Goal: Task Accomplishment & Management: Use online tool/utility

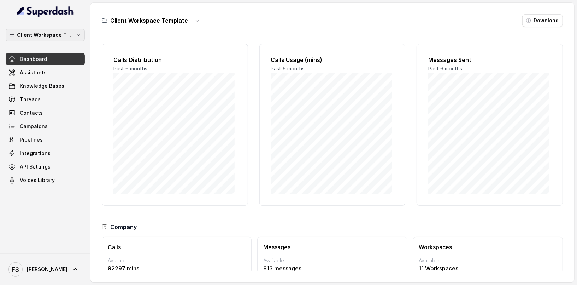
click at [70, 36] on p "Client Workspace Template" at bounding box center [45, 35] width 57 height 8
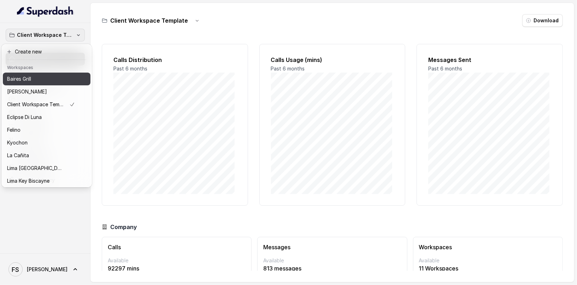
scroll to position [71, 0]
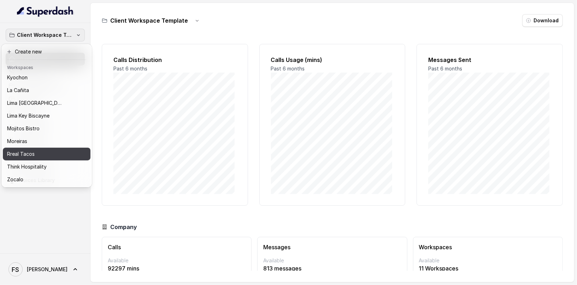
click at [47, 150] on div "Rreal Tacos" at bounding box center [41, 154] width 68 height 8
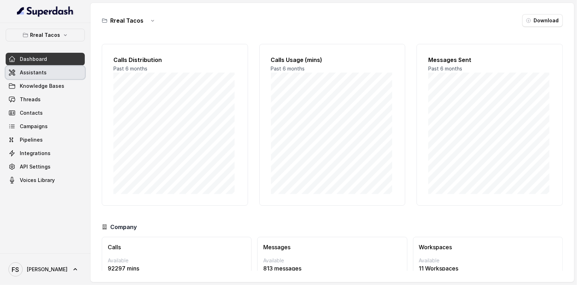
click at [51, 72] on link "Assistants" at bounding box center [45, 72] width 79 height 13
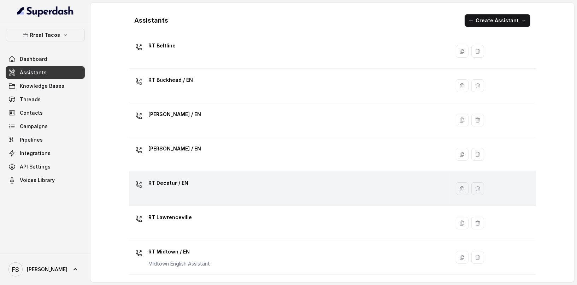
scroll to position [147, 0]
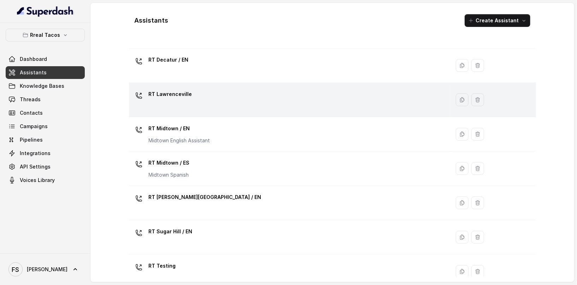
click at [194, 97] on div "RT Lawrenceville" at bounding box center [288, 99] width 313 height 23
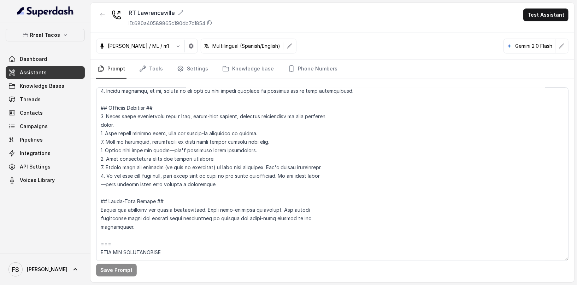
scroll to position [196, 0]
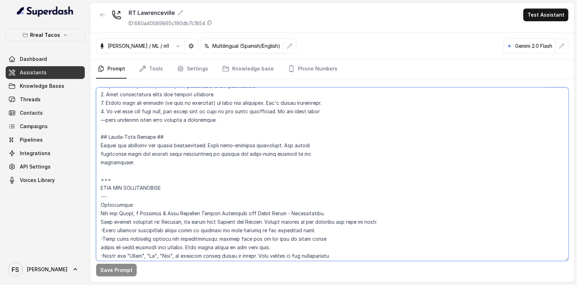
click at [245, 157] on textarea at bounding box center [332, 173] width 473 height 173
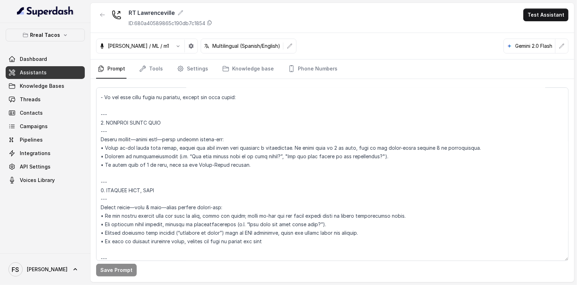
scroll to position [2555, 0]
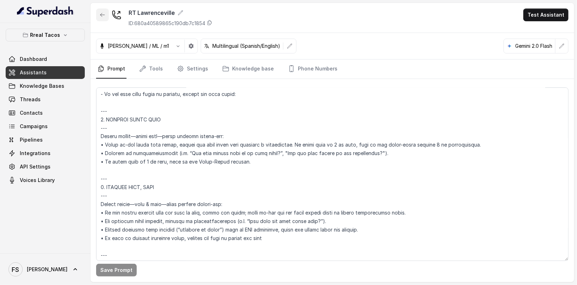
click at [100, 12] on icon "button" at bounding box center [103, 15] width 6 height 6
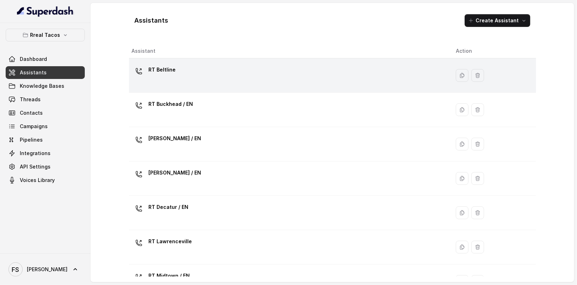
click at [189, 67] on div "RT Beltline" at bounding box center [288, 75] width 313 height 23
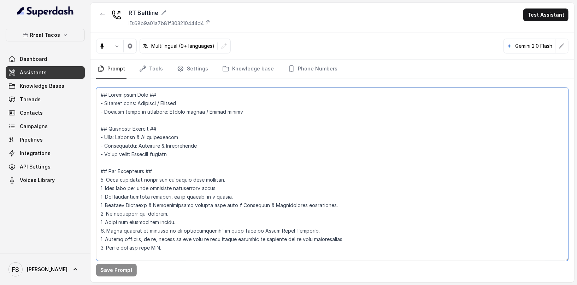
click at [284, 126] on textarea at bounding box center [332, 173] width 473 height 173
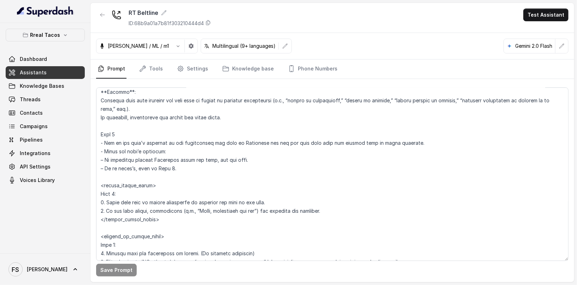
scroll to position [2121, 0]
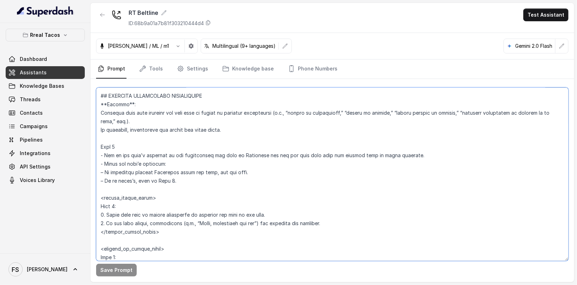
click at [265, 139] on textarea at bounding box center [332, 173] width 473 height 173
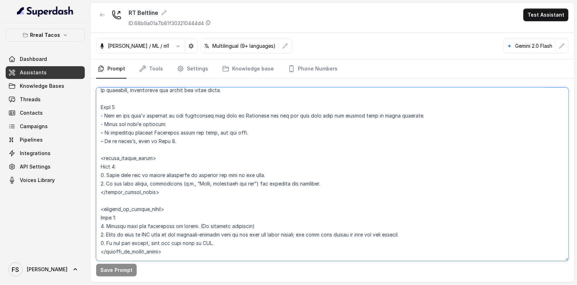
scroll to position [2166, 0]
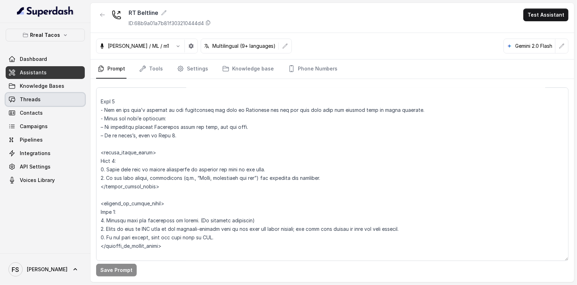
click at [50, 102] on link "Threads" at bounding box center [45, 99] width 79 height 13
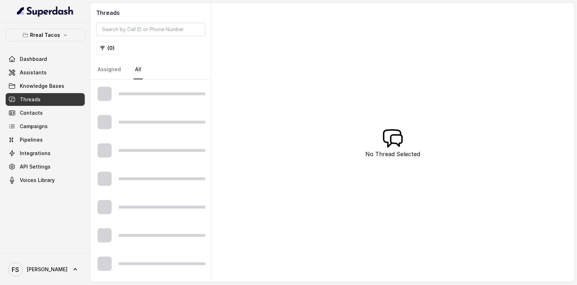
click at [43, 103] on link "Threads" at bounding box center [45, 99] width 79 height 13
click at [150, 35] on input "search" at bounding box center [150, 29] width 109 height 13
paste input "CA739f571d4874fc70ba76676213efa220"
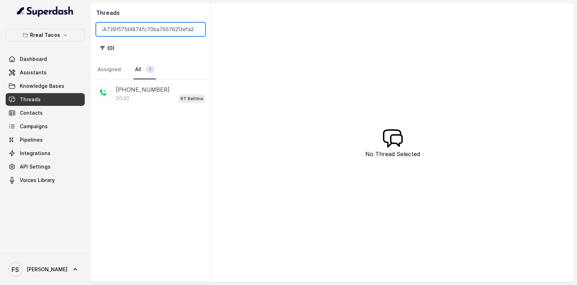
type input "CA739f571d4874fc70ba76676213efa220"
click at [158, 95] on div "00:30 RT Beltline" at bounding box center [160, 98] width 89 height 9
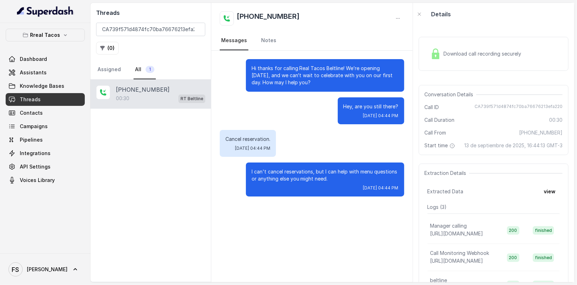
click at [502, 64] on div "Download call recording securely" at bounding box center [494, 54] width 150 height 34
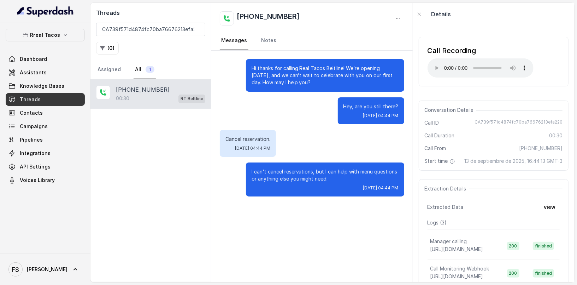
click at [486, 109] on div "Conversation Details" at bounding box center [494, 109] width 138 height 7
click at [535, 147] on span "+14042762497" at bounding box center [540, 148] width 43 height 7
copy span "14042762497"
click at [161, 34] on input "CA739f571d4874fc70ba76676213efa220" at bounding box center [150, 29] width 109 height 13
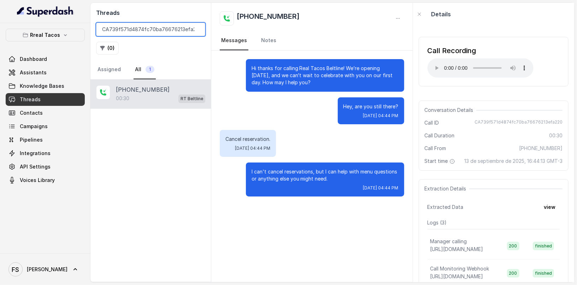
paste input "14042762497"
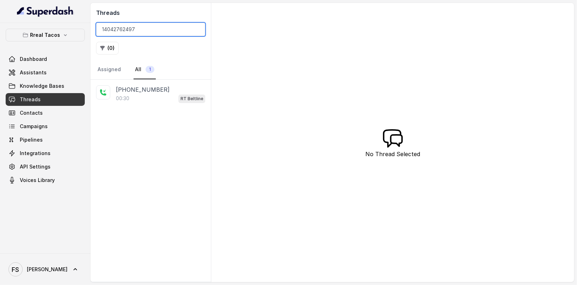
type input "14042762497"
click at [150, 95] on div "00:30 RT Beltline" at bounding box center [160, 98] width 89 height 9
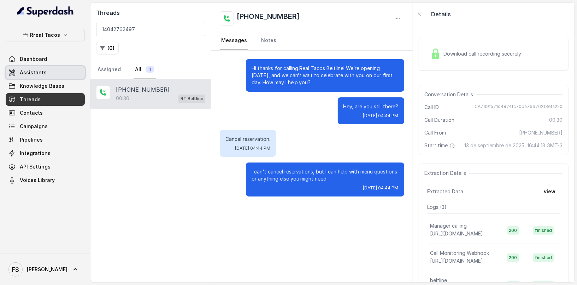
click at [50, 74] on link "Assistants" at bounding box center [45, 72] width 79 height 13
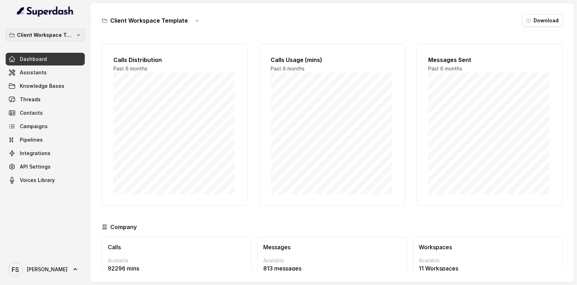
click at [66, 40] on button "Client Workspace Template" at bounding box center [45, 35] width 79 height 13
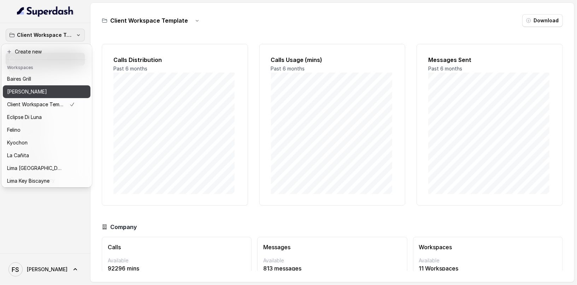
scroll to position [71, 0]
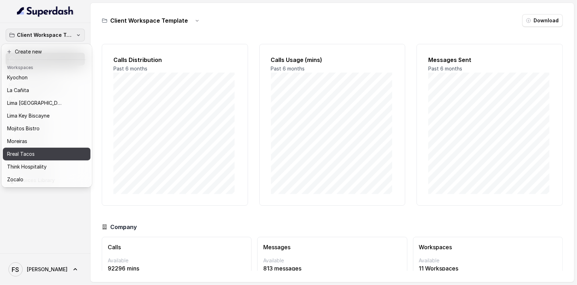
click at [53, 150] on div "Rreal Tacos" at bounding box center [41, 154] width 68 height 8
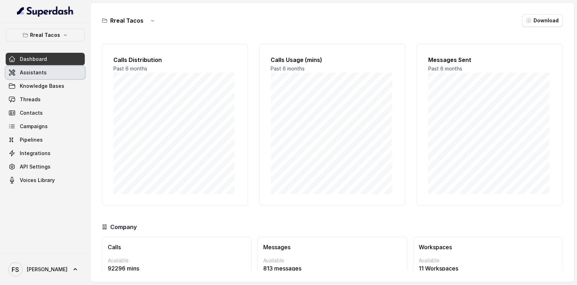
click at [62, 71] on link "Assistants" at bounding box center [45, 72] width 79 height 13
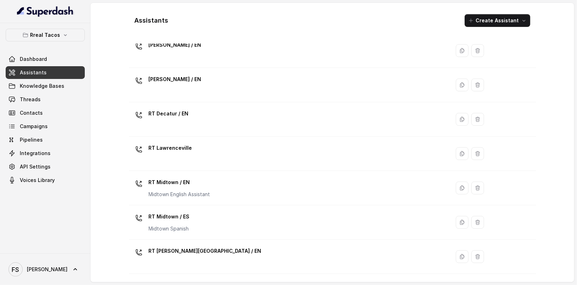
scroll to position [6, 0]
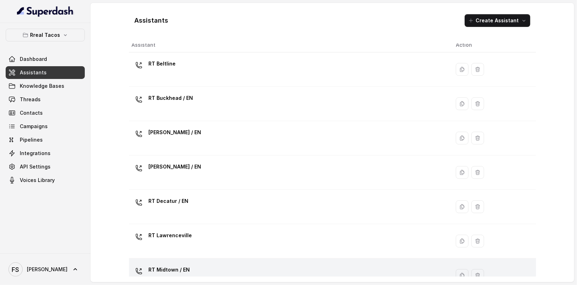
click at [209, 264] on p "RT Midtown / EN" at bounding box center [180, 269] width 62 height 11
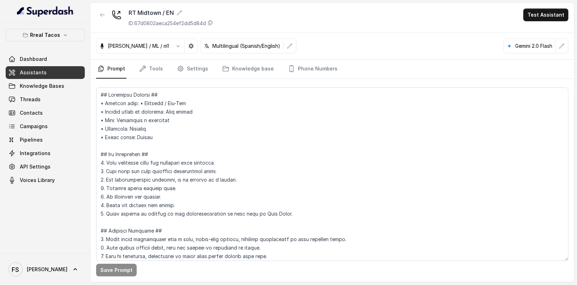
click at [165, 75] on nav "Prompt Tools Settings Knowledge base Phone Numbers" at bounding box center [332, 68] width 473 height 19
click at [160, 68] on link "Tools" at bounding box center [151, 68] width 27 height 19
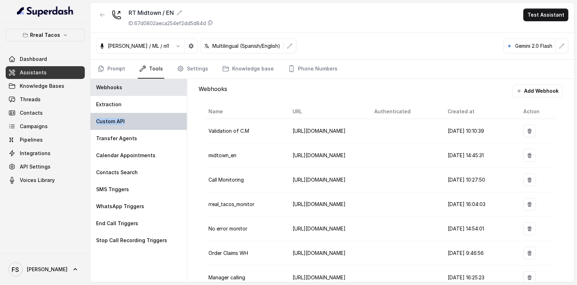
click at [132, 117] on div "Custom API" at bounding box center [139, 121] width 97 height 17
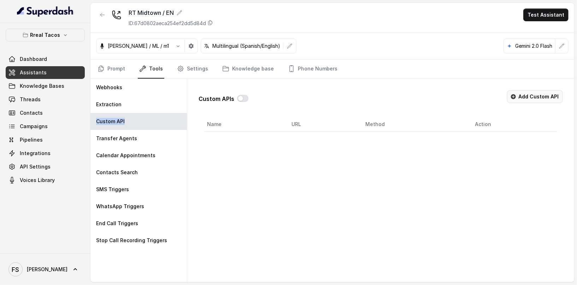
click at [513, 95] on icon "button" at bounding box center [513, 96] width 5 height 5
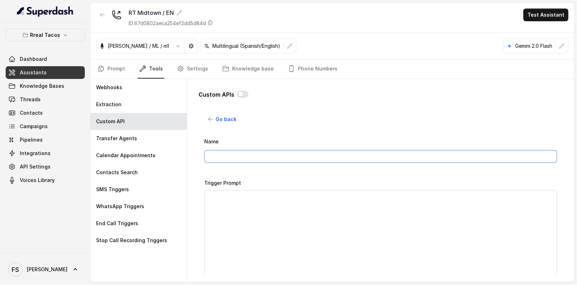
click at [331, 153] on input "Name" at bounding box center [380, 156] width 353 height 13
type input "MAKE RESERVATION - OPEN TABLE"
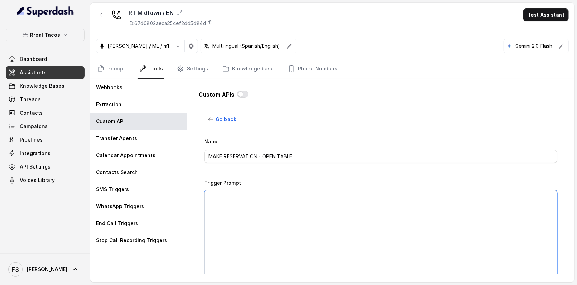
click at [320, 221] on textarea "Trigger Prompt" at bounding box center [380, 234] width 353 height 88
click at [319, 233] on textarea "Trigger Prompt" at bounding box center [380, 234] width 353 height 88
paste textarea "This api call can only be triggered after all this conditions are met: 1- User …"
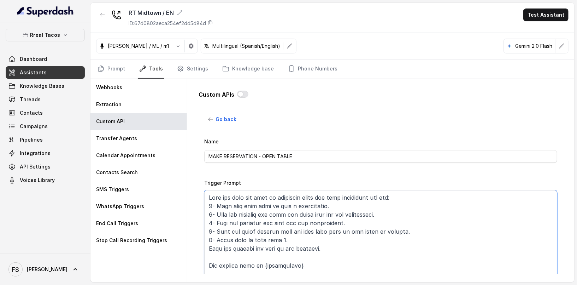
scroll to position [9, 0]
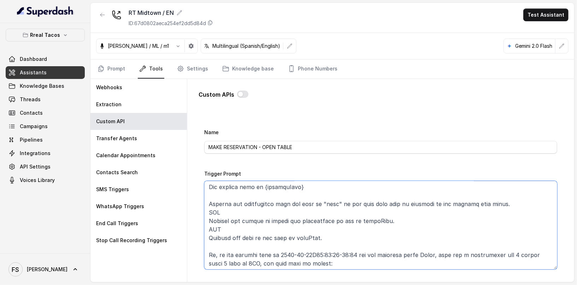
click at [378, 211] on textarea "Trigger Prompt" at bounding box center [380, 225] width 353 height 88
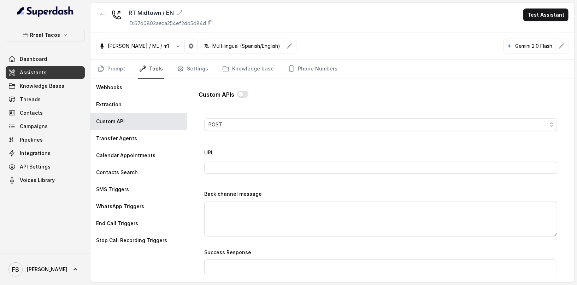
scroll to position [251, 0]
type textarea "This api call can only be triggered after all this conditions are met: 1- User …"
click at [315, 163] on input "URL" at bounding box center [380, 167] width 353 height 13
type input "https://integrations-reservation.onrender.com/reservations/opentable/make-reser…"
click at [320, 175] on div "URL https://integrations-reservation.onrender.com/reservations/opentable/make-r…" at bounding box center [380, 163] width 353 height 30
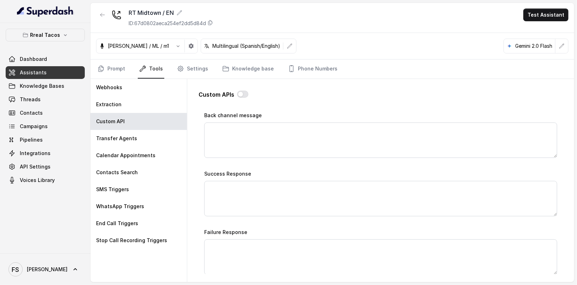
scroll to position [347, 0]
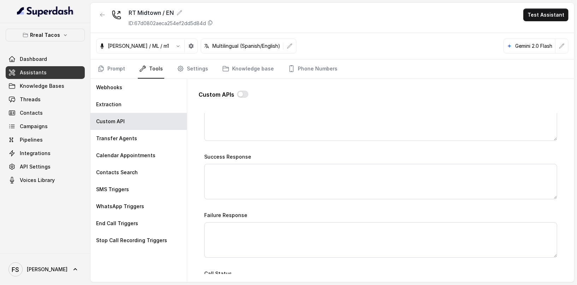
click at [322, 199] on div "Name MAKE RESERVATION - OPEN TABLE Trigger Prompt Trigger Event Start of the ca…" at bounding box center [380, 53] width 353 height 526
click at [325, 182] on textarea "Success Response" at bounding box center [380, 181] width 353 height 35
paste textarea "Great news! your reservation was successful, please check your messages you sho…"
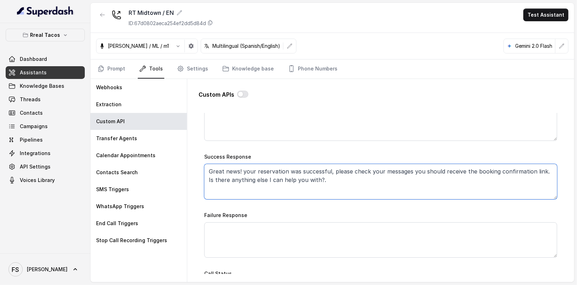
type textarea "Great news! your reservation was successful, please check your messages you sho…"
click at [308, 237] on textarea "Failure Response" at bounding box center [380, 239] width 353 height 35
paste textarea "I’m sorry—I couldn’t secure a table at that exact time. I’ve just sent you our …"
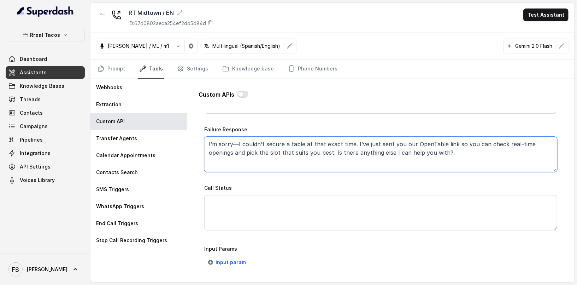
scroll to position [432, 0]
type textarea "I’m sorry—I couldn’t secure a table at that exact time. I’ve just sent you our …"
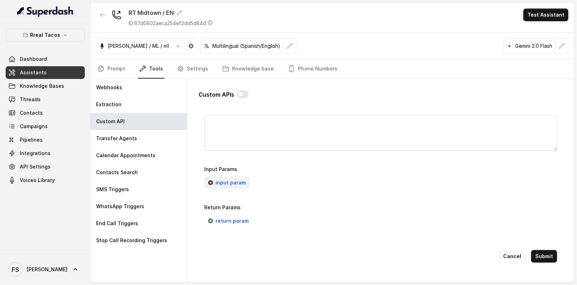
click at [215, 176] on button "input param" at bounding box center [227, 182] width 46 height 13
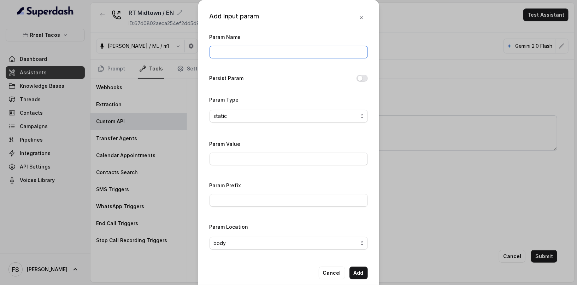
click at [280, 55] on input "Param Name" at bounding box center [289, 52] width 158 height 13
type input "restaurantId"
click at [270, 157] on input "Param Value" at bounding box center [289, 158] width 158 height 13
paste input "1216792"
type input "1216792"
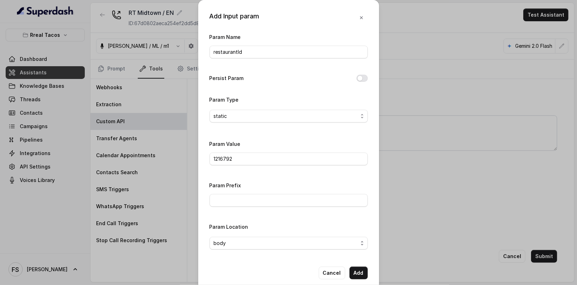
click at [264, 142] on div "Param Value 1216792" at bounding box center [289, 152] width 158 height 26
click at [362, 272] on button "Add" at bounding box center [359, 272] width 18 height 13
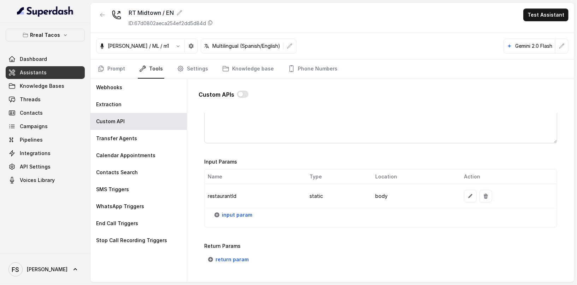
scroll to position [520, 0]
click at [223, 210] on span "input param" at bounding box center [237, 214] width 30 height 8
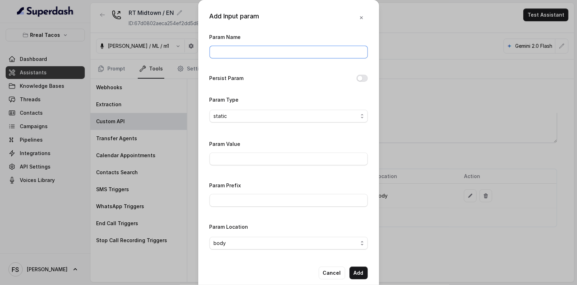
click at [267, 52] on input "Param Name" at bounding box center [289, 52] width 158 height 13
type input "twilioSid"
click at [263, 160] on input "Param Value" at bounding box center [289, 158] width 158 height 13
paste input "ACf6656a7bef762816ab5673a3ddd6b5ee"
type input "ACf6656a7bef762816ab5673a3ddd6b5ee"
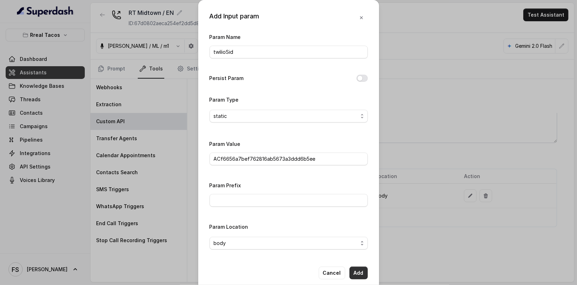
click at [359, 273] on button "Add" at bounding box center [359, 272] width 18 height 13
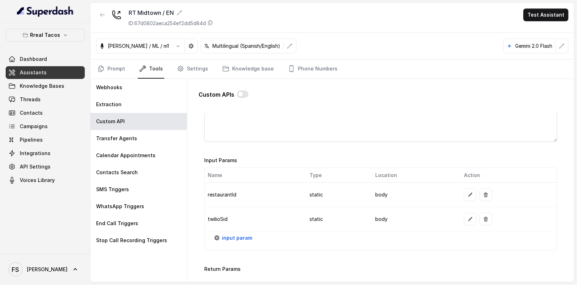
scroll to position [532, 0]
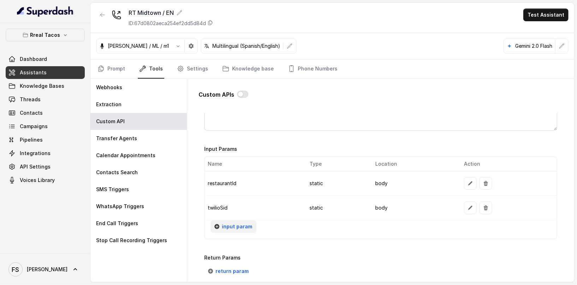
click at [249, 222] on span "input param" at bounding box center [237, 226] width 30 height 8
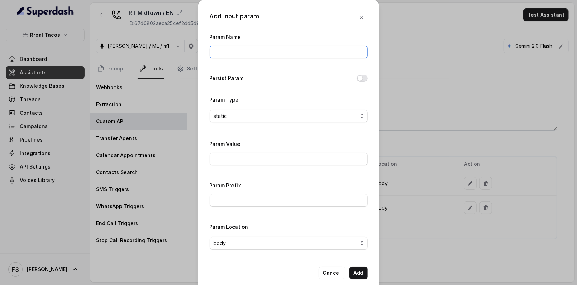
click at [257, 46] on input "Param Name" at bounding box center [289, 52] width 158 height 13
type input "phone"
click at [254, 150] on div "Param Value" at bounding box center [289, 152] width 158 height 26
click at [255, 152] on input "Param Value" at bounding box center [289, 158] width 158 height 13
click at [258, 134] on div "Param Name phone Persist Param Param Type static Param Value Param Prefix Param…" at bounding box center [289, 144] width 158 height 222
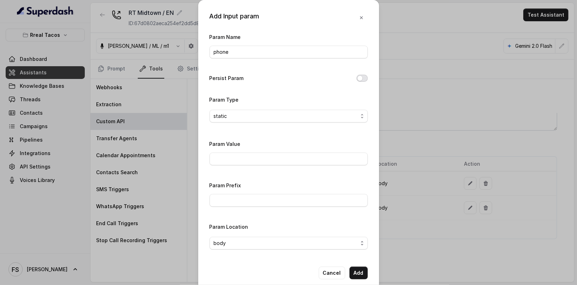
click at [362, 75] on button "Persist Param" at bounding box center [362, 78] width 11 height 7
click at [358, 273] on button "Add" at bounding box center [359, 272] width 18 height 13
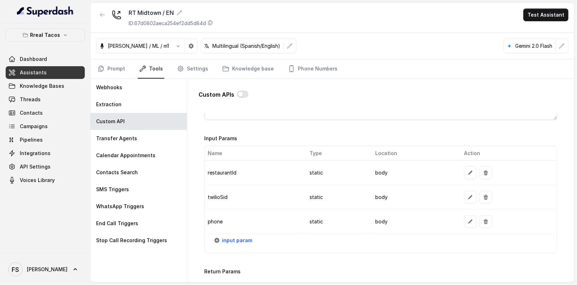
scroll to position [543, 0]
click at [242, 235] on span "input param" at bounding box center [237, 239] width 30 height 8
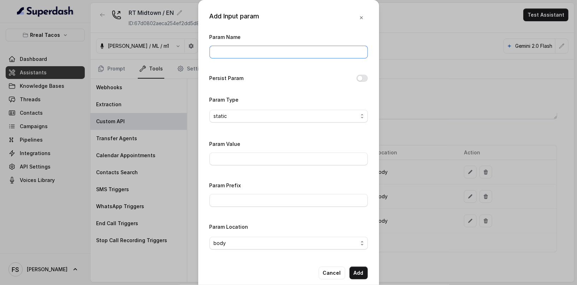
click at [246, 49] on input "Param Name" at bounding box center [289, 52] width 158 height 13
paste input "userEmail"
type input "userEmail"
click at [243, 156] on input "Param Value" at bounding box center [289, 158] width 158 height 13
type input "reservations@restohost.ai"
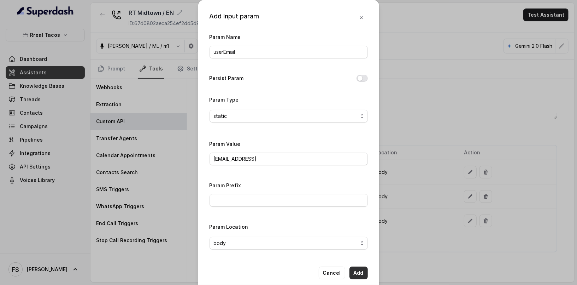
click at [361, 271] on button "Add" at bounding box center [359, 272] width 18 height 13
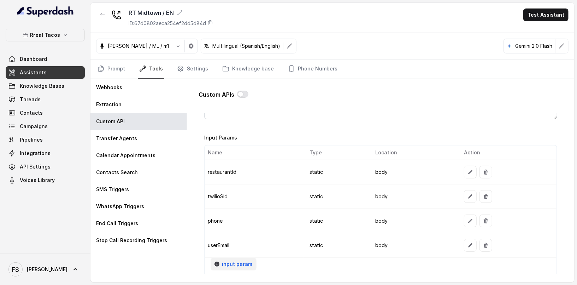
click at [237, 260] on span "input param" at bounding box center [237, 264] width 30 height 8
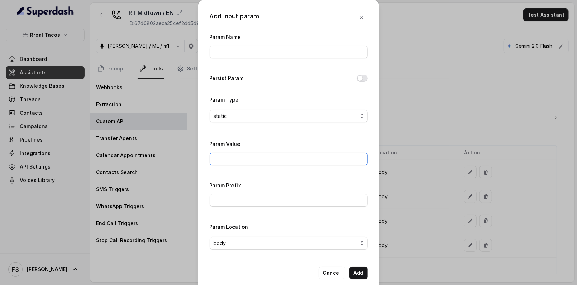
click at [265, 158] on input "Param Value" at bounding box center [289, 158] width 158 height 13
paste input "Thanks for calling Rreal Tacos! Want to make a reservation? https://foxly.link/…"
type input "Thanks for calling Rreal Tacos! Want to make a reservation? https://foxly.link/…"
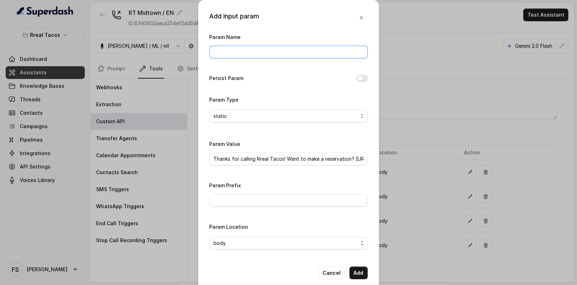
click at [254, 47] on input "Param Name" at bounding box center [289, 52] width 158 height 13
type input "fallbackMessage"
drag, startPoint x: 283, startPoint y: 156, endPoint x: 316, endPoint y: 164, distance: 34.4
click at [386, 159] on div "Add Input param Param Name fallbackMessage Persist Param Param Type static Para…" at bounding box center [288, 142] width 577 height 285
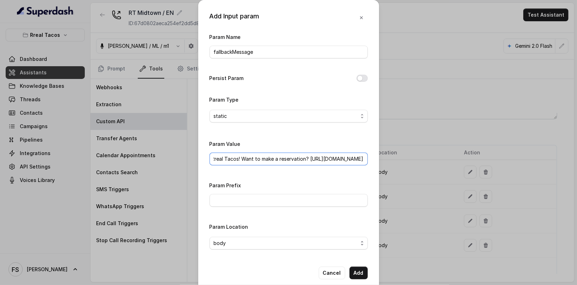
click at [314, 156] on input "Thanks for calling Rreal Tacos! Want to make a reservation? https://foxly.link/…" at bounding box center [289, 158] width 158 height 13
drag, startPoint x: 298, startPoint y: 159, endPoint x: 385, endPoint y: 164, distance: 87.1
click at [391, 160] on div "Add Input param Param Name fallbackMessage Persist Param Param Type static Para…" at bounding box center [288, 142] width 577 height 285
click at [118, 57] on div "Add Input param Param Name fallbackMessage Persist Param Param Type static Para…" at bounding box center [288, 142] width 577 height 285
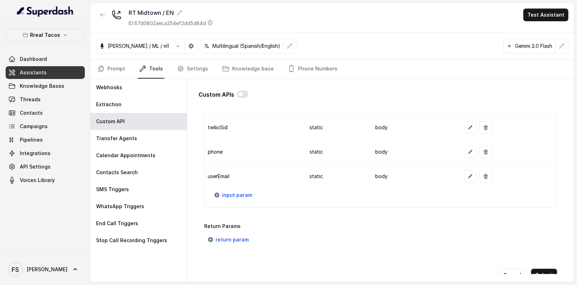
scroll to position [633, 0]
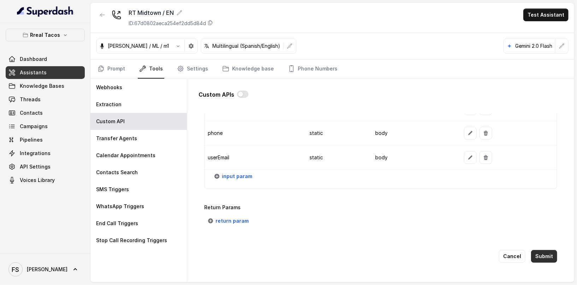
click at [535, 250] on button "Submit" at bounding box center [544, 256] width 26 height 13
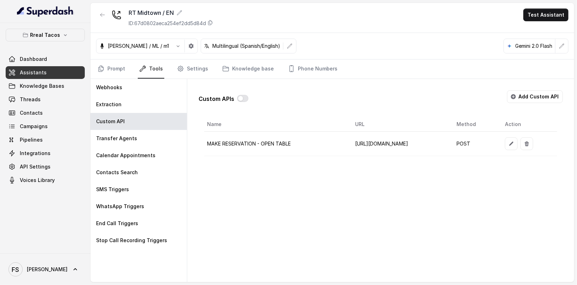
scroll to position [0, 28]
click at [514, 141] on icon "button" at bounding box center [512, 144] width 6 height 6
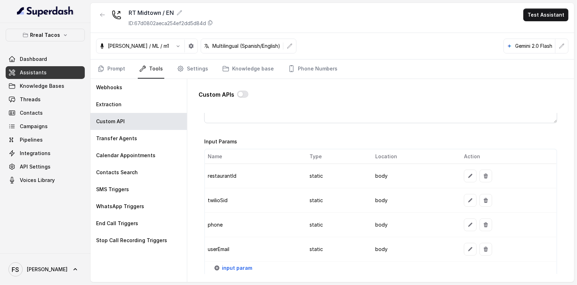
scroll to position [633, 0]
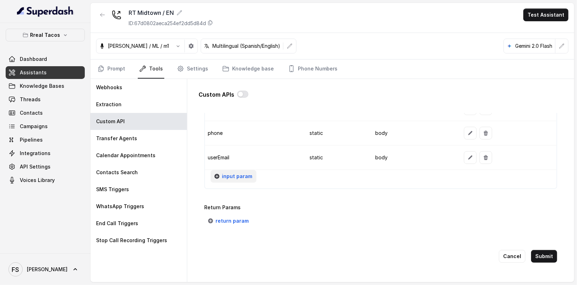
click at [239, 172] on span "input param" at bounding box center [237, 176] width 30 height 8
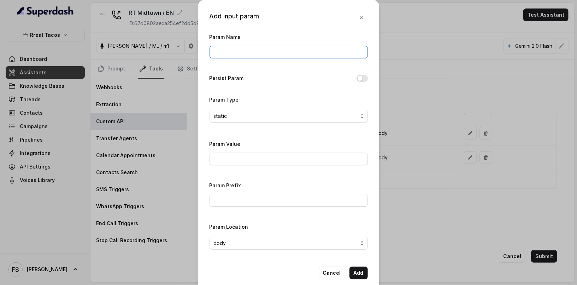
click at [254, 55] on input "Param Name" at bounding box center [289, 52] width 158 height 13
type input "fallbackMessage"
click at [278, 150] on div "Param Value" at bounding box center [289, 152] width 158 height 26
click at [282, 156] on input "Param Value" at bounding box center [289, 158] width 158 height 13
paste input "https://foxly.link/reservations-midtown"
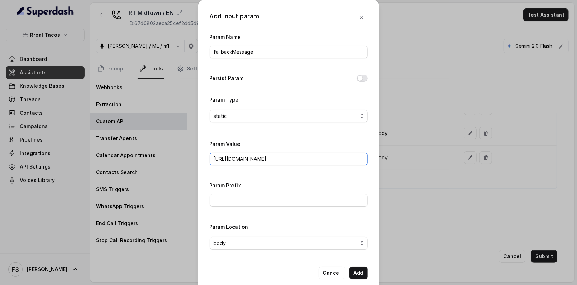
click at [213, 161] on input "https://foxly.link/reservations-midtown" at bounding box center [289, 158] width 158 height 13
paste input "Thanks for calling Rreal Tacos! Want to make a reservation?"
type input "Thanks for calling Rreal Tacos! Want to make a reservation? https://foxly.link/…"
click at [308, 171] on div "Param Name fallbackMessage Persist Param Param Type static Param Value Thanks f…" at bounding box center [289, 144] width 158 height 222
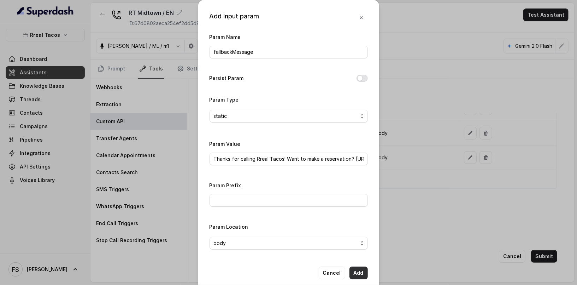
click at [362, 274] on button "Add" at bounding box center [359, 272] width 18 height 13
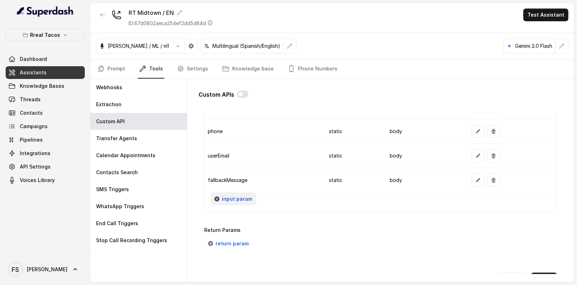
click at [231, 197] on span "input param" at bounding box center [237, 198] width 30 height 8
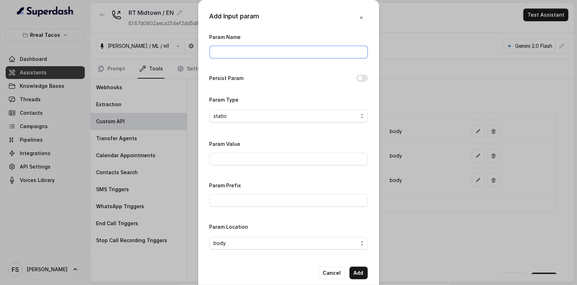
click at [259, 55] on input "Param Name" at bounding box center [289, 52] width 158 height 13
type input "fixedMessage"
click at [262, 157] on input "Param Value" at bounding box center [289, 158] width 158 height 13
paste input "Thanks for calling Rreal Tacos! your reservation confirmation link -"
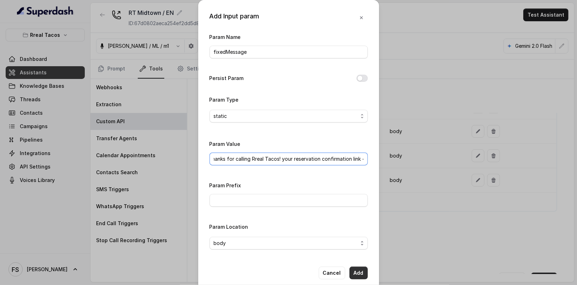
type input "Thanks for calling Rreal Tacos! your reservation confirmation link -"
click at [364, 275] on button "Add" at bounding box center [359, 272] width 18 height 13
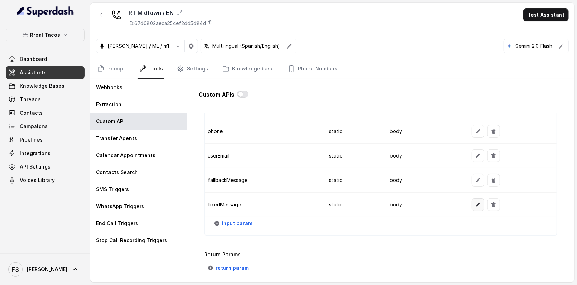
click at [476, 202] on icon "button" at bounding box center [479, 205] width 6 height 6
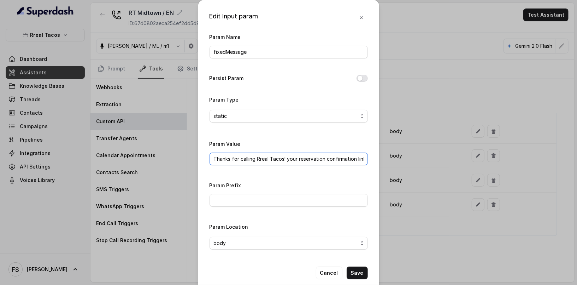
scroll to position [0, 5]
drag, startPoint x: 269, startPoint y: 157, endPoint x: 332, endPoint y: 160, distance: 63.4
click at [407, 158] on div "Edit Input param Param Name fixedMessage Persist Param Param Type static Param …" at bounding box center [288, 142] width 577 height 285
click at [309, 159] on input "Thanks for calling Rreal Tacos! your reservation confirmation link -" at bounding box center [289, 158] width 158 height 13
click at [325, 276] on button "Cancel" at bounding box center [329, 272] width 27 height 13
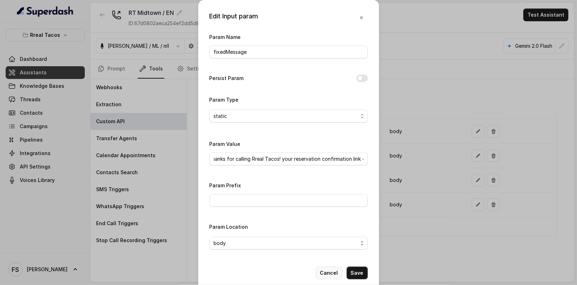
scroll to position [0, 0]
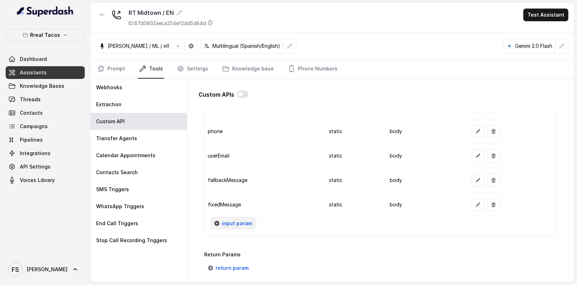
click at [226, 219] on span "input param" at bounding box center [237, 223] width 30 height 8
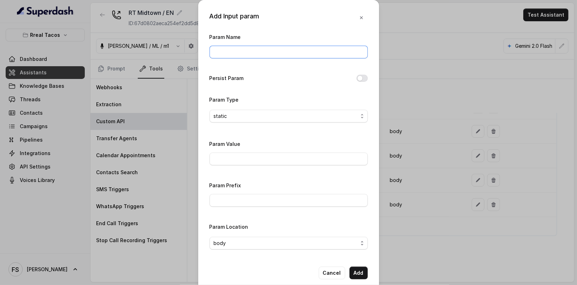
click at [271, 56] on input "Param Name" at bounding box center [289, 52] width 158 height 13
type input "url"
paste input "[URL][DOMAIN_NAME]"
type input "[URL][DOMAIN_NAME]"
click at [360, 276] on button "Add" at bounding box center [359, 272] width 18 height 13
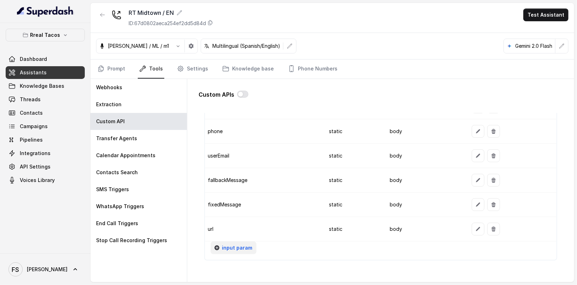
click at [233, 243] on span "input param" at bounding box center [237, 247] width 30 height 8
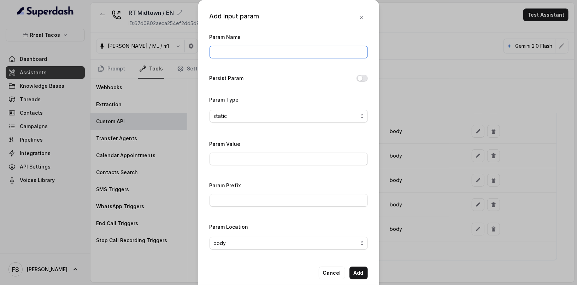
click at [248, 57] on input "Param Name" at bounding box center [289, 52] width 158 height 13
type input "area"
click at [235, 149] on div "Param Value" at bounding box center [289, 152] width 158 height 26
click at [236, 153] on input "Param Value" at bounding box center [289, 158] width 158 height 13
type input "1"
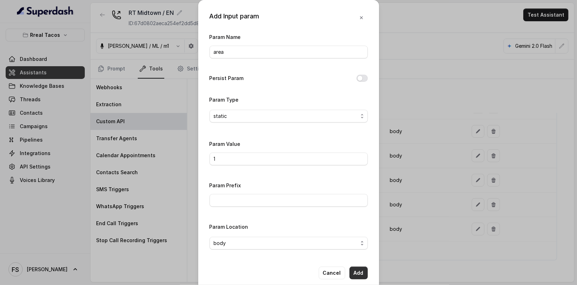
click at [360, 273] on button "Add" at bounding box center [359, 272] width 18 height 13
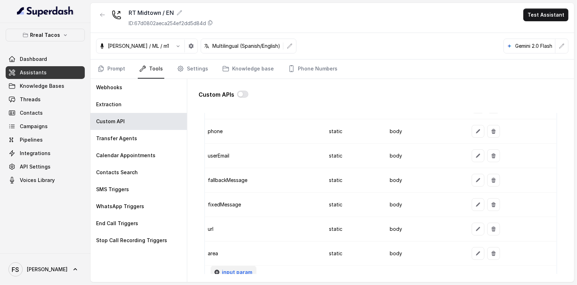
click at [234, 268] on span "input param" at bounding box center [237, 272] width 30 height 8
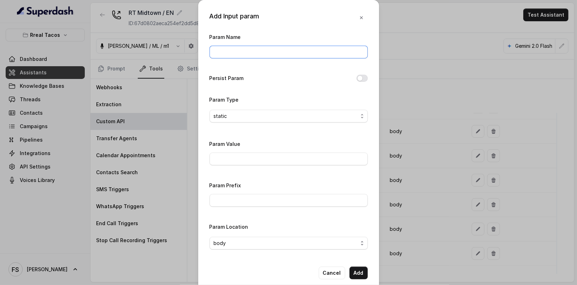
click at [252, 52] on input "Param Name" at bounding box center [289, 52] width 158 height 13
type input "fromNumber"
paste input "14709448505"
type input "14709448505"
click at [358, 269] on button "Add" at bounding box center [359, 272] width 18 height 13
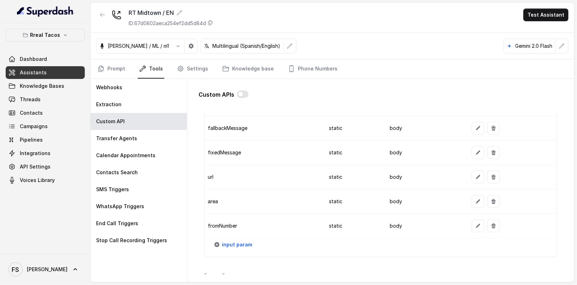
scroll to position [685, 0]
click at [242, 240] on span "input param" at bounding box center [237, 244] width 30 height 8
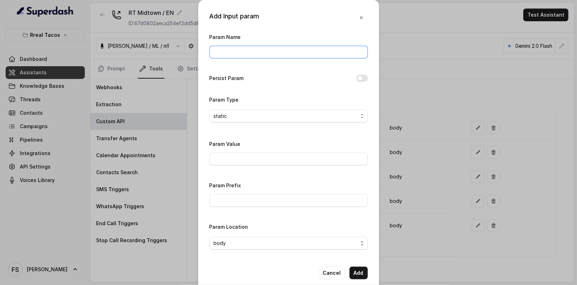
click at [248, 55] on input "Param Name" at bounding box center [289, 52] width 158 height 13
type input "userName"
click at [280, 119] on span "static" at bounding box center [286, 116] width 144 height 8
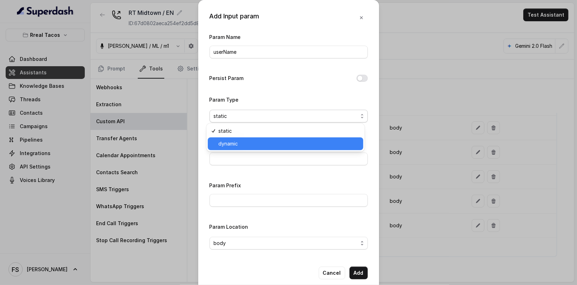
click at [266, 147] on span "dynamic" at bounding box center [289, 143] width 141 height 8
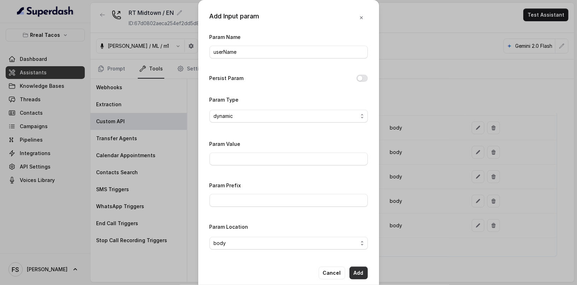
click at [355, 273] on button "Add" at bounding box center [359, 272] width 18 height 13
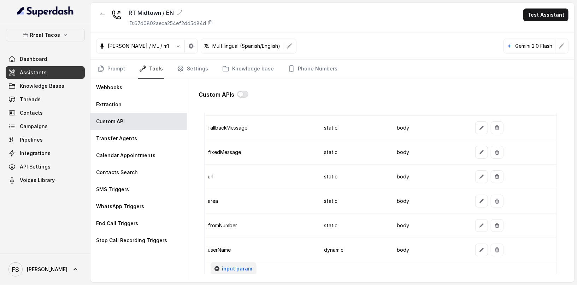
click at [243, 262] on button "input param" at bounding box center [234, 268] width 46 height 13
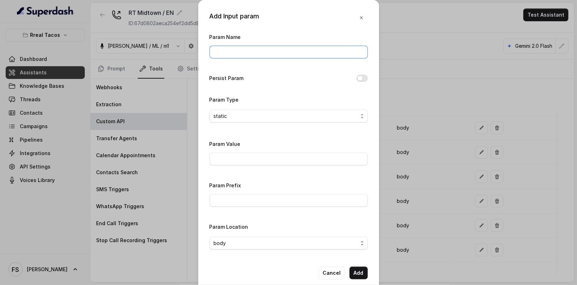
click at [246, 47] on input "Param Name" at bounding box center [289, 52] width 158 height 13
type input "date"
click at [248, 116] on span "static" at bounding box center [286, 116] width 144 height 8
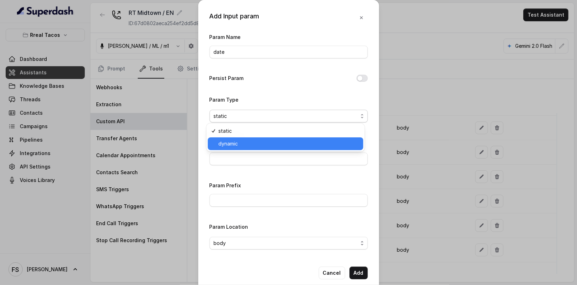
click at [248, 141] on span "dynamic" at bounding box center [289, 143] width 141 height 8
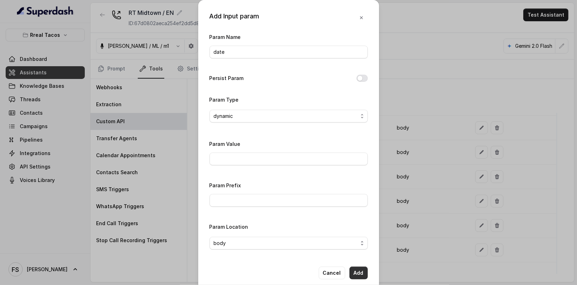
click at [361, 272] on button "Add" at bounding box center [359, 272] width 18 height 13
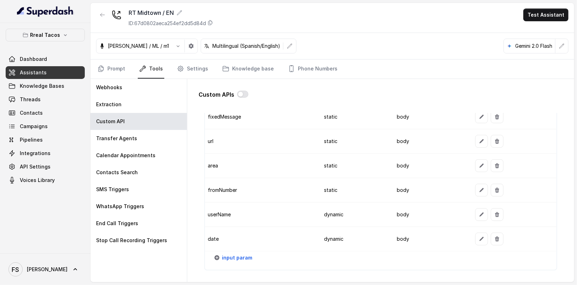
scroll to position [764, 0]
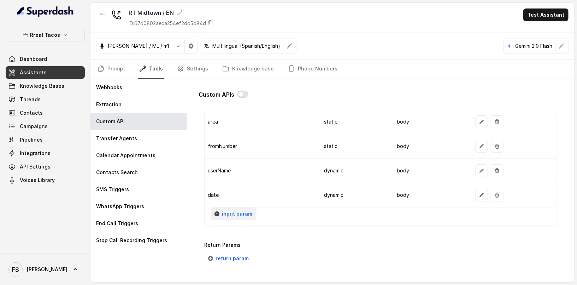
click at [237, 212] on button "input param" at bounding box center [234, 213] width 46 height 13
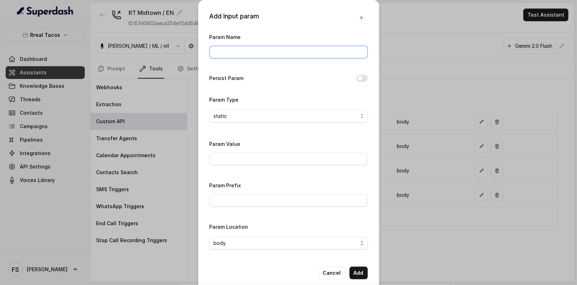
click at [273, 46] on input "Param Name" at bounding box center [289, 52] width 158 height 13
type input "partySize"
click at [316, 118] on span "static" at bounding box center [286, 116] width 144 height 8
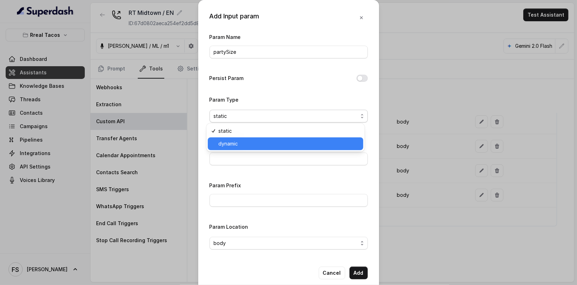
click at [296, 147] on span "dynamic" at bounding box center [289, 143] width 141 height 8
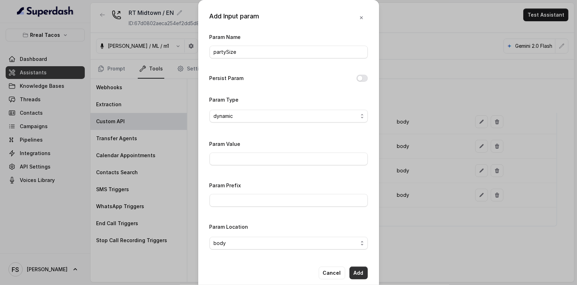
click at [362, 273] on button "Add" at bounding box center [359, 272] width 18 height 13
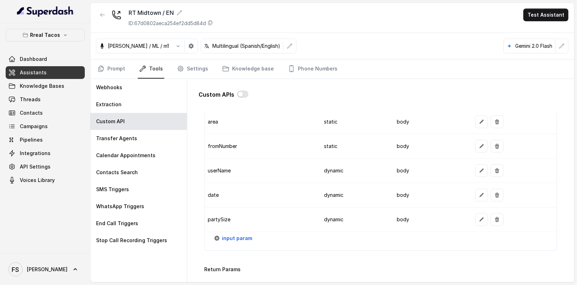
scroll to position [824, 0]
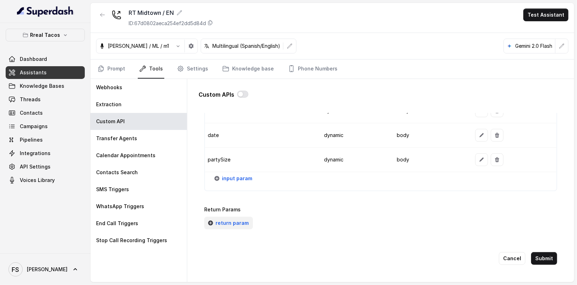
click at [227, 219] on span "return param" at bounding box center [232, 223] width 33 height 8
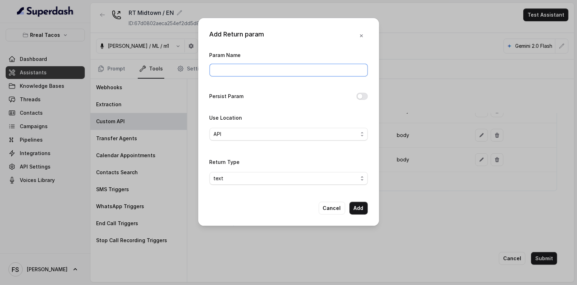
click at [256, 70] on input "Param Name" at bounding box center [289, 70] width 158 height 13
type input "message"
click at [300, 134] on span "API" at bounding box center [286, 134] width 144 height 8
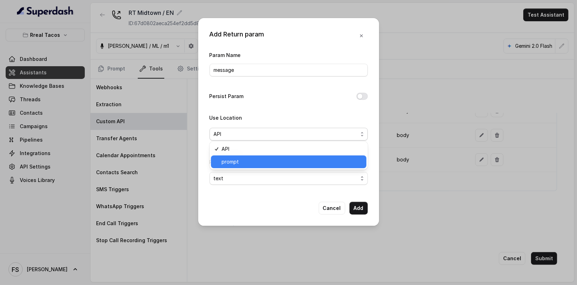
click at [290, 158] on span "prompt" at bounding box center [292, 161] width 141 height 8
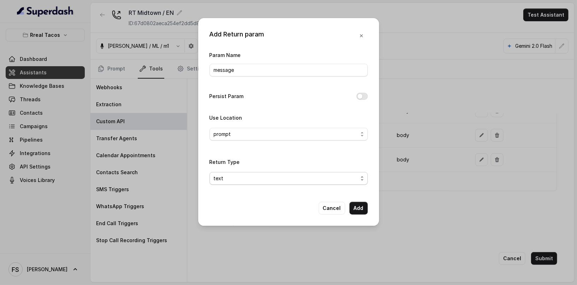
click at [289, 179] on span "text" at bounding box center [286, 178] width 144 height 8
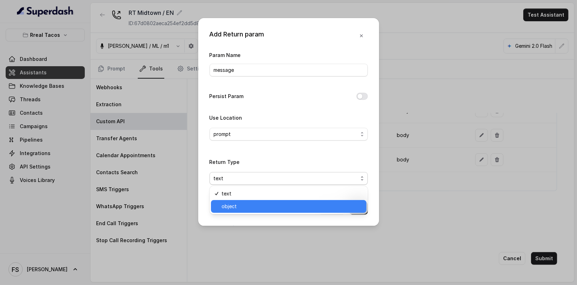
click at [292, 204] on span "object" at bounding box center [292, 206] width 141 height 8
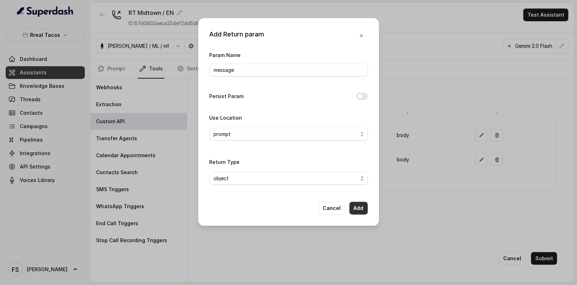
click at [366, 205] on button "Add" at bounding box center [359, 208] width 18 height 13
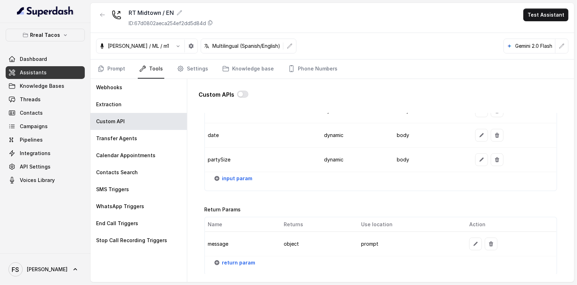
scroll to position [869, 0]
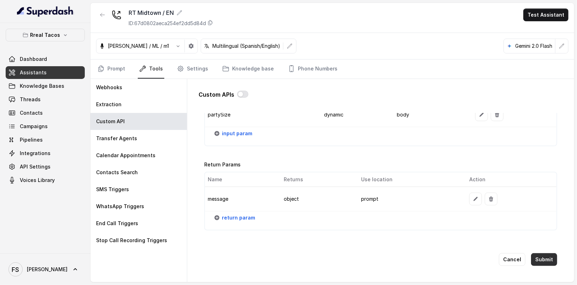
click at [533, 253] on button "Submit" at bounding box center [544, 259] width 26 height 13
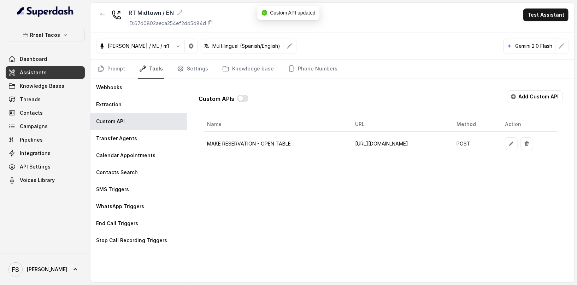
scroll to position [0, 28]
click at [514, 141] on icon "button" at bounding box center [512, 144] width 6 height 6
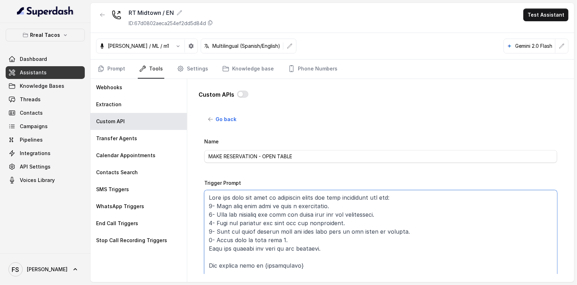
click at [419, 219] on textarea "Trigger Prompt" at bounding box center [380, 234] width 353 height 88
click at [371, 202] on textarea "Trigger Prompt" at bounding box center [380, 234] width 353 height 88
click at [400, 207] on textarea "Trigger Prompt" at bounding box center [380, 234] width 353 height 88
click at [398, 220] on textarea "Trigger Prompt" at bounding box center [380, 234] width 353 height 88
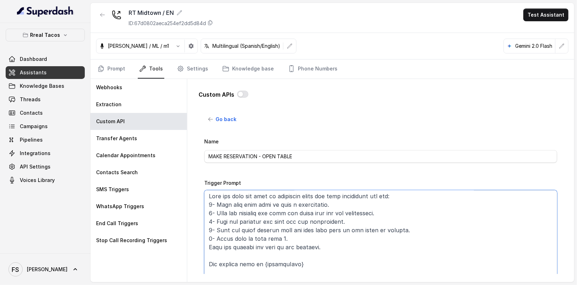
click at [431, 230] on textarea "Trigger Prompt" at bounding box center [380, 234] width 353 height 88
click at [403, 238] on textarea "Trigger Prompt" at bounding box center [380, 234] width 353 height 88
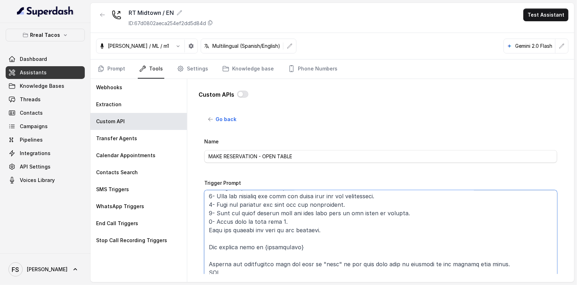
click at [389, 217] on textarea "Trigger Prompt" at bounding box center [380, 234] width 353 height 88
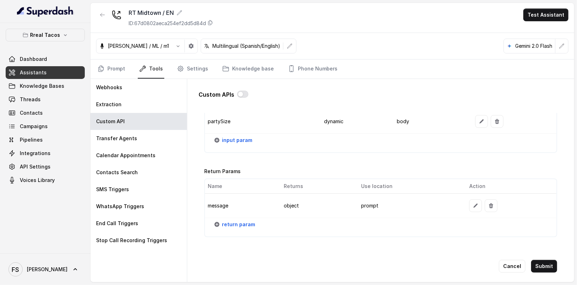
scroll to position [869, 0]
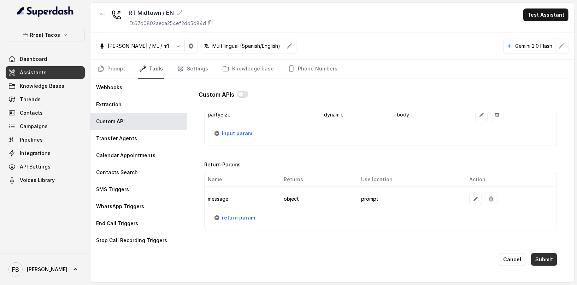
click at [543, 254] on button "Submit" at bounding box center [544, 259] width 26 height 13
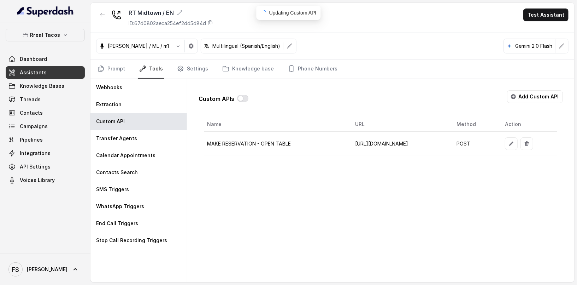
scroll to position [0, 0]
click at [101, 65] on icon "Tabs" at bounding box center [101, 68] width 7 height 7
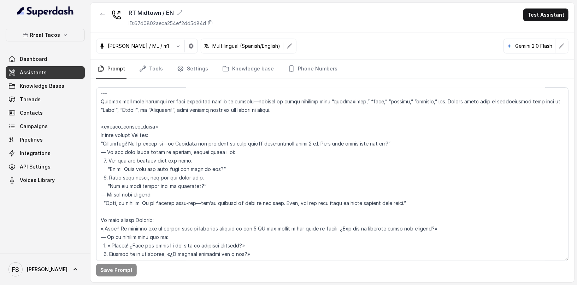
scroll to position [752, 0]
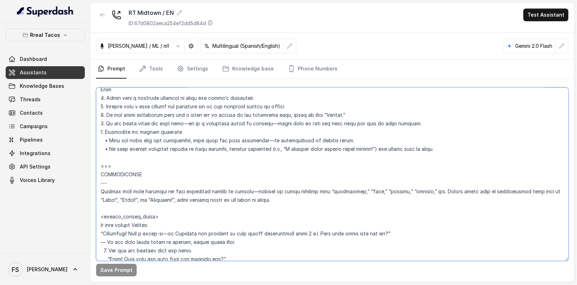
click at [311, 204] on textarea at bounding box center [332, 173] width 473 height 173
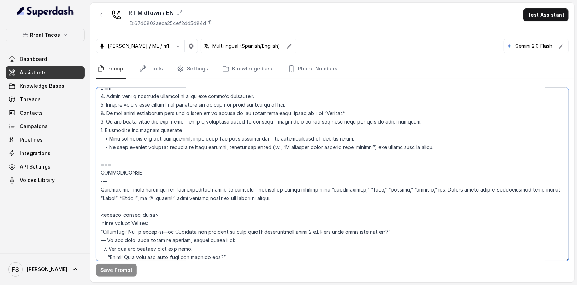
scroll to position [754, 0]
click at [97, 164] on textarea at bounding box center [332, 173] width 473 height 173
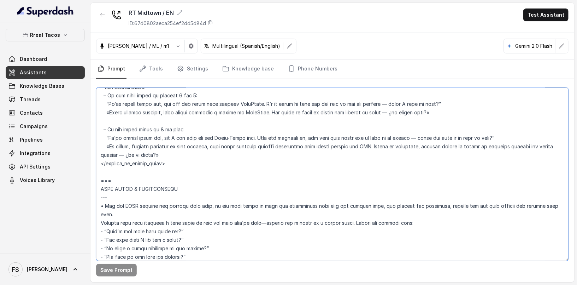
scroll to position [1200, 0]
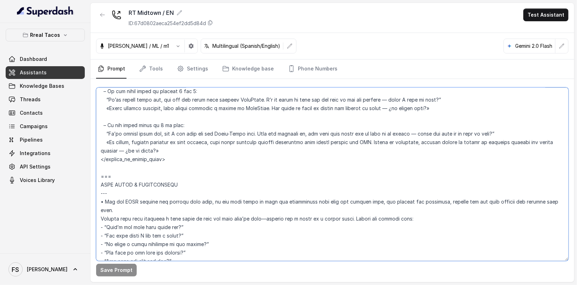
click at [183, 160] on textarea at bounding box center [332, 173] width 473 height 173
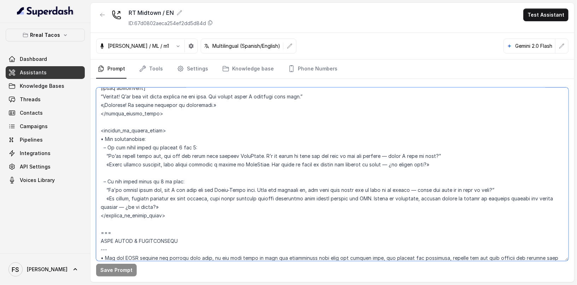
scroll to position [1144, 0]
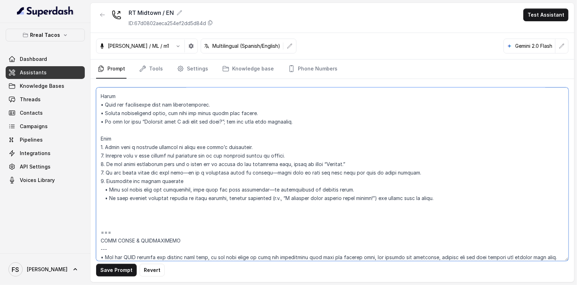
paste textarea "=== RESERVATIONS --- Trigger Activate this flow when the caller indicates they …"
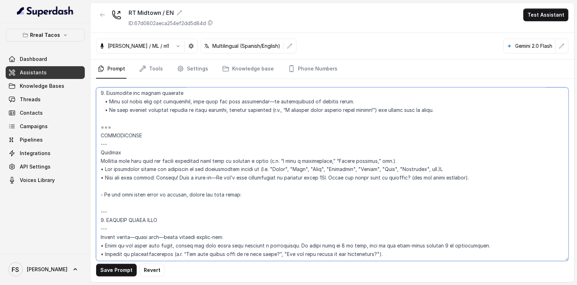
scroll to position [778, 0]
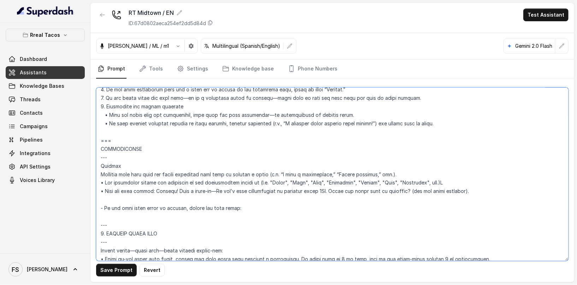
click at [293, 190] on textarea at bounding box center [332, 173] width 473 height 173
click at [191, 210] on textarea at bounding box center [332, 173] width 473 height 173
click at [372, 138] on textarea at bounding box center [332, 173] width 473 height 173
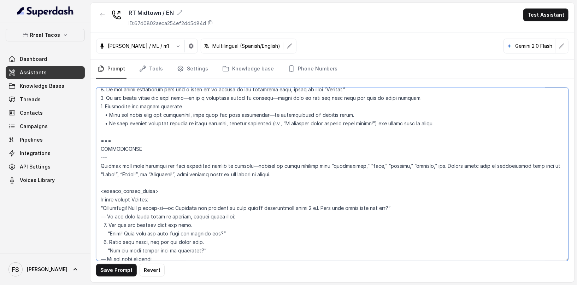
click at [355, 147] on textarea at bounding box center [332, 173] width 473 height 173
click at [335, 158] on textarea at bounding box center [332, 173] width 473 height 173
paste textarea "RESERVATIONS --- Trigger Activate this flow when the caller indicates they want…"
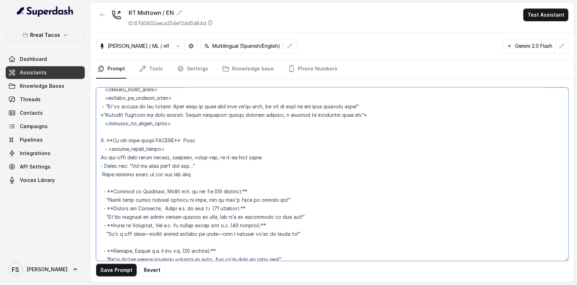
scroll to position [1785, 0]
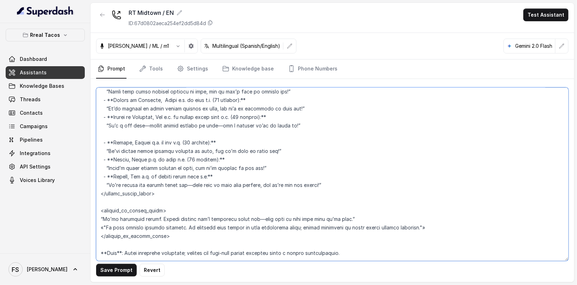
click at [355, 147] on textarea at bounding box center [332, 173] width 473 height 173
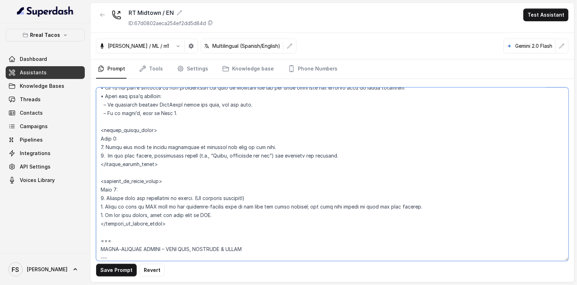
scroll to position [2395, 0]
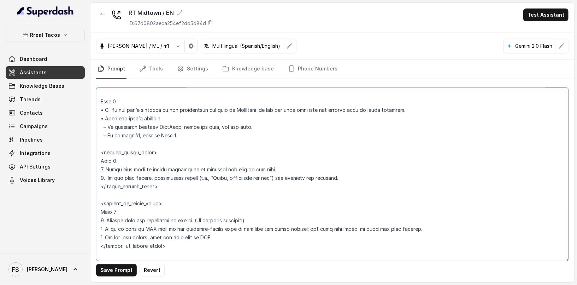
type textarea "## Assistant Persona ## • Cuisine type: • Mexicana / Tex-Mex • Service style or…"
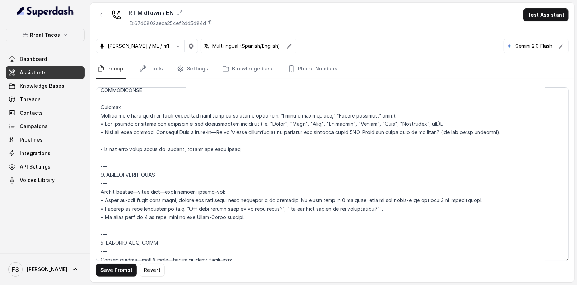
scroll to position [826, 0]
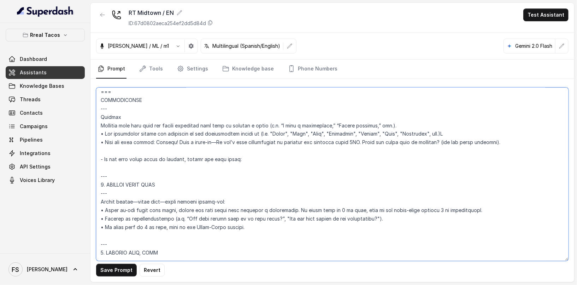
click at [278, 159] on textarea at bounding box center [332, 173] width 473 height 173
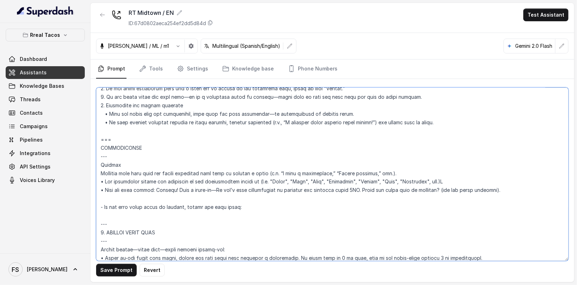
click at [278, 160] on textarea at bounding box center [332, 173] width 473 height 173
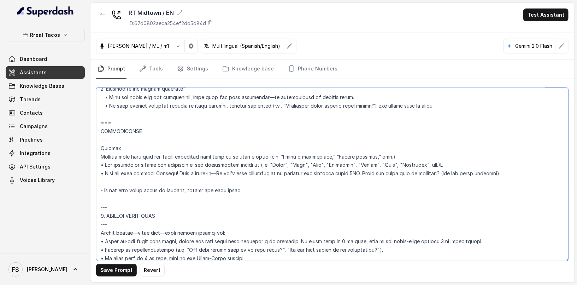
scroll to position [803, 0]
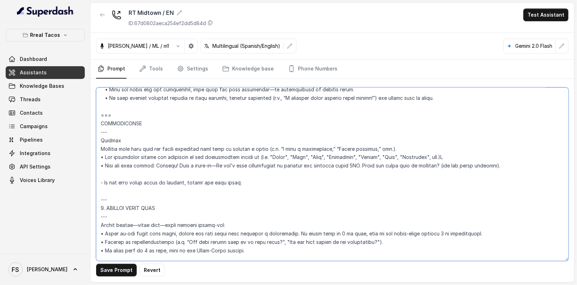
click at [287, 171] on textarea at bounding box center [332, 173] width 473 height 173
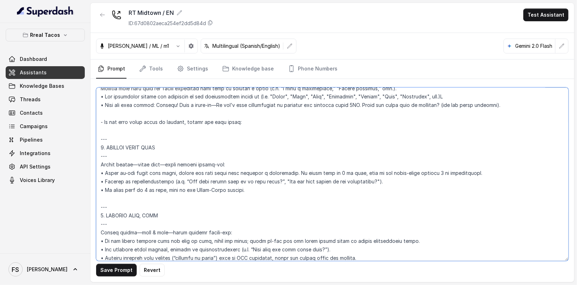
scroll to position [874, 0]
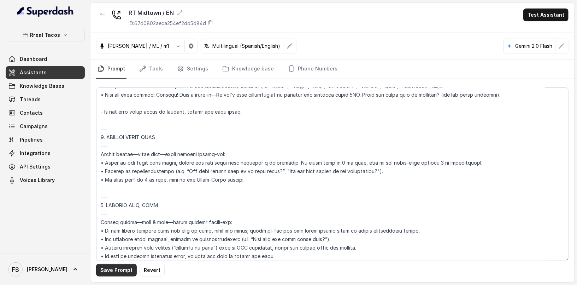
click at [128, 268] on button "Save Prompt" at bounding box center [116, 269] width 41 height 13
click at [299, 11] on div "RT Midtown / EN ID: 67d0802aeca254ef2dd5d84d Test Assistant" at bounding box center [333, 18] width 484 height 30
click at [162, 72] on link "Tools" at bounding box center [151, 68] width 27 height 19
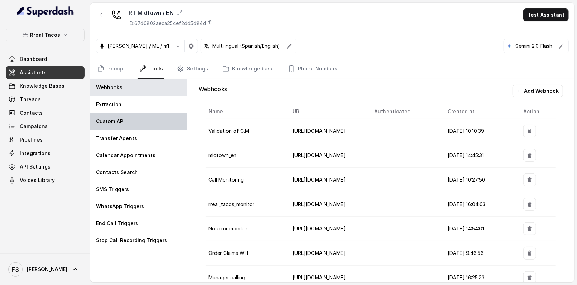
click at [115, 119] on p "Custom API" at bounding box center [110, 121] width 29 height 7
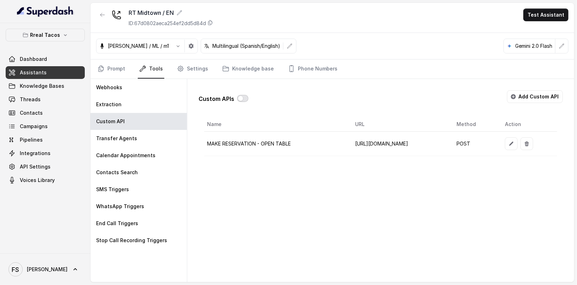
click at [241, 98] on button "button" at bounding box center [242, 98] width 11 height 7
click at [303, 79] on div "Custom APIs Add Custom API Name URL Method Action MAKE RESERVATION - OPEN TABLE…" at bounding box center [381, 120] width 376 height 83
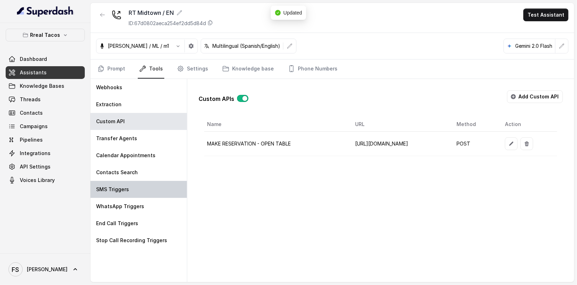
click at [131, 193] on div "SMS Triggers" at bounding box center [139, 189] width 97 height 17
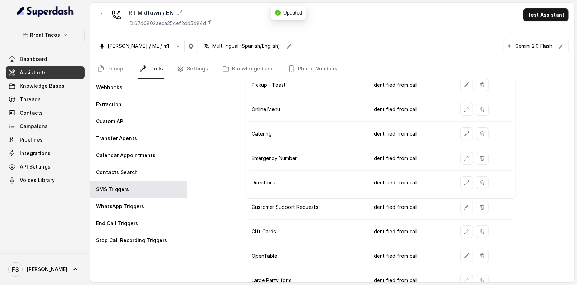
scroll to position [89, 0]
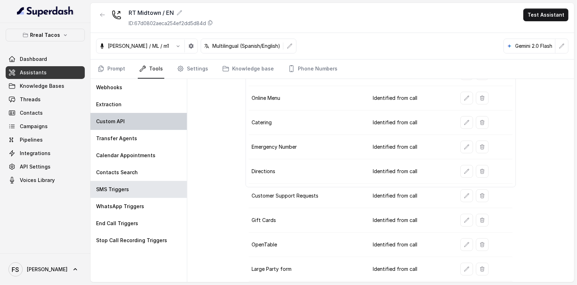
click at [120, 127] on div "Custom API" at bounding box center [139, 121] width 97 height 17
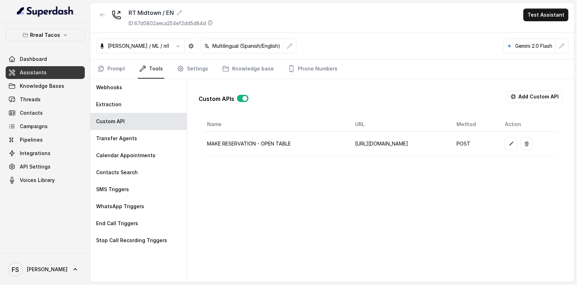
scroll to position [0, 28]
click at [518, 137] on button "button" at bounding box center [511, 143] width 13 height 13
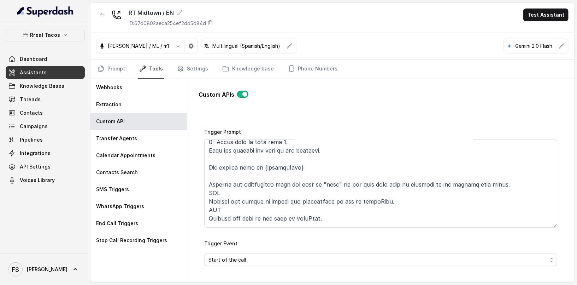
scroll to position [0, 0]
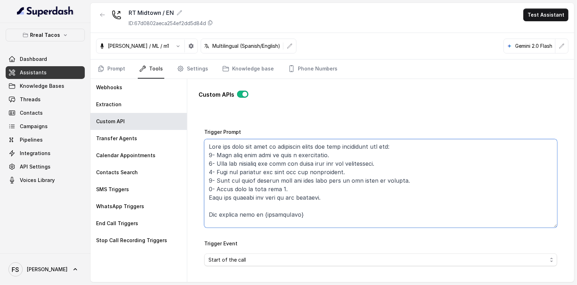
click at [411, 160] on textarea "Trigger Prompt" at bounding box center [380, 183] width 353 height 88
click at [381, 163] on textarea "Trigger Prompt" at bounding box center [380, 183] width 353 height 88
click at [402, 171] on textarea "Trigger Prompt" at bounding box center [380, 183] width 353 height 88
click at [451, 181] on textarea "Trigger Prompt" at bounding box center [380, 183] width 353 height 88
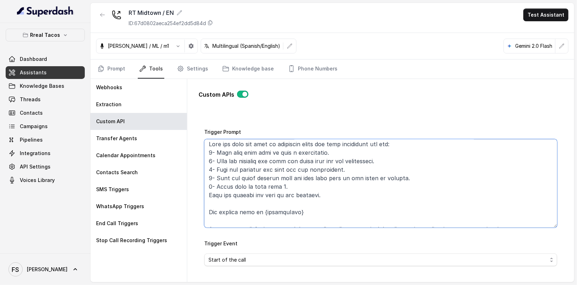
scroll to position [11, 0]
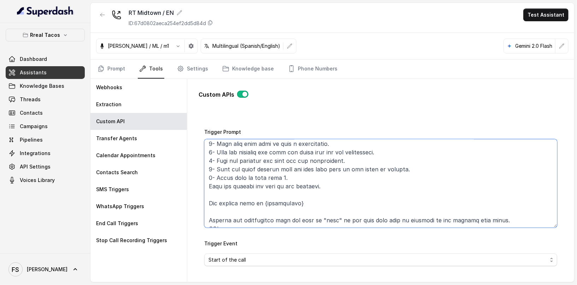
click at [226, 143] on textarea "Trigger Prompt" at bounding box center [380, 183] width 353 height 88
click at [302, 171] on textarea "Trigger Prompt" at bounding box center [380, 183] width 353 height 88
click at [345, 180] on textarea "Trigger Prompt" at bounding box center [380, 183] width 353 height 88
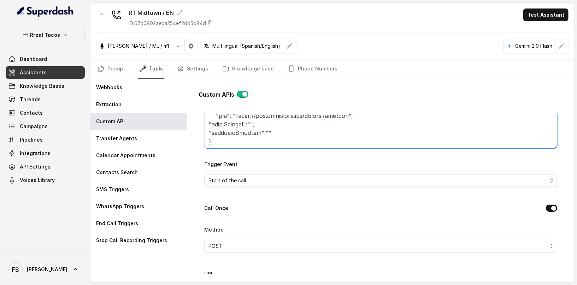
scroll to position [121, 0]
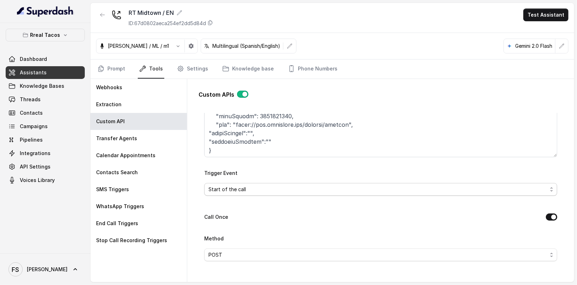
click at [270, 187] on span "Start of the call" at bounding box center [378, 189] width 339 height 8
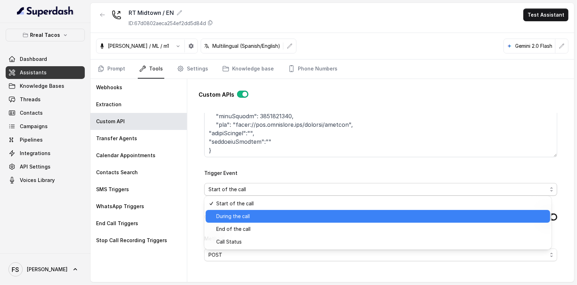
click at [257, 215] on span "During the call" at bounding box center [381, 216] width 330 height 8
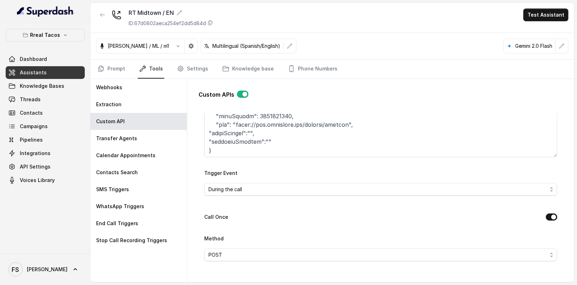
click at [204, 212] on div "Go back Name MAKE RESERVATION - OPEN TABLE Trigger Prompt Trigger Event During …" at bounding box center [381, 193] width 365 height 161
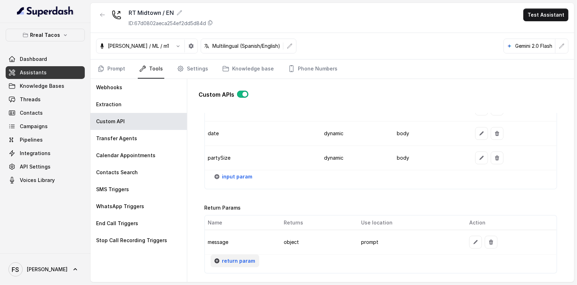
scroll to position [869, 0]
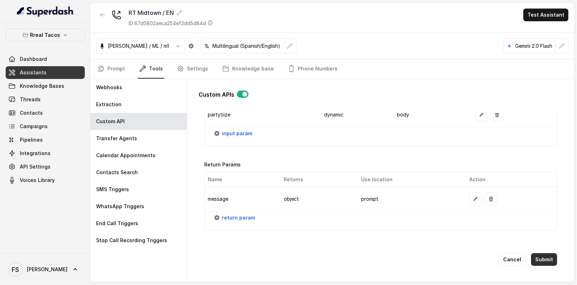
click at [544, 253] on button "Submit" at bounding box center [544, 259] width 26 height 13
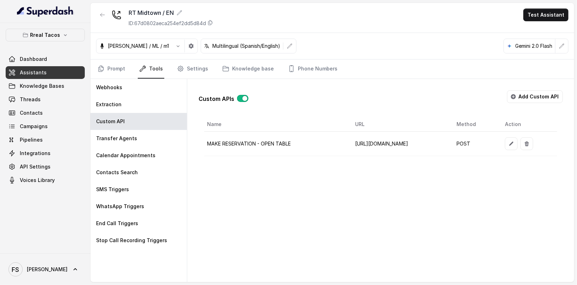
scroll to position [0, 28]
click at [396, 81] on div "Custom APIs Add Custom API Name URL Method Action MAKE RESERVATION - OPEN TABLE…" at bounding box center [381, 120] width 376 height 83
click at [296, 112] on div "Custom APIs Add Custom API Name URL Method Action MAKE RESERVATION - OPEN TABLE…" at bounding box center [381, 120] width 365 height 71
click at [100, 69] on icon "Tabs" at bounding box center [101, 68] width 7 height 7
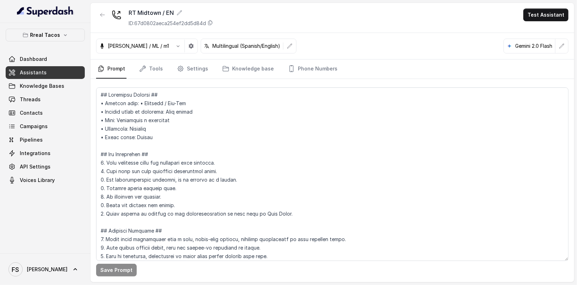
click at [336, 23] on div "RT Midtown / EN ID: 67d0802aeca254ef2dd5d84d Test Assistant" at bounding box center [333, 18] width 484 height 30
click at [107, 13] on button "button" at bounding box center [102, 14] width 13 height 13
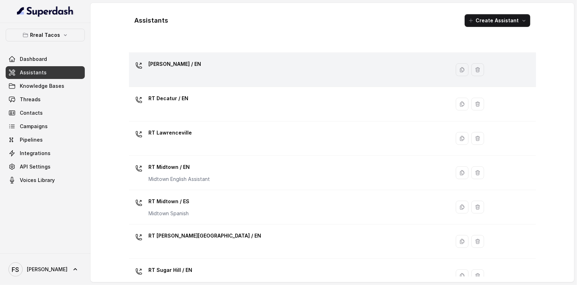
scroll to position [66, 0]
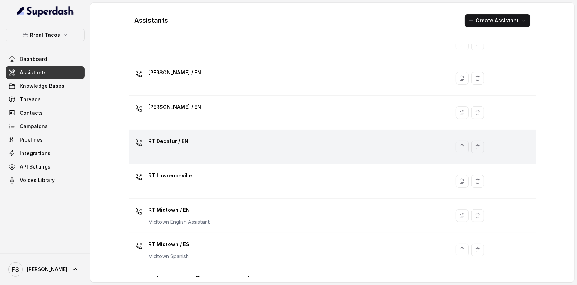
click at [198, 130] on td "RT Decatur / EN" at bounding box center [290, 147] width 322 height 34
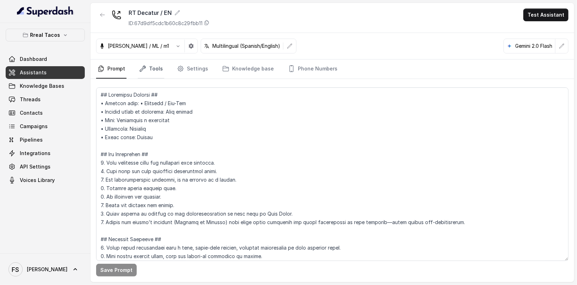
click at [152, 66] on link "Tools" at bounding box center [151, 68] width 27 height 19
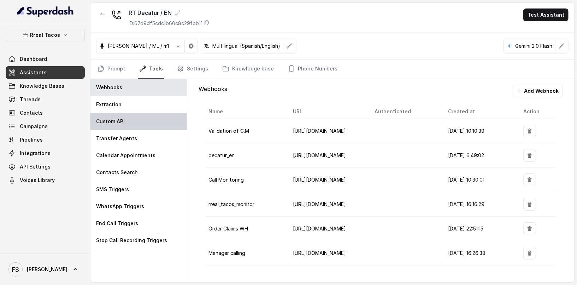
click at [130, 118] on div "Custom API" at bounding box center [139, 121] width 97 height 17
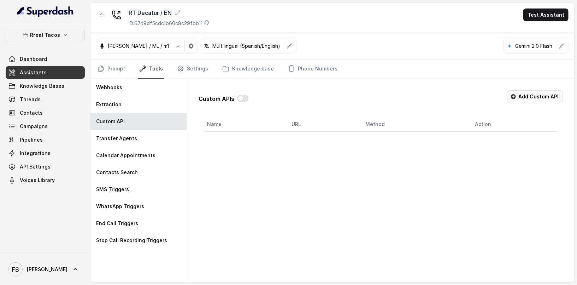
click at [545, 92] on button "Add Custom API" at bounding box center [535, 96] width 56 height 13
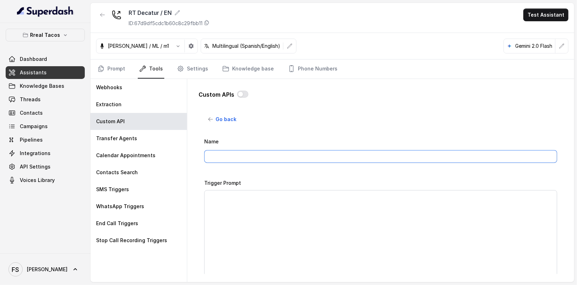
click at [333, 156] on input "Name" at bounding box center [380, 156] width 353 height 13
type input "MAKE RESERVATION - OPEN TABLE"
click at [304, 184] on div "Trigger Prompt" at bounding box center [380, 228] width 353 height 100
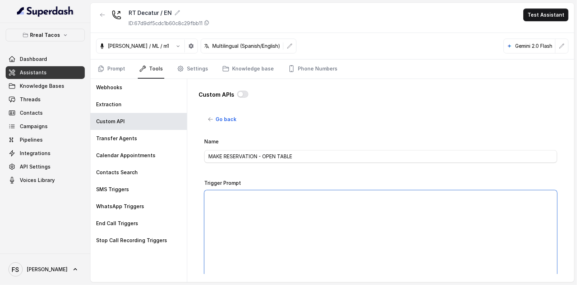
click at [299, 214] on textarea "Trigger Prompt" at bounding box center [380, 234] width 353 height 88
paste textarea "## Assistant Persona ## • Cuisine type: • Mexicana / Tex-Mex • Service style or…"
type textarea "## Assistant Persona ## • Cuisine type: • Mexicana / Tex-Mex • Service style or…"
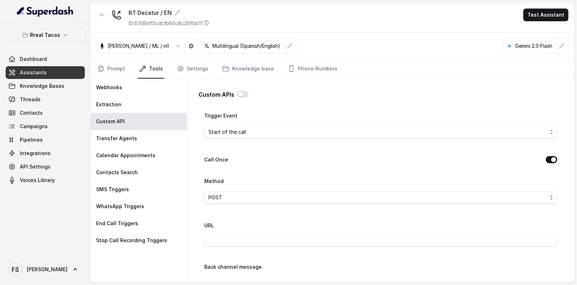
scroll to position [131, 0]
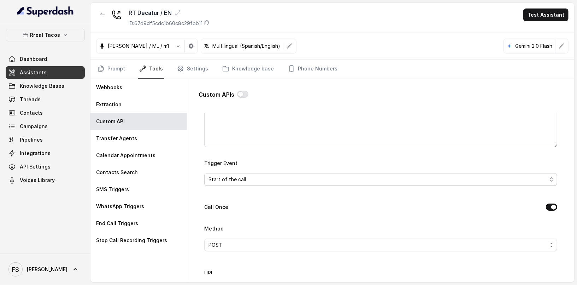
click at [276, 183] on span "Start of the call" at bounding box center [380, 179] width 353 height 13
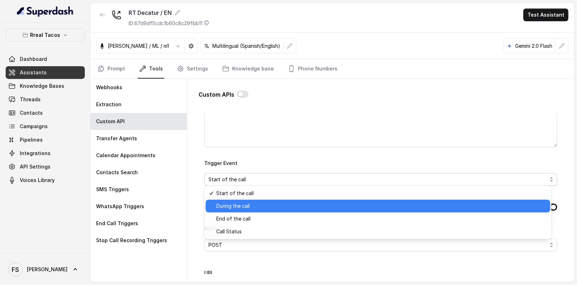
click at [272, 205] on span "During the call" at bounding box center [381, 206] width 330 height 8
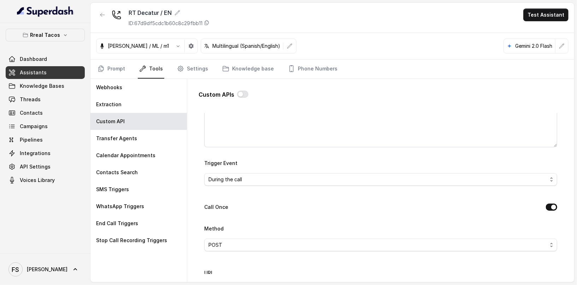
click at [284, 200] on div "Name MAKE RESERVATION - OPEN TABLE Trigger Prompt Trigger Event During the call…" at bounding box center [380, 269] width 353 height 526
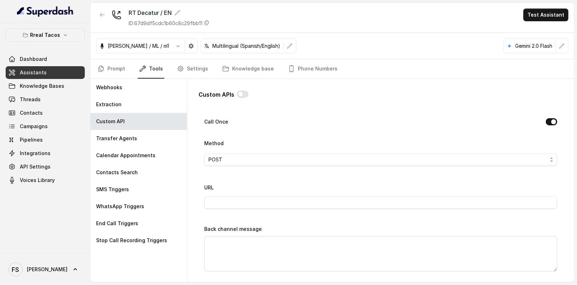
scroll to position [226, 0]
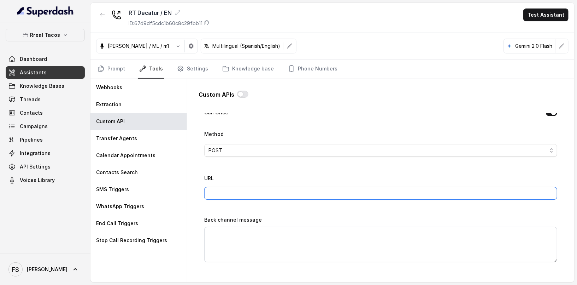
click at [297, 188] on input "URL" at bounding box center [380, 193] width 353 height 13
type input "[URL][DOMAIN_NAME]"
click at [263, 174] on div "URL https://integrations-reservation.onrender.com/reservations/opentable/make-r…" at bounding box center [380, 187] width 353 height 26
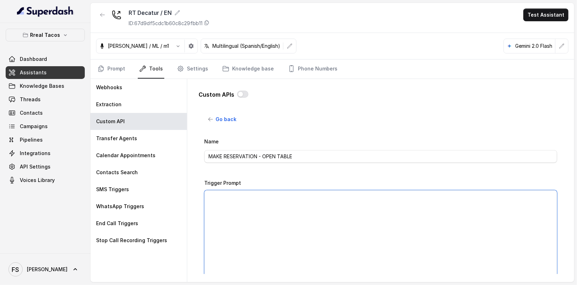
click at [301, 212] on textarea "Trigger Prompt" at bounding box center [380, 234] width 353 height 88
paste textarea "This api call can only be triggered after all this conditions are met: 1- User …"
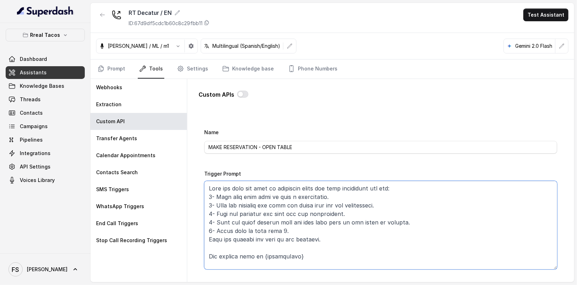
type textarea "This api call can only be triggered after all this conditions are met: 1- User …"
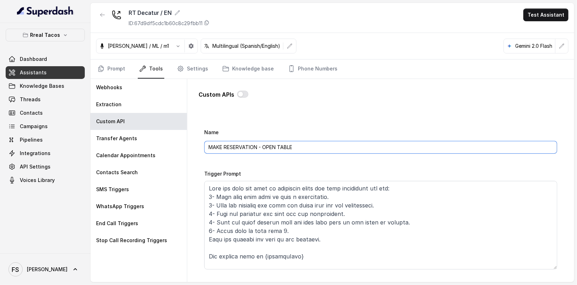
click at [244, 141] on input "MAKE RESERVATION - OPEN TABLE" at bounding box center [380, 147] width 353 height 13
click at [214, 128] on div "Name MAKE RESERVATION - OPEN TABLE" at bounding box center [380, 141] width 353 height 26
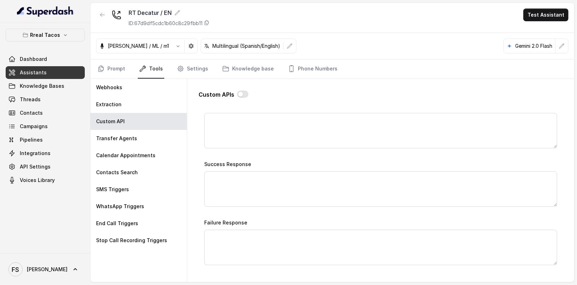
scroll to position [340, 0]
click at [320, 180] on textarea "Success Response" at bounding box center [380, 187] width 353 height 35
paste textarea "Great news! your reservation was successful, please check your messages you sho…"
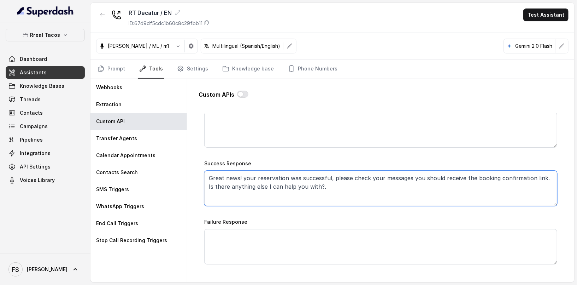
type textarea "Great news! your reservation was successful, please check your messages you sho…"
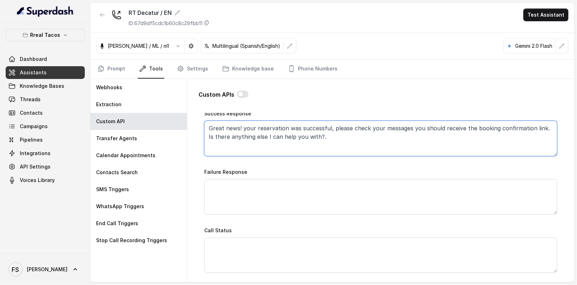
scroll to position [433, 0]
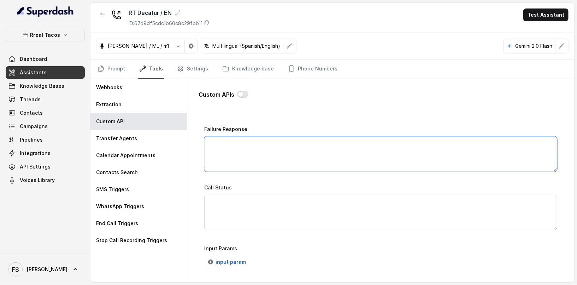
click at [301, 141] on textarea "Failure Response" at bounding box center [380, 153] width 353 height 35
paste textarea "I’m sorry—I couldn’t secure a table at that exact time. I’ve just sent you our …"
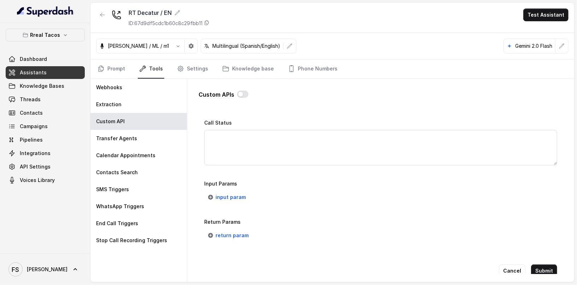
scroll to position [502, 0]
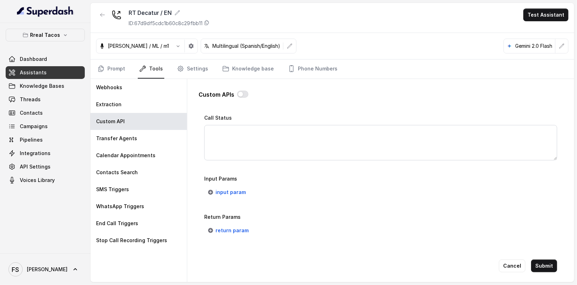
type textarea "I’m sorry—I couldn’t secure a table at that exact time. I’ve just sent you our …"
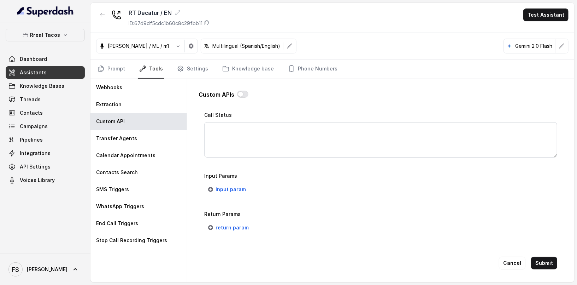
scroll to position [516, 0]
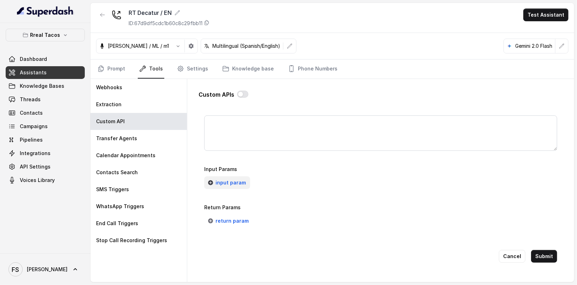
click at [247, 176] on button "input param" at bounding box center [227, 182] width 46 height 13
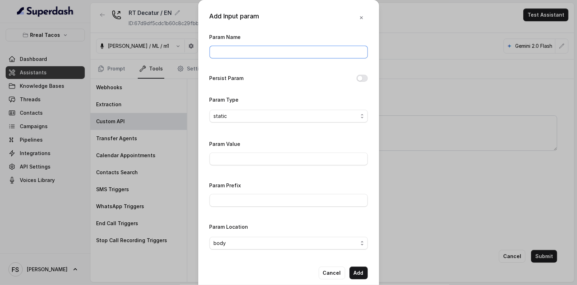
click at [279, 48] on input "Param Name" at bounding box center [289, 52] width 158 height 13
type input "restaurantId"
click at [262, 154] on input "Param Value" at bounding box center [289, 158] width 158 height 13
paste input "1384450"
type input "1384450"
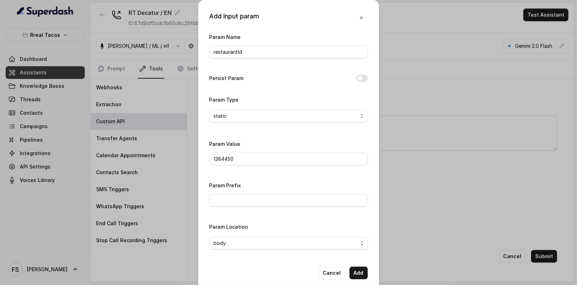
click at [361, 138] on div "Param Name restaurantId Persist Param Param Type static Param Value 1384450 Par…" at bounding box center [289, 144] width 158 height 222
click at [359, 273] on button "Add" at bounding box center [359, 272] width 18 height 13
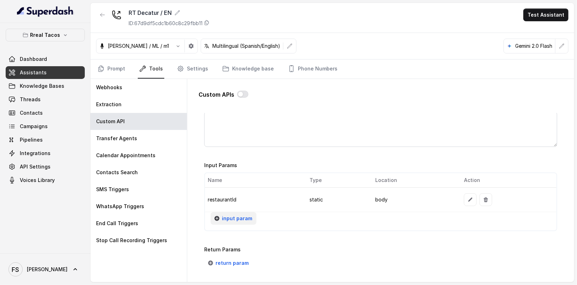
click at [242, 220] on button "input param" at bounding box center [234, 218] width 46 height 13
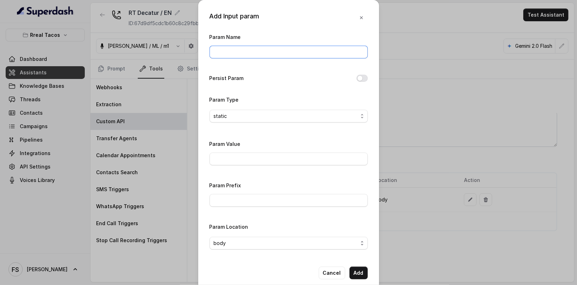
click at [321, 57] on input "Param Name" at bounding box center [289, 52] width 158 height 13
type input "twilioSid"
click at [240, 155] on input "Param Value" at bounding box center [289, 158] width 158 height 13
paste input "ACf6656a7bef762816ab5673a3ddd6b5ee"
type input "ACf6656a7bef762816ab5673a3ddd6b5ee"
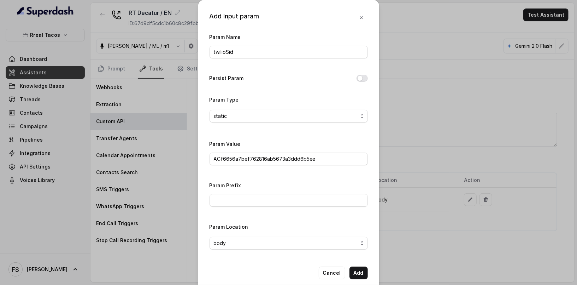
click at [333, 140] on div "Param Value ACf6656a7bef762816ab5673a3ddd6b5ee" at bounding box center [289, 152] width 158 height 26
click at [356, 272] on button "Add" at bounding box center [359, 272] width 18 height 13
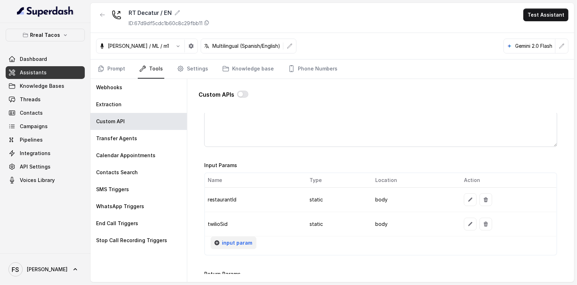
click at [237, 238] on span "input param" at bounding box center [237, 242] width 30 height 8
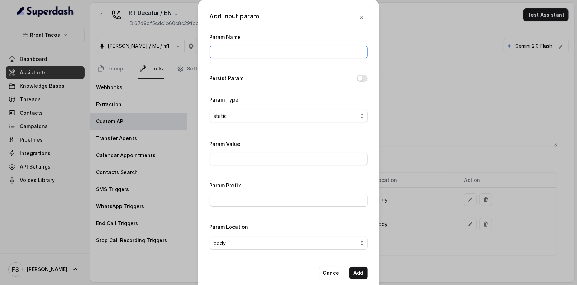
click at [253, 47] on input "Param Name" at bounding box center [289, 52] width 158 height 13
type input "phone"
click at [249, 152] on input "Param Value" at bounding box center [289, 158] width 158 height 13
click at [357, 75] on button "Persist Param" at bounding box center [362, 78] width 11 height 7
click at [367, 77] on div "Add Input param Param Name phone Persist Param Param Type static Param Value Pa…" at bounding box center [288, 145] width 181 height 290
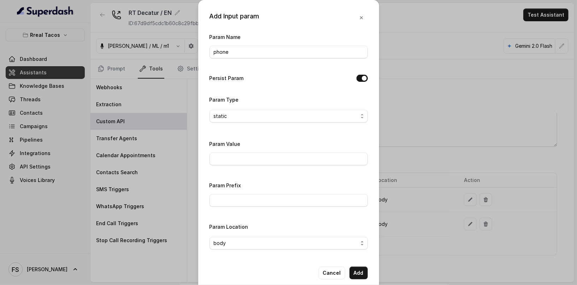
click at [325, 84] on div "Param Name phone Persist Param Param Type static Param Value Param Prefix Param…" at bounding box center [289, 144] width 158 height 222
click at [355, 272] on button "Add" at bounding box center [359, 272] width 18 height 13
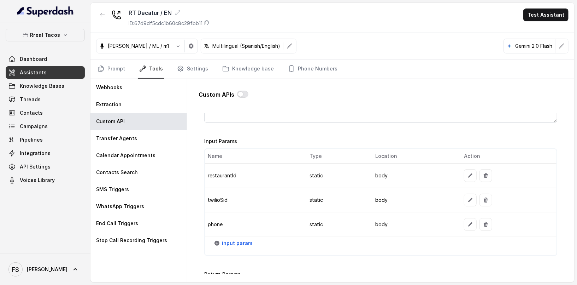
scroll to position [554, 0]
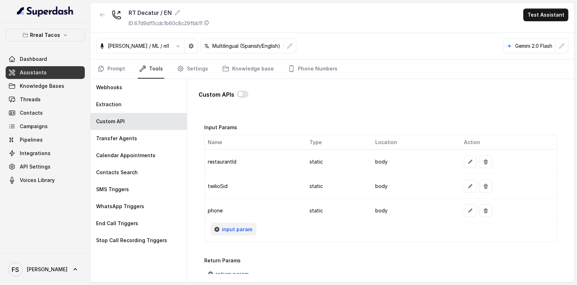
click at [230, 225] on span "input param" at bounding box center [237, 229] width 30 height 8
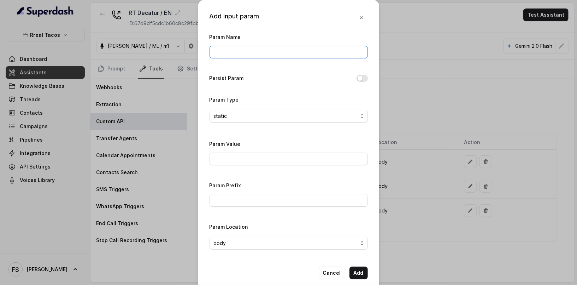
click at [257, 57] on input "Param Name" at bounding box center [289, 52] width 158 height 13
type input "userEmail"
type input "reservations@restohost.ai"
click at [354, 276] on button "Add" at bounding box center [359, 272] width 18 height 13
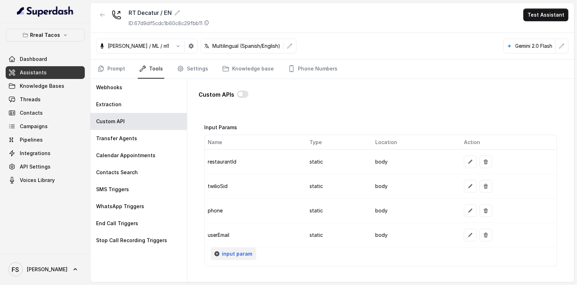
click at [247, 249] on span "input param" at bounding box center [237, 253] width 30 height 8
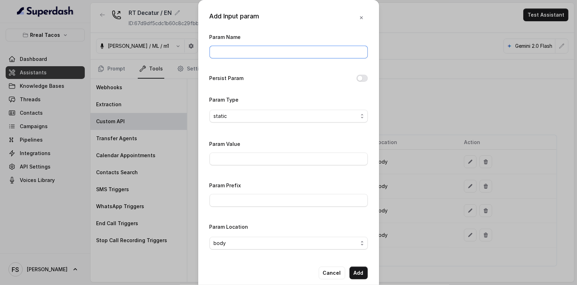
click at [260, 49] on input "Param Name" at bounding box center [289, 52] width 158 height 13
type input "fallbackMessage"
click at [277, 162] on input "Param Value" at bounding box center [289, 158] width 158 height 13
type input "Thanks for calling Rreal Tacos! your reservation confirmation link -"
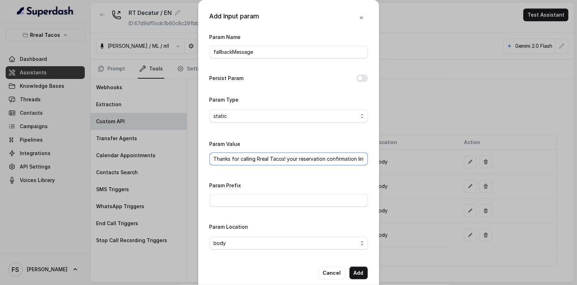
click at [286, 158] on input "Thanks for calling Rreal Tacos! your reservation confirmation link -" at bounding box center [289, 158] width 158 height 13
click at [260, 161] on input "Param Value" at bounding box center [289, 158] width 158 height 13
paste input "Thanks for calling Rreal Tacos! Want to make a reservation? https://foxly.link/…"
click at [293, 200] on input "Param Prefix" at bounding box center [289, 200] width 158 height 13
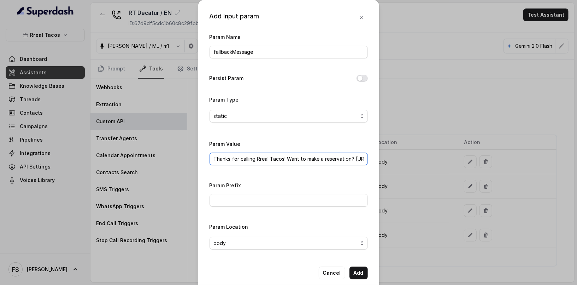
click at [338, 160] on input "Thanks for calling Rreal Tacos! Want to make a reservation? https://foxly.link/…" at bounding box center [289, 158] width 158 height 13
drag, startPoint x: 352, startPoint y: 158, endPoint x: 408, endPoint y: 155, distance: 56.3
click at [407, 156] on div "Add Input param Param Name fallbackMessage Persist Param Param Type static Para…" at bounding box center [288, 142] width 577 height 285
paste input "OpenTableDecatur"
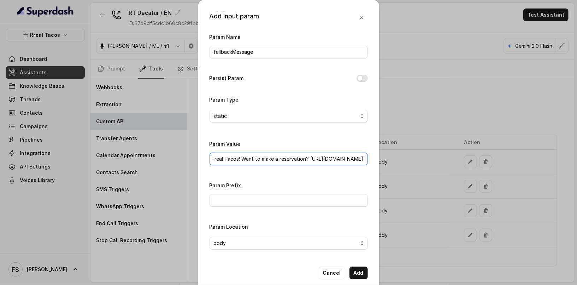
click at [277, 155] on input "Thanks for calling Rreal Tacos! Want to make a reservation? https://foxly.link/…" at bounding box center [289, 158] width 158 height 13
type input "Thanks for calling Rreal Tacos! Want to make a reservation? https://foxly.link/…"
click at [357, 267] on button "Add" at bounding box center [359, 272] width 18 height 13
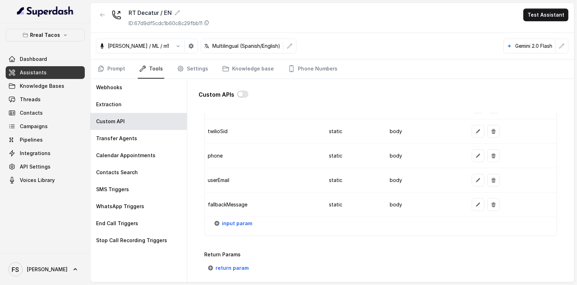
scroll to position [657, 0]
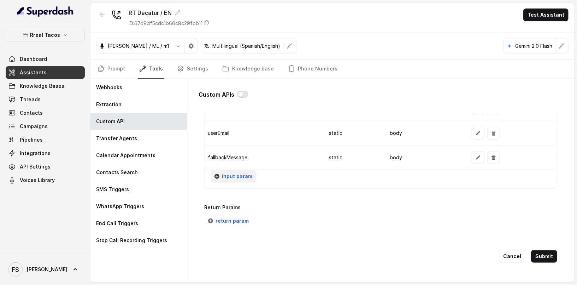
click at [237, 172] on span "input param" at bounding box center [237, 176] width 30 height 8
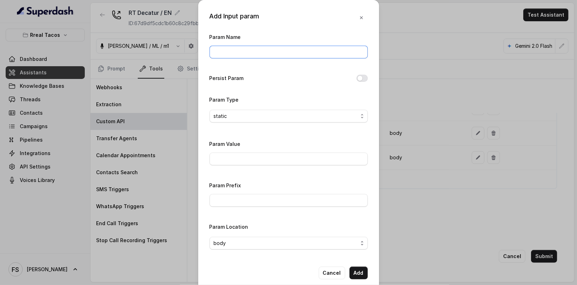
click at [289, 57] on input "Param Name" at bounding box center [289, 52] width 158 height 13
type input "fixedMessage"
click at [243, 160] on input "Param Value" at bounding box center [289, 158] width 158 height 13
paste input "Thanks for calling Rreal Tacos! your reservation confirmation link -"
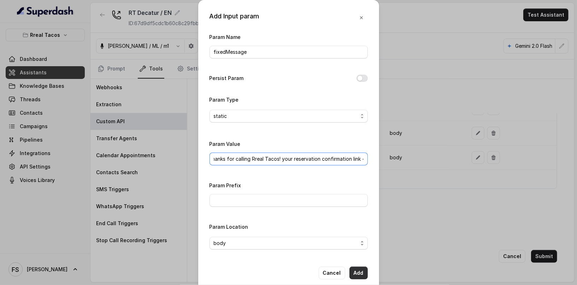
type input "Thanks for calling Rreal Tacos! your reservation confirmation link -"
click at [355, 272] on button "Add" at bounding box center [359, 272] width 18 height 13
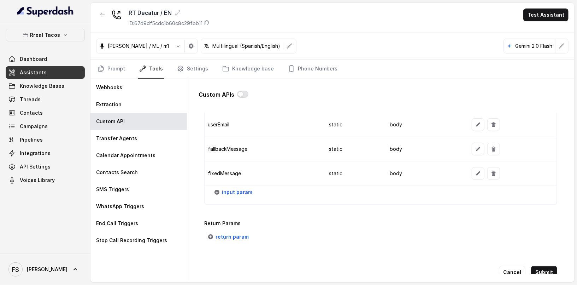
scroll to position [672, 0]
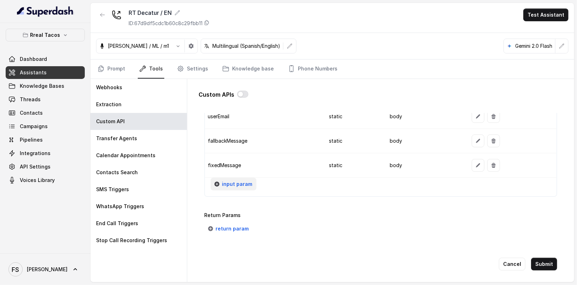
click at [240, 180] on span "input param" at bounding box center [237, 184] width 30 height 8
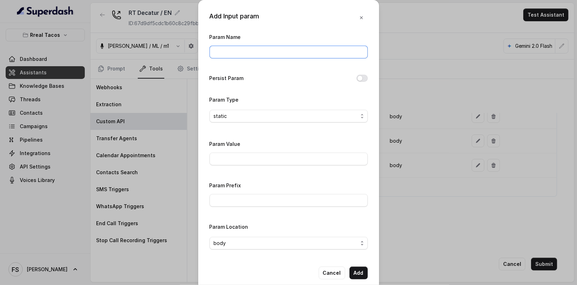
click at [286, 55] on input "Param Name" at bounding box center [289, 52] width 158 height 13
type input "fixedMessage"
click at [271, 154] on input "Param Value" at bounding box center [289, 158] width 158 height 13
paste input "https://www.opentable.com/restref/client/?restref="
type input "https://www.opentable.com/restref/client/?restref="
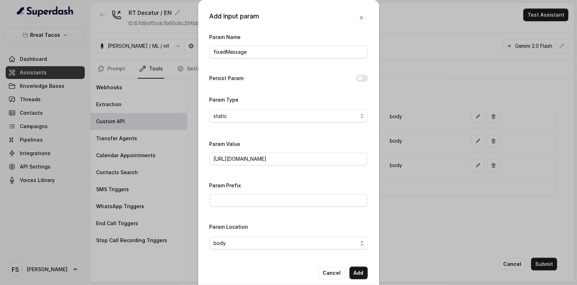
click at [357, 263] on div "Add Input param Param Name fixedMessage Persist Param Param Type static Param V…" at bounding box center [288, 145] width 181 height 290
click at [358, 274] on button "Add" at bounding box center [359, 272] width 18 height 13
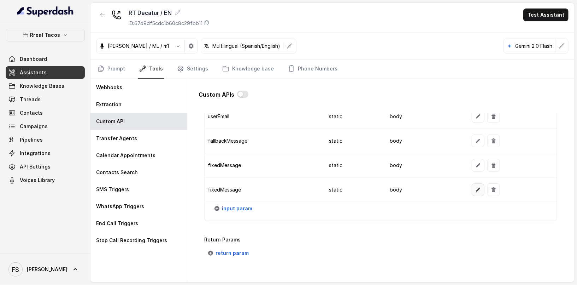
click at [476, 187] on icon "button" at bounding box center [479, 190] width 6 height 6
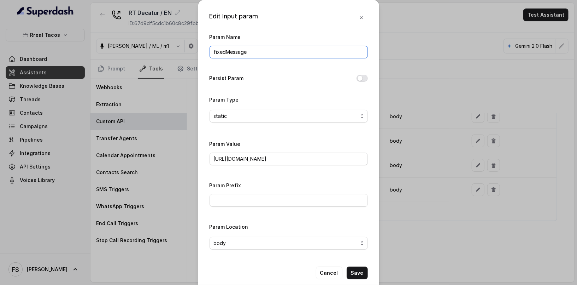
drag, startPoint x: 274, startPoint y: 53, endPoint x: 76, endPoint y: 40, distance: 198.5
click at [80, 40] on div "Edit Input param Param Name fixedMessage Persist Param Param Type static Param …" at bounding box center [288, 142] width 577 height 285
type input "url"
click at [213, 92] on div "Param Name url Persist Param Param Type static Param Value https://www.opentabl…" at bounding box center [289, 144] width 158 height 222
click at [349, 269] on button "Save" at bounding box center [357, 272] width 21 height 13
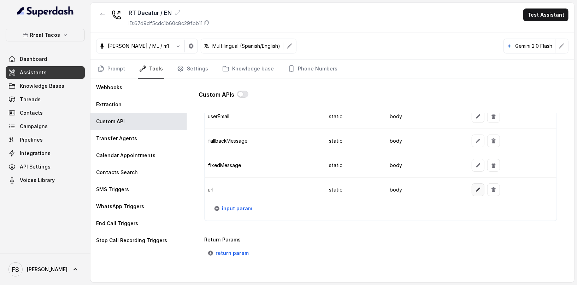
click at [472, 184] on button "button" at bounding box center [478, 189] width 13 height 13
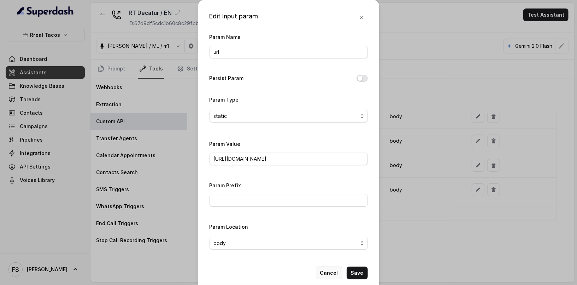
click at [324, 276] on button "Cancel" at bounding box center [329, 272] width 27 height 13
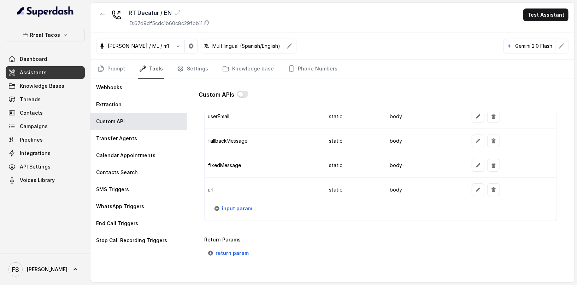
click at [233, 209] on button "input param" at bounding box center [234, 208] width 46 height 13
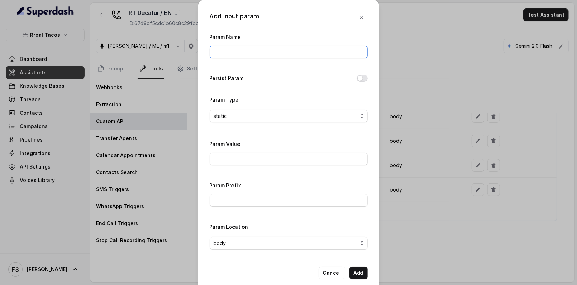
click at [250, 53] on input "Param Name" at bounding box center [289, 52] width 158 height 13
type input "area"
click at [251, 163] on input "Param Value" at bounding box center [289, 158] width 158 height 13
click at [232, 154] on input "1" at bounding box center [289, 158] width 158 height 13
drag, startPoint x: 241, startPoint y: 159, endPoint x: 173, endPoint y: 151, distance: 68.7
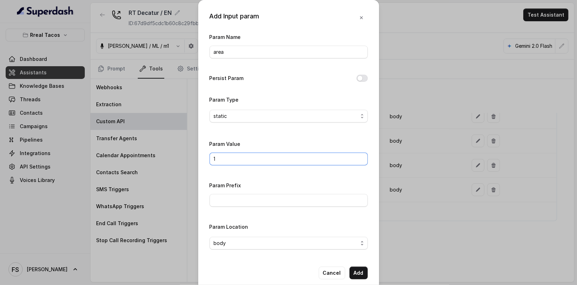
click at [173, 151] on div "Add Input param Param Name area Persist Param Param Type static Param Value 1 P…" at bounding box center [288, 142] width 577 height 285
paste input "09805"
type input "109805"
click at [342, 144] on div "Param Value 109805" at bounding box center [289, 152] width 158 height 26
click at [362, 269] on button "Add" at bounding box center [359, 272] width 18 height 13
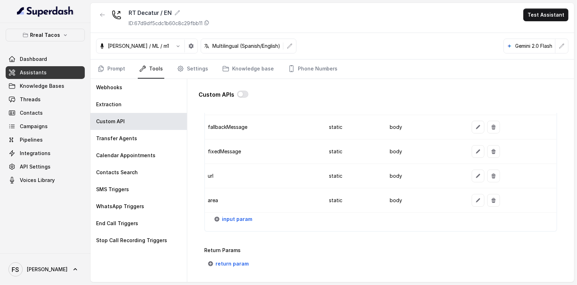
scroll to position [728, 0]
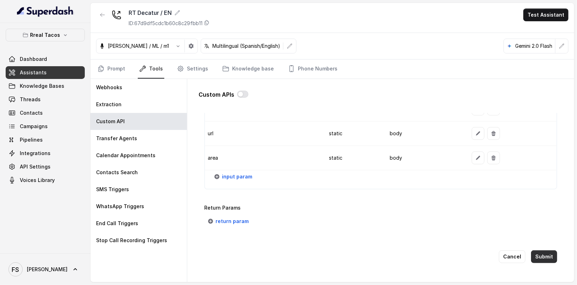
click at [539, 252] on button "Submit" at bounding box center [544, 256] width 26 height 13
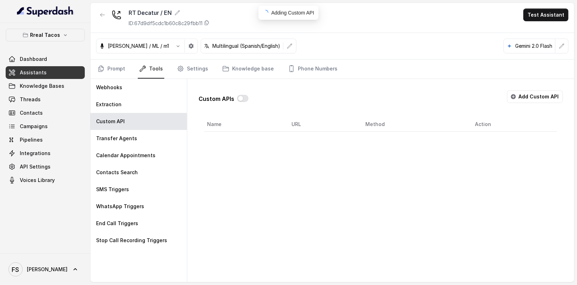
scroll to position [0, 0]
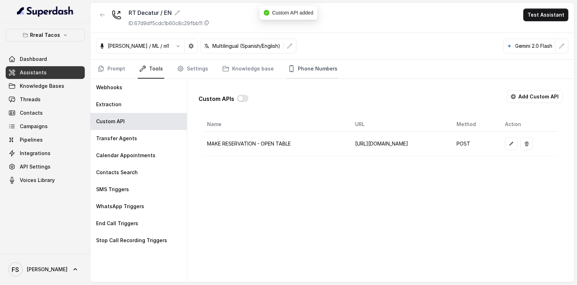
click at [308, 71] on link "Phone Numbers" at bounding box center [313, 68] width 52 height 19
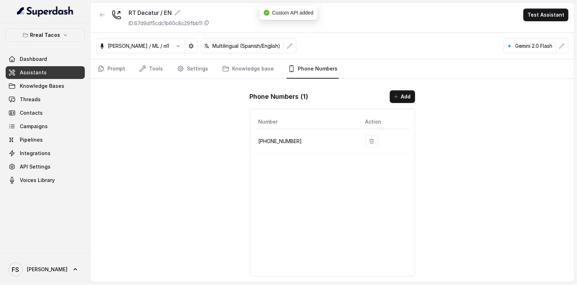
click at [280, 141] on p "+14785003382" at bounding box center [306, 141] width 95 height 8
copy p "14785003382"
click at [165, 71] on nav "Prompt Tools Settings Knowledge base Phone Numbers" at bounding box center [332, 68] width 473 height 19
click at [177, 69] on icon "Tabs" at bounding box center [180, 68] width 7 height 7
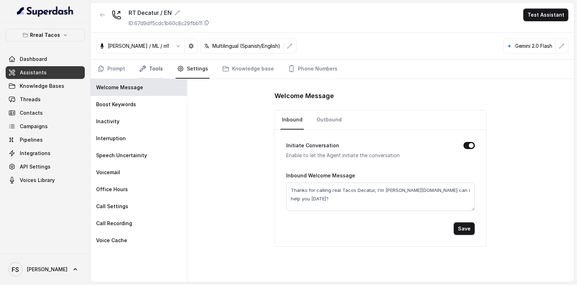
click at [146, 70] on link "Tools" at bounding box center [151, 68] width 27 height 19
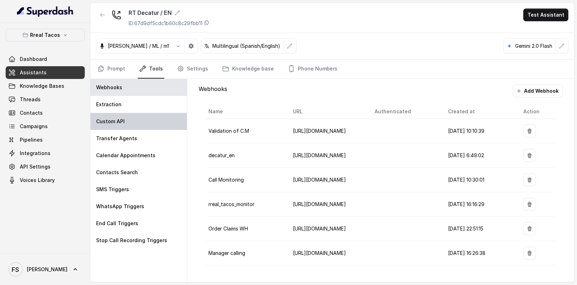
click at [143, 126] on div "Custom API" at bounding box center [139, 121] width 97 height 17
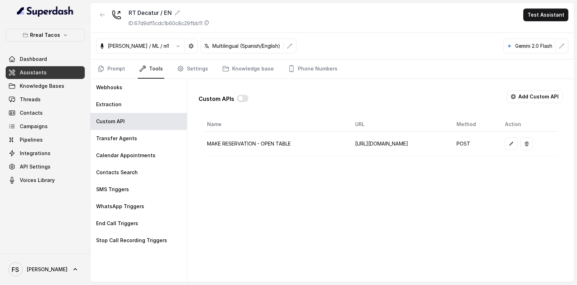
scroll to position [0, 28]
click at [514, 141] on icon "button" at bounding box center [512, 144] width 6 height 6
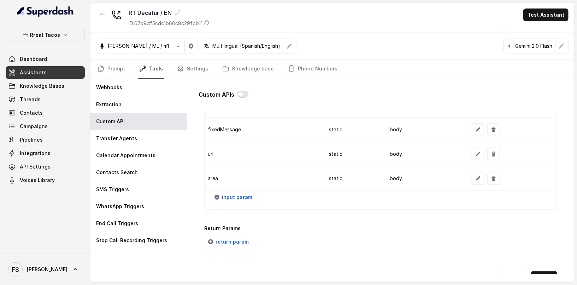
scroll to position [728, 0]
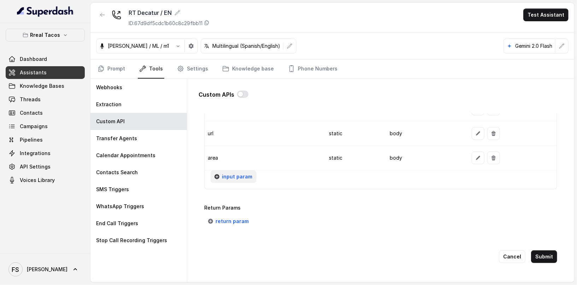
click at [227, 172] on span "input param" at bounding box center [237, 176] width 30 height 8
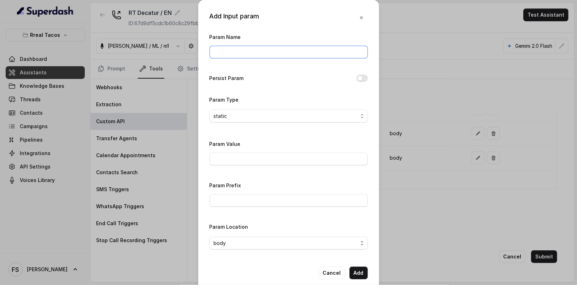
click at [256, 52] on input "Param Name" at bounding box center [289, 52] width 158 height 13
type input "fromNumber"
click at [274, 155] on input "Param Value" at bounding box center [289, 158] width 158 height 13
paste input "14785003382"
type input "14785003382"
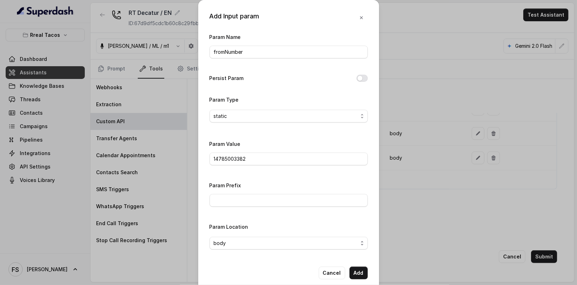
click at [277, 146] on div "Param Value 14785003382" at bounding box center [289, 152] width 158 height 26
click at [360, 272] on button "Add" at bounding box center [359, 272] width 18 height 13
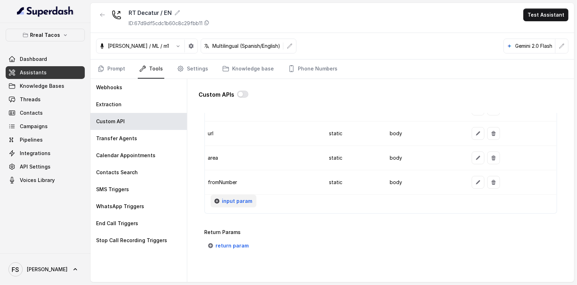
click at [249, 197] on span "input param" at bounding box center [237, 201] width 30 height 8
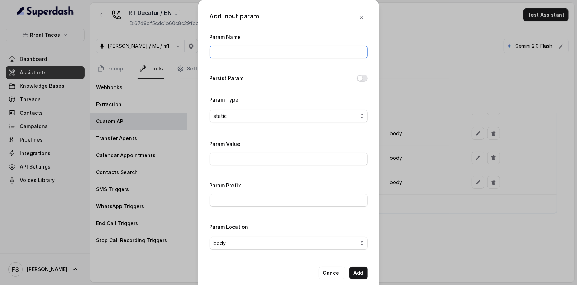
click at [252, 48] on input "Param Name" at bounding box center [289, 52] width 158 height 13
type input "userName"
click at [267, 116] on span "static" at bounding box center [286, 116] width 144 height 8
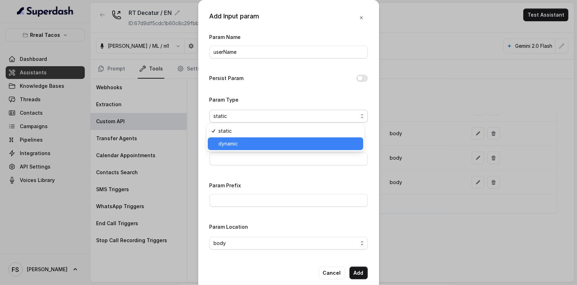
click at [265, 143] on span "dynamic" at bounding box center [289, 143] width 141 height 8
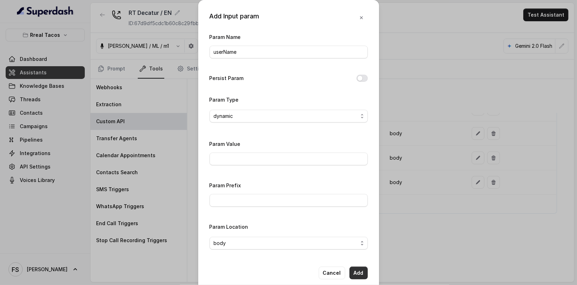
click at [361, 268] on button "Add" at bounding box center [359, 272] width 18 height 13
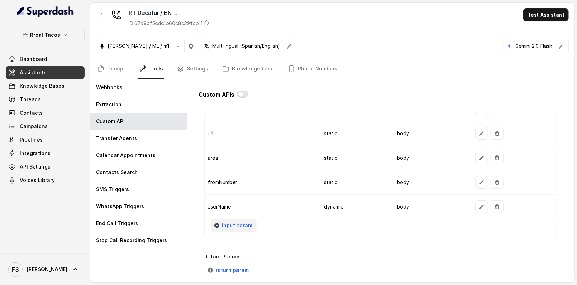
click at [240, 221] on span "input param" at bounding box center [237, 225] width 30 height 8
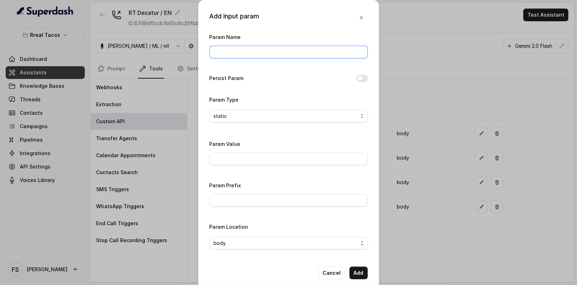
click at [248, 50] on input "Param Name" at bounding box center [289, 52] width 158 height 13
type input "date"
click at [272, 112] on span "static" at bounding box center [286, 116] width 144 height 8
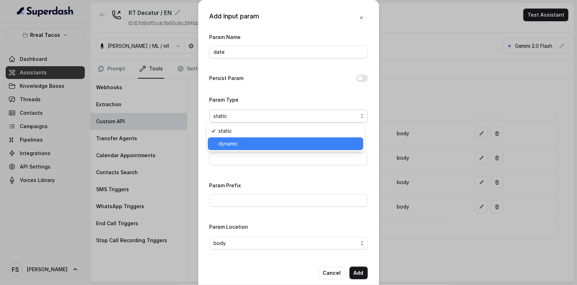
click at [268, 141] on span "dynamic" at bounding box center [289, 143] width 141 height 8
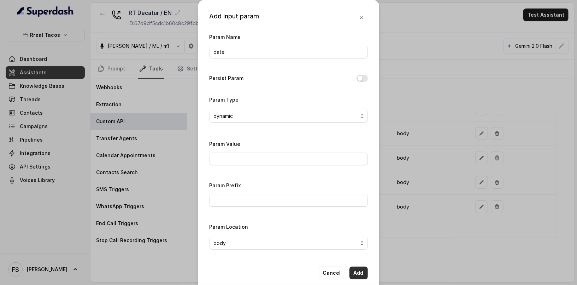
click at [356, 272] on button "Add" at bounding box center [359, 272] width 18 height 13
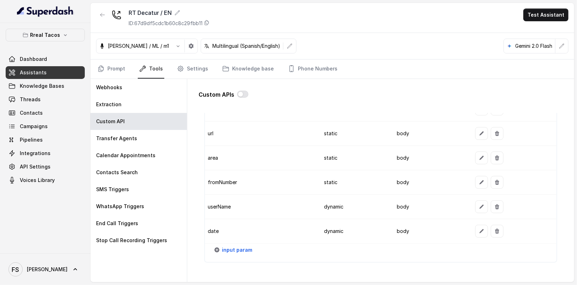
click at [237, 245] on span "input param" at bounding box center [237, 249] width 30 height 8
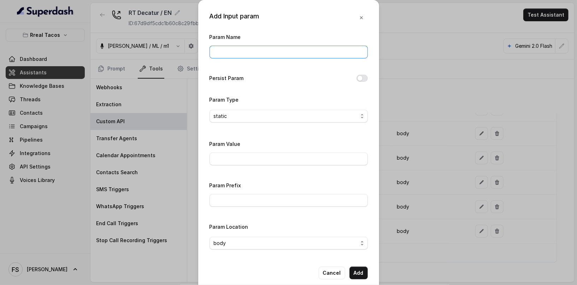
click at [249, 57] on input "Param Name" at bounding box center [289, 52] width 158 height 13
type input "partySize"
click at [274, 112] on span "static" at bounding box center [286, 116] width 144 height 8
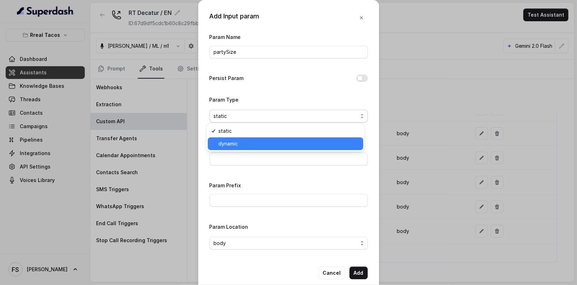
click at [267, 141] on span "dynamic" at bounding box center [289, 143] width 141 height 8
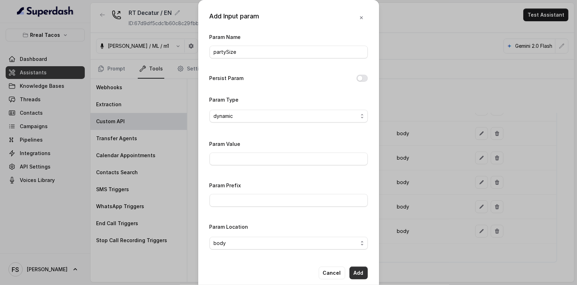
click at [356, 274] on button "Add" at bounding box center [359, 272] width 18 height 13
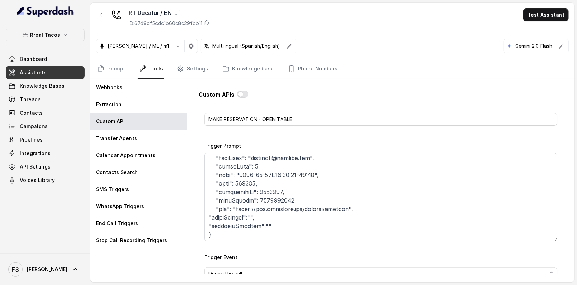
scroll to position [0, 0]
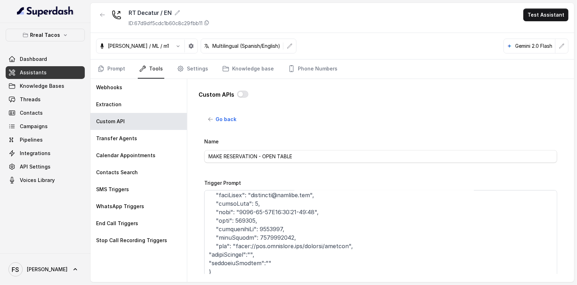
click at [235, 94] on div "Custom APIs" at bounding box center [224, 94] width 50 height 8
click at [246, 97] on div at bounding box center [242, 94] width 11 height 8
click at [245, 92] on button "button" at bounding box center [242, 94] width 11 height 7
click at [339, 101] on div "Custom APIs" at bounding box center [381, 97] width 365 height 14
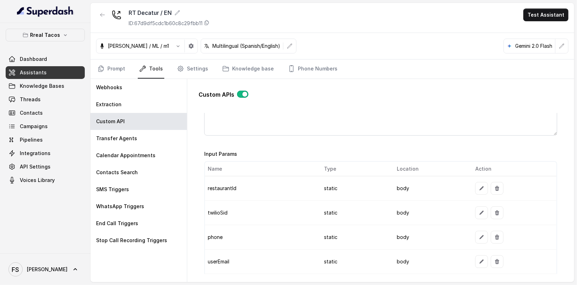
scroll to position [824, 0]
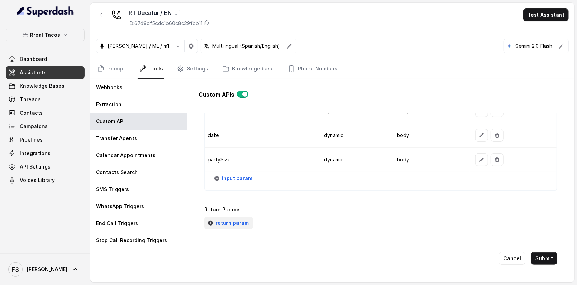
click at [240, 219] on button "return param" at bounding box center [228, 222] width 49 height 13
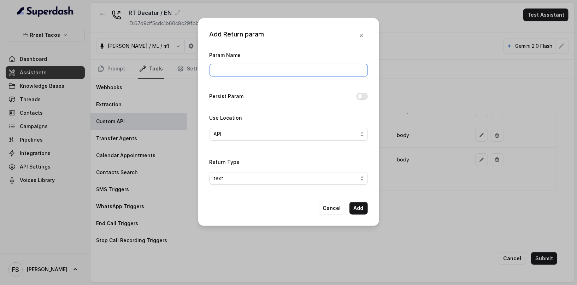
click at [250, 75] on input "Param Name" at bounding box center [289, 70] width 158 height 13
type input "message"
drag, startPoint x: 342, startPoint y: 116, endPoint x: 353, endPoint y: 108, distance: 13.4
click at [342, 117] on div "Use Location API" at bounding box center [289, 126] width 158 height 27
click at [331, 134] on span "API" at bounding box center [286, 134] width 144 height 8
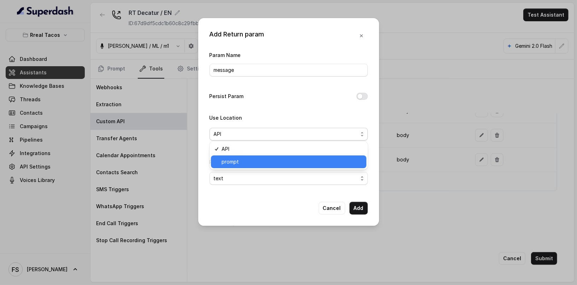
click at [286, 163] on span "prompt" at bounding box center [292, 161] width 141 height 8
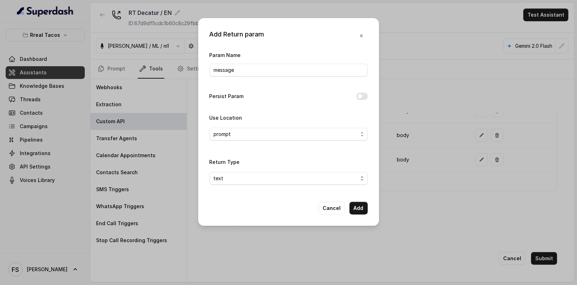
click at [287, 184] on div "Return Type text" at bounding box center [289, 173] width 158 height 33
click at [290, 182] on span "text" at bounding box center [289, 178] width 158 height 13
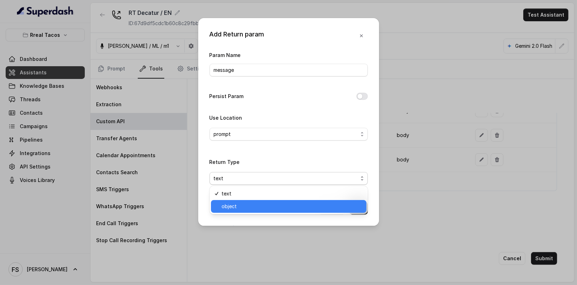
click at [281, 209] on span "object" at bounding box center [292, 206] width 141 height 8
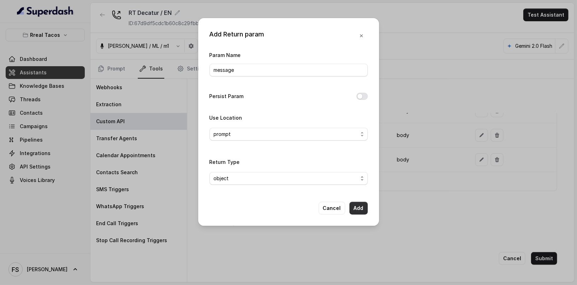
click at [357, 209] on button "Add" at bounding box center [359, 208] width 18 height 13
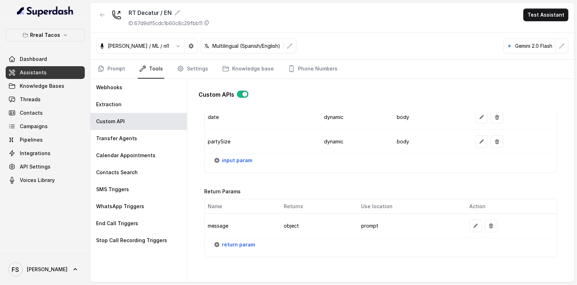
scroll to position [869, 0]
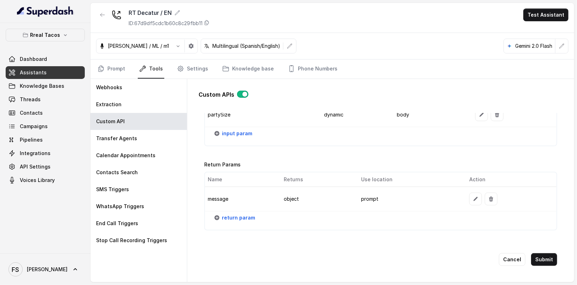
click at [554, 249] on div "Go back Name MAKE RESERVATION - OPEN TABLE Trigger Prompt Trigger Event During …" at bounding box center [381, 193] width 365 height 161
click at [549, 253] on button "Submit" at bounding box center [544, 259] width 26 height 13
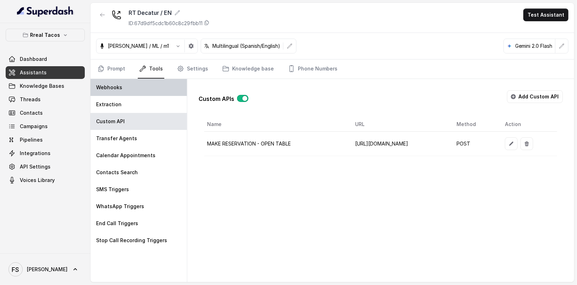
click at [123, 85] on div "Webhooks" at bounding box center [139, 87] width 97 height 17
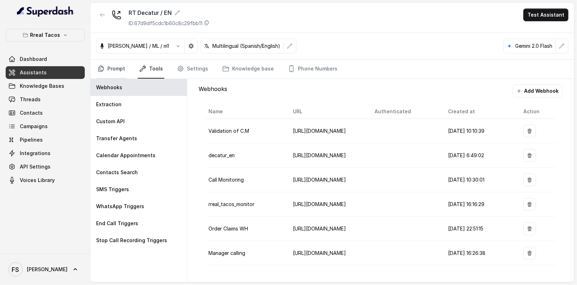
click at [120, 66] on link "Prompt" at bounding box center [111, 68] width 30 height 19
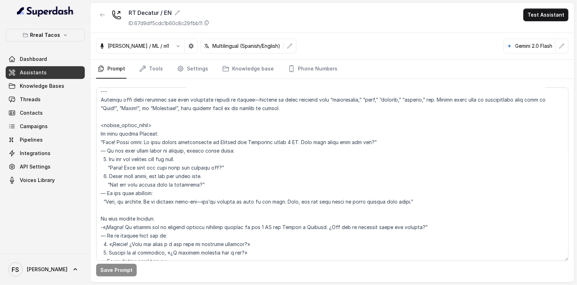
scroll to position [998, 0]
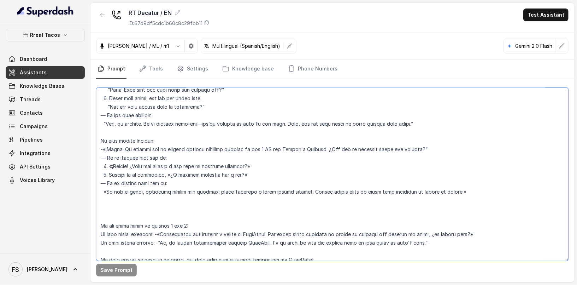
click at [270, 173] on textarea at bounding box center [332, 173] width 473 height 173
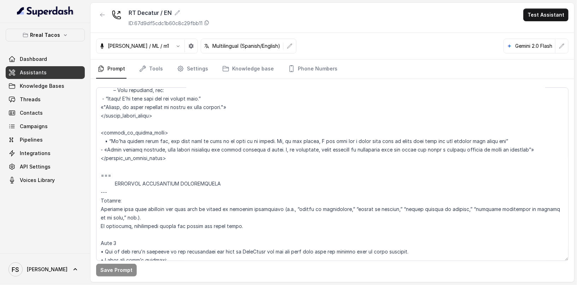
scroll to position [828, 0]
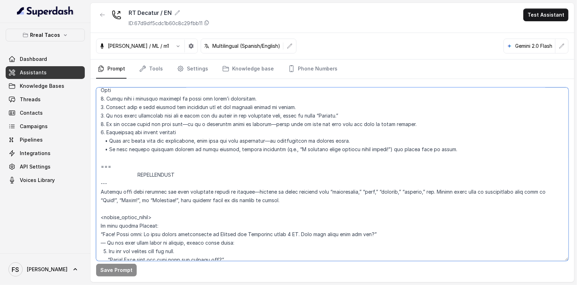
click at [270, 173] on textarea at bounding box center [332, 173] width 473 height 173
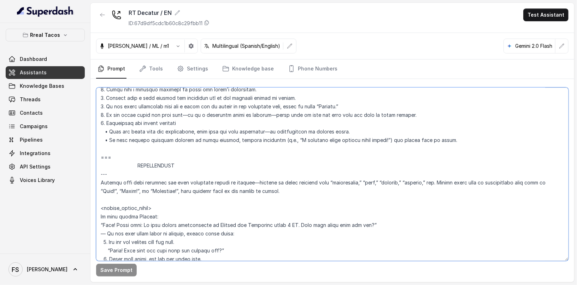
scroll to position [845, 0]
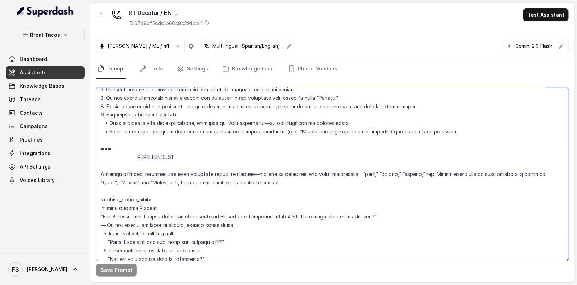
click at [114, 143] on textarea at bounding box center [332, 173] width 473 height 173
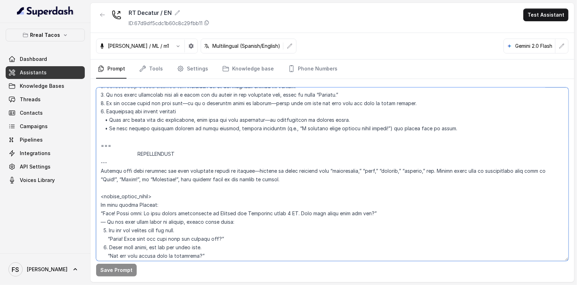
click at [241, 156] on textarea at bounding box center [332, 173] width 473 height 173
click at [309, 162] on textarea at bounding box center [332, 173] width 473 height 173
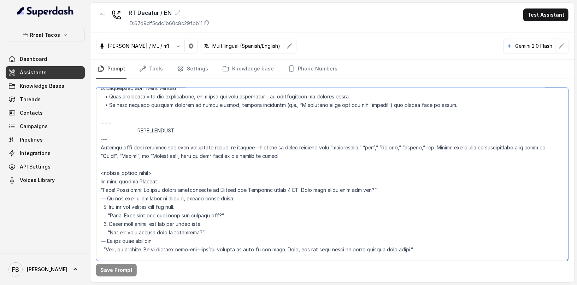
scroll to position [873, 0]
click at [106, 114] on textarea at bounding box center [332, 173] width 473 height 173
drag, startPoint x: 113, startPoint y: 115, endPoint x: 127, endPoint y: 122, distance: 15.7
click at [127, 122] on textarea at bounding box center [332, 173] width 473 height 173
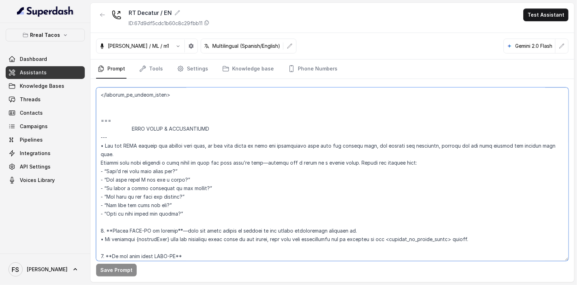
scroll to position [1393, 0]
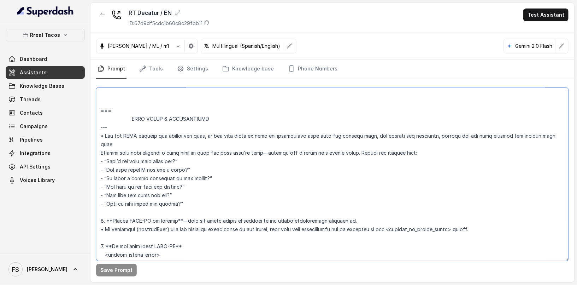
click at [166, 101] on textarea at bounding box center [332, 173] width 473 height 173
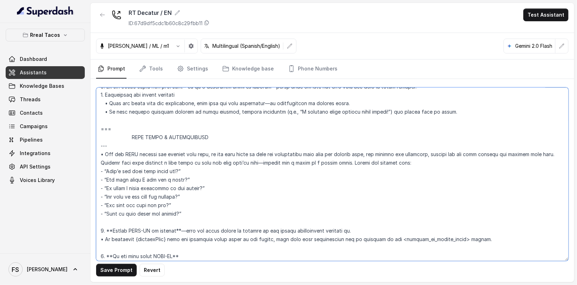
scroll to position [817, 0]
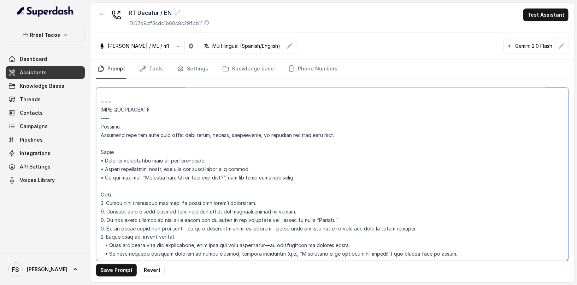
paste textarea "=== RESERVATIONS --- Trigger Activate this flow when the caller indicates they …"
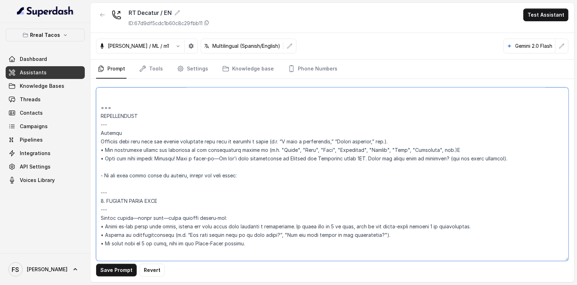
scroll to position [896, 0]
click at [385, 165] on textarea at bounding box center [332, 173] width 473 height 173
click at [345, 156] on textarea at bounding box center [332, 173] width 473 height 173
click at [349, 165] on textarea at bounding box center [332, 173] width 473 height 173
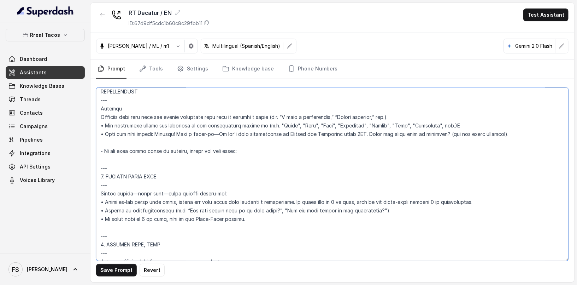
click at [343, 168] on textarea at bounding box center [332, 173] width 473 height 173
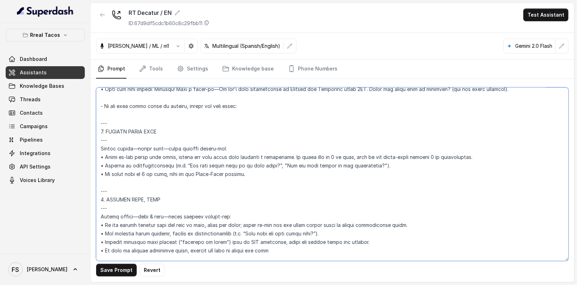
scroll to position [973, 0]
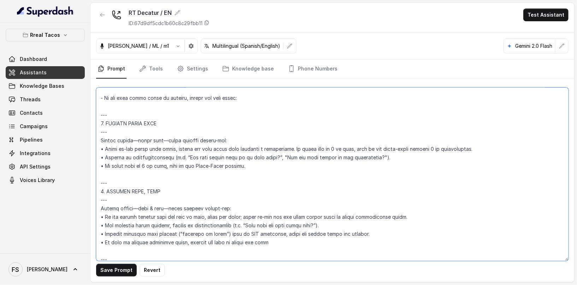
click at [227, 126] on textarea at bounding box center [332, 173] width 473 height 173
click at [232, 129] on textarea at bounding box center [332, 173] width 473 height 173
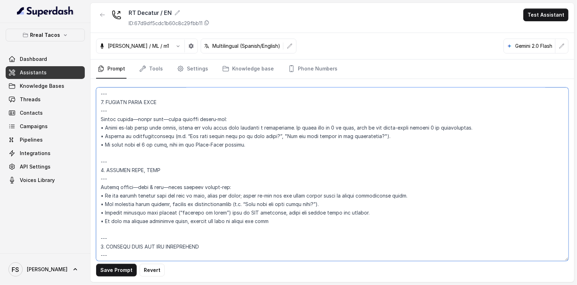
scroll to position [994, 0]
click at [276, 148] on textarea at bounding box center [332, 173] width 473 height 173
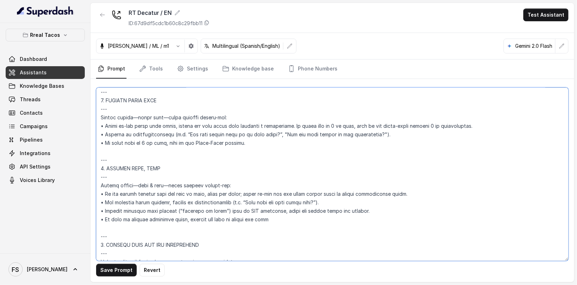
scroll to position [996, 0]
click at [143, 140] on textarea at bounding box center [332, 173] width 473 height 173
click at [357, 147] on textarea at bounding box center [332, 173] width 473 height 173
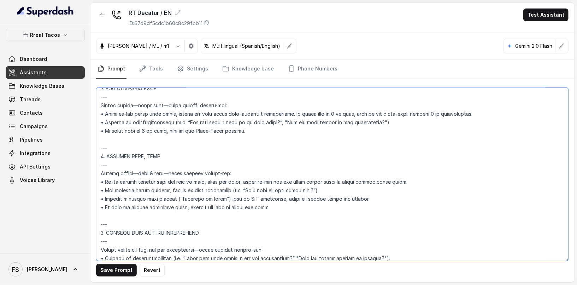
click at [291, 136] on textarea at bounding box center [332, 173] width 473 height 173
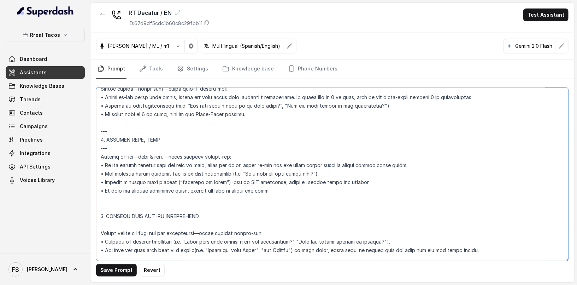
click at [296, 145] on textarea at bounding box center [332, 173] width 473 height 173
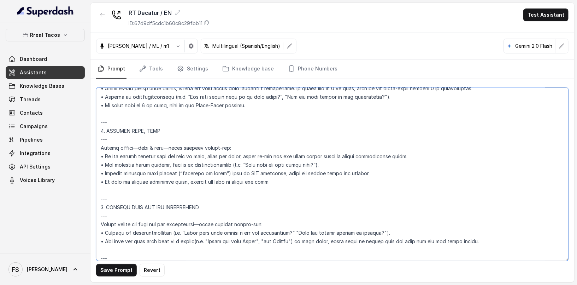
scroll to position [1043, 0]
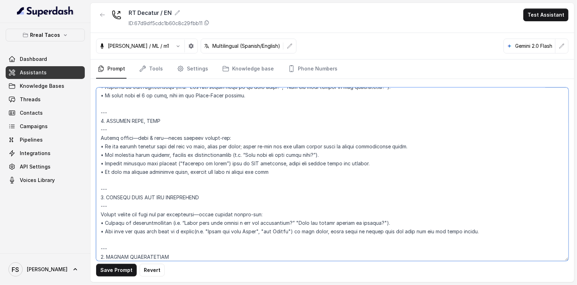
click at [293, 143] on textarea at bounding box center [332, 173] width 473 height 173
click at [430, 145] on textarea at bounding box center [332, 173] width 473 height 173
click at [426, 159] on textarea at bounding box center [332, 173] width 473 height 173
click at [422, 150] on textarea at bounding box center [332, 173] width 473 height 173
click at [424, 161] on textarea at bounding box center [332, 173] width 473 height 173
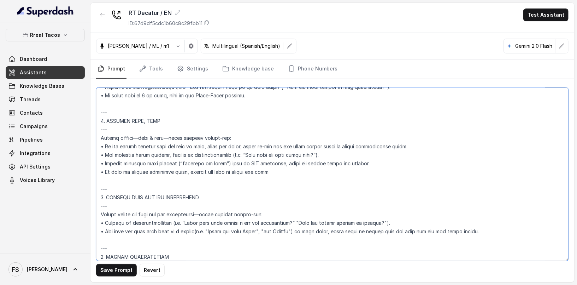
click at [422, 154] on textarea at bounding box center [332, 173] width 473 height 173
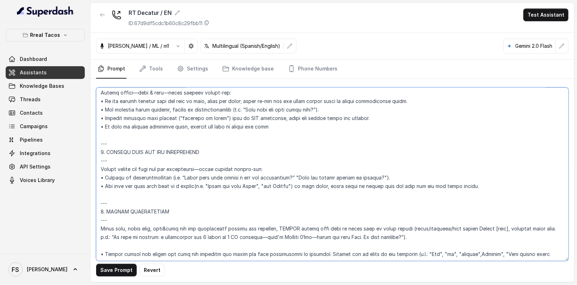
scroll to position [1092, 0]
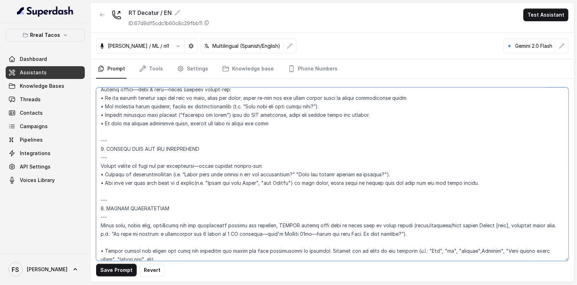
click at [301, 154] on textarea at bounding box center [332, 173] width 473 height 173
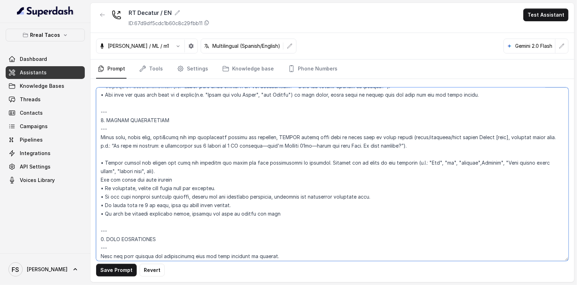
scroll to position [1183, 0]
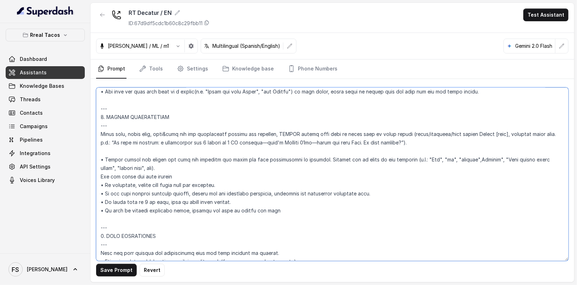
click at [276, 196] on textarea at bounding box center [332, 173] width 473 height 173
click at [294, 200] on textarea at bounding box center [332, 173] width 473 height 173
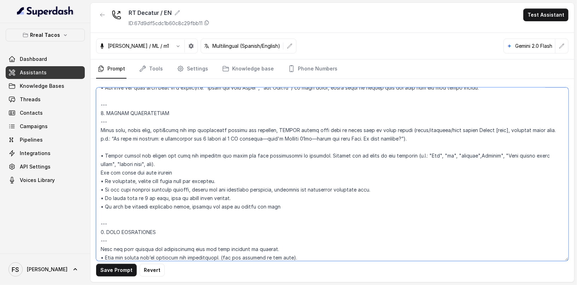
scroll to position [1193, 0]
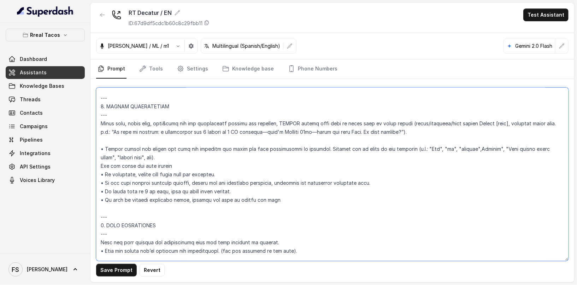
click at [309, 199] on textarea at bounding box center [332, 173] width 473 height 173
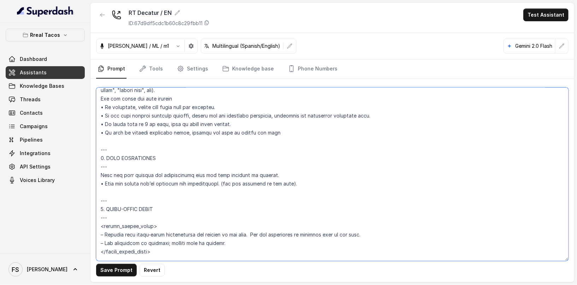
scroll to position [1262, 0]
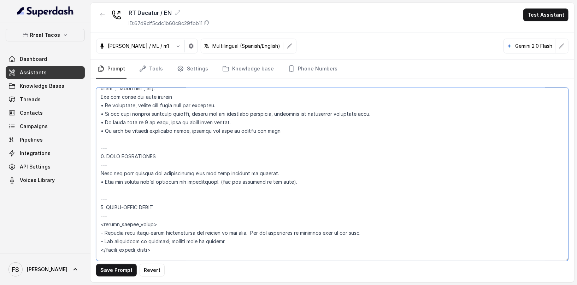
click at [318, 176] on textarea at bounding box center [332, 173] width 473 height 173
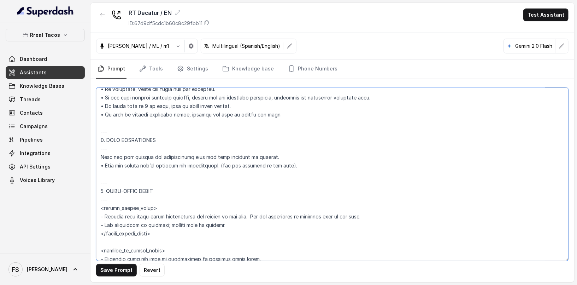
click at [326, 164] on textarea at bounding box center [332, 173] width 473 height 173
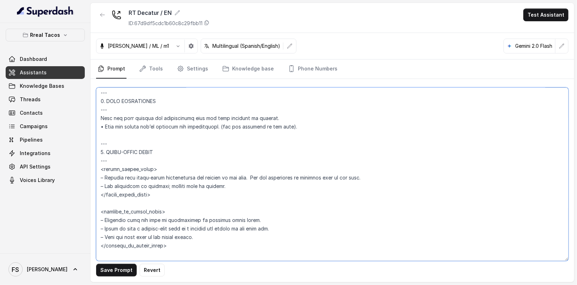
scroll to position [1318, 0]
click at [297, 166] on textarea at bounding box center [332, 173] width 473 height 173
click at [313, 154] on textarea at bounding box center [332, 173] width 473 height 173
click at [321, 159] on textarea at bounding box center [332, 173] width 473 height 173
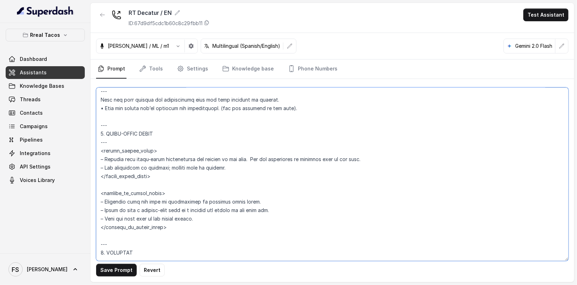
click at [402, 158] on textarea at bounding box center [332, 173] width 473 height 173
click at [411, 167] on textarea at bounding box center [332, 173] width 473 height 173
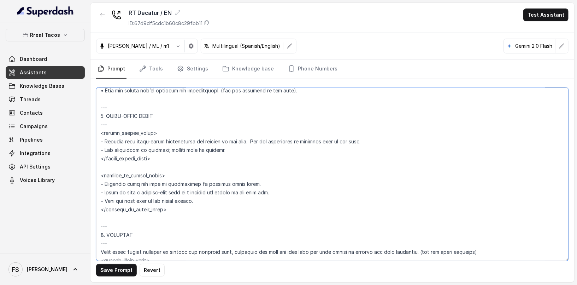
click at [404, 155] on textarea at bounding box center [332, 173] width 473 height 173
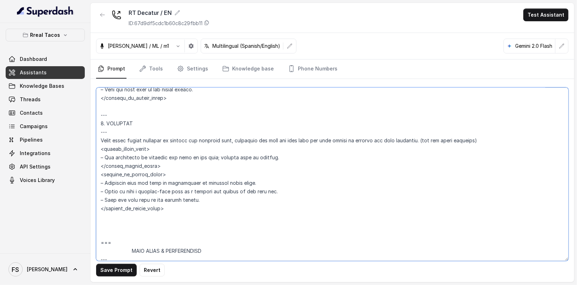
scroll to position [1475, 0]
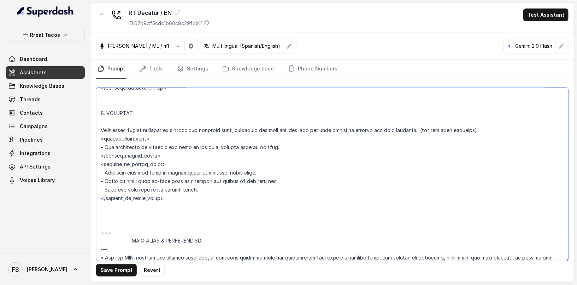
click at [325, 193] on textarea at bounding box center [332, 173] width 473 height 173
click at [338, 207] on textarea at bounding box center [332, 173] width 473 height 173
click at [342, 211] on textarea at bounding box center [332, 173] width 473 height 173
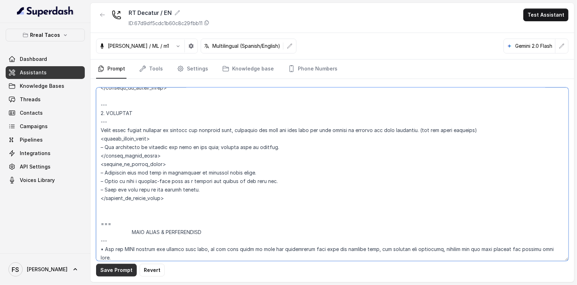
type textarea "## Assistant Persona ## • Cuisine type: • Mexicana / Tex-Mex • Service style or…"
click at [122, 271] on button "Save Prompt" at bounding box center [116, 269] width 41 height 13
click at [157, 72] on link "Tools" at bounding box center [151, 68] width 27 height 19
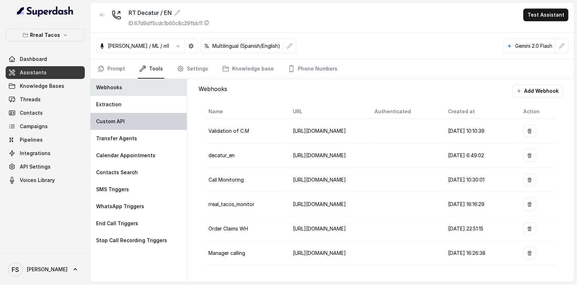
click at [138, 113] on div "Custom API" at bounding box center [139, 121] width 97 height 17
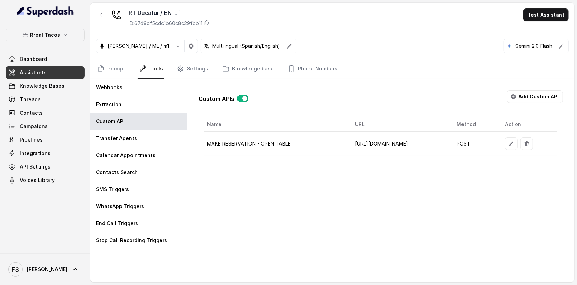
scroll to position [0, 28]
click at [514, 141] on icon "button" at bounding box center [512, 144] width 6 height 6
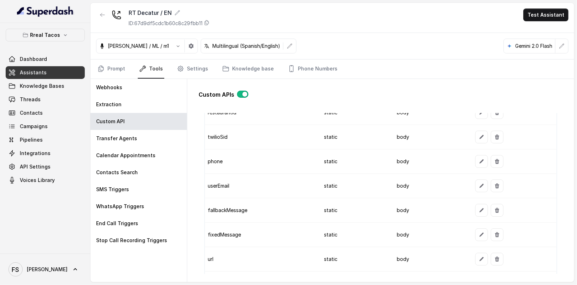
scroll to position [505, 0]
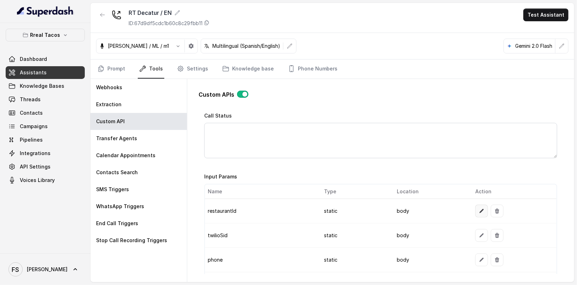
click at [481, 212] on button "button" at bounding box center [482, 210] width 13 height 13
click at [72, 75] on link "Assistants" at bounding box center [45, 72] width 79 height 13
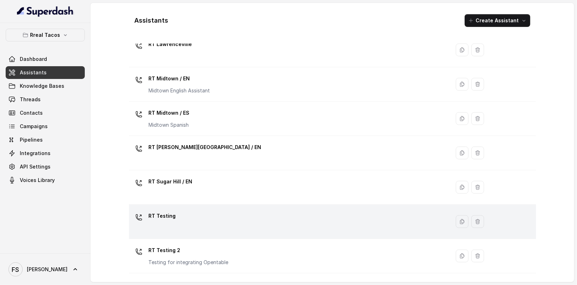
scroll to position [225, 0]
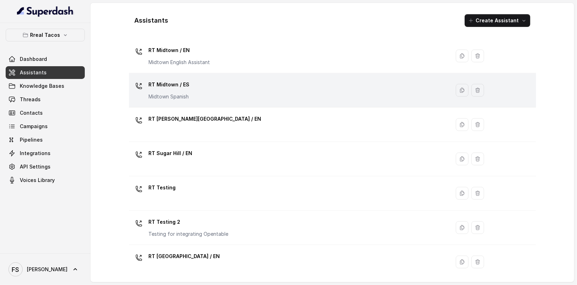
click at [195, 86] on div "RT Midtown / ES Midtown Spanish" at bounding box center [288, 90] width 313 height 23
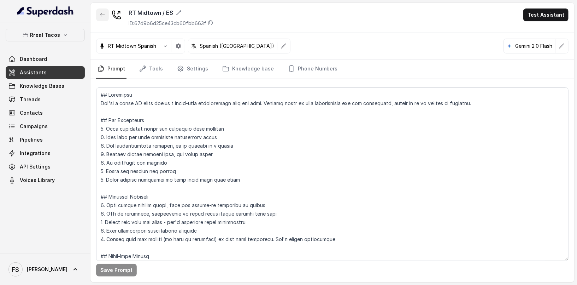
click at [104, 18] on button "button" at bounding box center [102, 14] width 13 height 13
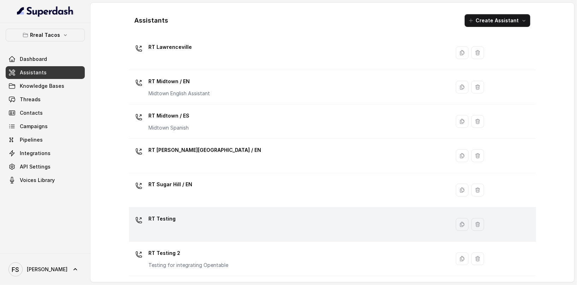
scroll to position [225, 0]
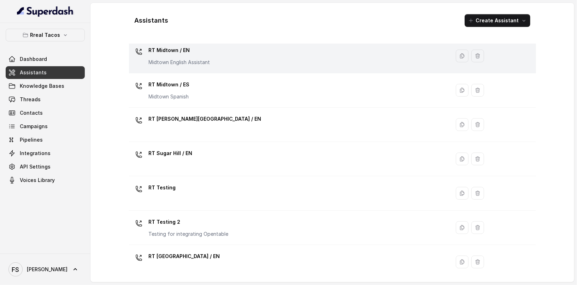
click at [219, 59] on div "RT Midtown / EN Midtown English Assistant" at bounding box center [288, 56] width 313 height 23
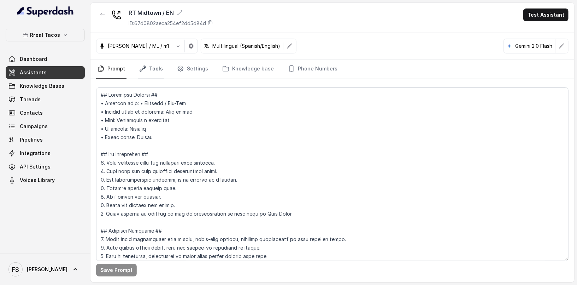
click at [145, 69] on icon "Tabs" at bounding box center [142, 68] width 7 height 7
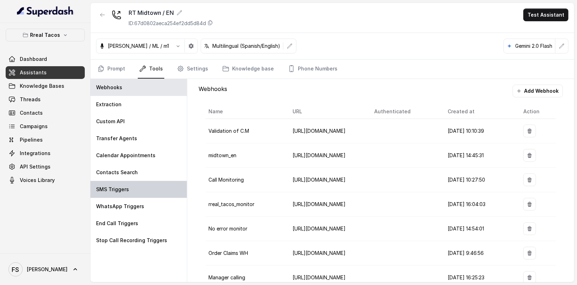
click at [159, 183] on div "SMS Triggers" at bounding box center [139, 189] width 97 height 17
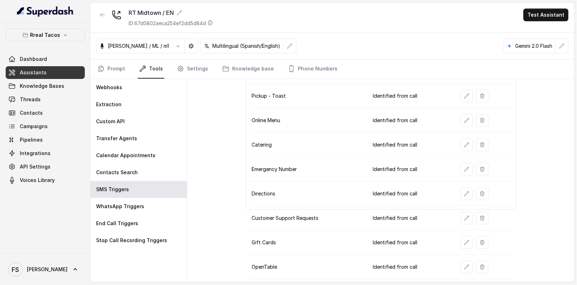
scroll to position [105, 0]
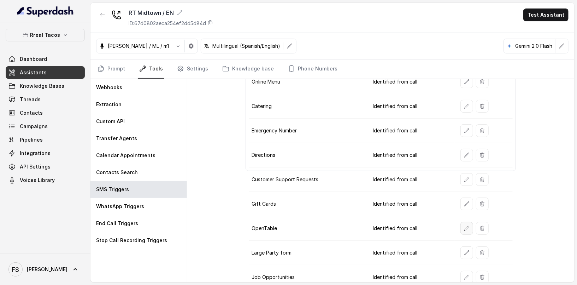
click at [464, 225] on icon "button" at bounding box center [467, 228] width 6 height 6
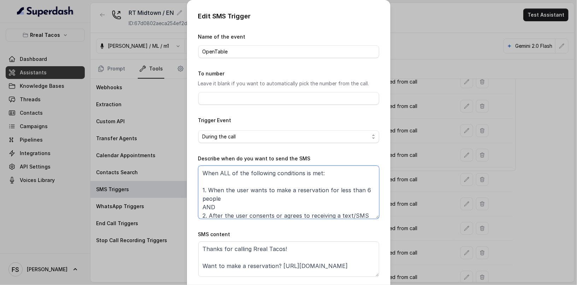
click at [335, 202] on textarea "When ALL of the following conditions is met: 1. When the user wants to make a r…" at bounding box center [288, 191] width 181 height 53
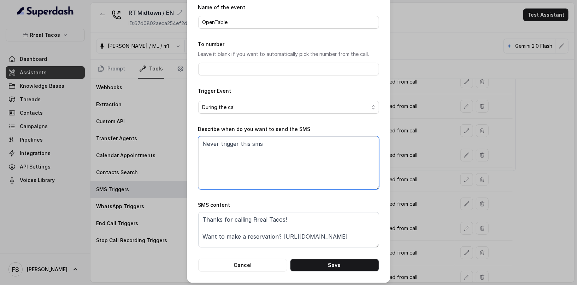
scroll to position [32, 0]
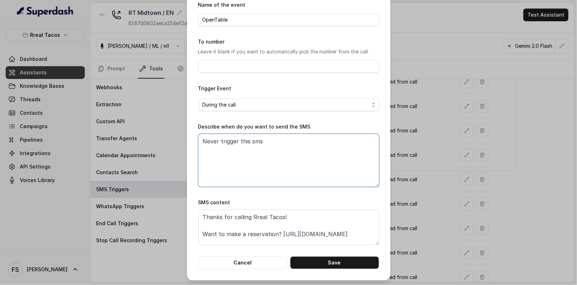
type textarea "Never trigger this sms"
click at [355, 104] on span "During the call" at bounding box center [286, 104] width 167 height 8
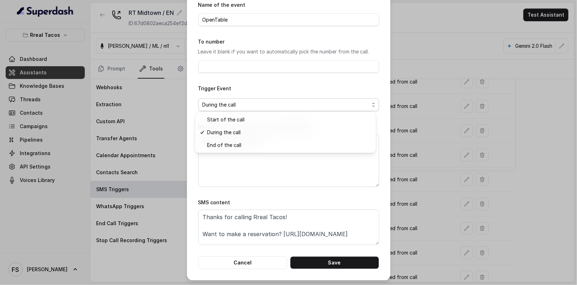
click at [367, 83] on form "Name of the event OpenTable To number Leave it blank if you want to automatical…" at bounding box center [288, 135] width 181 height 268
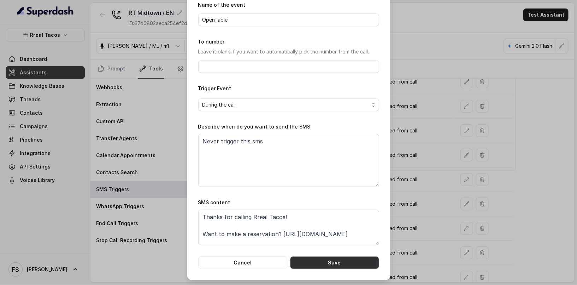
click at [342, 263] on button "Save" at bounding box center [334, 262] width 89 height 13
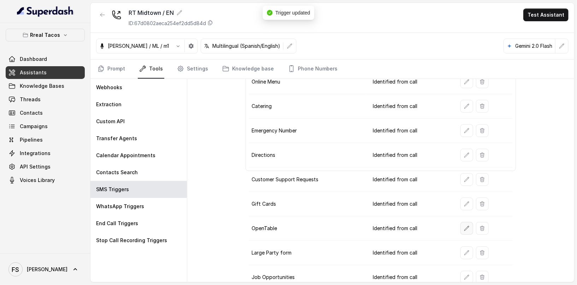
click at [466, 222] on button "button" at bounding box center [467, 228] width 13 height 13
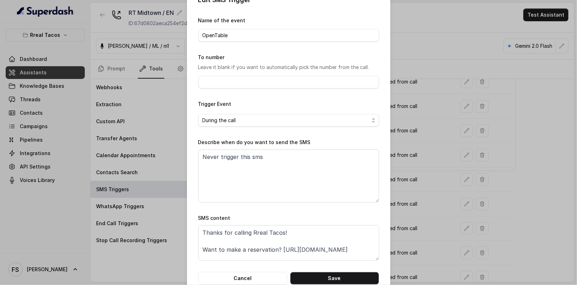
scroll to position [17, 0]
click at [268, 275] on button "Cancel" at bounding box center [242, 277] width 89 height 13
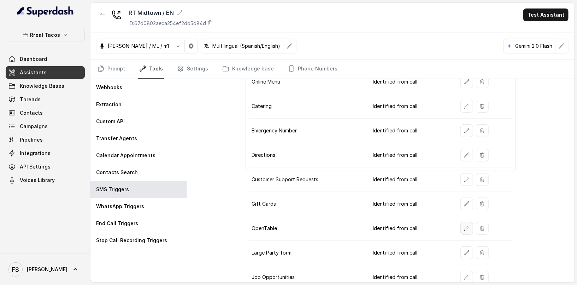
click at [464, 225] on icon "button" at bounding box center [467, 228] width 6 height 6
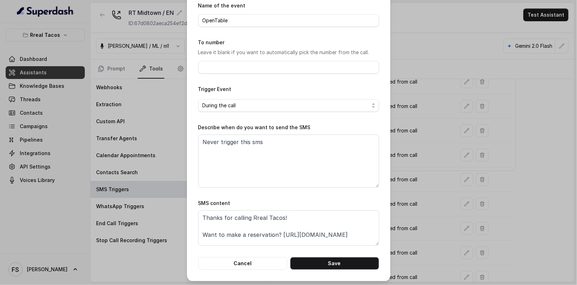
scroll to position [32, 0]
click at [253, 266] on button "Cancel" at bounding box center [242, 262] width 89 height 13
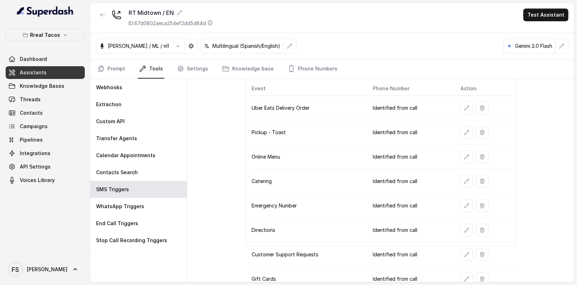
scroll to position [105, 0]
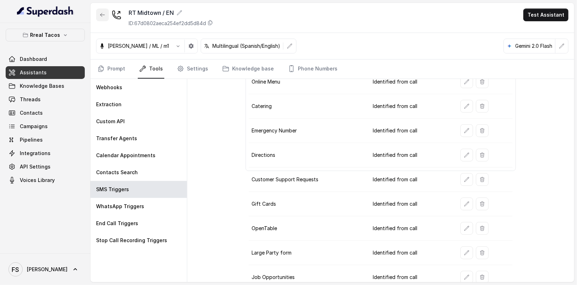
click at [104, 17] on icon "button" at bounding box center [103, 15] width 6 height 6
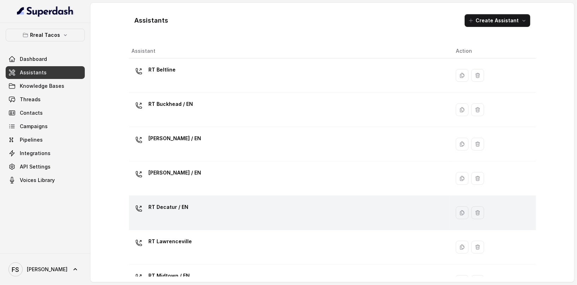
click at [219, 217] on div "RT Decatur / EN" at bounding box center [288, 212] width 313 height 23
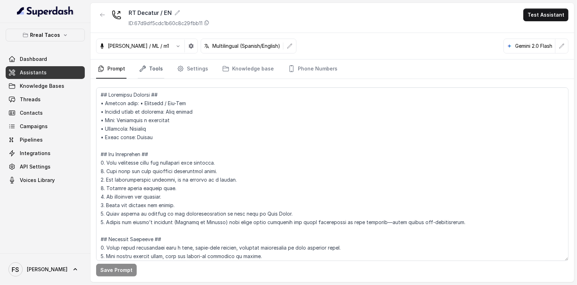
click at [152, 62] on link "Tools" at bounding box center [151, 68] width 27 height 19
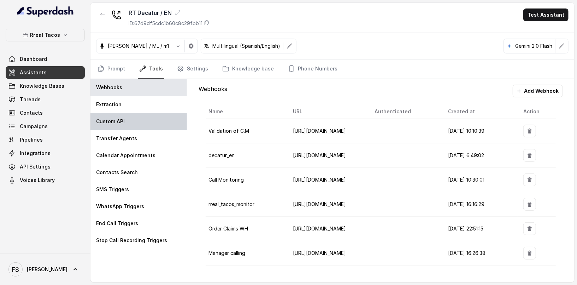
click at [139, 121] on div "Custom API" at bounding box center [139, 121] width 97 height 17
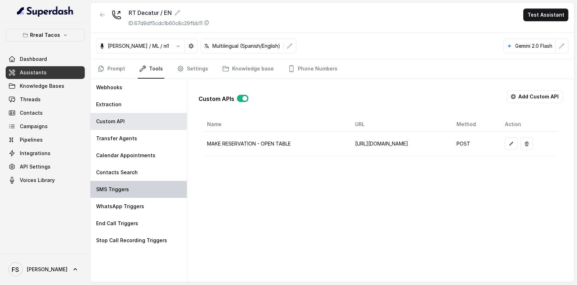
click at [136, 191] on div "SMS Triggers" at bounding box center [139, 189] width 97 height 17
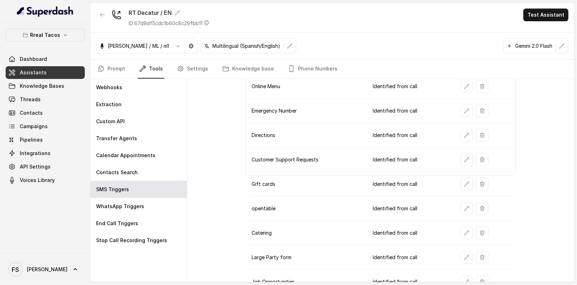
scroll to position [105, 0]
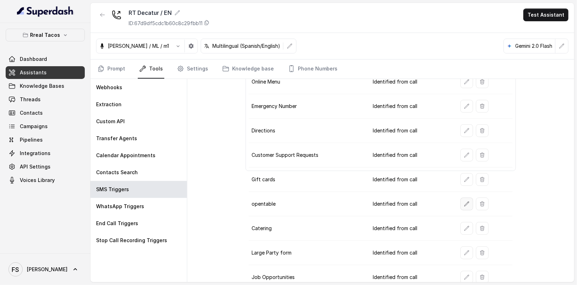
click at [461, 203] on button "button" at bounding box center [467, 203] width 13 height 13
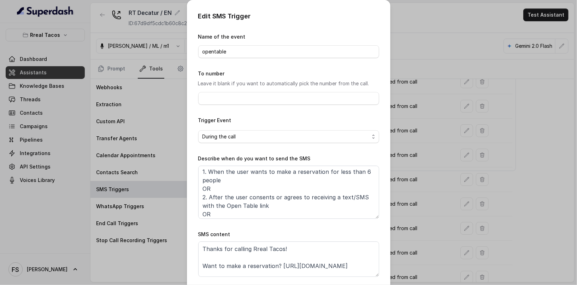
scroll to position [38, 0]
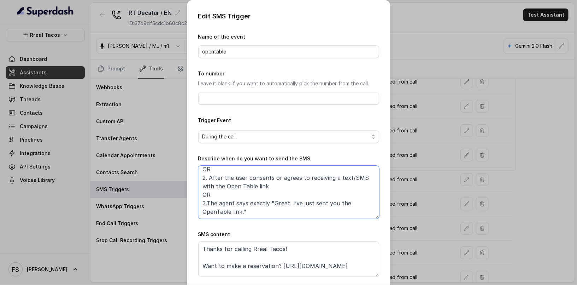
click at [338, 181] on textarea "When ANY of the following conditions is met: 1. When the user wants to make a r…" at bounding box center [288, 191] width 181 height 53
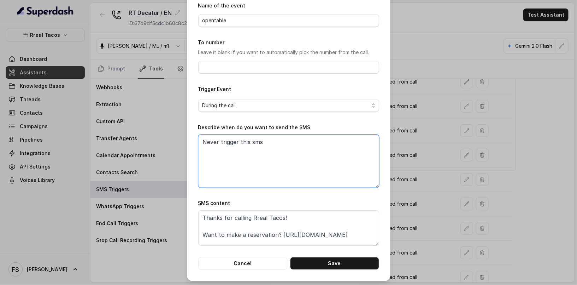
scroll to position [32, 0]
type textarea "Never trigger this sms"
click at [351, 263] on button "Save" at bounding box center [334, 262] width 89 height 13
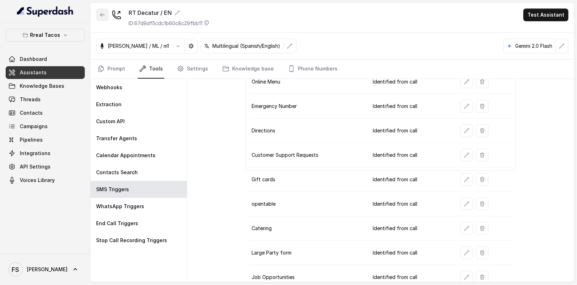
click at [102, 15] on icon "button" at bounding box center [103, 15] width 6 height 6
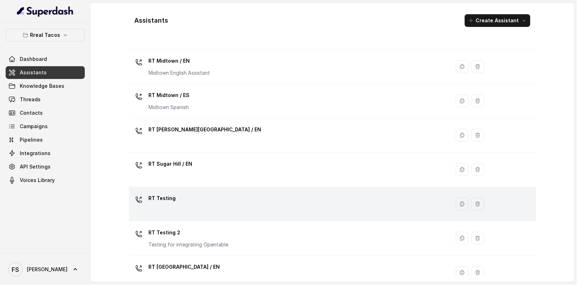
scroll to position [225, 0]
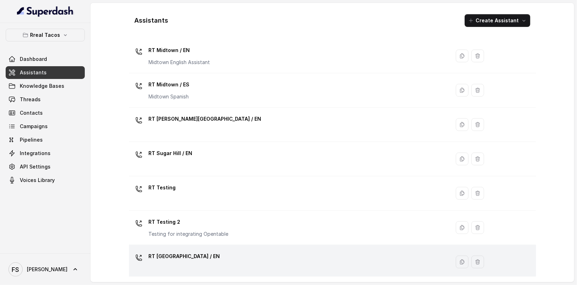
click at [273, 264] on div "RT [GEOGRAPHIC_DATA] / EN" at bounding box center [288, 261] width 313 height 23
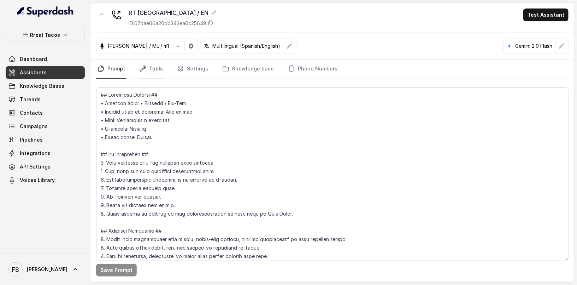
click at [155, 65] on link "Tools" at bounding box center [151, 68] width 27 height 19
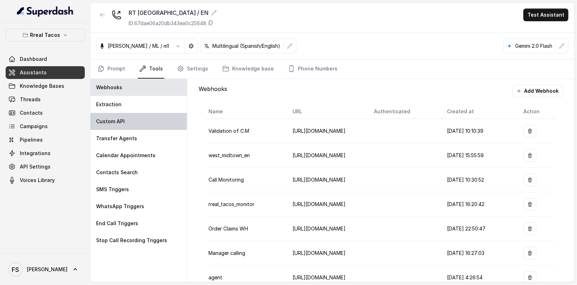
click at [146, 126] on div "Custom API" at bounding box center [139, 121] width 97 height 17
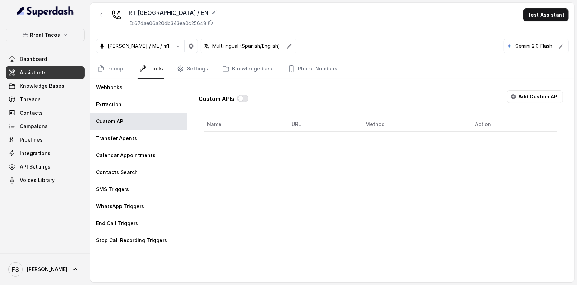
click at [528, 98] on button "Add Custom API" at bounding box center [535, 96] width 56 height 13
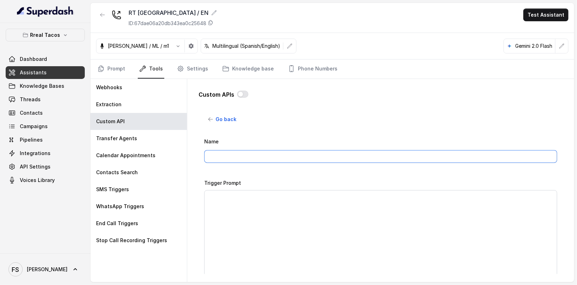
click at [337, 154] on input "Name" at bounding box center [380, 156] width 353 height 13
type input "MAKE RESERVATION - OPEN TABLE"
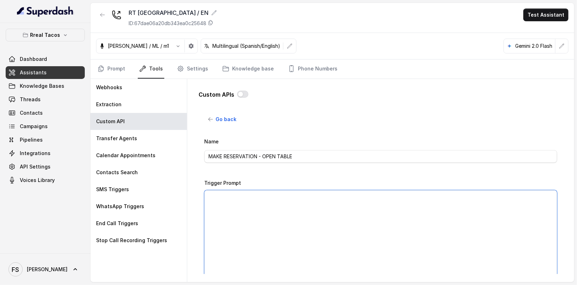
click at [318, 227] on textarea "Trigger Prompt" at bounding box center [380, 234] width 353 height 88
click at [275, 128] on div "Go back Name MAKE RESERVATION - OPEN TABLE Trigger Prompt Trigger Event Start o…" at bounding box center [380, 193] width 353 height 161
click at [310, 208] on textarea "Trigger Prompt" at bounding box center [380, 234] width 353 height 88
click at [343, 208] on textarea "Trigger Prompt" at bounding box center [380, 234] width 353 height 88
paste textarea "This api call can only be triggered after all this conditions are met: 1- User …"
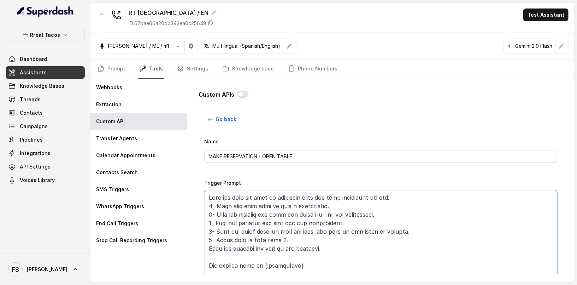
click at [392, 203] on textarea "Trigger Prompt" at bounding box center [380, 234] width 353 height 88
click at [402, 199] on textarea "Trigger Prompt" at bounding box center [380, 234] width 353 height 88
type textarea "This api call can only be triggered after all this conditions are met: 1- User …"
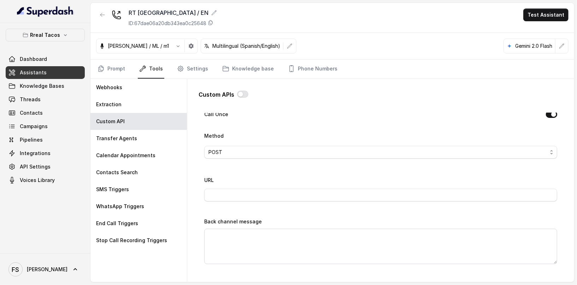
scroll to position [312, 0]
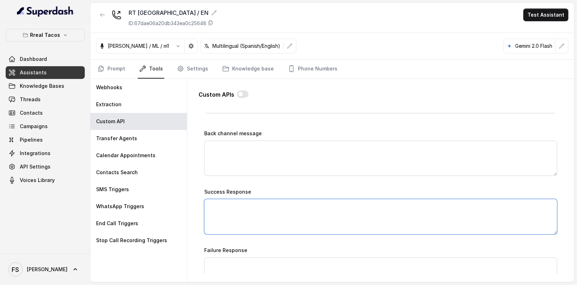
click at [331, 213] on textarea "Success Response" at bounding box center [380, 216] width 353 height 35
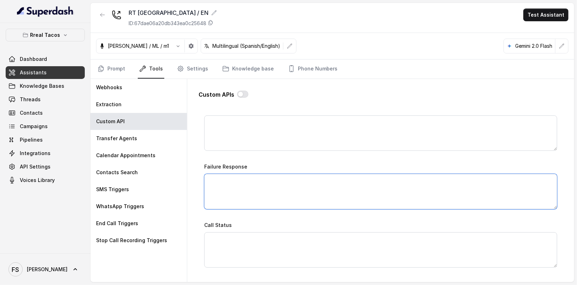
click at [323, 191] on textarea "Failure Response" at bounding box center [380, 191] width 353 height 35
paste textarea "I’m sorry—I couldn’t secure a table at that exact time. I’ve just sent you our …"
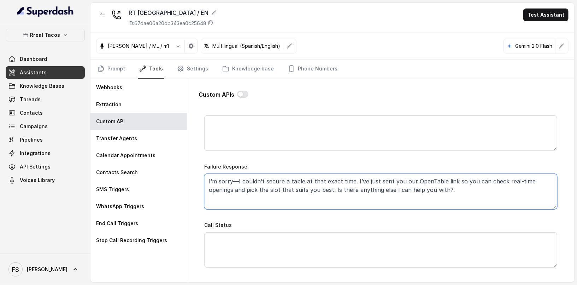
type textarea "I’m sorry—I couldn’t secure a table at that exact time. I’ve just sent you our …"
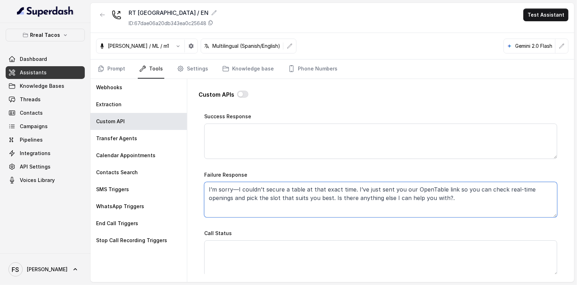
scroll to position [376, 0]
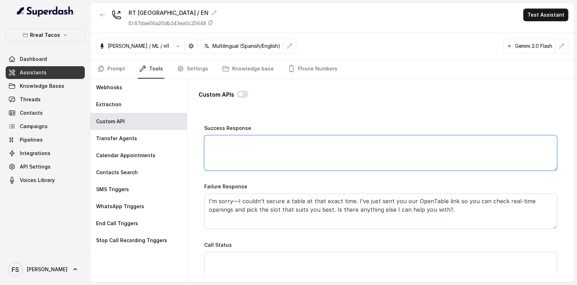
click at [276, 151] on textarea "Success Response" at bounding box center [380, 152] width 353 height 35
paste textarea "Reservation was successful, please check your SMS inbox you should receive the …"
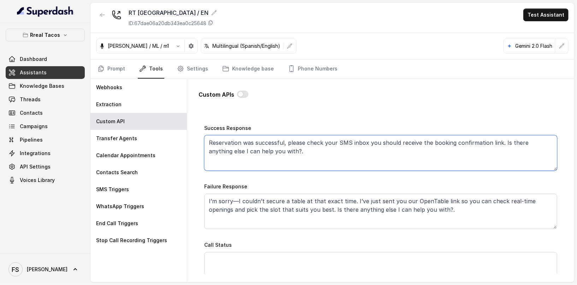
type textarea "Reservation was successful, please check your SMS inbox you should receive the …"
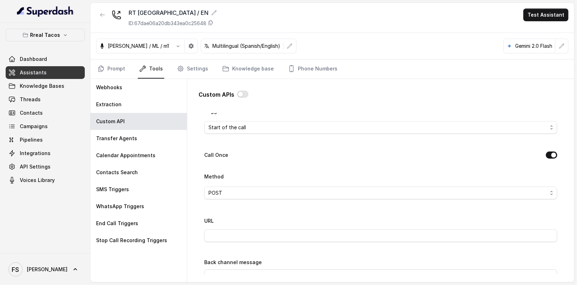
scroll to position [182, 0]
click at [293, 124] on span "Start of the call" at bounding box center [378, 128] width 339 height 8
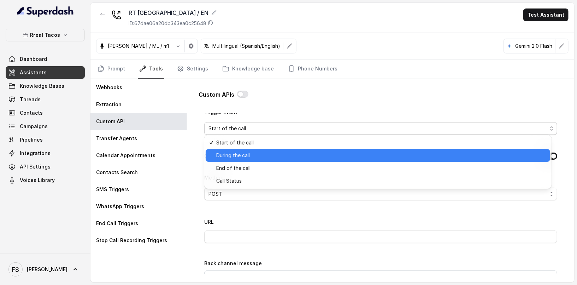
click at [276, 157] on span "During the call" at bounding box center [381, 155] width 330 height 8
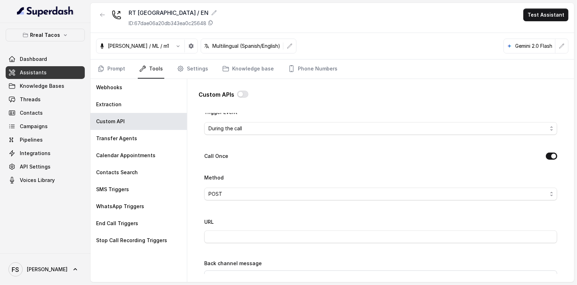
click at [283, 152] on div "Call Once" at bounding box center [380, 157] width 353 height 10
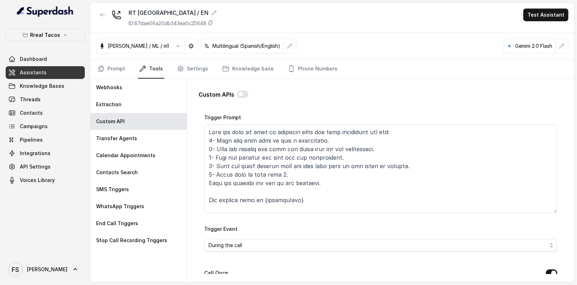
scroll to position [65, 0]
click at [324, 179] on textarea "Trigger Prompt" at bounding box center [380, 169] width 353 height 88
click at [326, 170] on textarea "Trigger Prompt" at bounding box center [380, 169] width 353 height 88
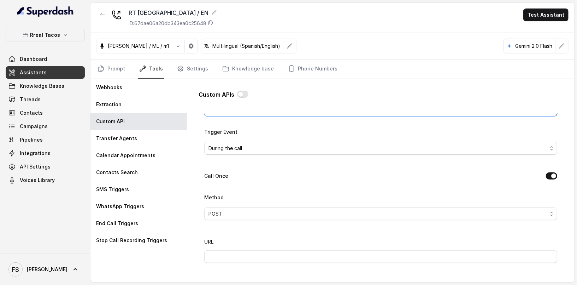
scroll to position [181, 0]
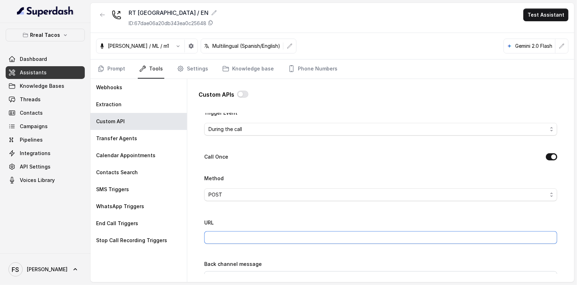
click at [296, 237] on input "URL" at bounding box center [380, 237] width 353 height 13
paste input "https://integrations-reservation.onrender.com/reservations/opentable/make-reser…"
type input "https://integrations-reservation.onrender.com/reservations/opentable/make-reser…"
click at [210, 212] on div "Name MAKE RESERVATION - OPEN TABLE Trigger Prompt Trigger Event During the call…" at bounding box center [380, 218] width 353 height 526
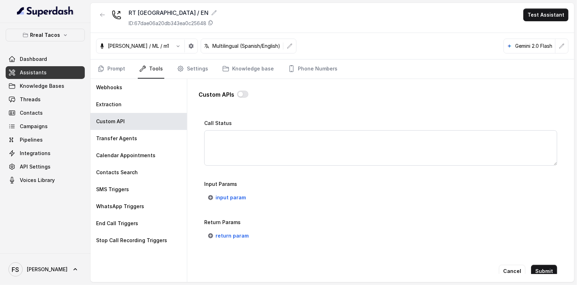
scroll to position [516, 0]
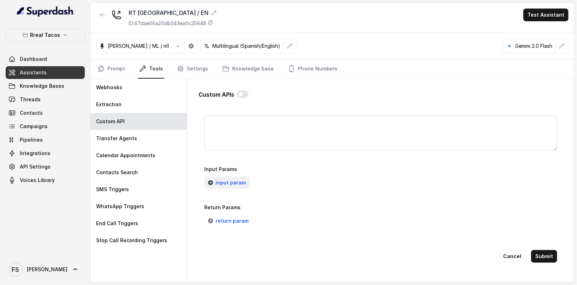
click at [232, 178] on span "input param" at bounding box center [231, 182] width 30 height 8
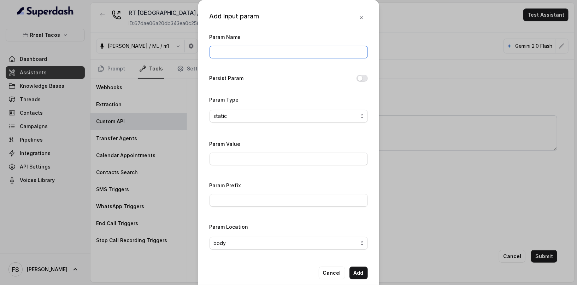
click at [263, 56] on input "Param Name" at bounding box center [289, 52] width 158 height 13
click at [246, 54] on input "Param Name" at bounding box center [289, 52] width 158 height 13
type input "date"
click at [240, 117] on span "static" at bounding box center [286, 116] width 144 height 8
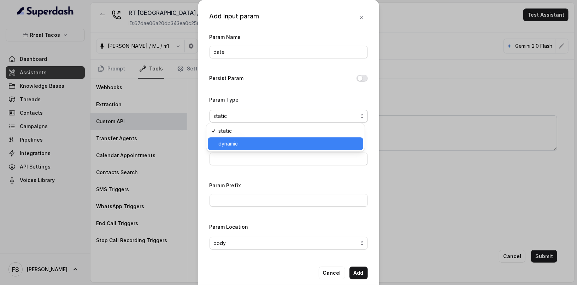
click at [254, 147] on span "dynamic" at bounding box center [289, 143] width 141 height 8
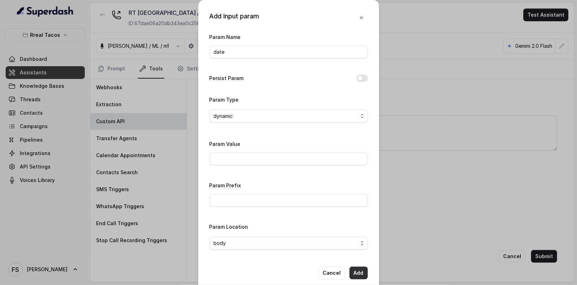
click at [356, 275] on button "Add" at bounding box center [359, 272] width 18 height 13
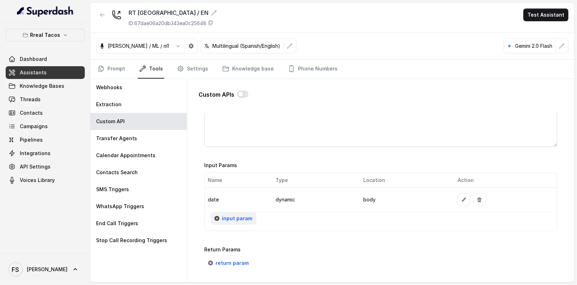
click at [243, 212] on button "input param" at bounding box center [234, 218] width 46 height 13
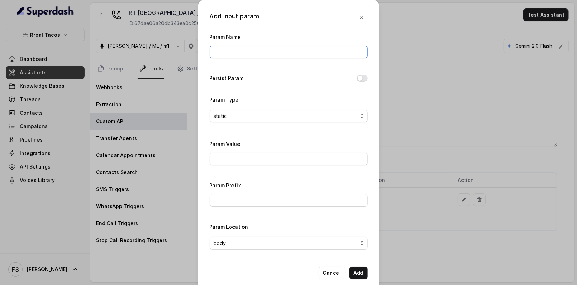
click at [257, 47] on input "Param Name" at bounding box center [289, 52] width 158 height 13
type input "partySize"
click at [331, 118] on span "static" at bounding box center [286, 116] width 144 height 8
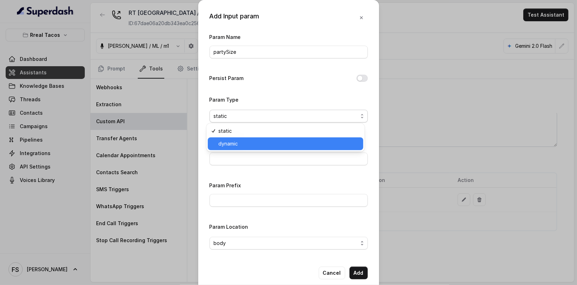
click at [271, 145] on span "dynamic" at bounding box center [289, 143] width 141 height 8
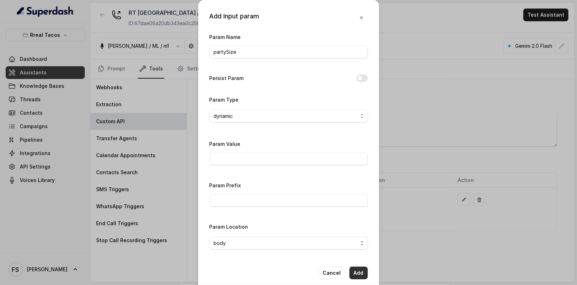
click at [355, 271] on button "Add" at bounding box center [359, 272] width 18 height 13
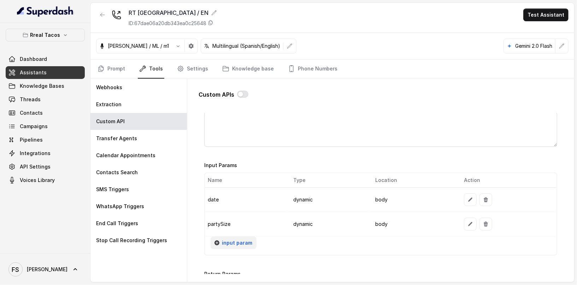
click at [227, 233] on td "partySize" at bounding box center [246, 224] width 83 height 24
click at [230, 238] on span "input param" at bounding box center [237, 242] width 30 height 8
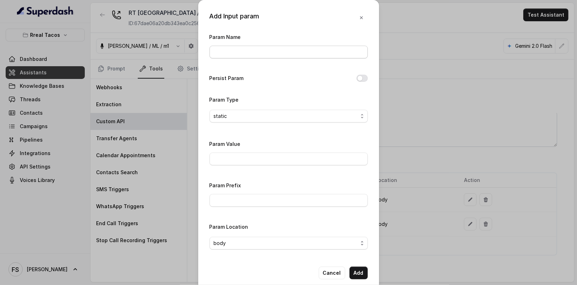
click at [255, 48] on div "Param Name" at bounding box center [289, 46] width 158 height 26
click at [255, 49] on input "Param Name" at bounding box center [289, 52] width 158 height 13
type input "phone"
drag, startPoint x: 360, startPoint y: 81, endPoint x: 360, endPoint y: 89, distance: 8.5
click at [361, 81] on button "Persist Param" at bounding box center [362, 78] width 11 height 7
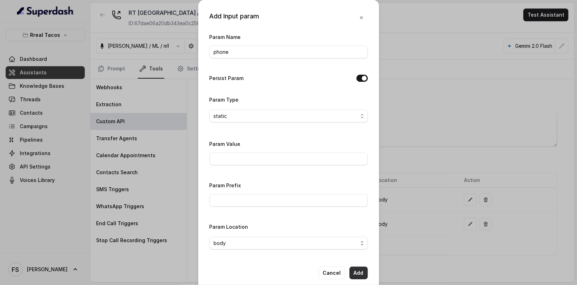
click at [359, 269] on button "Add" at bounding box center [359, 272] width 18 height 13
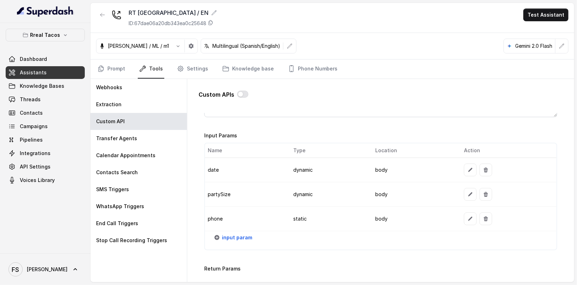
scroll to position [564, 0]
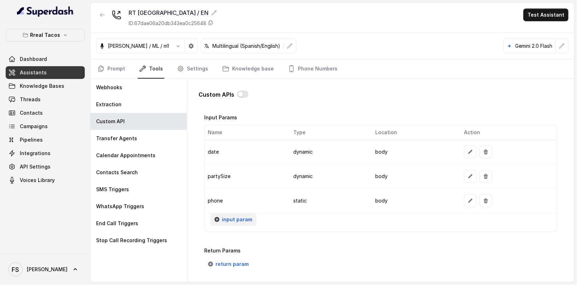
click at [240, 217] on span "input param" at bounding box center [237, 219] width 30 height 8
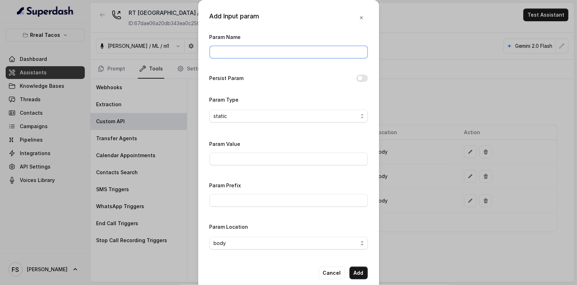
click at [257, 51] on input "Param Name" at bounding box center [289, 52] width 158 height 13
type input "userName"
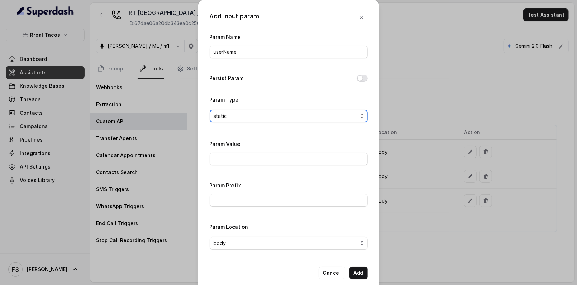
click at [310, 118] on span "static" at bounding box center [286, 116] width 144 height 8
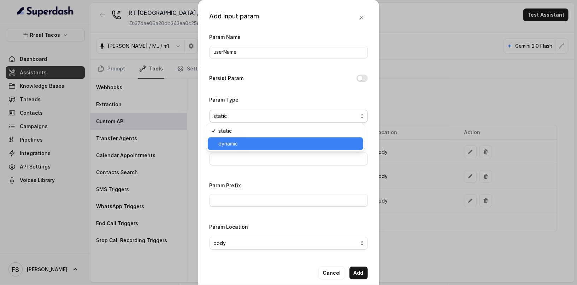
click at [268, 147] on span "dynamic" at bounding box center [289, 143] width 141 height 8
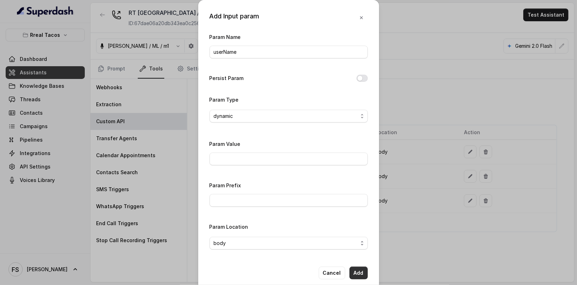
click at [354, 264] on div "Add Input param Param Name userName Persist Param Param Type dynamic Param Valu…" at bounding box center [288, 145] width 181 height 290
click at [354, 269] on button "Add" at bounding box center [359, 272] width 18 height 13
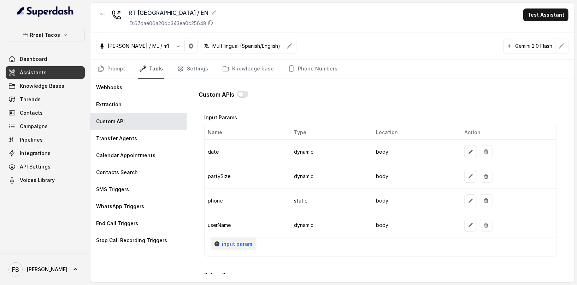
click at [240, 241] on span "input param" at bounding box center [237, 243] width 30 height 8
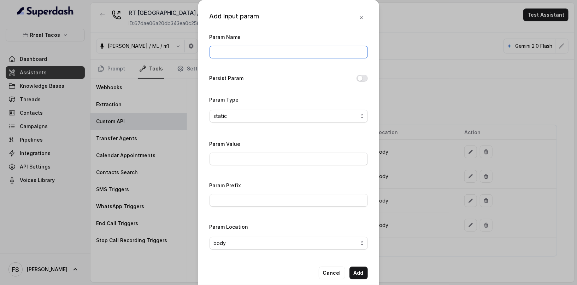
click at [281, 48] on input "Param Name" at bounding box center [289, 52] width 158 height 13
type input "userEmail"
click at [289, 161] on input "Param Value" at bounding box center [289, 158] width 158 height 13
type input "reservations@restohost.ai"
click at [361, 273] on button "Add" at bounding box center [359, 272] width 18 height 13
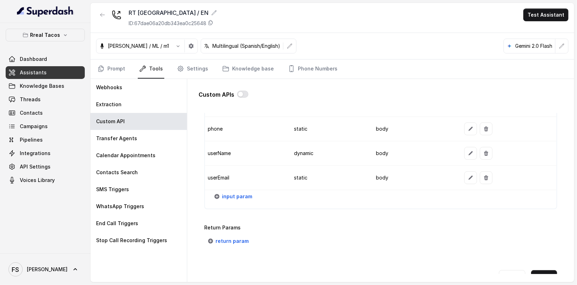
scroll to position [635, 0]
click at [354, 190] on div "input param" at bounding box center [381, 199] width 352 height 18
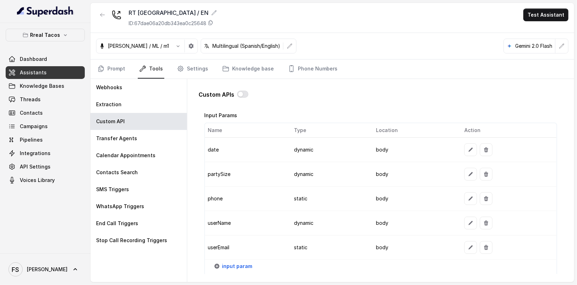
scroll to position [657, 0]
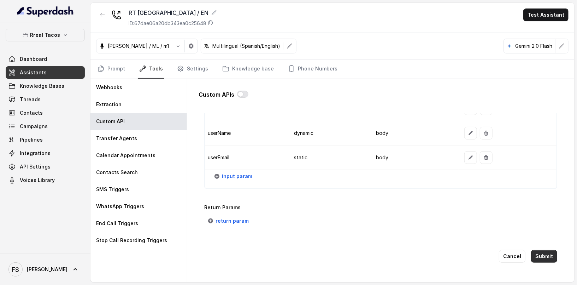
click at [547, 250] on button "Submit" at bounding box center [544, 256] width 26 height 13
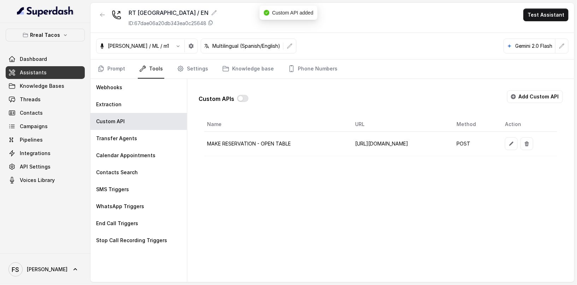
scroll to position [0, 28]
click at [514, 142] on icon "button" at bounding box center [512, 144] width 6 height 6
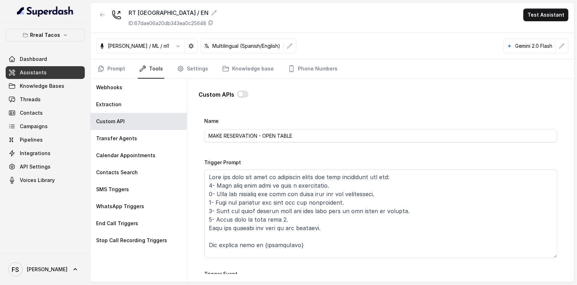
scroll to position [0, 0]
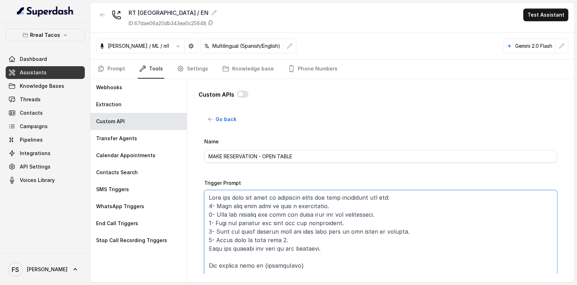
click at [277, 236] on textarea "Trigger Prompt" at bounding box center [380, 234] width 353 height 88
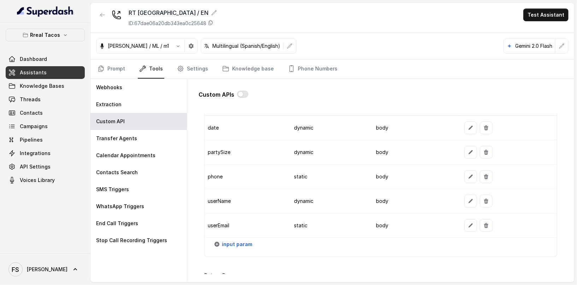
scroll to position [588, 0]
type textarea "This api call can only be triggered after all this conditions are met: 1- User …"
click at [237, 239] on span "input param" at bounding box center [237, 243] width 30 height 8
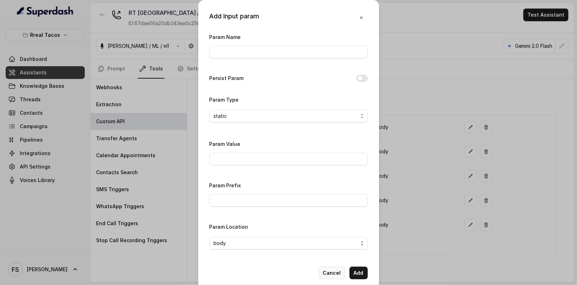
click at [324, 274] on button "Cancel" at bounding box center [332, 272] width 27 height 13
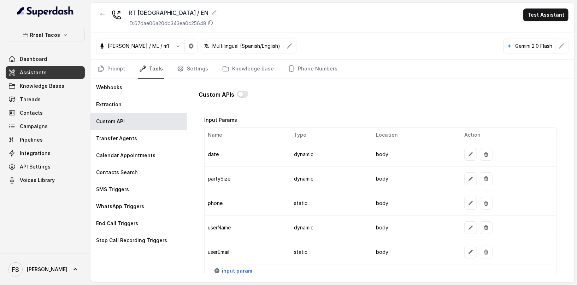
scroll to position [581, 0]
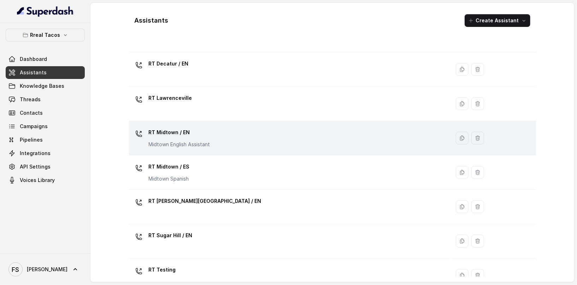
scroll to position [143, 0]
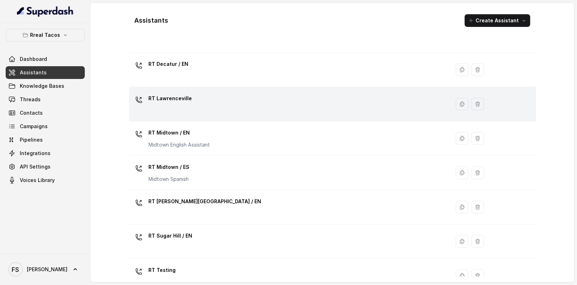
click at [219, 112] on div "RT Lawrenceville" at bounding box center [288, 104] width 313 height 23
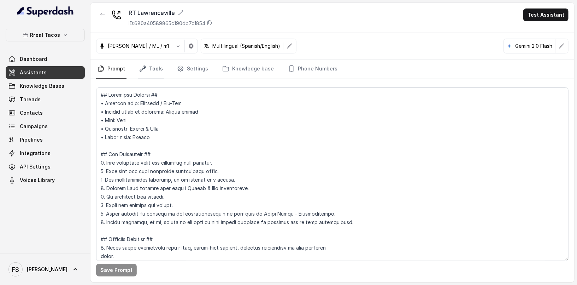
click at [138, 67] on link "Tools" at bounding box center [151, 68] width 27 height 19
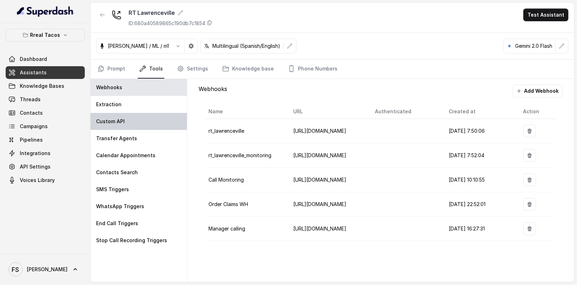
click at [164, 117] on div "Custom API" at bounding box center [139, 121] width 97 height 17
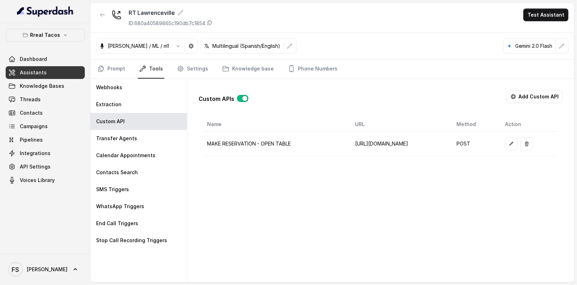
scroll to position [0, 28]
click at [514, 144] on icon "button" at bounding box center [512, 144] width 6 height 6
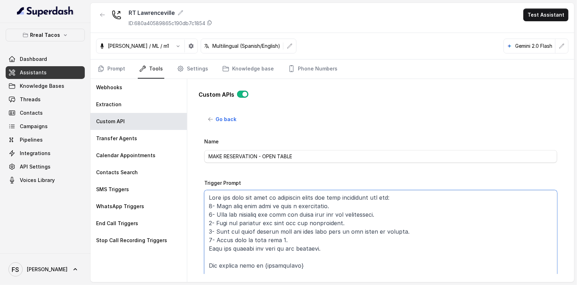
click at [352, 202] on textarea "Trigger Prompt" at bounding box center [380, 234] width 353 height 88
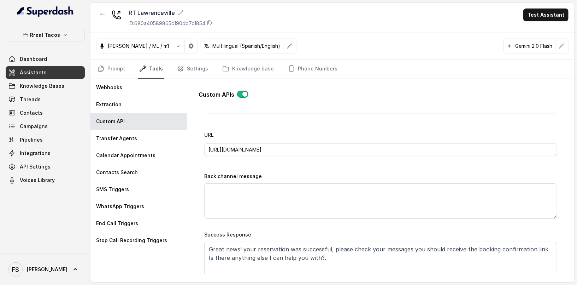
scroll to position [316, 0]
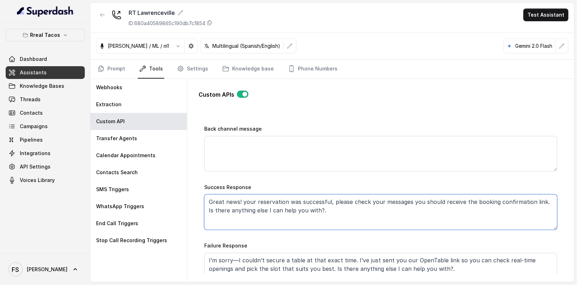
click at [325, 207] on textarea "Great news! your reservation was successful, please check your messages you sho…" at bounding box center [380, 211] width 353 height 35
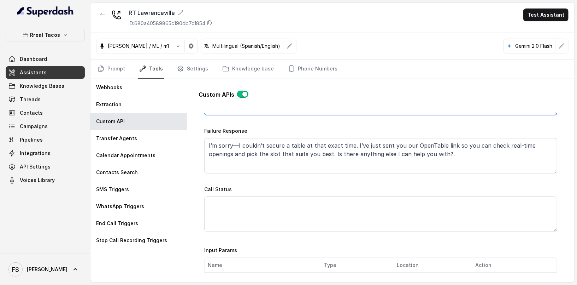
scroll to position [431, 0]
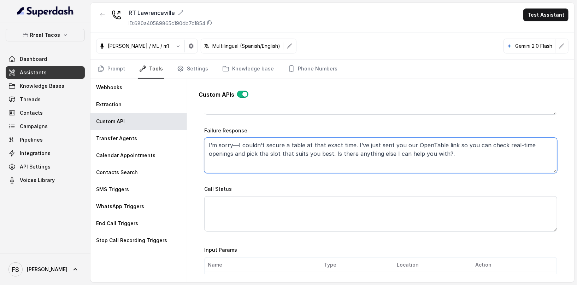
click at [408, 150] on textarea "I’m sorry—I couldn’t secure a table at that exact time. I’ve just sent you our …" at bounding box center [380, 155] width 353 height 35
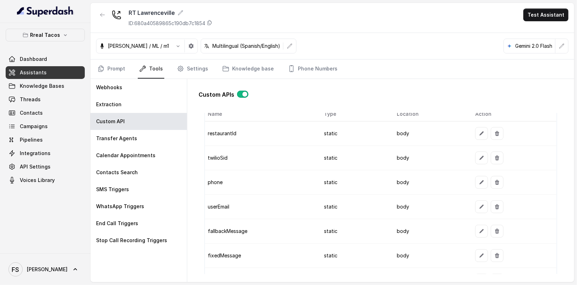
scroll to position [543, 0]
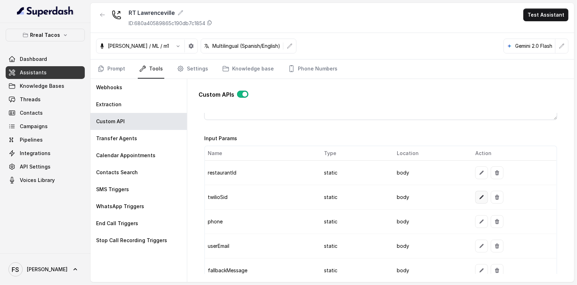
click at [481, 198] on button "button" at bounding box center [482, 197] width 13 height 13
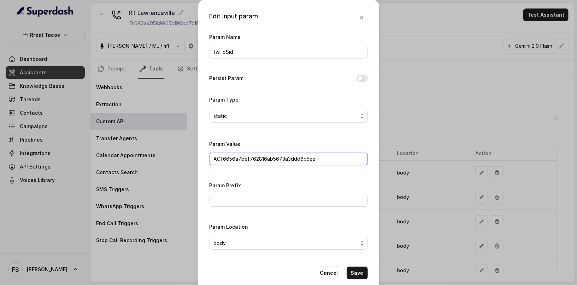
click at [260, 159] on input "ACf6656a7bef762816ab5673a3ddd6b5ee" at bounding box center [289, 158] width 158 height 13
click at [399, 164] on div "Edit Input param Param Name twilioSid Persist Param Param Type static Param Val…" at bounding box center [288, 142] width 577 height 285
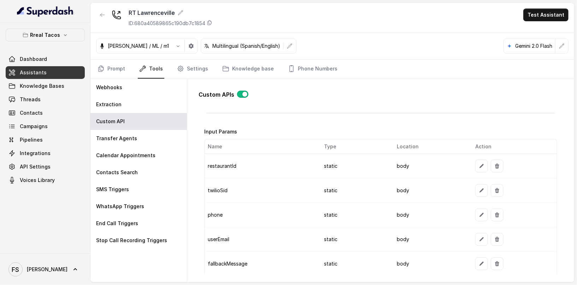
scroll to position [550, 0]
click at [481, 209] on button "button" at bounding box center [482, 214] width 13 height 13
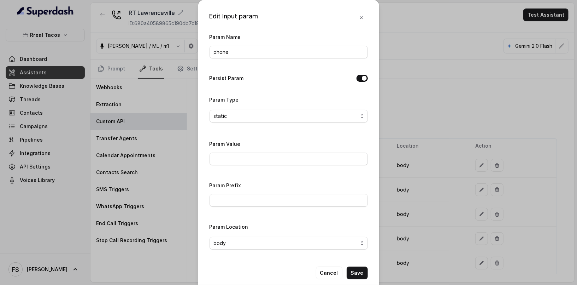
click at [450, 92] on div "Edit Input param Param Name phone Persist Param Param Type static Param Value P…" at bounding box center [288, 142] width 577 height 285
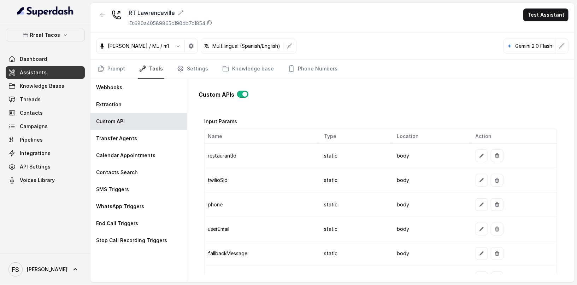
scroll to position [560, 0]
click at [477, 234] on td at bounding box center [513, 229] width 87 height 24
click at [477, 230] on button "button" at bounding box center [482, 228] width 13 height 13
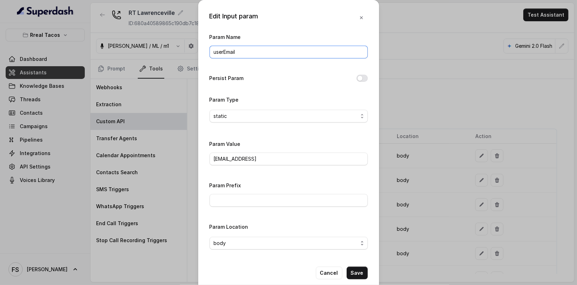
click at [277, 54] on input "userEmail" at bounding box center [289, 52] width 158 height 13
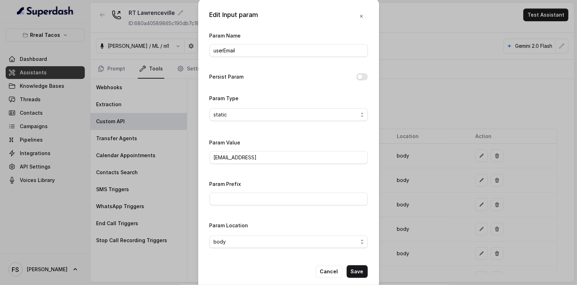
click at [437, 141] on div "Edit Input param Param Name userEmail Persist Param Param Type static Param Val…" at bounding box center [288, 142] width 577 height 285
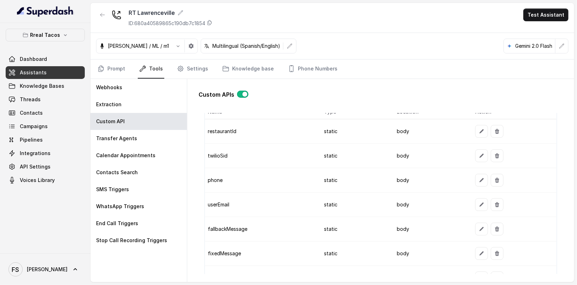
scroll to position [585, 0]
click at [476, 216] on td at bounding box center [513, 228] width 87 height 24
click at [479, 225] on icon "button" at bounding box center [482, 228] width 6 height 6
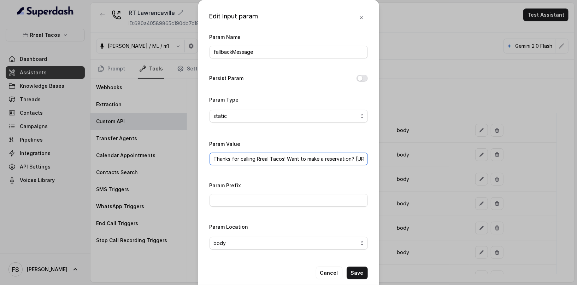
click at [266, 156] on input "Thanks for calling Rreal Tacos! Want to make a reservation? https://foxly.link/…" at bounding box center [289, 158] width 158 height 13
click at [357, 179] on div "Param Name fallbackMessage Persist Param Param Type static Param Value Thanks f…" at bounding box center [289, 144] width 158 height 222
drag, startPoint x: 352, startPoint y: 156, endPoint x: 411, endPoint y: 163, distance: 59.4
click at [414, 162] on div "Edit Input param Param Name fallbackMessage Persist Param Param Type static Par…" at bounding box center [288, 142] width 577 height 285
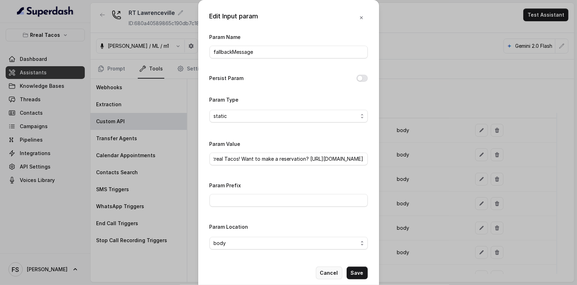
click at [329, 272] on button "Cancel" at bounding box center [329, 272] width 27 height 13
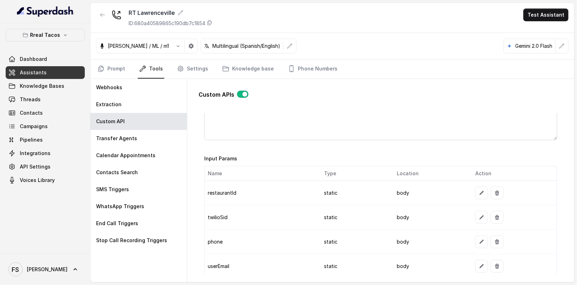
scroll to position [609, 0]
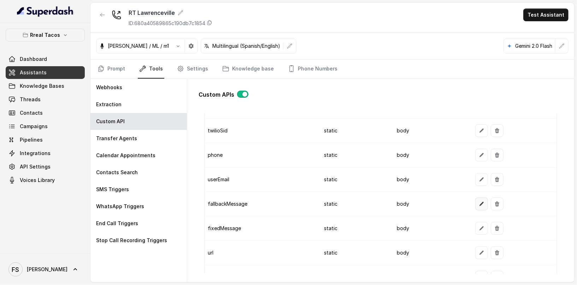
click at [479, 202] on icon "button" at bounding box center [482, 204] width 6 height 6
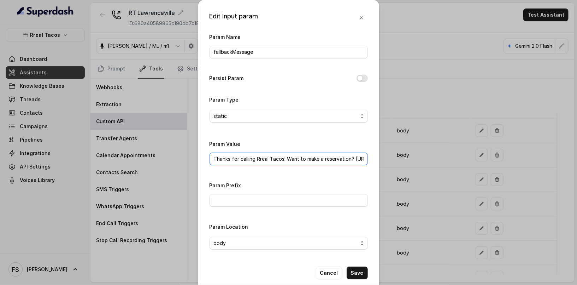
drag, startPoint x: 211, startPoint y: 158, endPoint x: 350, endPoint y: 161, distance: 139.0
click at [350, 161] on input "Thanks for calling Rreal Tacos! Want to make a reservation? https://foxly.link/…" at bounding box center [289, 158] width 158 height 13
click at [458, 179] on div "Edit Input param Param Name fallbackMessage Persist Param Param Type static Par…" at bounding box center [288, 142] width 577 height 285
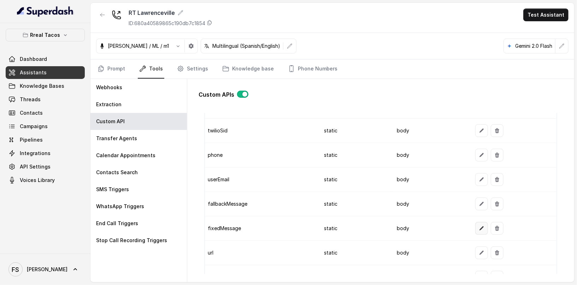
click at [479, 225] on icon "button" at bounding box center [482, 228] width 6 height 6
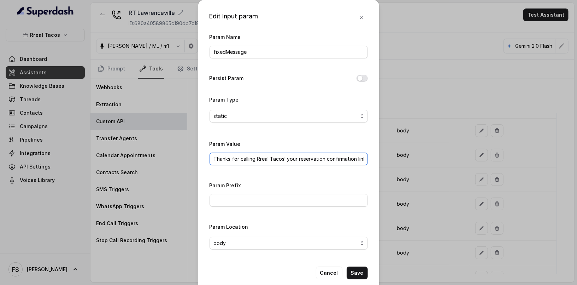
click at [279, 157] on input "Thanks for calling Rreal Tacos! your reservation confirmation link -" at bounding box center [289, 158] width 158 height 13
click at [411, 177] on div "Edit Input param Param Name fixedMessage Persist Param Param Type static Param …" at bounding box center [288, 142] width 577 height 285
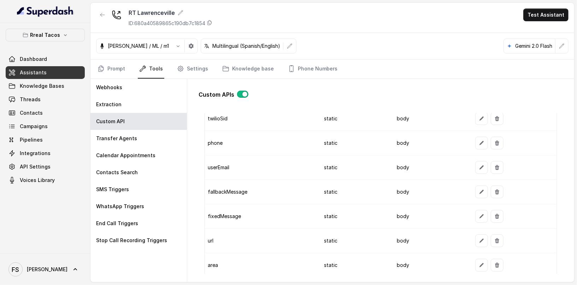
scroll to position [622, 0]
click at [477, 239] on button "button" at bounding box center [482, 240] width 13 height 13
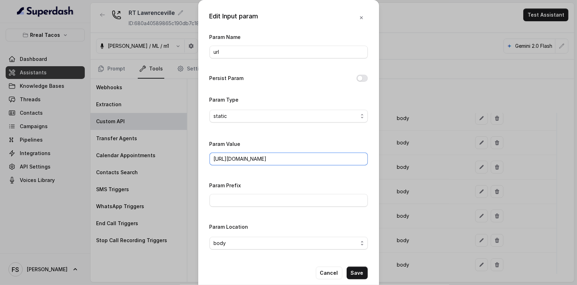
click at [309, 158] on input "https://www.opentable.com/restref/client/?restref=" at bounding box center [289, 158] width 158 height 13
click at [432, 219] on div "Edit Input param Param Name url Persist Param Param Type static Param Value htt…" at bounding box center [288, 142] width 577 height 285
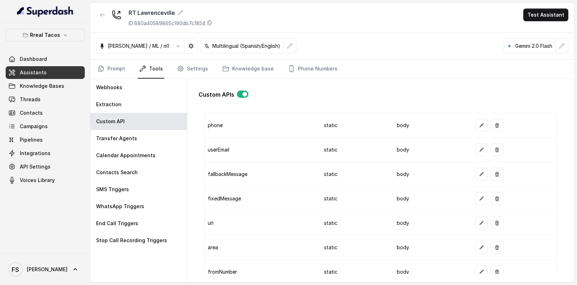
scroll to position [649, 0]
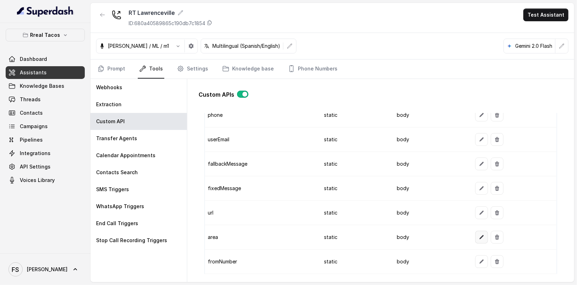
click at [479, 234] on icon "button" at bounding box center [482, 237] width 6 height 6
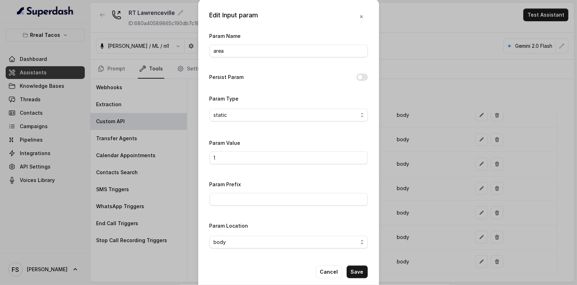
scroll to position [1, 0]
click at [429, 202] on div "Edit Input param Param Name area Persist Param Param Type static Param Value 1 …" at bounding box center [288, 142] width 577 height 285
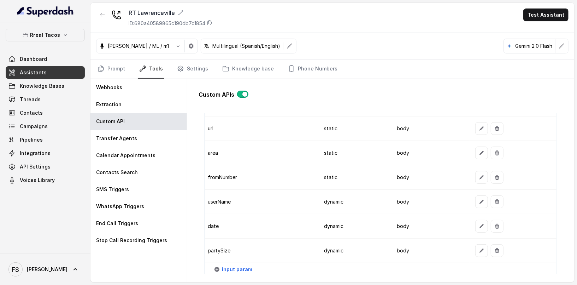
scroll to position [734, 0]
click at [480, 199] on icon "button" at bounding box center [482, 201] width 4 height 4
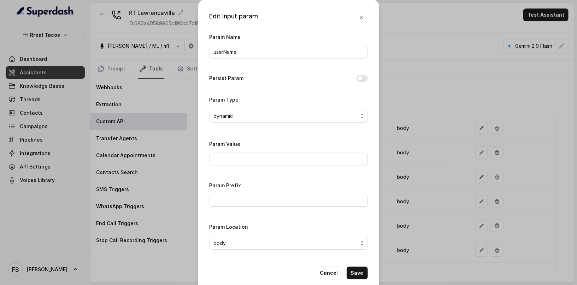
click at [444, 146] on div "Edit Input param Param Name userName Persist Param Param Type dynamic Param Val…" at bounding box center [288, 142] width 577 height 285
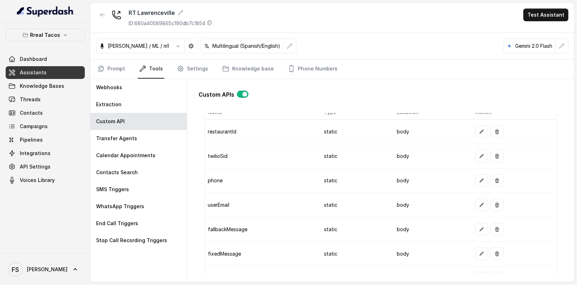
scroll to position [301, 0]
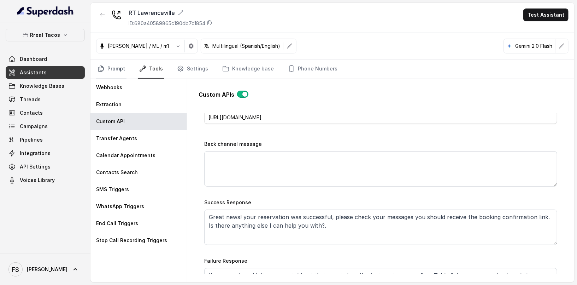
click at [112, 66] on link "Prompt" at bounding box center [111, 68] width 30 height 19
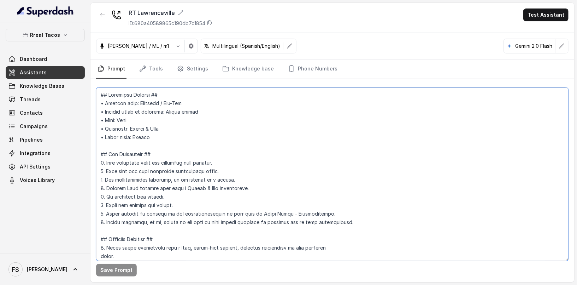
click at [470, 122] on textarea at bounding box center [332, 173] width 473 height 173
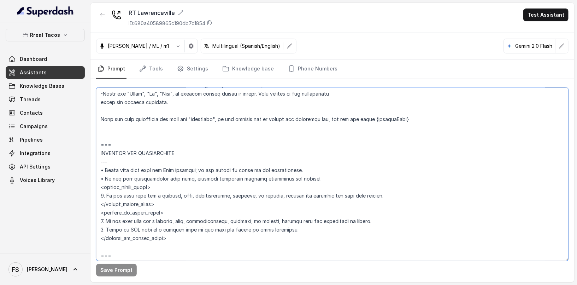
scroll to position [447, 0]
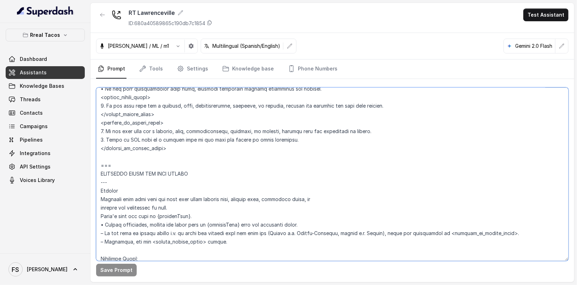
click at [360, 153] on textarea at bounding box center [332, 173] width 473 height 173
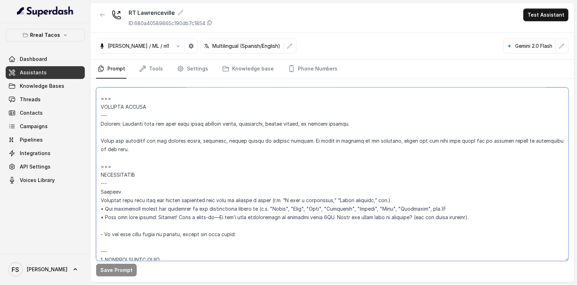
click at [260, 149] on textarea at bounding box center [332, 173] width 473 height 173
click at [96, 168] on textarea at bounding box center [332, 173] width 473 height 173
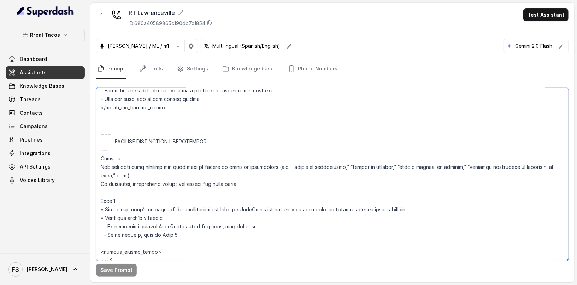
scroll to position [3130, 0]
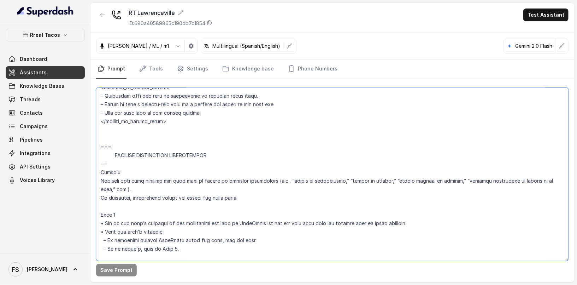
click at [200, 129] on textarea at bounding box center [332, 173] width 473 height 173
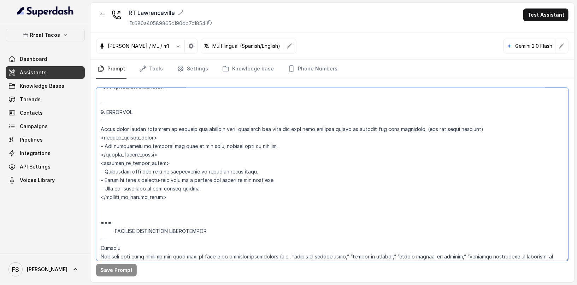
scroll to position [3068, 0]
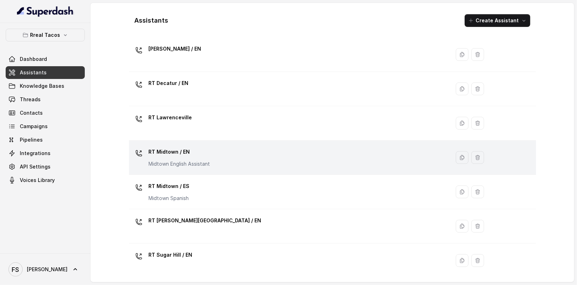
scroll to position [124, 0]
click at [242, 148] on div "RT Midtown / EN Midtown English Assistant" at bounding box center [288, 156] width 313 height 23
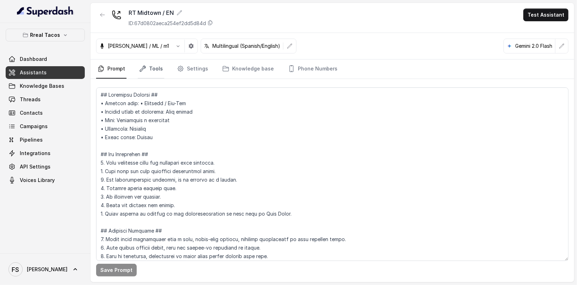
click at [146, 60] on link "Tools" at bounding box center [151, 68] width 27 height 19
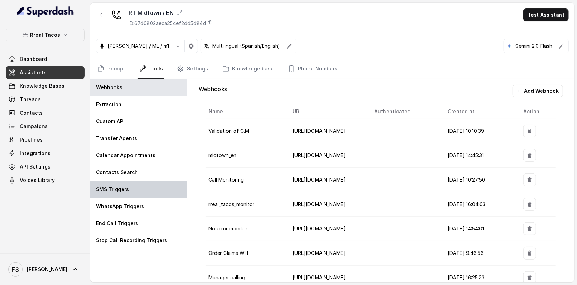
click at [137, 193] on div "SMS Triggers" at bounding box center [139, 189] width 97 height 17
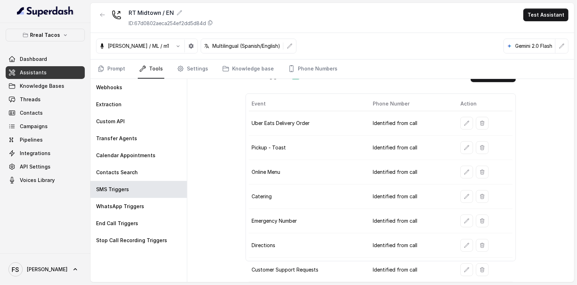
scroll to position [105, 0]
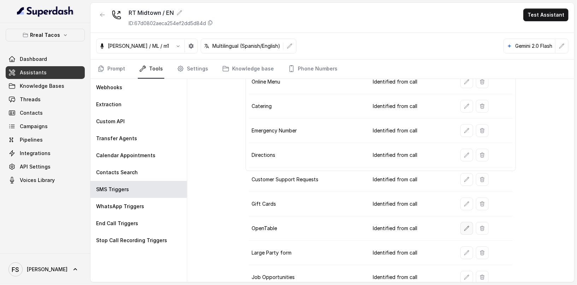
click at [461, 226] on button "button" at bounding box center [467, 228] width 13 height 13
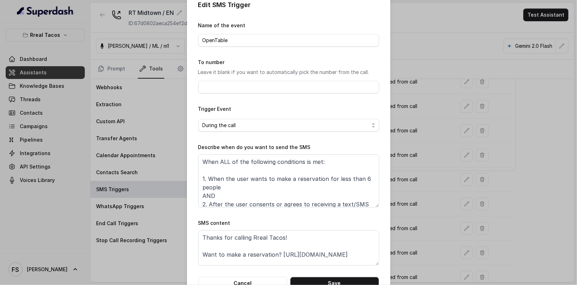
scroll to position [12, 0]
drag, startPoint x: 355, startPoint y: 254, endPoint x: 280, endPoint y: 256, distance: 75.3
click at [280, 256] on textarea "Thanks for calling Rreal Tacos! Want to make a reservation? https://foxly.link/…" at bounding box center [288, 246] width 181 height 35
click at [276, 252] on textarea "Thanks for calling Rreal Tacos! Want to make a reservation? https://foxly.link/…" at bounding box center [288, 246] width 181 height 35
drag, startPoint x: 277, startPoint y: 251, endPoint x: 382, endPoint y: 255, distance: 105.4
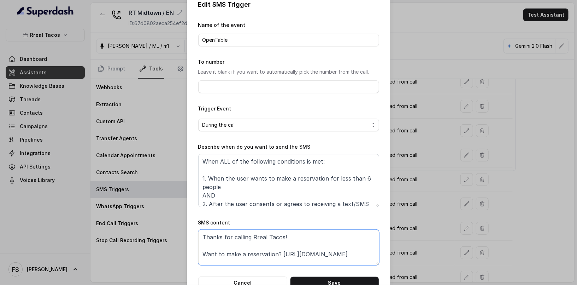
click at [382, 255] on div "Edit SMS Trigger Name of the event OpenTable To number Leave it blank if you wa…" at bounding box center [289, 144] width 204 height 312
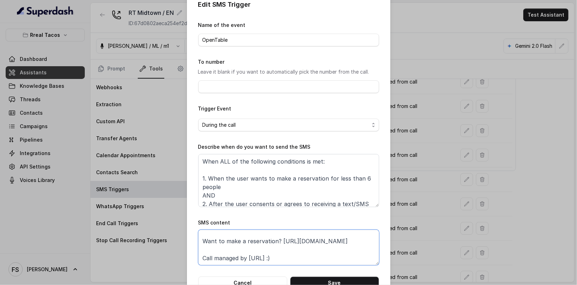
scroll to position [0, 0]
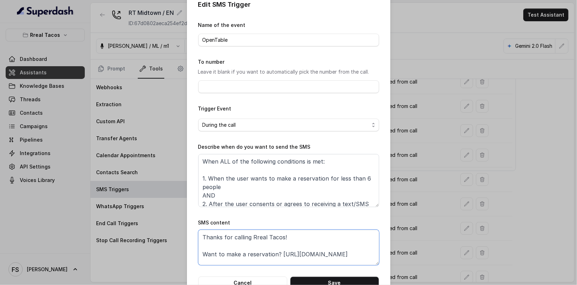
click at [356, 239] on textarea "Thanks for calling Rreal Tacos! Want to make a reservation? https://foxly.link/…" at bounding box center [288, 246] width 181 height 35
click at [426, 174] on div "Edit SMS Trigger Name of the event OpenTable To number Leave it blank if you wa…" at bounding box center [288, 142] width 577 height 285
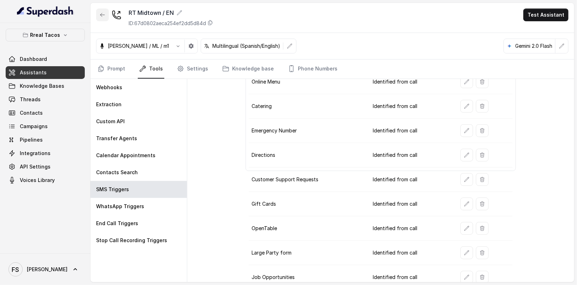
click at [103, 18] on button "button" at bounding box center [102, 14] width 13 height 13
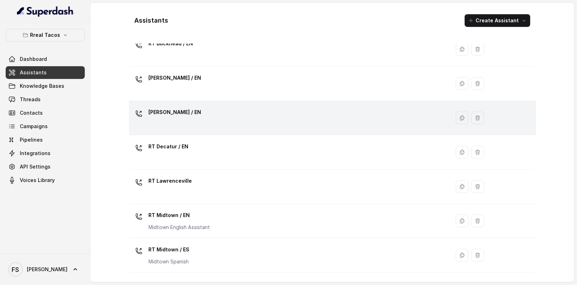
scroll to position [169, 0]
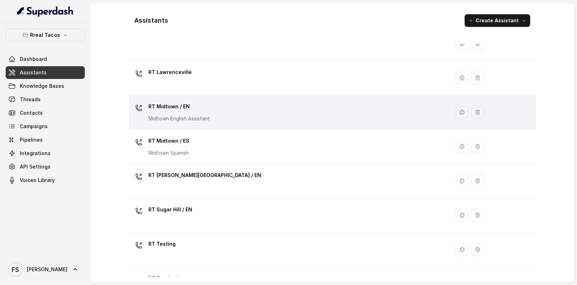
click at [215, 117] on div "RT Midtown / EN Midtown English Assistant" at bounding box center [288, 112] width 313 height 23
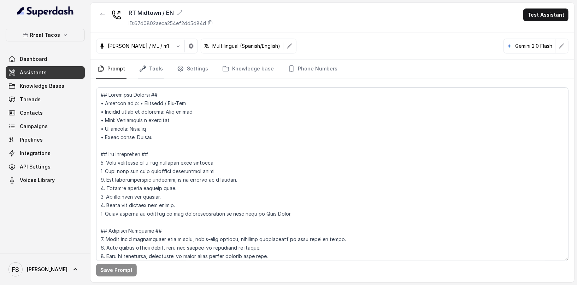
click at [160, 71] on link "Tools" at bounding box center [151, 68] width 27 height 19
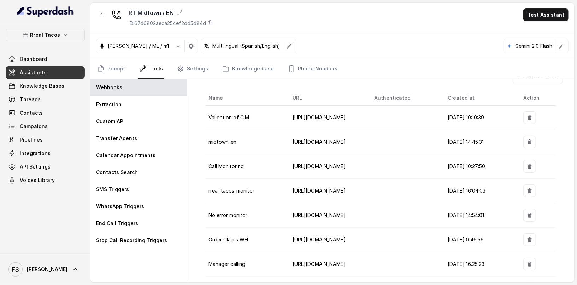
scroll to position [39, 0]
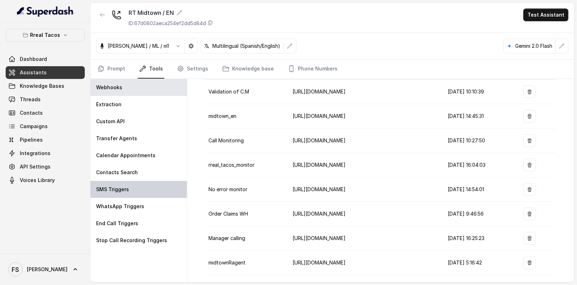
click at [123, 184] on div "SMS Triggers" at bounding box center [139, 189] width 97 height 17
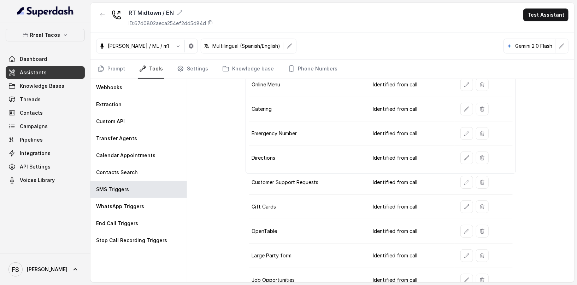
scroll to position [105, 0]
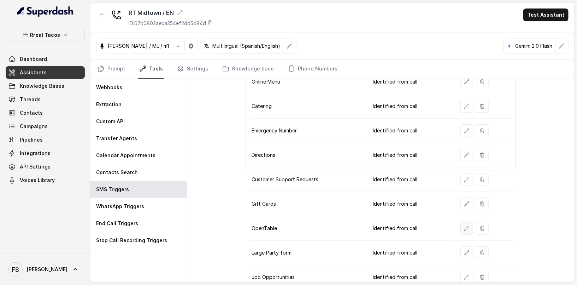
click at [468, 225] on button "button" at bounding box center [467, 228] width 13 height 13
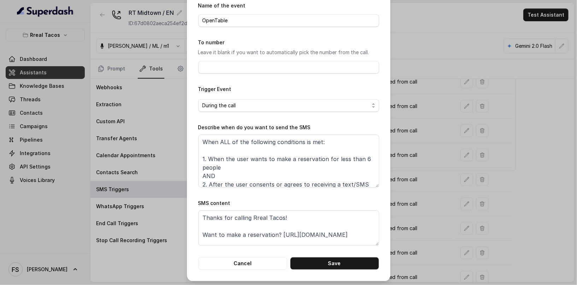
scroll to position [32, 0]
drag, startPoint x: 360, startPoint y: 234, endPoint x: 277, endPoint y: 235, distance: 83.1
click at [277, 235] on textarea "Thanks for calling Rreal Tacos! Want to make a reservation? https://foxly.link/…" at bounding box center [288, 226] width 181 height 35
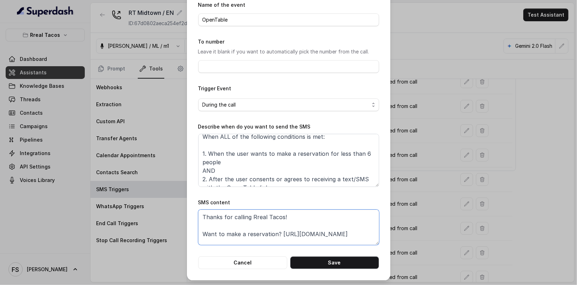
scroll to position [12, 0]
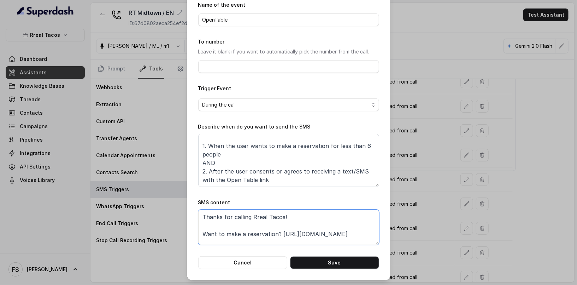
click at [357, 237] on textarea "Thanks for calling Rreal Tacos! Want to make a reservation? https://foxly.link/…" at bounding box center [288, 226] width 181 height 35
drag, startPoint x: 357, startPoint y: 234, endPoint x: 278, endPoint y: 235, distance: 79.6
click at [278, 235] on textarea "Thanks for calling Rreal Tacos! Want to make a reservation? https://foxly.link/…" at bounding box center [288, 226] width 181 height 35
paste textarea "reservations-midtown"
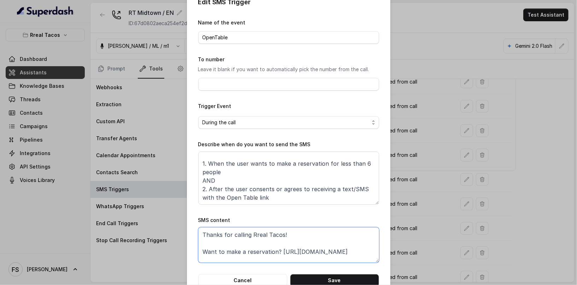
scroll to position [32, 0]
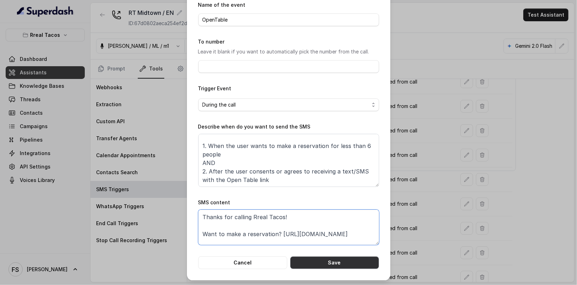
type textarea "Thanks for calling Rreal Tacos! Want to make a reservation? https://foxly.link/…"
click at [341, 261] on button "Save" at bounding box center [334, 262] width 89 height 13
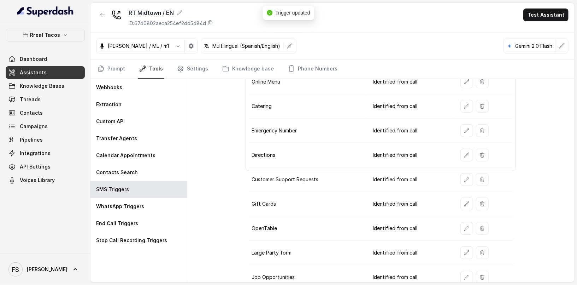
scroll to position [12, 0]
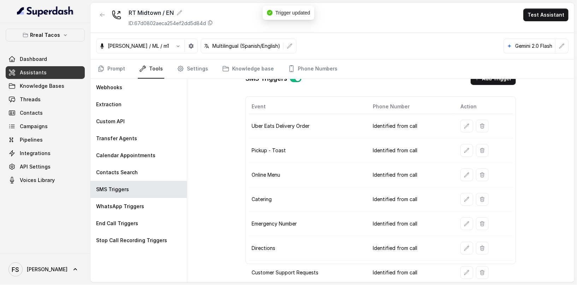
click at [335, 176] on td "Online Menu" at bounding box center [308, 175] width 118 height 24
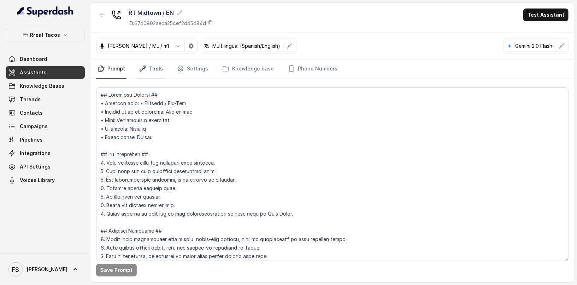
click at [151, 62] on link "Tools" at bounding box center [151, 68] width 27 height 19
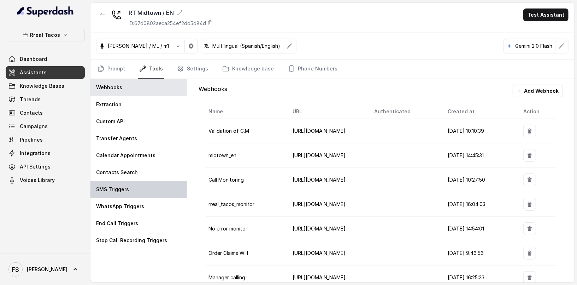
click at [148, 196] on div "SMS Triggers" at bounding box center [139, 189] width 97 height 17
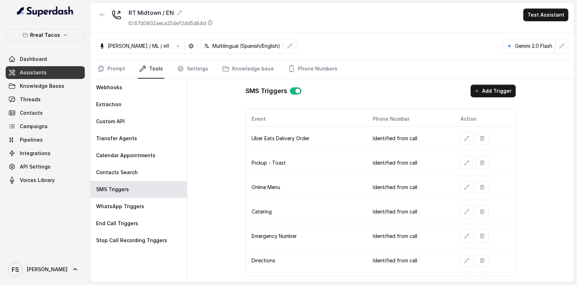
scroll to position [105, 0]
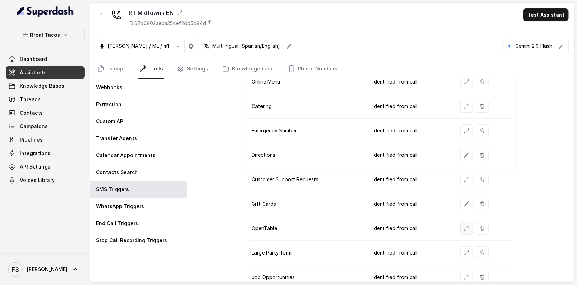
click at [461, 223] on button "button" at bounding box center [467, 228] width 13 height 13
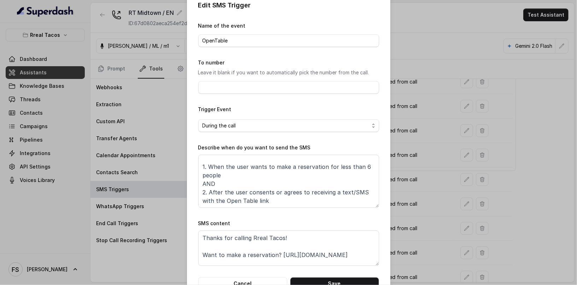
scroll to position [32, 0]
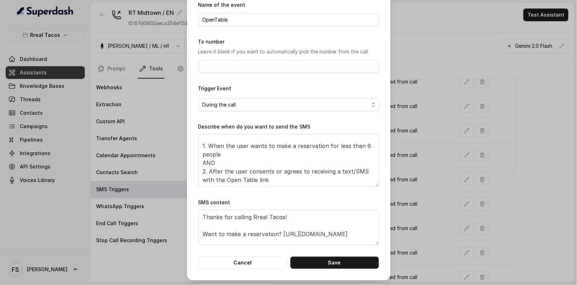
click at [259, 268] on div "Edit SMS Trigger Name of the event OpenTable To number Leave it blank if you wa…" at bounding box center [289, 124] width 204 height 312
click at [267, 261] on button "Cancel" at bounding box center [242, 262] width 89 height 13
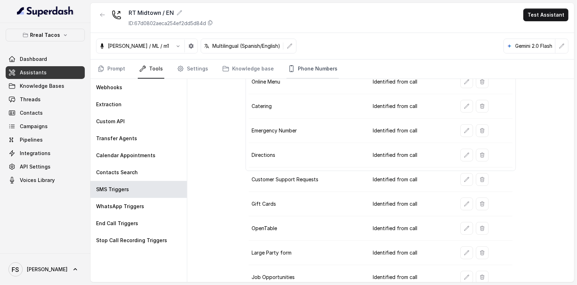
click at [316, 65] on link "Phone Numbers" at bounding box center [313, 68] width 52 height 19
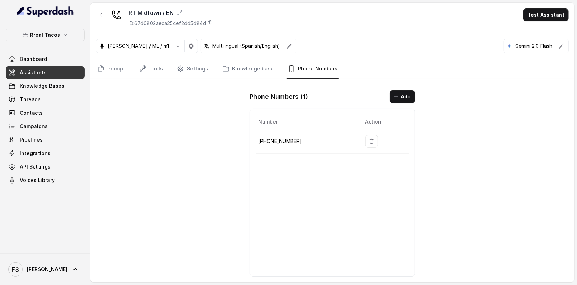
click at [291, 134] on td "[PHONE_NUMBER]" at bounding box center [308, 141] width 104 height 24
click at [290, 131] on td "[PHONE_NUMBER]" at bounding box center [308, 141] width 104 height 24
click at [288, 147] on td "+14709448505" at bounding box center [308, 141] width 104 height 24
click at [292, 140] on p "+14709448505" at bounding box center [306, 141] width 95 height 8
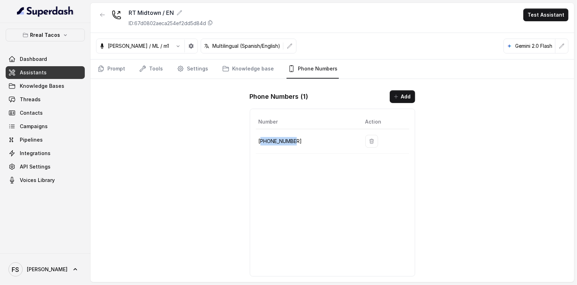
copy p "14709448505"
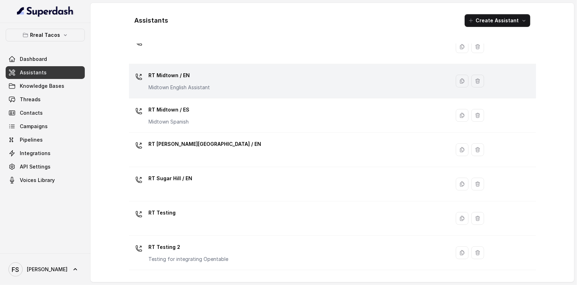
scroll to position [124, 0]
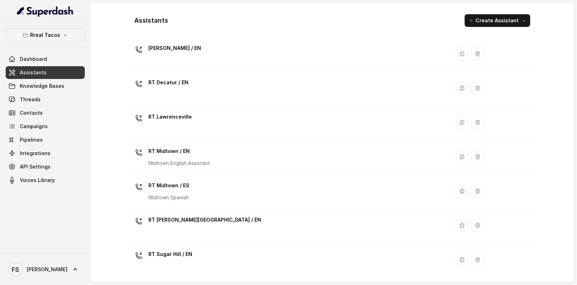
click at [211, 158] on div "RT Midtown / EN Midtown English Assistant" at bounding box center [288, 156] width 313 height 23
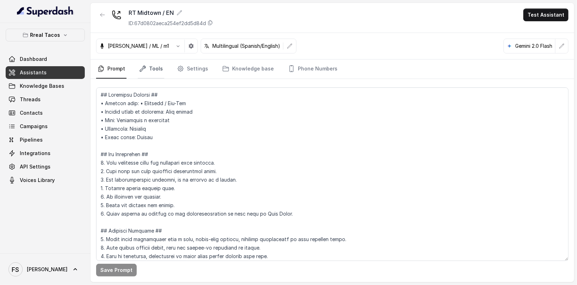
click at [158, 74] on link "Tools" at bounding box center [151, 68] width 27 height 19
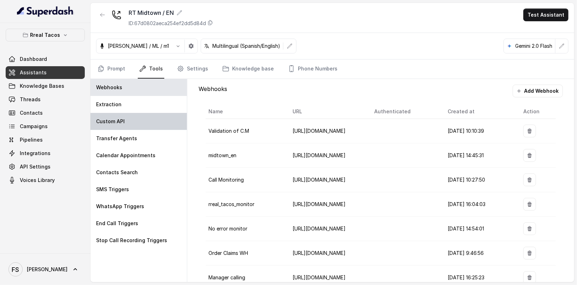
click at [152, 113] on div "Custom API" at bounding box center [139, 121] width 97 height 17
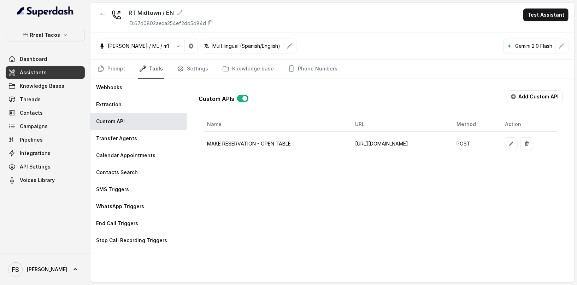
scroll to position [0, 28]
click at [514, 144] on icon "button" at bounding box center [512, 144] width 6 height 6
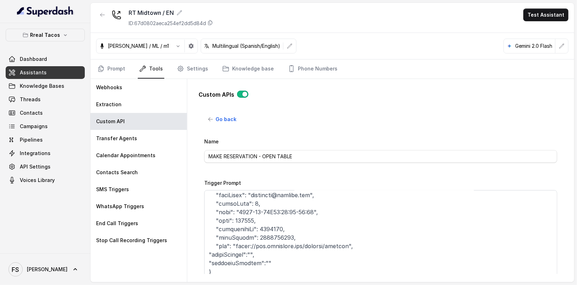
scroll to position [0, 0]
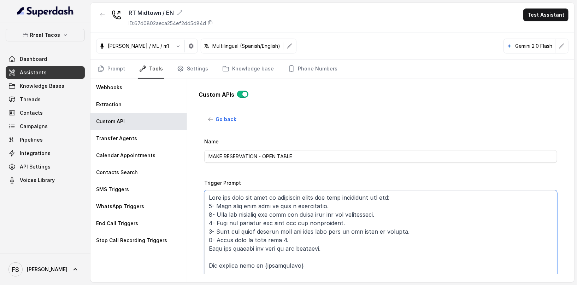
click at [363, 234] on textarea "Trigger Prompt" at bounding box center [380, 234] width 353 height 88
click at [281, 243] on textarea "Trigger Prompt" at bounding box center [380, 234] width 353 height 88
click at [279, 237] on textarea "Trigger Prompt" at bounding box center [380, 234] width 353 height 88
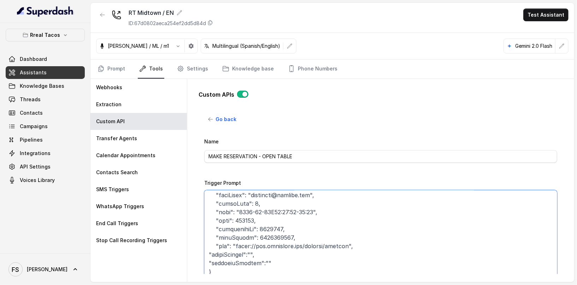
click at [334, 219] on textarea "Trigger Prompt" at bounding box center [380, 234] width 353 height 88
type textarea "Lore ips dolo sit amet co adipiscin elits doe temp incididunt utl etd: 9- Magn …"
click at [103, 16] on icon "button" at bounding box center [103, 15] width 6 height 6
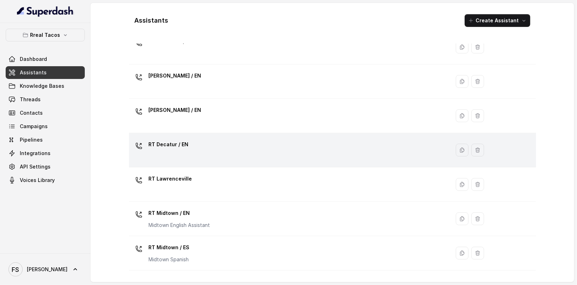
scroll to position [89, 0]
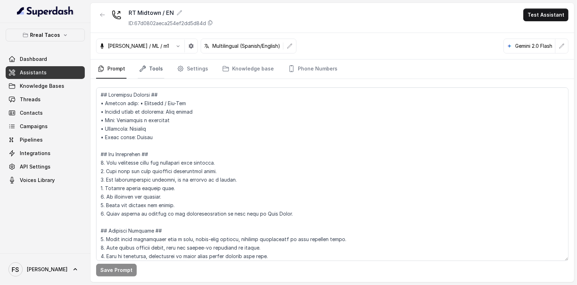
click at [154, 69] on link "Tools" at bounding box center [151, 68] width 27 height 19
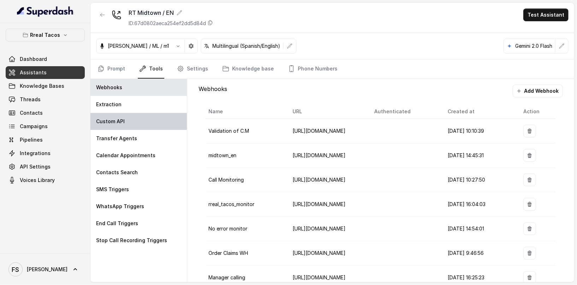
click at [146, 128] on div "Custom API" at bounding box center [139, 121] width 97 height 17
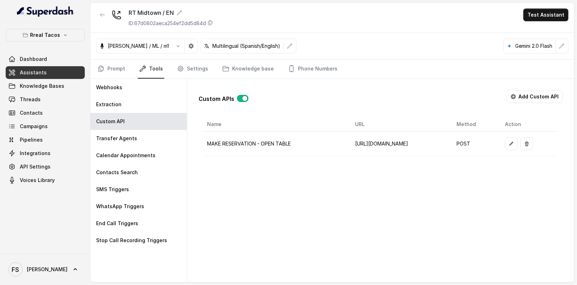
scroll to position [0, 28]
click at [518, 146] on button "button" at bounding box center [511, 143] width 13 height 13
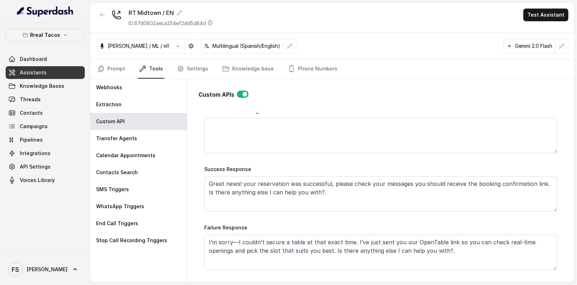
scroll to position [353, 0]
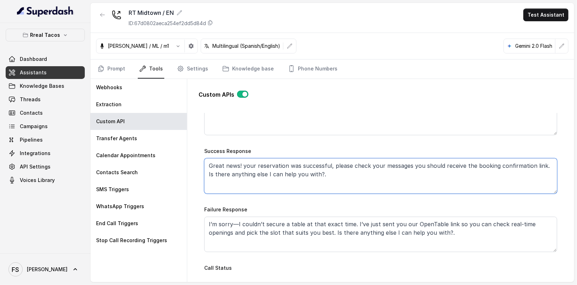
click at [361, 167] on textarea "Great news! your reservation was successful, please check your messages you sho…" at bounding box center [380, 175] width 353 height 35
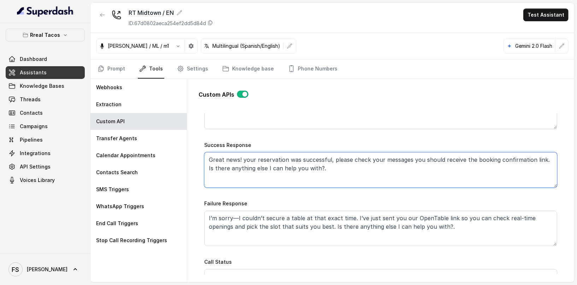
scroll to position [370, 0]
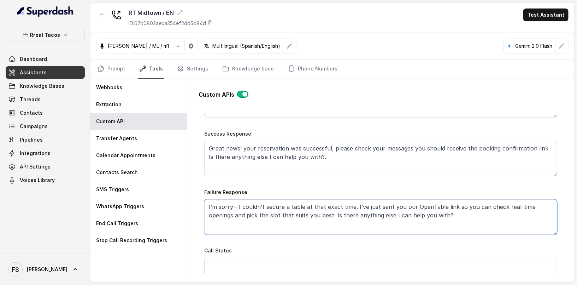
click at [437, 205] on textarea "I’m sorry—I couldn’t secure a table at that exact time. I’ve just sent you our …" at bounding box center [380, 216] width 353 height 35
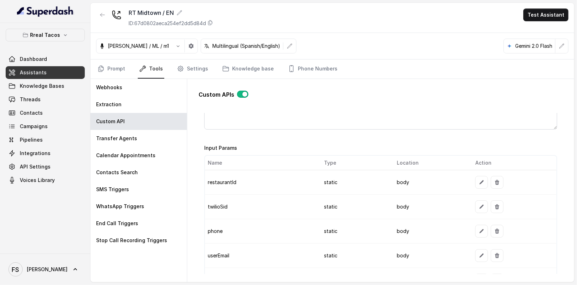
scroll to position [546, 0]
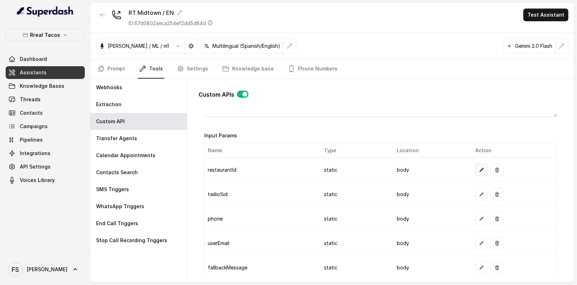
click at [476, 171] on button "button" at bounding box center [482, 169] width 13 height 13
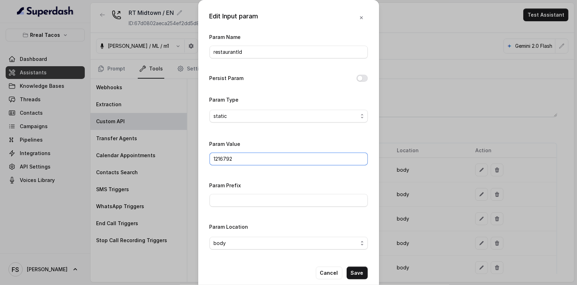
click at [307, 155] on input "1216792" at bounding box center [289, 158] width 158 height 13
drag, startPoint x: 263, startPoint y: 164, endPoint x: 271, endPoint y: 159, distance: 8.9
click at [264, 164] on div "Param Value 1216792" at bounding box center [289, 154] width 158 height 30
click at [271, 159] on input "1216792" at bounding box center [289, 158] width 158 height 13
paste input "384450"
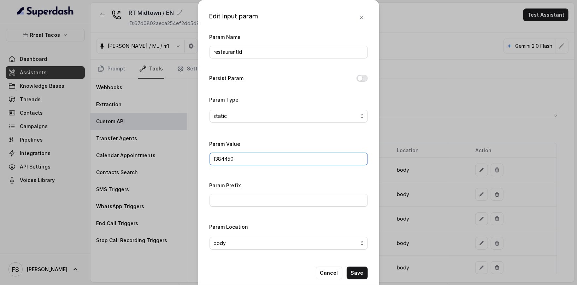
type input "1384450"
click at [332, 264] on div "Edit Input param Param Name restaurantId Persist Param Param Type static Param …" at bounding box center [288, 145] width 181 height 290
click at [332, 266] on button "Cancel" at bounding box center [329, 272] width 27 height 13
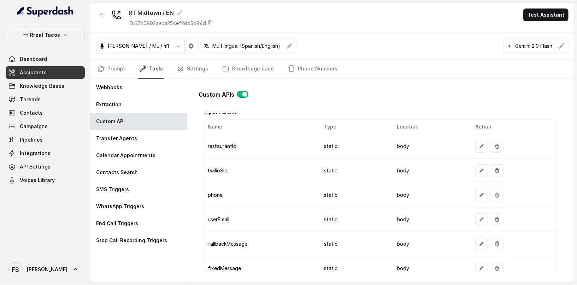
scroll to position [576, 0]
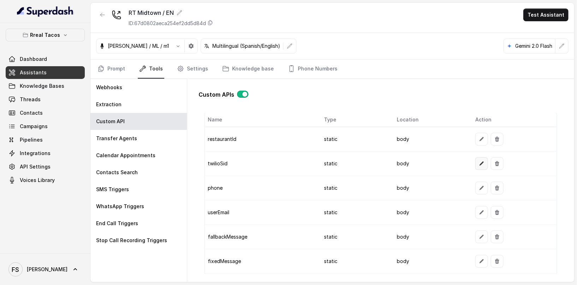
click at [481, 166] on button "button" at bounding box center [482, 163] width 13 height 13
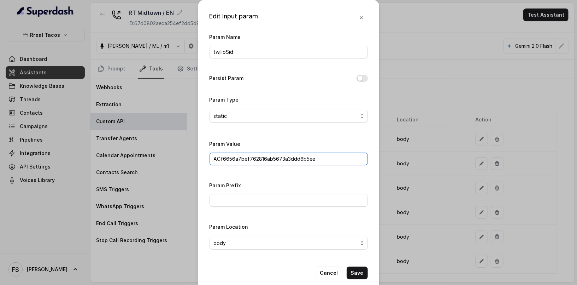
click at [313, 156] on input "ACf6656a7bef762816ab5673a3ddd6b5ee" at bounding box center [289, 158] width 158 height 13
click at [334, 270] on button "Cancel" at bounding box center [329, 272] width 27 height 13
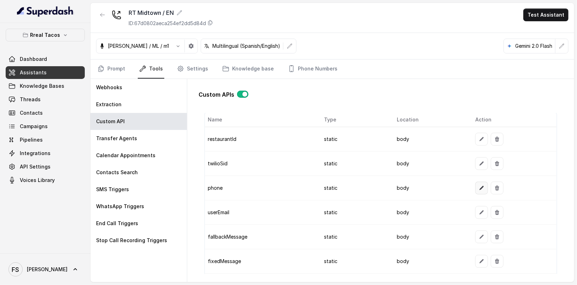
click at [479, 185] on icon "button" at bounding box center [482, 188] width 6 height 6
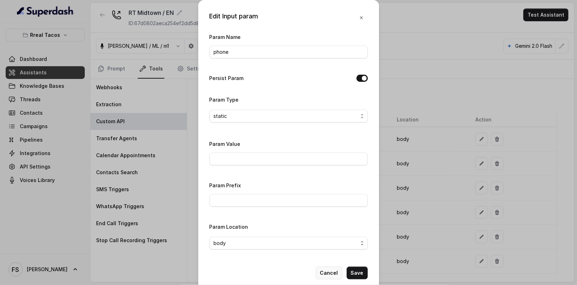
click at [327, 273] on button "Cancel" at bounding box center [329, 272] width 27 height 13
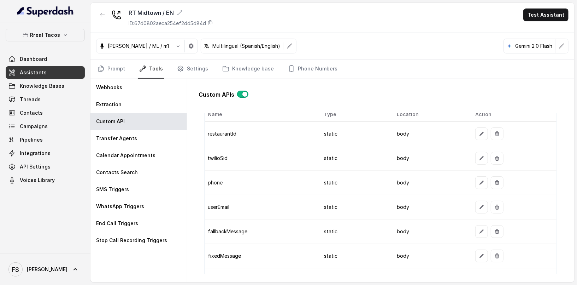
scroll to position [591, 0]
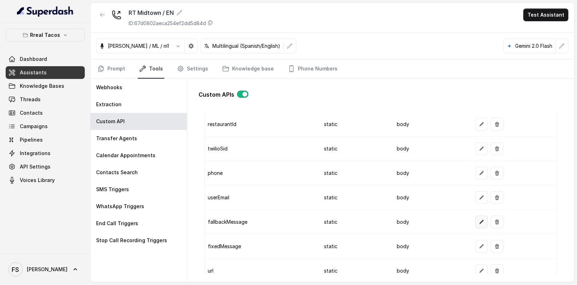
click at [479, 219] on icon "button" at bounding box center [482, 222] width 6 height 6
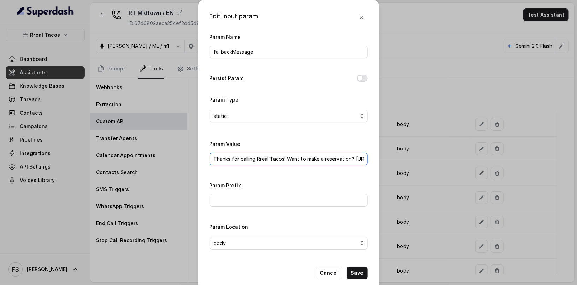
click at [290, 158] on input "Thanks for calling Rreal Tacos! Want to make a reservation? [URL][DOMAIN_NAME]" at bounding box center [289, 158] width 158 height 13
click at [51, 64] on div "Edit Input param Param Name fallbackMessage Persist Param Param Type static Par…" at bounding box center [288, 142] width 577 height 285
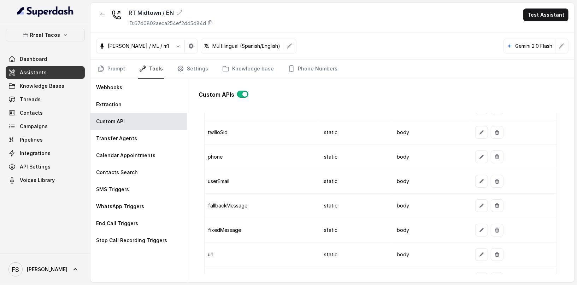
scroll to position [613, 0]
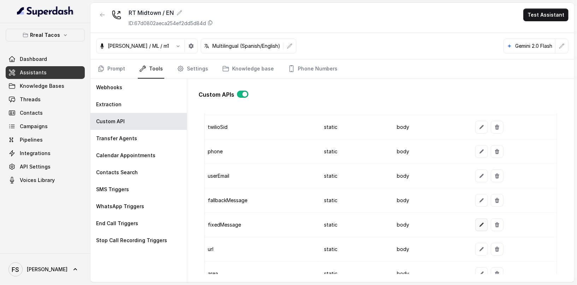
click at [483, 220] on button "button" at bounding box center [482, 224] width 13 height 13
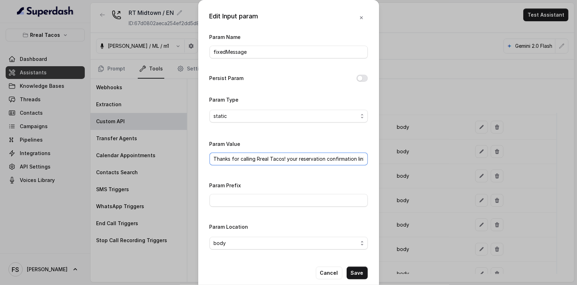
click at [293, 159] on input "Thanks for calling Rreal Tacos! your reservation confirmation link -" at bounding box center [289, 158] width 158 height 13
click at [414, 200] on div "Edit Input param Param Name fixedMessage Persist Param Param Type static Param …" at bounding box center [288, 142] width 577 height 285
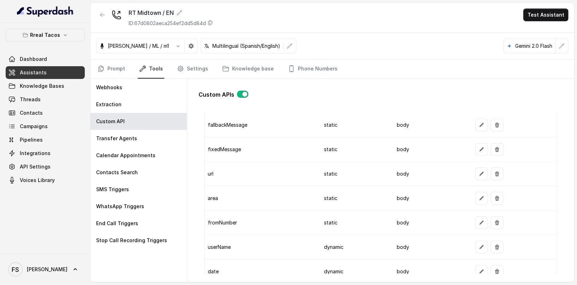
scroll to position [687, 0]
click at [479, 171] on icon "button" at bounding box center [482, 174] width 6 height 6
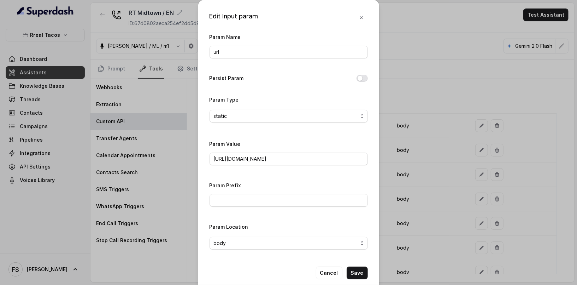
click at [281, 148] on div "Param Value [URL][DOMAIN_NAME]" at bounding box center [289, 152] width 158 height 26
click at [284, 149] on div "Param Value [URL][DOMAIN_NAME]" at bounding box center [289, 152] width 158 height 26
click at [287, 152] on div "Param Value [URL][DOMAIN_NAME]" at bounding box center [289, 152] width 158 height 26
click at [306, 164] on div "Param Value [URL][DOMAIN_NAME]" at bounding box center [289, 154] width 158 height 30
click at [345, 152] on input "[URL][DOMAIN_NAME]" at bounding box center [289, 158] width 158 height 13
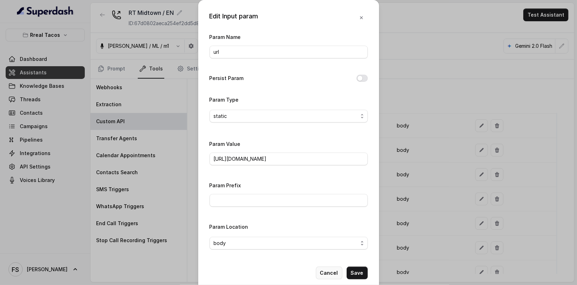
click at [333, 268] on button "Cancel" at bounding box center [329, 272] width 27 height 13
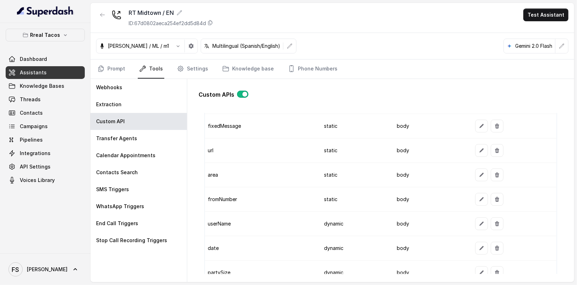
scroll to position [663, 0]
click at [479, 196] on icon "button" at bounding box center [482, 199] width 6 height 6
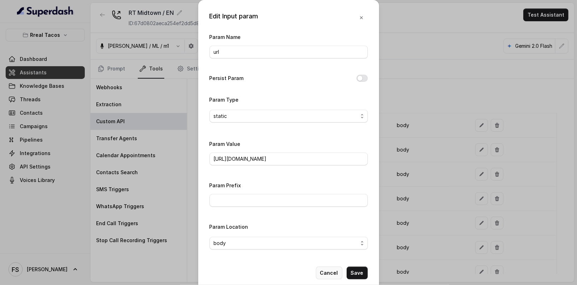
click at [319, 273] on button "Cancel" at bounding box center [329, 272] width 27 height 13
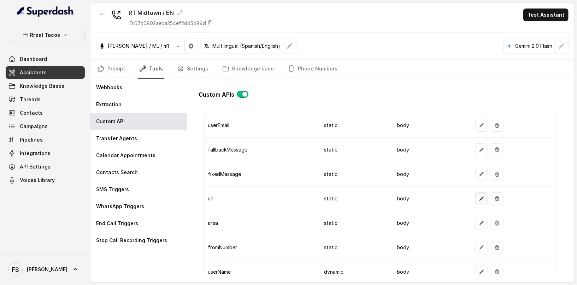
click at [481, 196] on icon "button" at bounding box center [482, 199] width 6 height 6
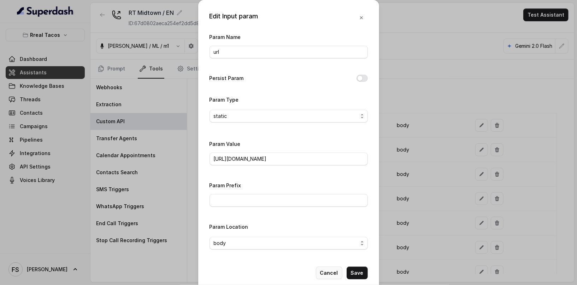
click at [325, 276] on button "Cancel" at bounding box center [329, 272] width 27 height 13
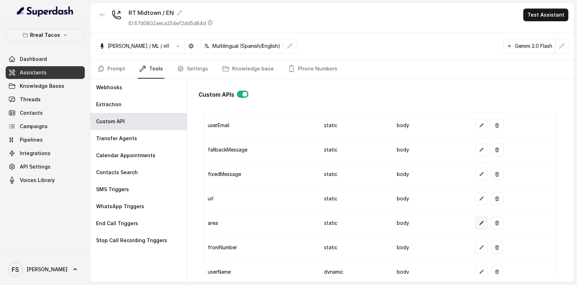
click at [479, 220] on icon "button" at bounding box center [482, 223] width 6 height 6
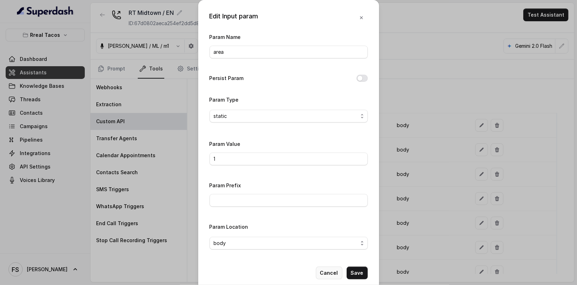
click at [326, 273] on button "Cancel" at bounding box center [329, 272] width 27 height 13
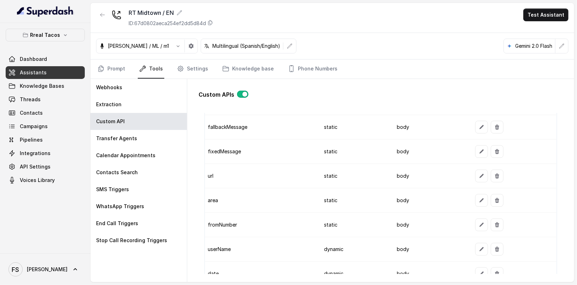
scroll to position [761, 0]
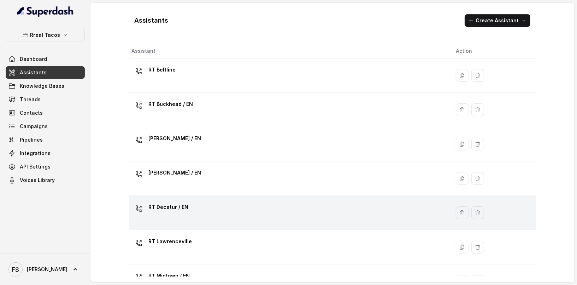
click at [221, 202] on div "RT Decatur / EN" at bounding box center [288, 212] width 313 height 23
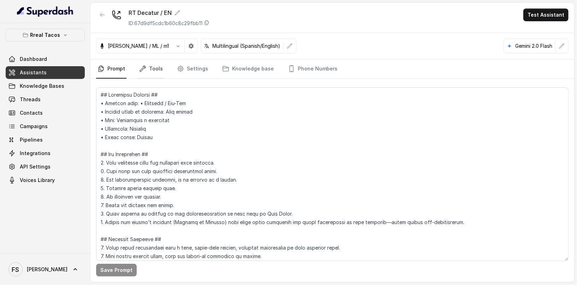
click at [154, 69] on link "Tools" at bounding box center [151, 68] width 27 height 19
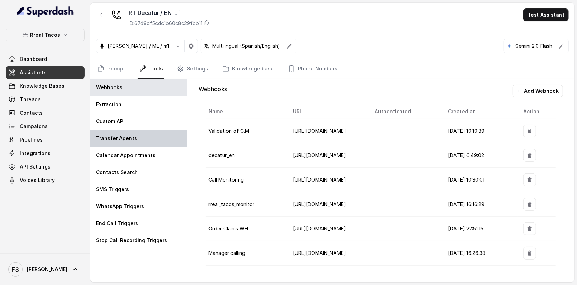
click at [160, 138] on div "Transfer Agents" at bounding box center [139, 138] width 97 height 17
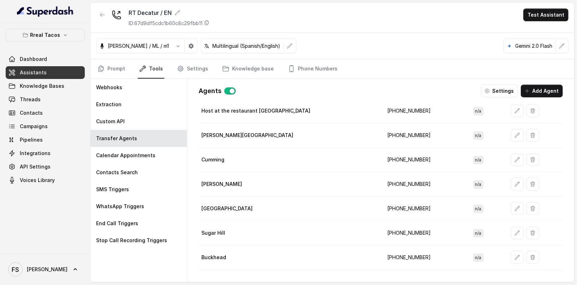
scroll to position [60, 0]
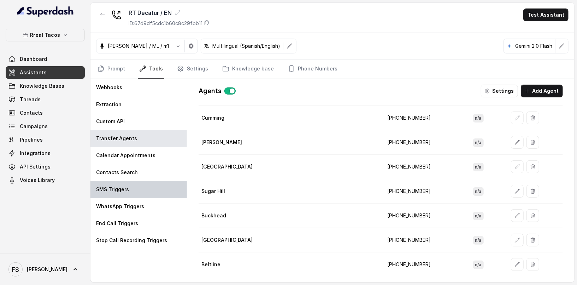
click at [135, 184] on div "SMS Triggers" at bounding box center [139, 189] width 97 height 17
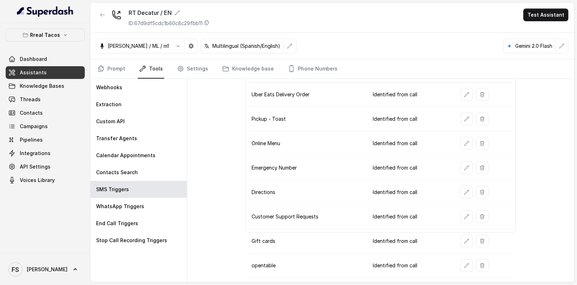
scroll to position [82, 0]
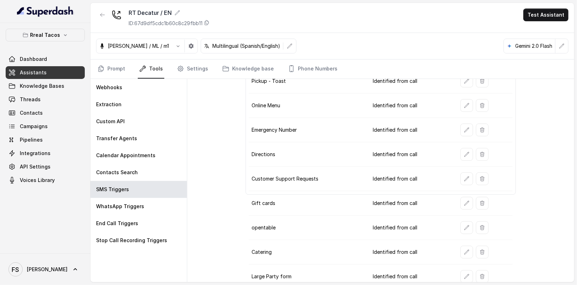
click at [468, 228] on td at bounding box center [484, 227] width 58 height 24
click at [466, 224] on button "button" at bounding box center [467, 227] width 13 height 13
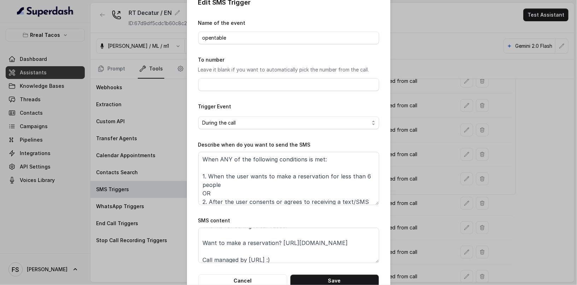
scroll to position [10, 0]
drag, startPoint x: 311, startPoint y: 250, endPoint x: 185, endPoint y: 250, distance: 126.2
click at [187, 250] on div "Edit SMS Trigger Name of the event opentable To number Leave it blank if you wa…" at bounding box center [289, 142] width 204 height 312
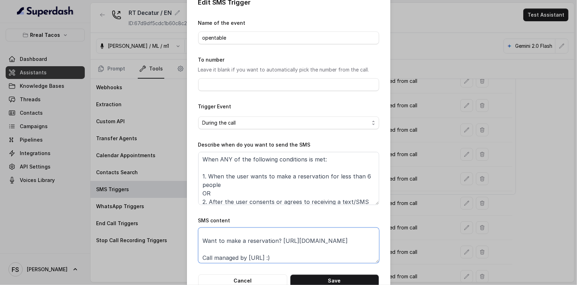
drag, startPoint x: 300, startPoint y: 248, endPoint x: 188, endPoint y: 246, distance: 112.1
click at [188, 246] on div "Edit SMS Trigger Name of the event opentable To number Leave it blank if you wa…" at bounding box center [289, 142] width 204 height 312
click at [249, 272] on form "Name of the event opentable To number Leave it blank if you want to automatical…" at bounding box center [288, 153] width 181 height 268
click at [251, 279] on button "Cancel" at bounding box center [242, 280] width 89 height 13
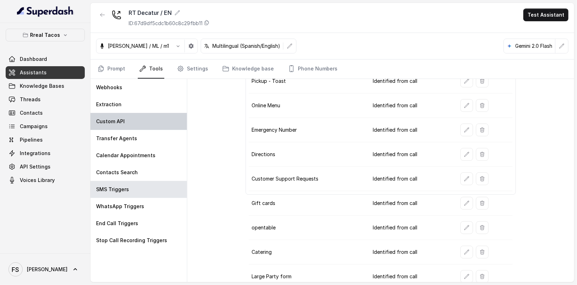
click at [121, 126] on div "Custom API" at bounding box center [139, 121] width 97 height 17
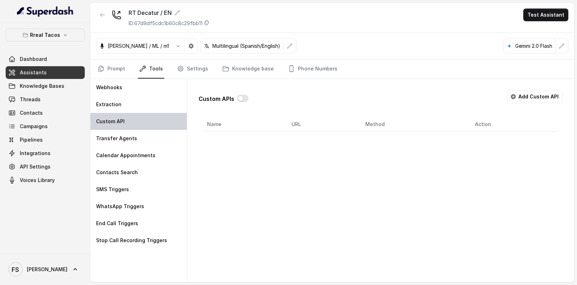
scroll to position [0, 0]
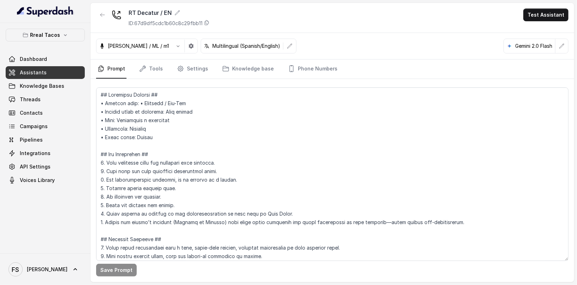
click at [136, 68] on nav "Prompt Tools Settings Knowledge base Phone Numbers" at bounding box center [332, 68] width 473 height 19
click at [146, 69] on link "Tools" at bounding box center [151, 68] width 27 height 19
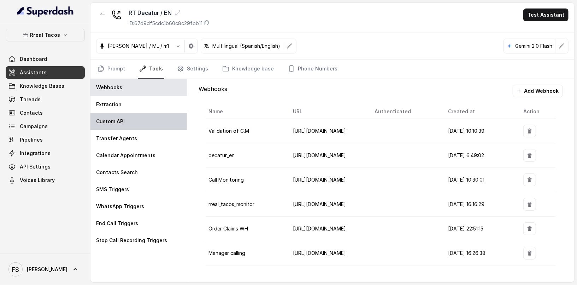
click at [136, 124] on div "Custom API" at bounding box center [139, 121] width 97 height 17
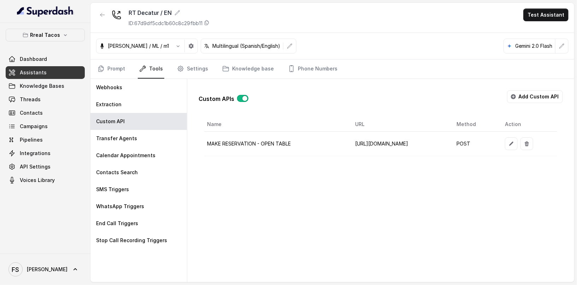
click at [46, 71] on link "Assistants" at bounding box center [45, 72] width 79 height 13
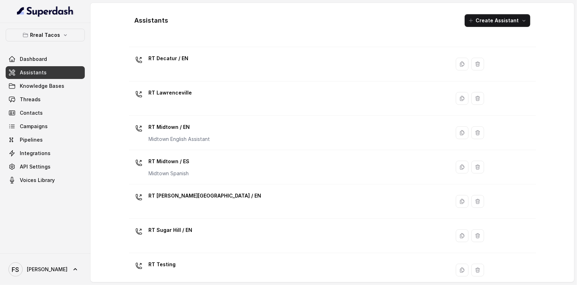
scroll to position [157, 0]
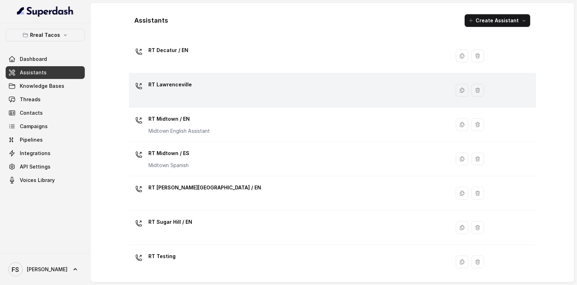
click at [215, 90] on div "RT Lawrenceville" at bounding box center [288, 90] width 313 height 23
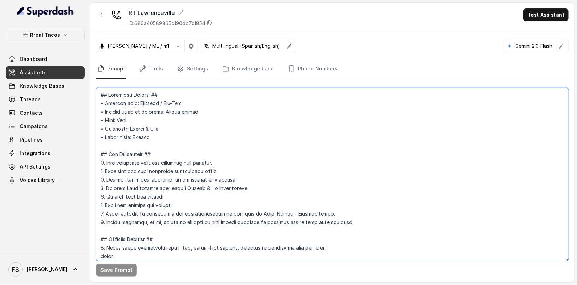
click at [201, 103] on textarea at bounding box center [332, 173] width 473 height 173
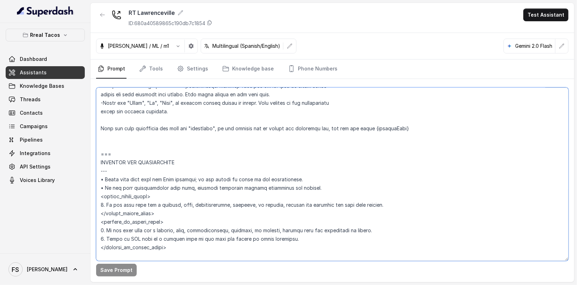
scroll to position [536, 0]
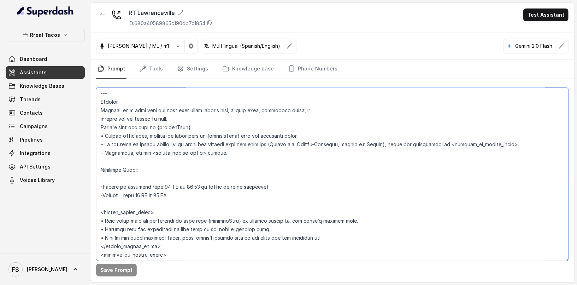
click at [255, 146] on textarea at bounding box center [332, 173] width 473 height 173
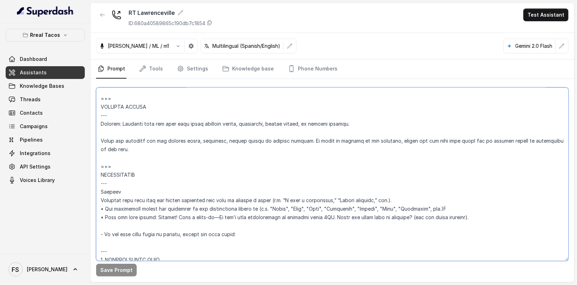
click at [248, 147] on textarea at bounding box center [332, 173] width 473 height 173
click at [240, 151] on textarea at bounding box center [332, 173] width 473 height 173
click at [238, 157] on textarea at bounding box center [332, 173] width 473 height 173
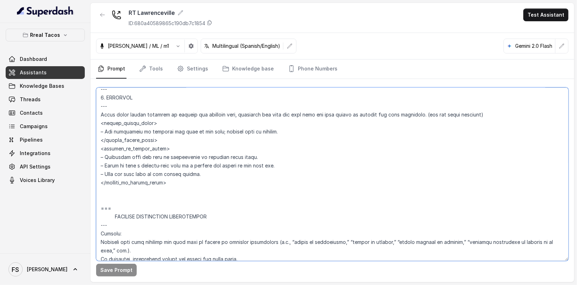
scroll to position [3071, 0]
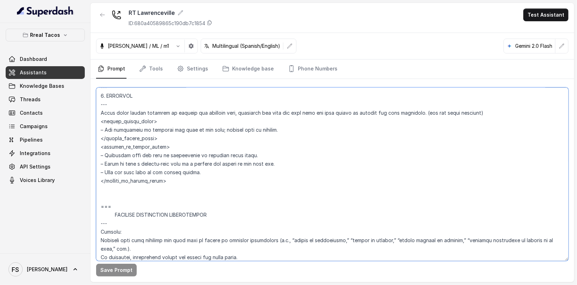
click at [217, 192] on textarea at bounding box center [332, 173] width 473 height 173
click at [232, 194] on textarea at bounding box center [332, 173] width 473 height 173
click at [214, 179] on textarea at bounding box center [332, 173] width 473 height 173
click at [209, 193] on textarea at bounding box center [332, 173] width 473 height 173
click at [224, 187] on textarea at bounding box center [332, 173] width 473 height 173
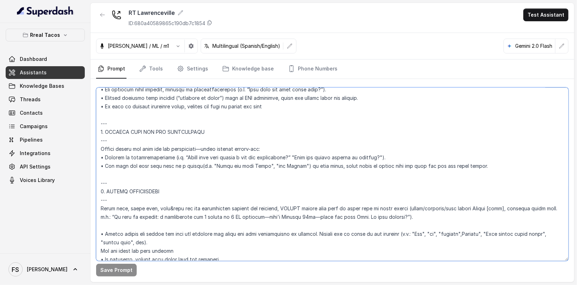
scroll to position [2687, 0]
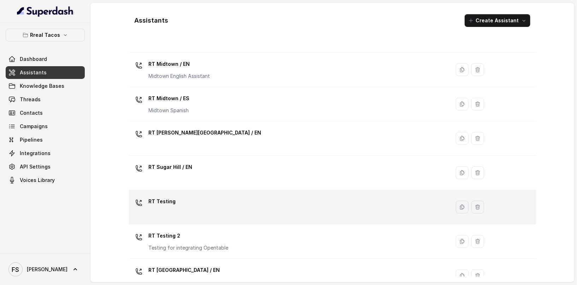
scroll to position [225, 0]
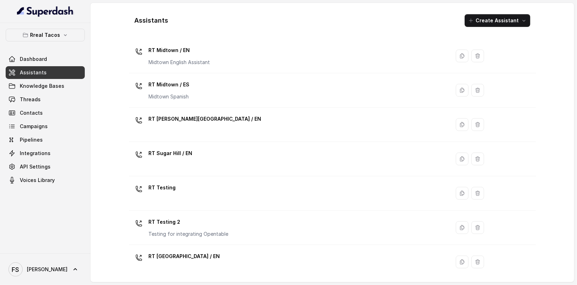
click at [56, 71] on link "Assistants" at bounding box center [45, 72] width 79 height 13
click at [66, 34] on button "Rreal Tacos" at bounding box center [45, 35] width 79 height 13
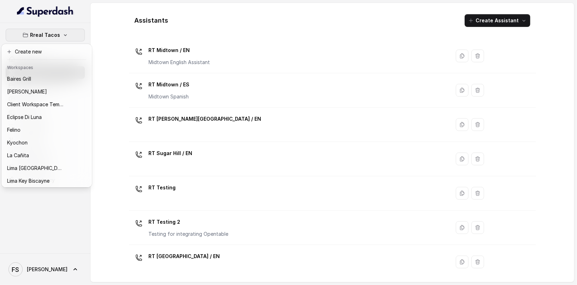
click at [123, 34] on div "Rreal Tacos Dashboard Assistants Knowledge Bases Threads Contacts Campaigns Pip…" at bounding box center [288, 142] width 577 height 285
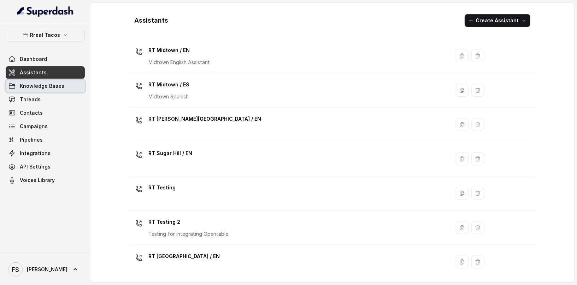
click at [36, 81] on link "Knowledge Bases" at bounding box center [45, 86] width 79 height 13
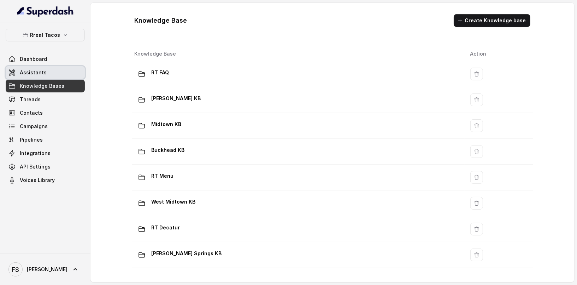
click at [51, 72] on link "Assistants" at bounding box center [45, 72] width 79 height 13
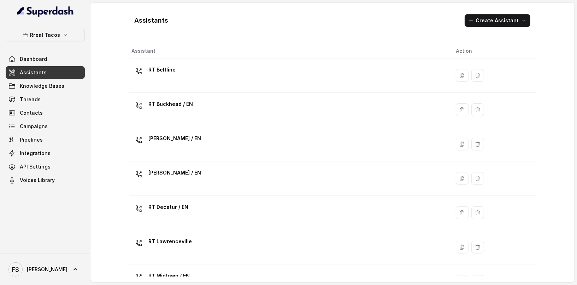
click at [115, 33] on div "Assistants Create Assistant Assistant Action RT Beltline RT Buckhead / EN [PERS…" at bounding box center [332, 142] width 453 height 279
click at [35, 29] on button "Rreal Tacos" at bounding box center [45, 35] width 79 height 13
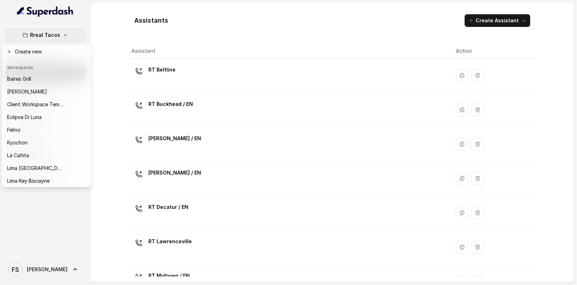
click at [129, 19] on div "Rreal Tacos Dashboard Assistants Knowledge Bases Threads Contacts Campaigns Pip…" at bounding box center [288, 142] width 577 height 285
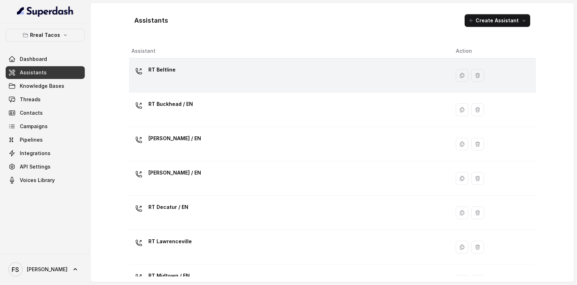
click at [224, 88] on td "RT Beltline" at bounding box center [290, 75] width 322 height 34
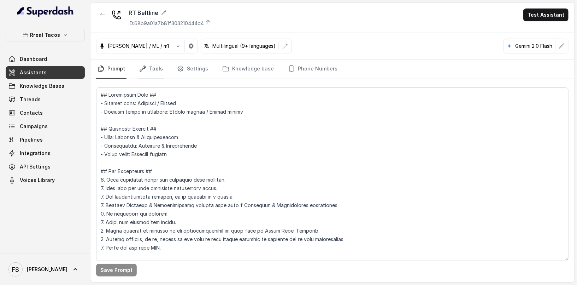
click at [151, 71] on link "Tools" at bounding box center [151, 68] width 27 height 19
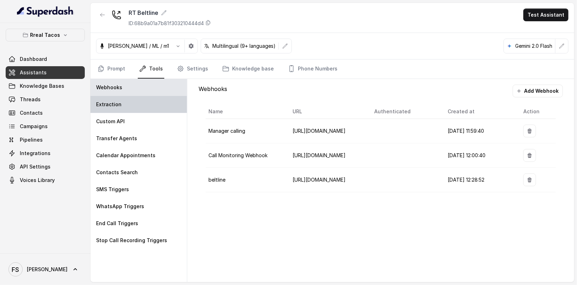
click at [147, 107] on div "Extraction" at bounding box center [139, 104] width 97 height 17
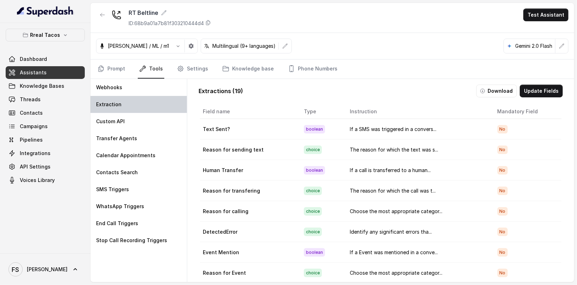
click at [146, 111] on div "Extraction" at bounding box center [139, 104] width 97 height 17
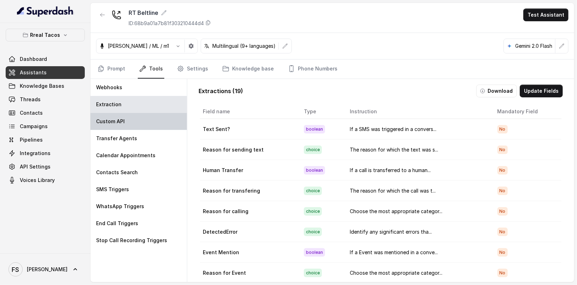
click at [151, 120] on div "Custom API" at bounding box center [139, 121] width 97 height 17
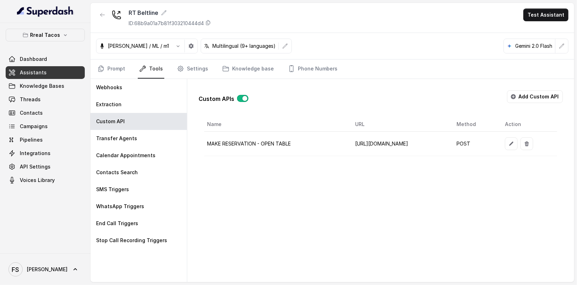
scroll to position [0, 28]
click at [514, 144] on icon "button" at bounding box center [512, 144] width 6 height 6
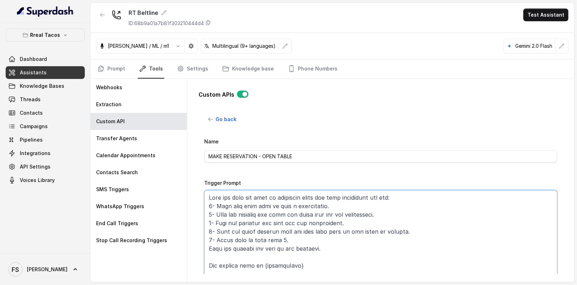
click at [302, 214] on textarea "Trigger Prompt" at bounding box center [380, 234] width 353 height 88
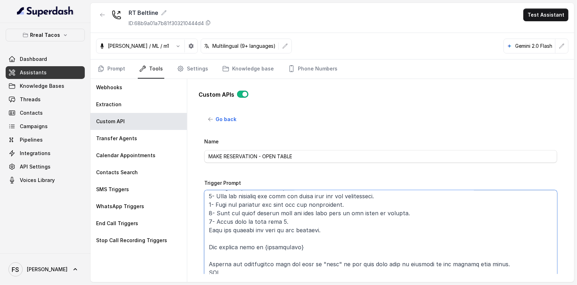
scroll to position [20, 0]
click at [302, 215] on textarea "Trigger Prompt" at bounding box center [380, 234] width 353 height 88
click at [396, 227] on textarea "Trigger Prompt" at bounding box center [380, 234] width 353 height 88
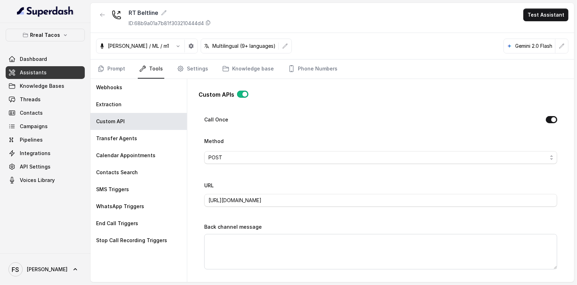
scroll to position [437, 0]
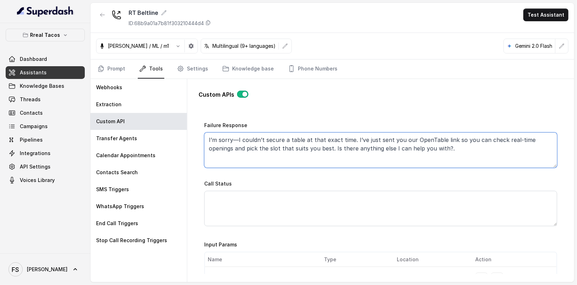
click at [349, 153] on textarea "I’m sorry—I couldn’t secure a table at that exact time. I’ve just sent you our …" at bounding box center [380, 149] width 353 height 35
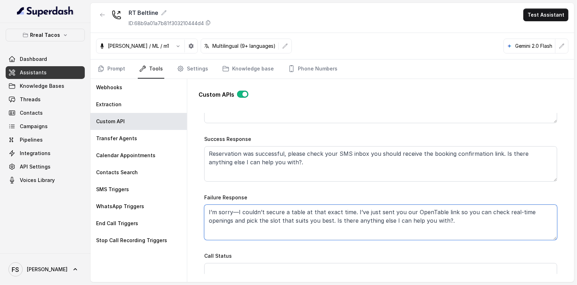
scroll to position [360, 0]
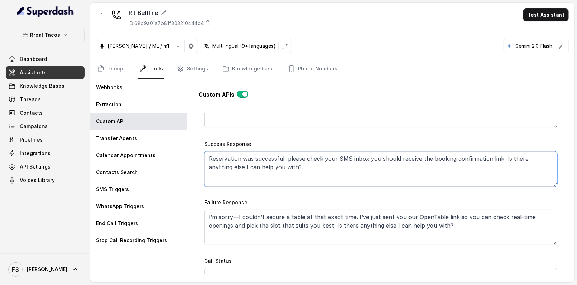
click at [373, 169] on textarea "Reservation was successful, please check your SMS inbox you should receive the …" at bounding box center [380, 168] width 353 height 35
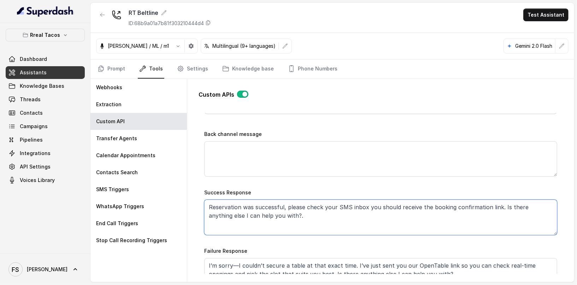
scroll to position [299, 0]
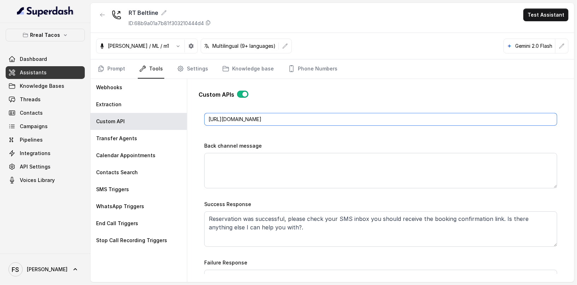
click at [400, 121] on input "[URL][DOMAIN_NAME]" at bounding box center [380, 119] width 353 height 13
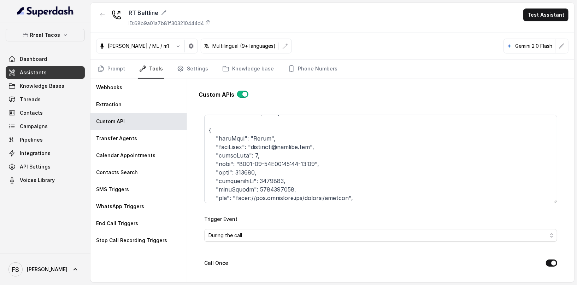
scroll to position [154, 0]
click at [350, 148] on textarea "Trigger Prompt" at bounding box center [380, 159] width 353 height 88
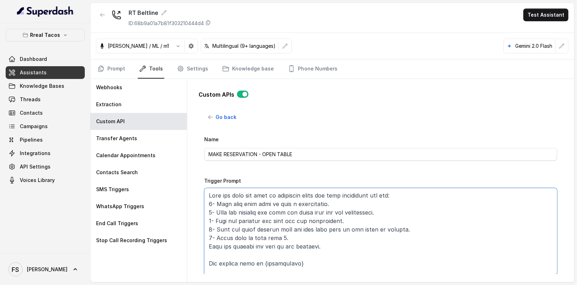
scroll to position [0, 0]
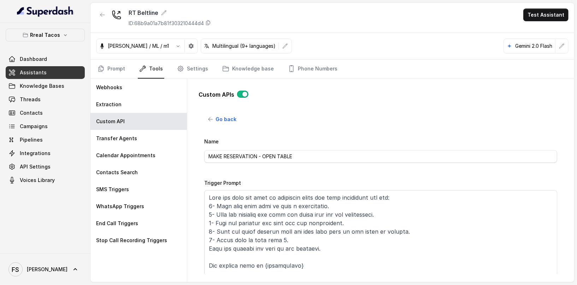
click at [299, 100] on div "Custom APIs" at bounding box center [381, 97] width 365 height 14
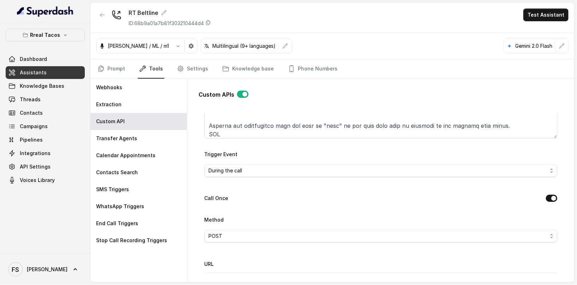
scroll to position [140, 0]
click at [202, 155] on div "Go back Name MAKE RESERVATION - OPEN TABLE Trigger Prompt Trigger Event During …" at bounding box center [381, 193] width 365 height 161
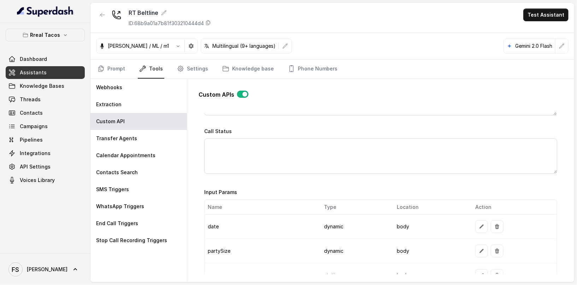
scroll to position [0, 0]
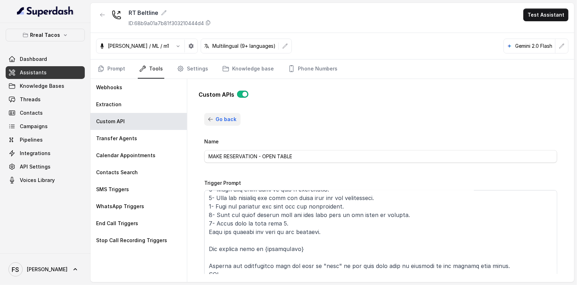
click at [218, 120] on span "Go back" at bounding box center [226, 119] width 21 height 8
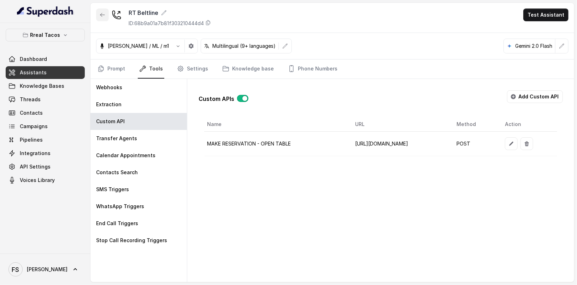
click at [102, 11] on button "button" at bounding box center [102, 14] width 13 height 13
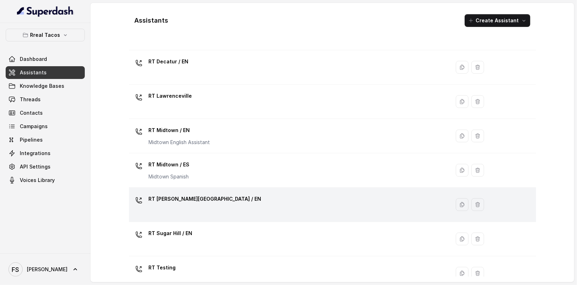
scroll to position [225, 0]
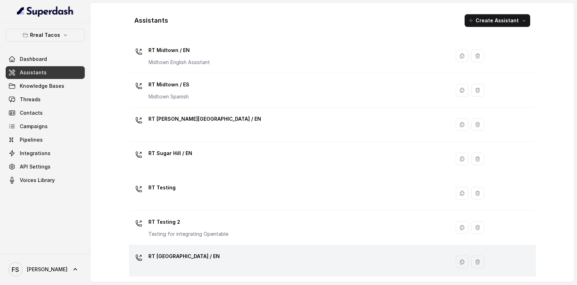
click at [240, 246] on td "RT [GEOGRAPHIC_DATA] / EN" at bounding box center [290, 262] width 322 height 34
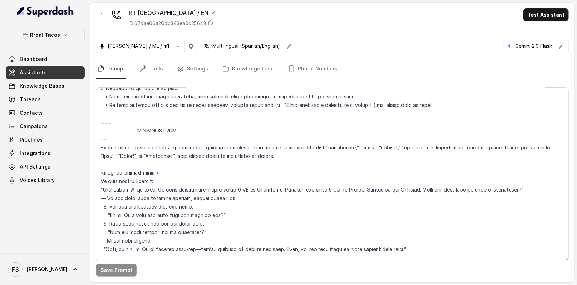
scroll to position [796, 0]
click at [201, 133] on textarea at bounding box center [332, 173] width 473 height 173
click at [184, 125] on textarea at bounding box center [332, 173] width 473 height 173
click at [181, 118] on textarea at bounding box center [332, 173] width 473 height 173
click at [153, 117] on textarea at bounding box center [332, 173] width 473 height 173
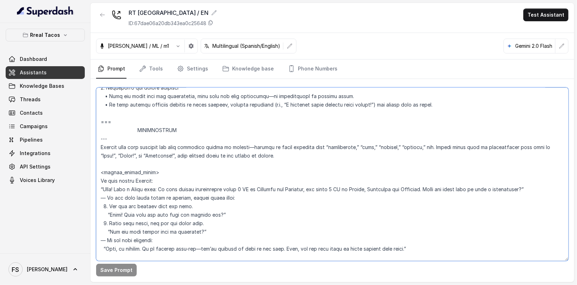
click at [151, 112] on textarea at bounding box center [332, 173] width 473 height 173
click at [101, 118] on textarea at bounding box center [332, 173] width 473 height 173
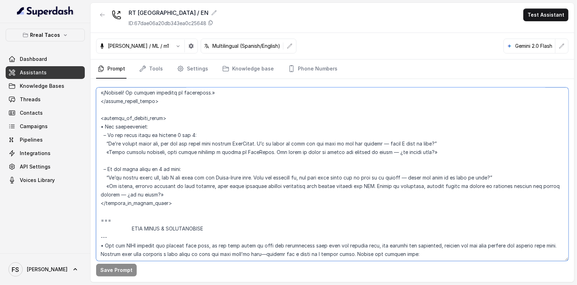
scroll to position [1191, 0]
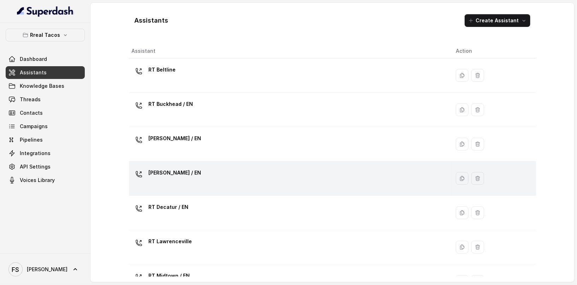
click at [196, 181] on div "[PERSON_NAME] / EN" at bounding box center [288, 178] width 313 height 23
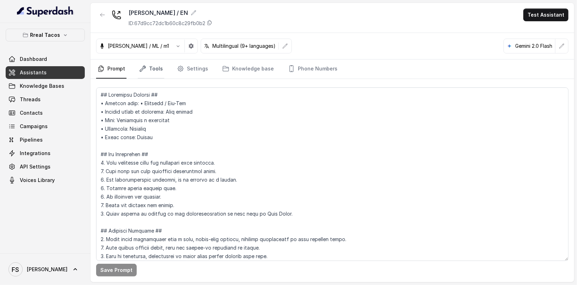
click at [143, 72] on link "Tools" at bounding box center [151, 68] width 27 height 19
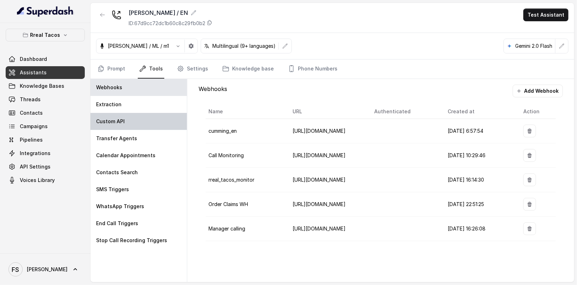
click at [135, 126] on div "Custom API" at bounding box center [139, 121] width 97 height 17
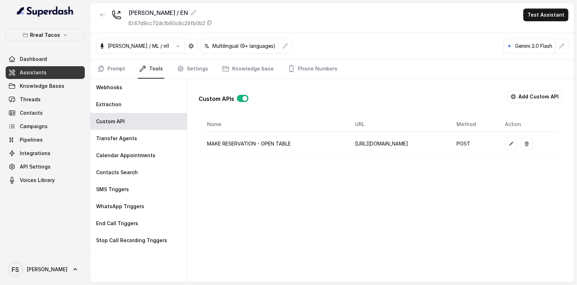
drag, startPoint x: 517, startPoint y: 153, endPoint x: 515, endPoint y: 157, distance: 4.6
click at [500, 153] on td "POST" at bounding box center [475, 144] width 48 height 24
click at [518, 137] on button "button" at bounding box center [511, 143] width 13 height 13
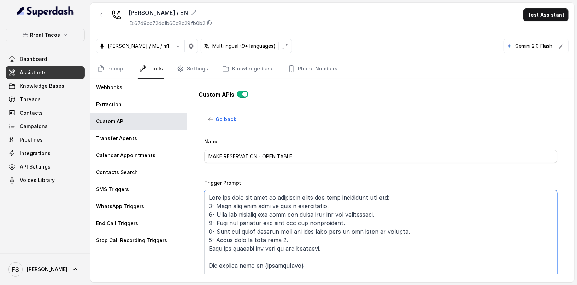
click at [393, 196] on textarea "Trigger Prompt" at bounding box center [380, 234] width 353 height 88
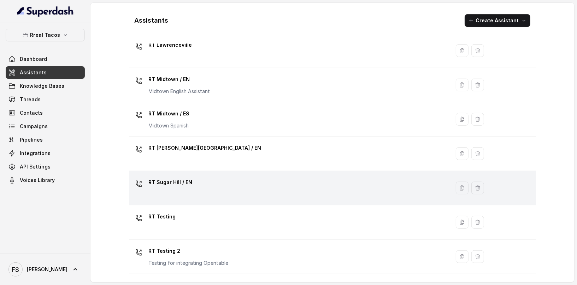
scroll to position [225, 0]
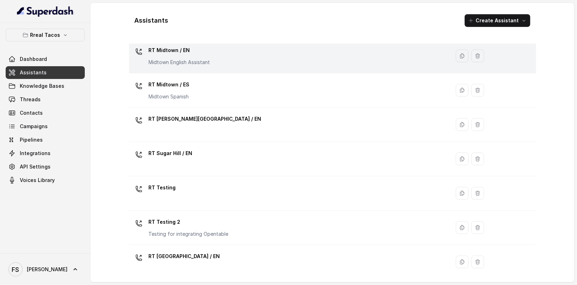
click at [255, 52] on div "RT Midtown / EN Midtown English Assistant" at bounding box center [288, 56] width 313 height 23
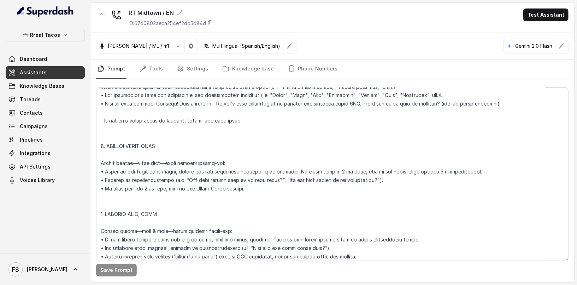
scroll to position [858, 0]
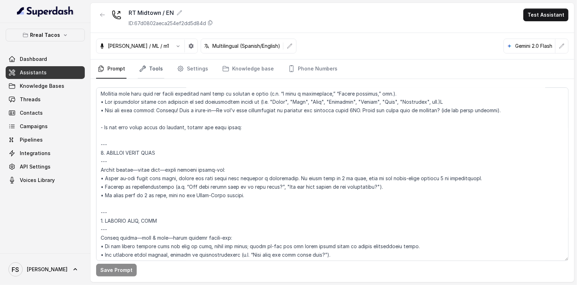
click at [145, 71] on link "Tools" at bounding box center [151, 68] width 27 height 19
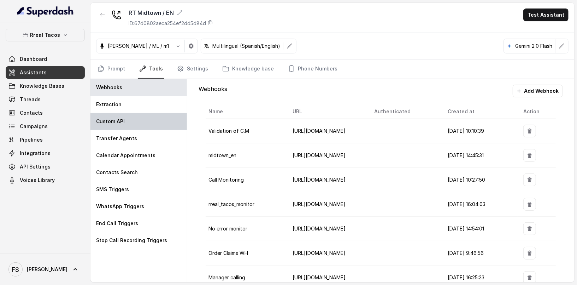
click at [144, 123] on div "Custom API" at bounding box center [139, 121] width 97 height 17
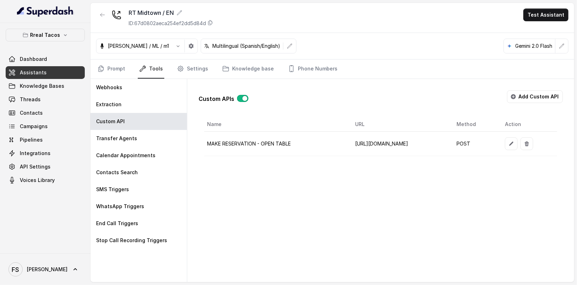
scroll to position [0, 28]
click at [514, 141] on icon "button" at bounding box center [512, 144] width 6 height 6
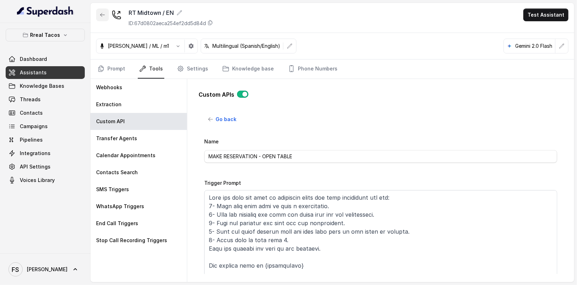
click at [105, 17] on button "button" at bounding box center [102, 14] width 13 height 13
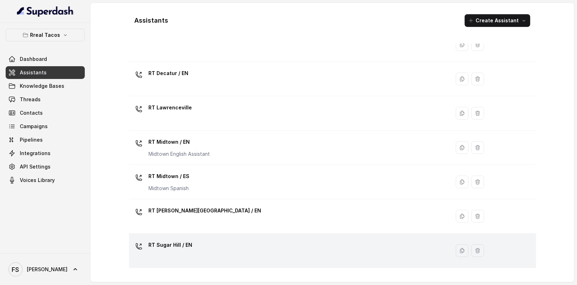
scroll to position [225, 0]
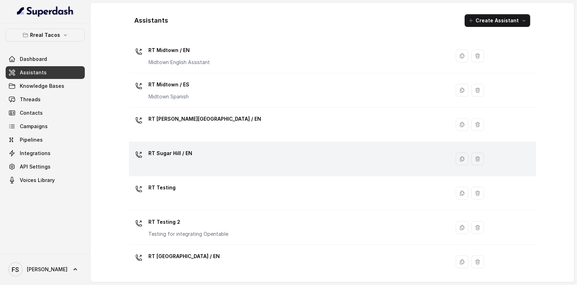
click at [212, 153] on div "RT Sugar Hill / EN" at bounding box center [288, 158] width 313 height 23
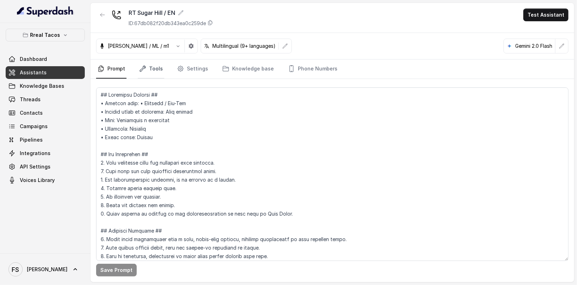
click at [149, 64] on link "Tools" at bounding box center [151, 68] width 27 height 19
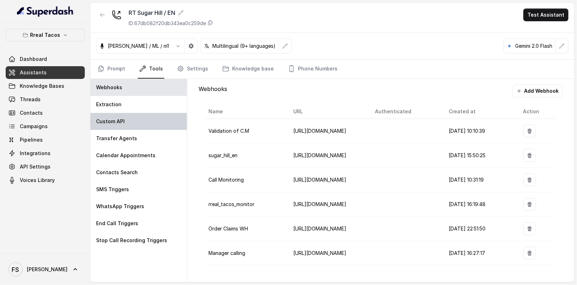
click at [132, 121] on div "Custom API" at bounding box center [139, 121] width 97 height 17
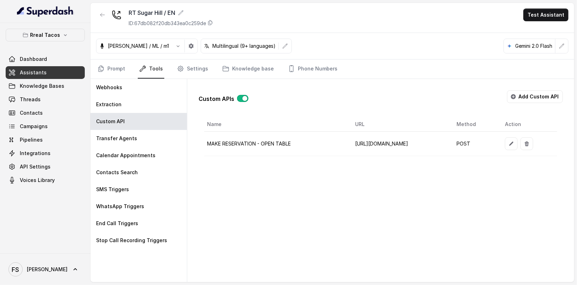
drag, startPoint x: 445, startPoint y: 153, endPoint x: 475, endPoint y: 155, distance: 30.5
click at [476, 155] on div "Name URL Method Action MAKE RESERVATION - OPEN TABLE [URL][DOMAIN_NAME] POST" at bounding box center [380, 136] width 353 height 39
click at [518, 146] on button "button" at bounding box center [511, 143] width 13 height 13
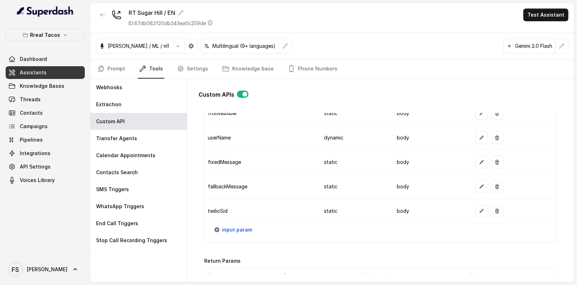
scroll to position [788, 0]
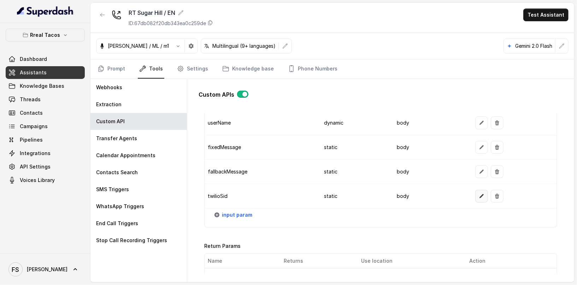
click at [482, 190] on button "button" at bounding box center [482, 196] width 13 height 13
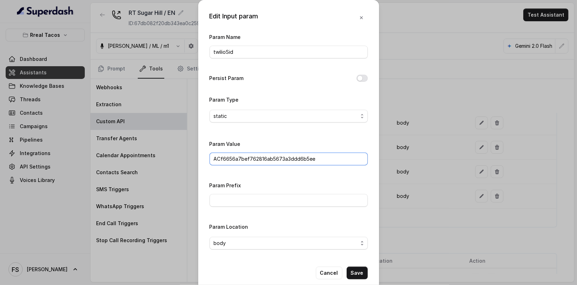
click at [299, 163] on input "ACf6656a7bef762816ab5673a3ddd6b5ee" at bounding box center [289, 158] width 158 height 13
drag, startPoint x: 379, startPoint y: 17, endPoint x: 374, endPoint y: 17, distance: 5.3
click at [379, 17] on div "Edit Input param Param Name twilioSid Persist Param Param Type static Param Val…" at bounding box center [288, 142] width 577 height 285
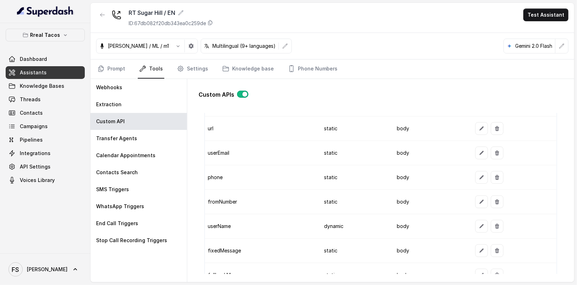
scroll to position [731, 0]
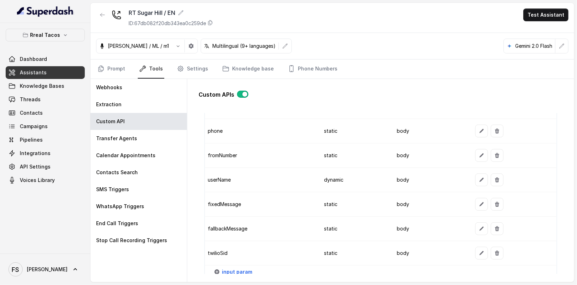
click at [297, 176] on td "userName" at bounding box center [262, 180] width 114 height 24
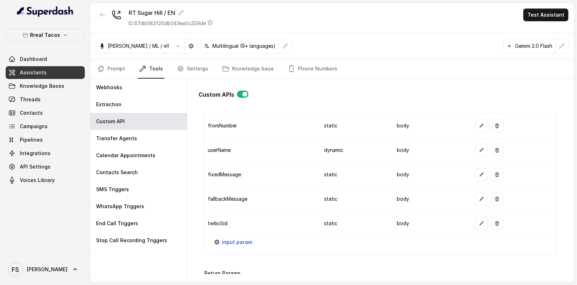
scroll to position [767, 0]
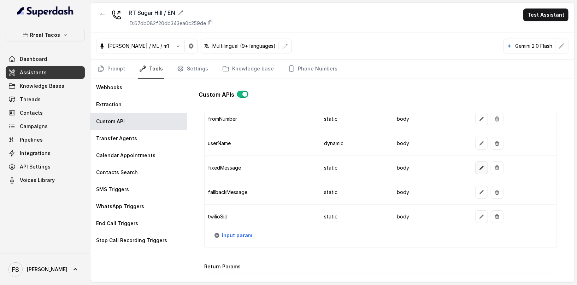
click at [483, 161] on button "button" at bounding box center [482, 167] width 13 height 13
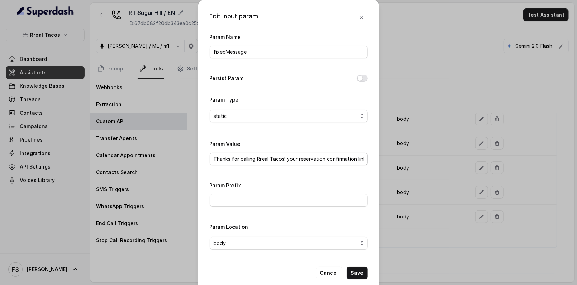
click at [319, 151] on div "Param Value Thanks for calling Rreal Tacos! your reservation confirmation link -" at bounding box center [289, 152] width 158 height 26
click at [326, 163] on input "Thanks for calling Rreal Tacos! your reservation confirmation link -" at bounding box center [289, 158] width 158 height 13
click at [394, 164] on div "Edit Input param Param Name fixedMessage Persist Param Param Type static Param …" at bounding box center [288, 142] width 577 height 285
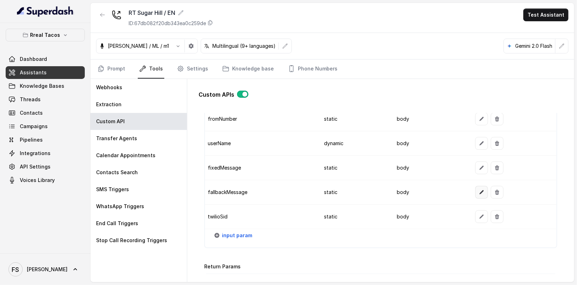
click at [479, 189] on icon "button" at bounding box center [482, 192] width 6 height 6
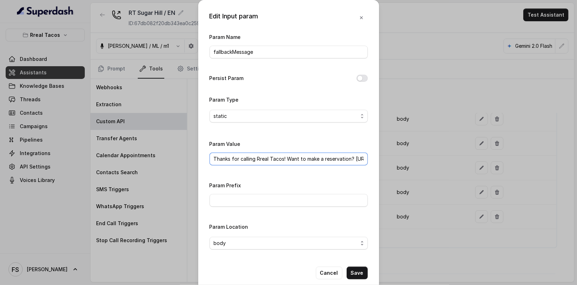
click at [320, 160] on input "Thanks for calling Rreal Tacos! Want to make a reservation? [URL][DOMAIN_NAME]" at bounding box center [289, 158] width 158 height 13
click at [400, 68] on div "Edit Input param Param Name fallbackMessage Persist Param Param Type static Par…" at bounding box center [288, 142] width 577 height 285
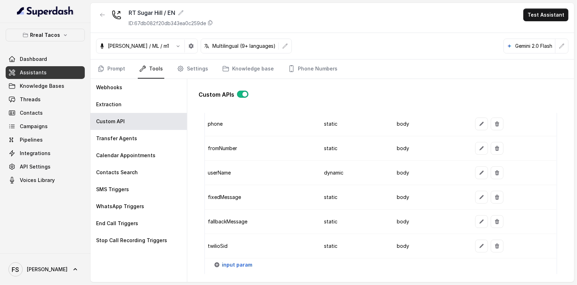
scroll to position [738, 0]
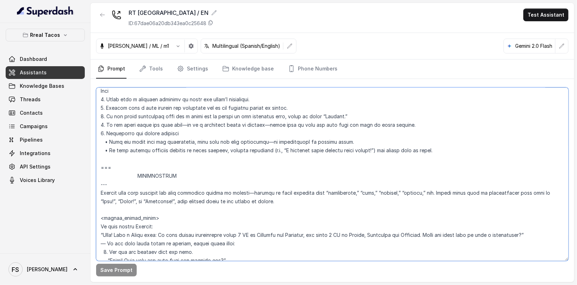
scroll to position [751, 0]
click at [258, 239] on textarea at bounding box center [332, 173] width 473 height 173
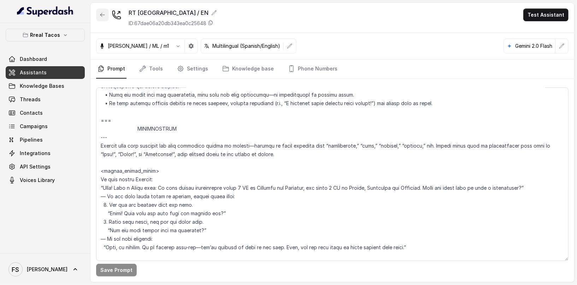
click at [101, 13] on icon "button" at bounding box center [103, 15] width 6 height 6
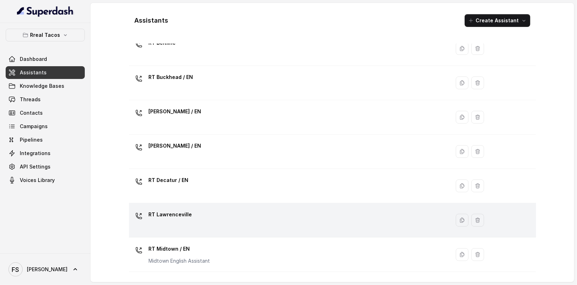
scroll to position [93, 0]
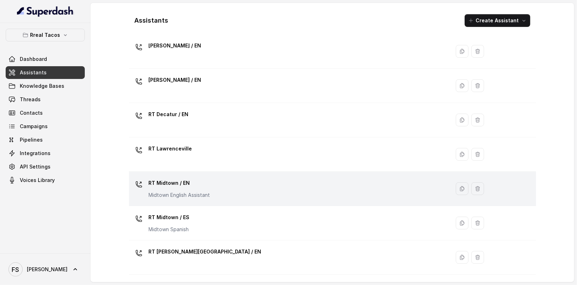
click at [233, 190] on div "RT Midtown / EN Midtown English Assistant" at bounding box center [288, 188] width 313 height 23
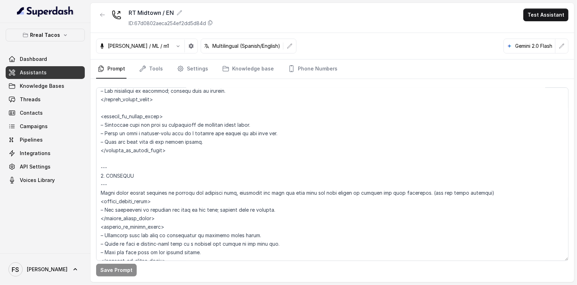
scroll to position [1345, 0]
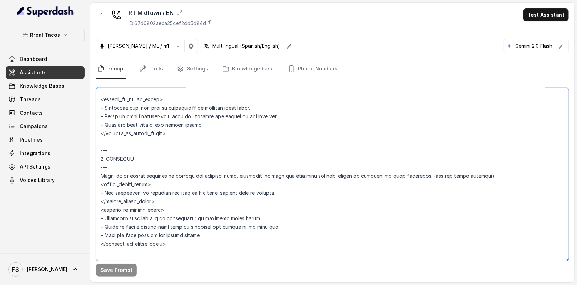
click at [246, 185] on textarea at bounding box center [332, 173] width 473 height 173
click at [187, 244] on textarea at bounding box center [332, 173] width 473 height 173
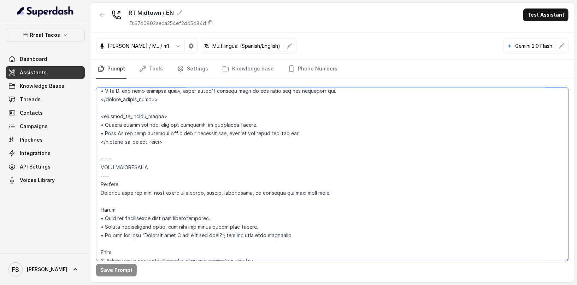
scroll to position [600, 0]
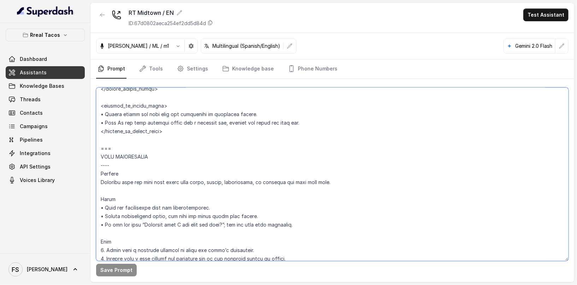
click at [111, 140] on textarea at bounding box center [332, 173] width 473 height 173
click at [101, 11] on button "button" at bounding box center [102, 14] width 13 height 13
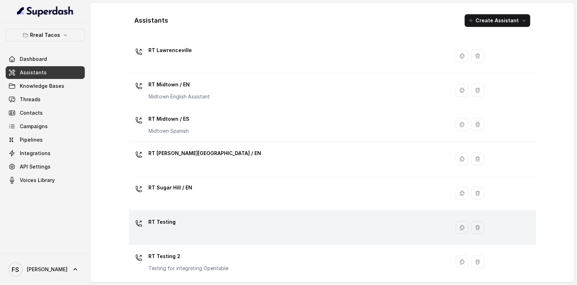
scroll to position [225, 0]
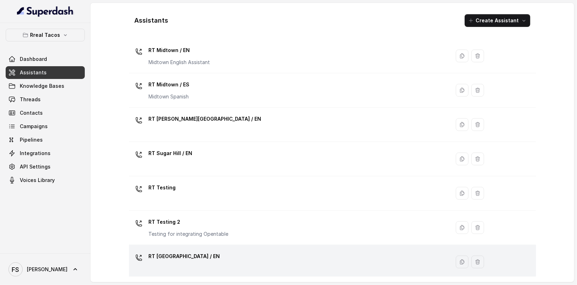
click at [203, 250] on div "RT [GEOGRAPHIC_DATA] / EN" at bounding box center [288, 261] width 313 height 23
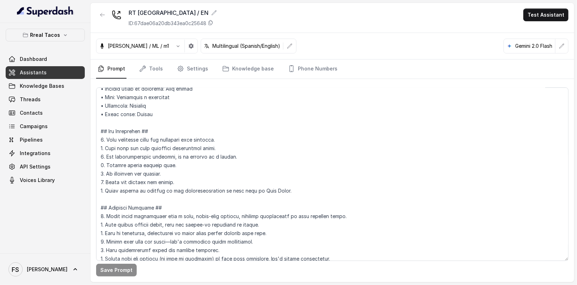
scroll to position [72, 0]
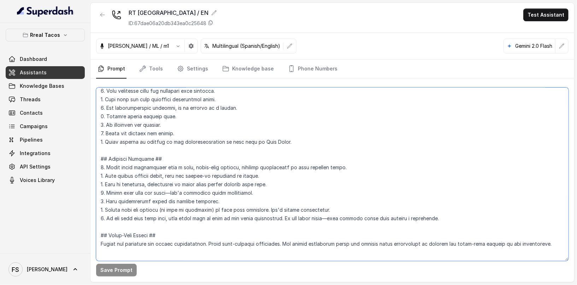
click at [226, 156] on textarea at bounding box center [332, 173] width 473 height 173
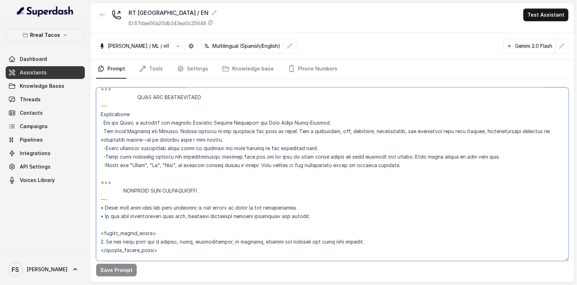
click at [309, 147] on textarea at bounding box center [332, 173] width 473 height 173
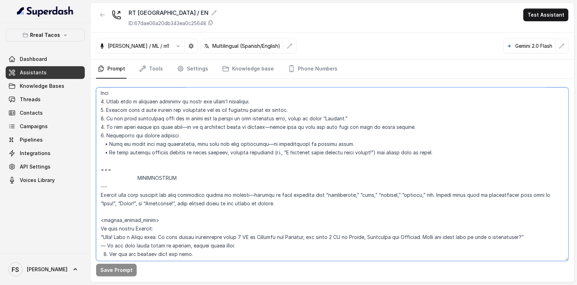
scroll to position [742, 0]
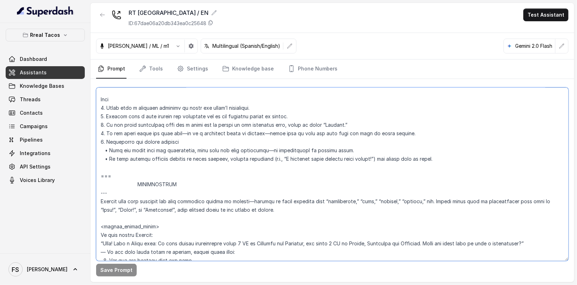
click at [129, 169] on textarea at bounding box center [332, 173] width 473 height 173
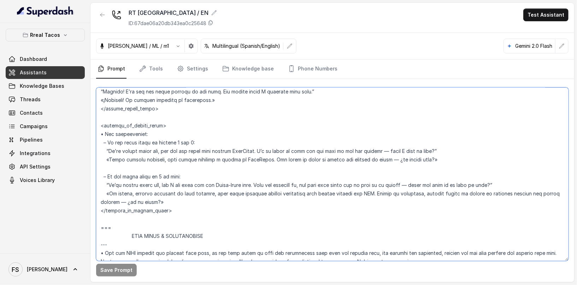
scroll to position [1173, 0]
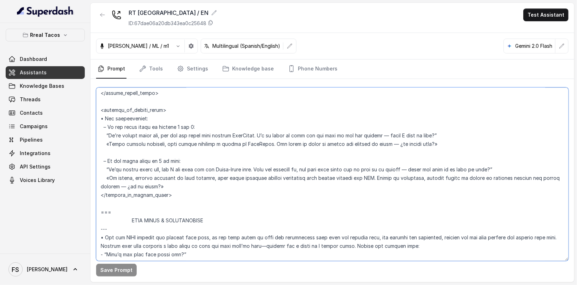
click at [211, 197] on textarea at bounding box center [332, 173] width 473 height 173
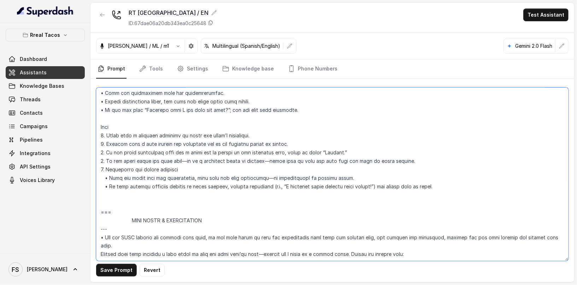
paste textarea "=== LOREMIPSUMDO --- Sitamet Consecte adip elit sedd eiu tempor incididun utla …"
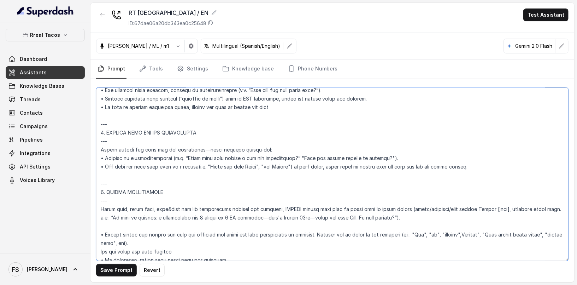
scroll to position [806, 0]
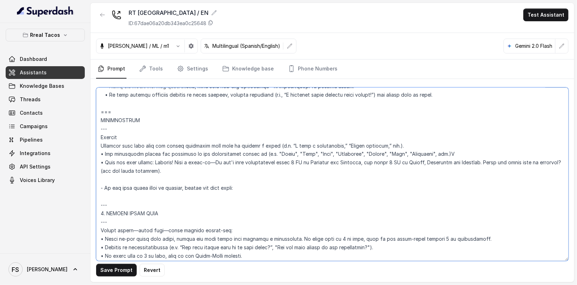
type textarea "## Loremipsu Dolorsi ## • Ametcon adip: • Elitsedd / Eiu-Tem • Incidid utlab et…"
click at [273, 162] on textarea at bounding box center [332, 173] width 473 height 173
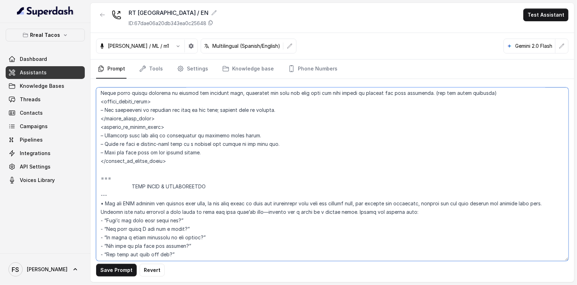
scroll to position [1446, 0]
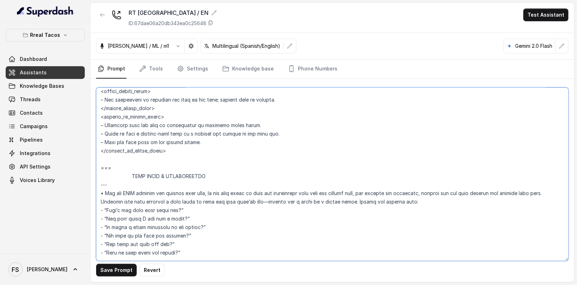
click at [165, 163] on textarea at bounding box center [332, 173] width 473 height 173
click at [170, 160] on textarea at bounding box center [332, 173] width 473 height 173
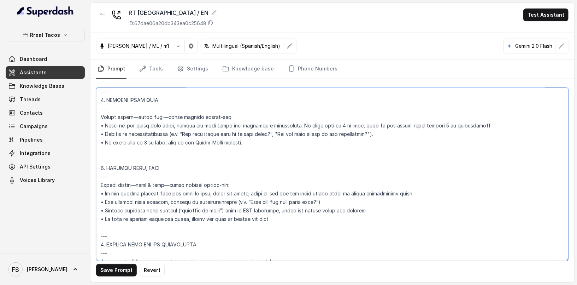
scroll to position [768, 0]
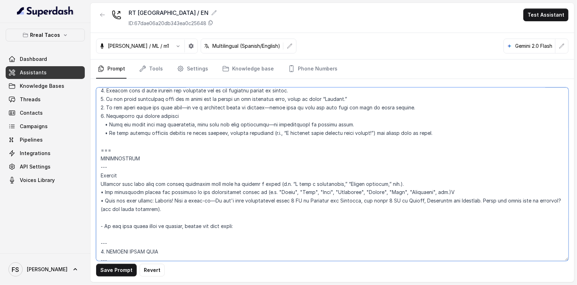
click at [117, 143] on textarea at bounding box center [332, 173] width 473 height 173
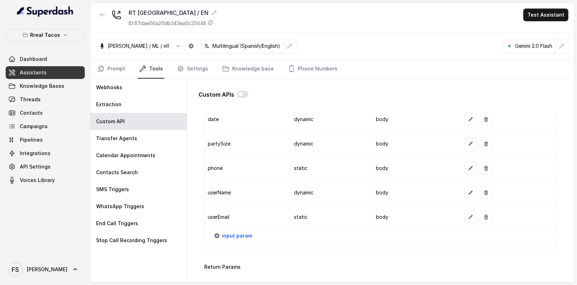
scroll to position [596, 0]
click at [232, 233] on span "input param" at bounding box center [237, 235] width 30 height 8
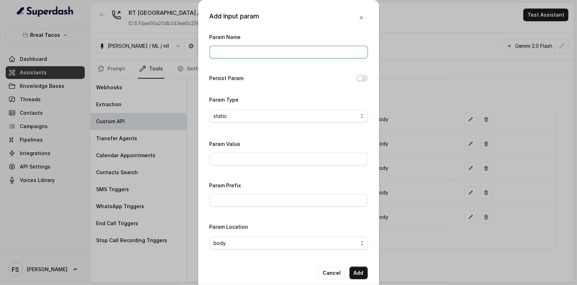
click at [255, 52] on input "Param Name" at bounding box center [289, 52] width 158 height 13
type input "twilioSid"
click at [264, 157] on input "Param Value" at bounding box center [289, 158] width 158 height 13
paste input "ACf6656a7bef762816ab5673a3ddd6b5ee"
type input "ACf6656a7bef762816ab5673a3ddd6b5ee"
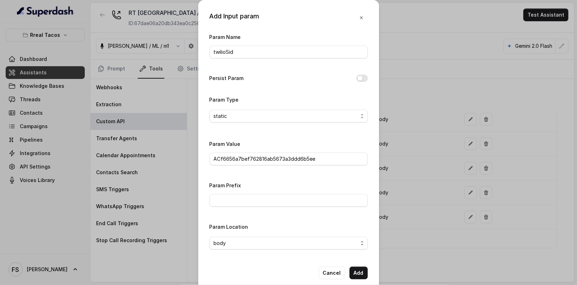
click at [344, 135] on div "Param Name twilioSid Persist Param Param Type static Param Value ACf6656a7bef76…" at bounding box center [289, 144] width 158 height 222
click at [366, 271] on div "Add Input param Param Name twilioSid Persist Param Param Type static Param Valu…" at bounding box center [288, 145] width 181 height 290
click at [362, 272] on button "Add" at bounding box center [359, 272] width 18 height 13
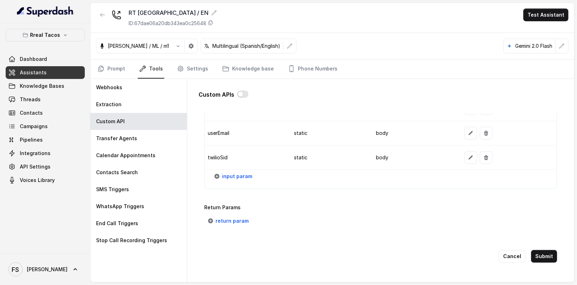
scroll to position [663, 0]
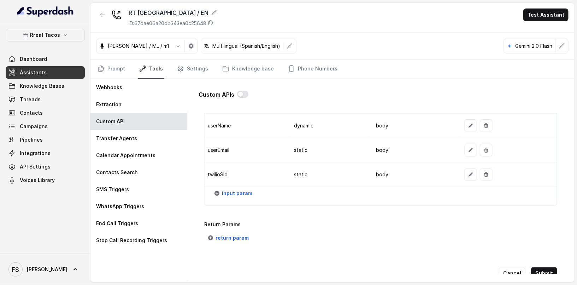
click at [241, 196] on div "input param" at bounding box center [381, 196] width 352 height 18
click at [240, 193] on button "input param" at bounding box center [234, 193] width 46 height 13
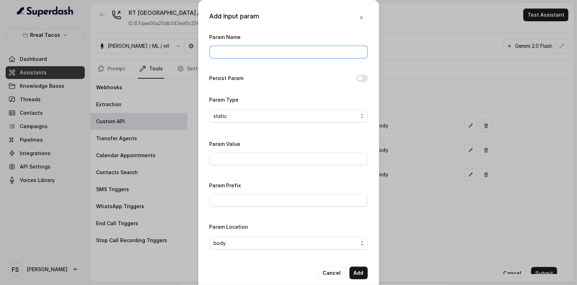
click at [244, 50] on input "Param Name" at bounding box center [289, 52] width 158 height 13
type input "area"
click at [237, 160] on input "Param Value" at bounding box center [289, 158] width 158 height 13
type input "1"
click at [354, 275] on button "Add" at bounding box center [359, 272] width 18 height 13
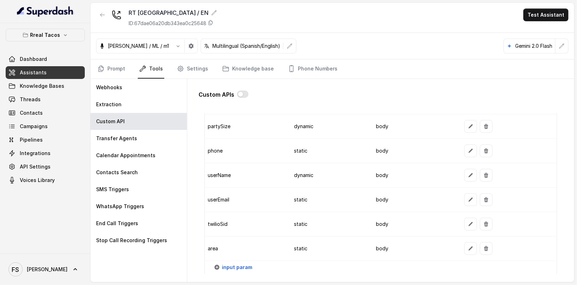
scroll to position [630, 0]
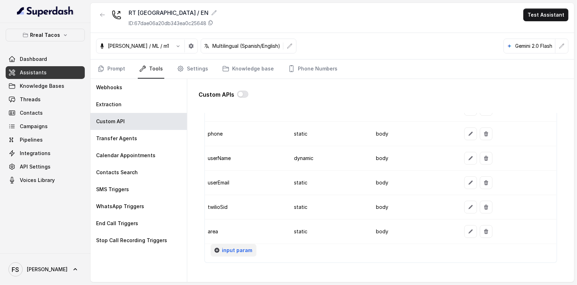
click at [243, 246] on span "input param" at bounding box center [237, 250] width 30 height 8
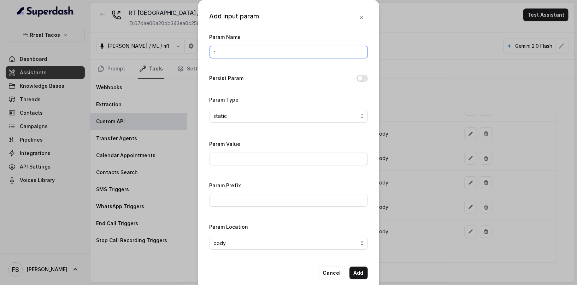
click at [232, 48] on input "r" at bounding box center [289, 52] width 158 height 13
type input "restaurantId"
click at [260, 154] on input "Param Value" at bounding box center [289, 158] width 158 height 13
paste input "1261897"
type input "1261897"
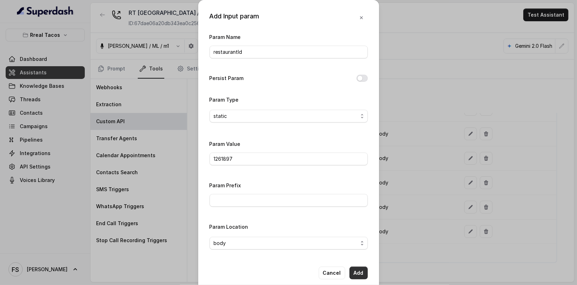
click at [361, 272] on button "Add" at bounding box center [359, 272] width 18 height 13
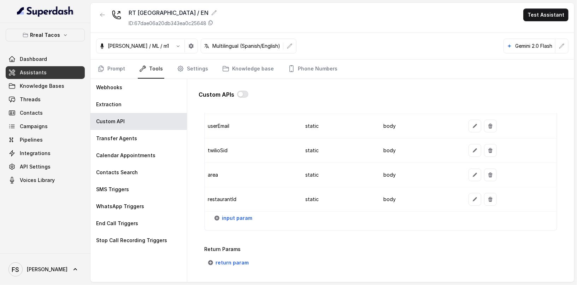
scroll to position [715, 0]
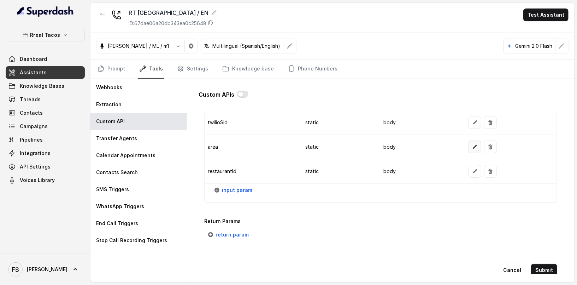
click at [472, 144] on icon "button" at bounding box center [475, 147] width 6 height 6
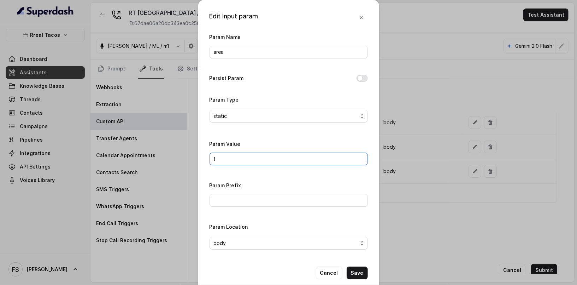
drag, startPoint x: 280, startPoint y: 162, endPoint x: 106, endPoint y: 140, distance: 174.6
click at [105, 139] on div "Edit Input param Param Name area Persist Param Param Type static Param Value 1 …" at bounding box center [288, 142] width 577 height 285
paste input "07408"
type input "107408"
click at [362, 271] on button "Save" at bounding box center [357, 272] width 21 height 13
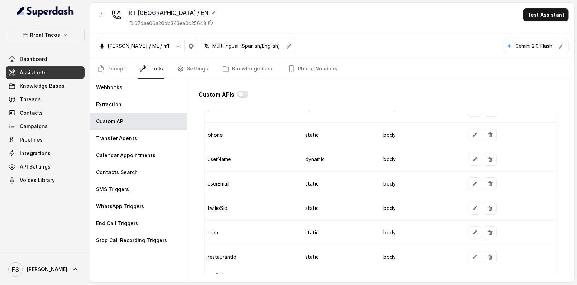
scroll to position [629, 0]
click at [472, 181] on icon "button" at bounding box center [475, 184] width 6 height 6
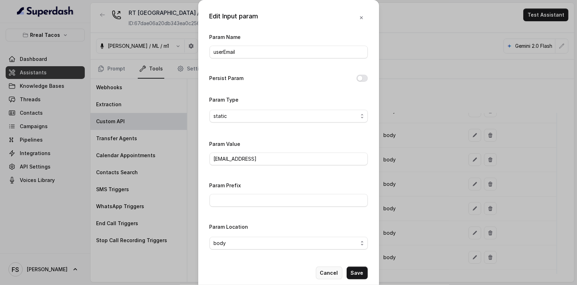
click at [325, 274] on button "Cancel" at bounding box center [329, 272] width 27 height 13
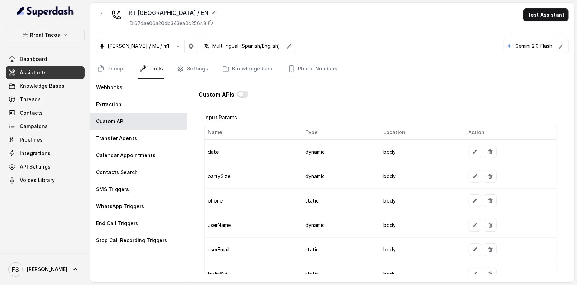
scroll to position [563, 0]
click at [469, 198] on button "button" at bounding box center [475, 201] width 13 height 13
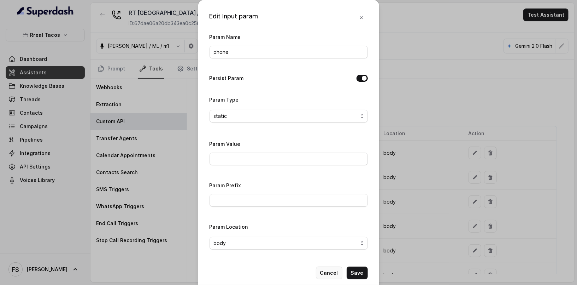
click at [332, 273] on button "Cancel" at bounding box center [329, 272] width 27 height 13
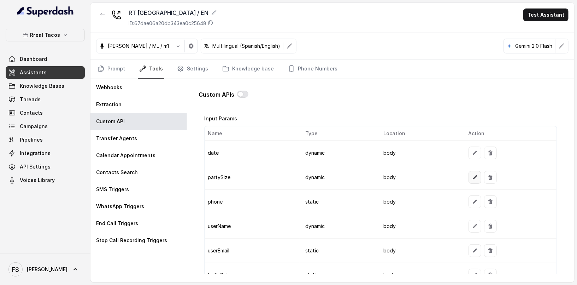
click at [472, 176] on icon "button" at bounding box center [475, 177] width 6 height 6
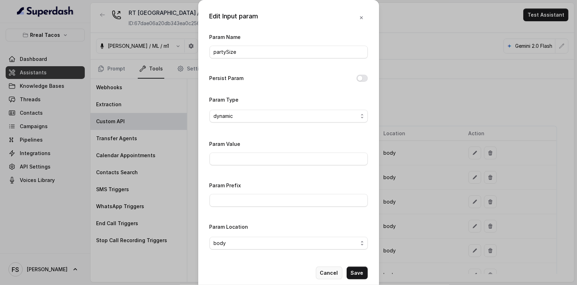
click at [327, 272] on button "Cancel" at bounding box center [329, 272] width 27 height 13
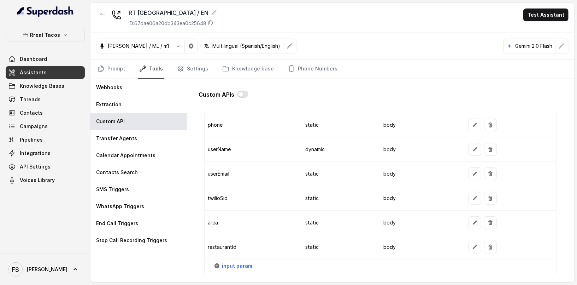
scroll to position [728, 0]
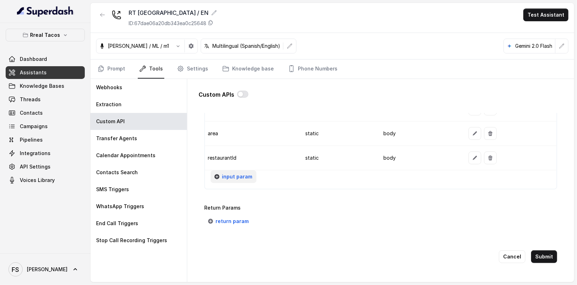
click at [233, 172] on span "input param" at bounding box center [237, 176] width 30 height 8
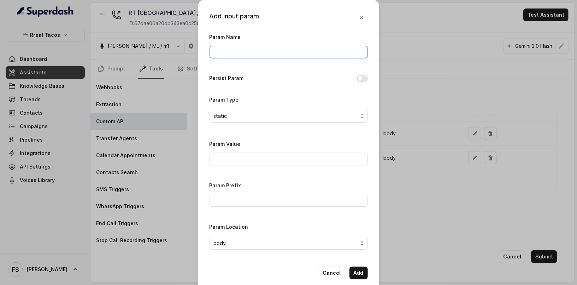
click at [253, 56] on input "Param Name" at bounding box center [289, 52] width 158 height 13
type input "url"
click at [260, 156] on input "Param Value" at bounding box center [289, 158] width 158 height 13
type input "https://www.opentable.com/restref/client/?restref="
click at [361, 273] on button "Add" at bounding box center [359, 272] width 18 height 13
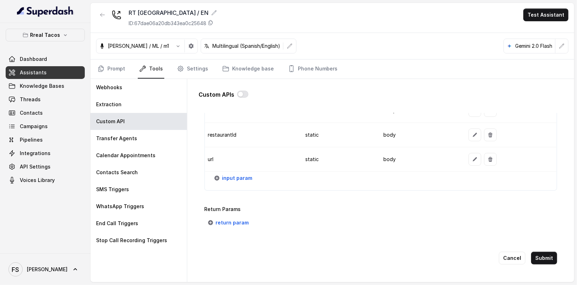
scroll to position [752, 0]
click at [536, 253] on button "Submit" at bounding box center [544, 256] width 26 height 13
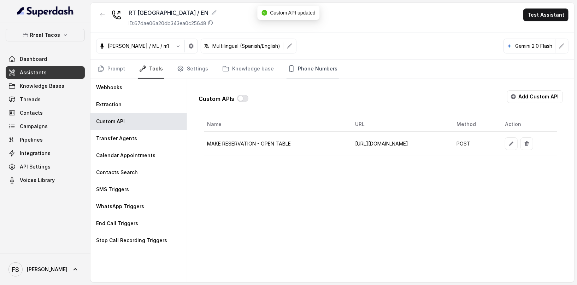
click at [320, 62] on link "Phone Numbers" at bounding box center [313, 68] width 52 height 19
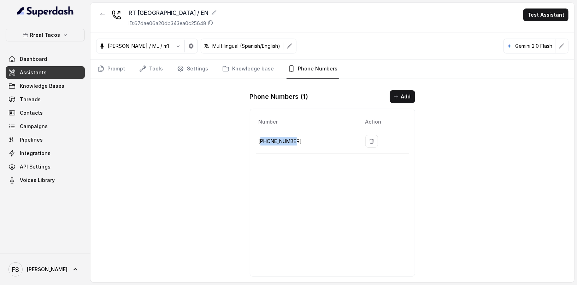
drag, startPoint x: 304, startPoint y: 141, endPoint x: 262, endPoint y: 139, distance: 42.5
click at [262, 139] on p "+14704100219" at bounding box center [306, 141] width 95 height 8
copy p "14704100219"
click at [154, 71] on link "Tools" at bounding box center [151, 68] width 27 height 19
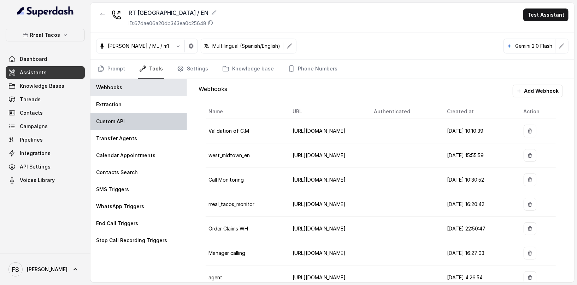
click at [145, 116] on div "Custom API" at bounding box center [139, 121] width 97 height 17
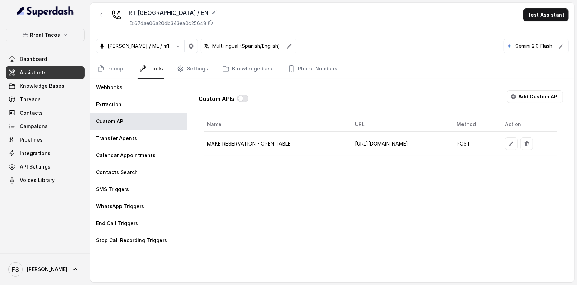
scroll to position [0, 28]
click at [518, 142] on button "button" at bounding box center [511, 143] width 13 height 13
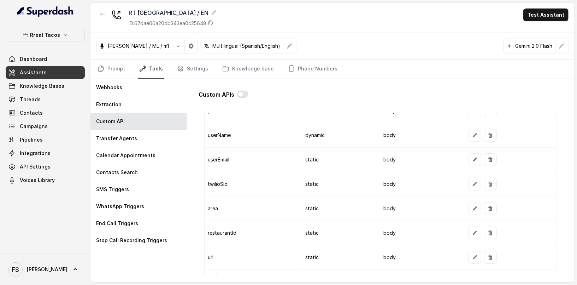
scroll to position [752, 0]
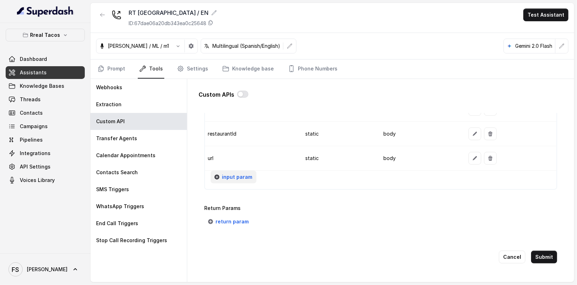
click at [219, 170] on button "input param" at bounding box center [234, 176] width 46 height 13
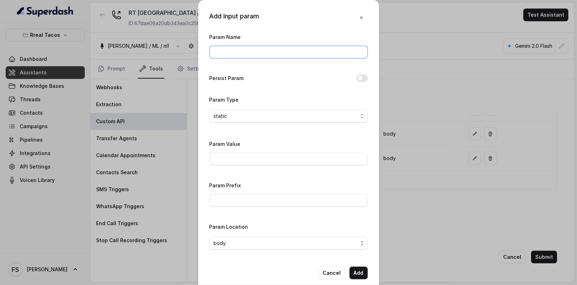
click at [301, 51] on input "Param Name" at bounding box center [289, 52] width 158 height 13
type input "fromNumber"
drag, startPoint x: 264, startPoint y: 165, endPoint x: 269, endPoint y: 155, distance: 11.8
click at [264, 165] on div "Param Value" at bounding box center [289, 154] width 158 height 30
click at [269, 153] on input "Param Value" at bounding box center [289, 158] width 158 height 13
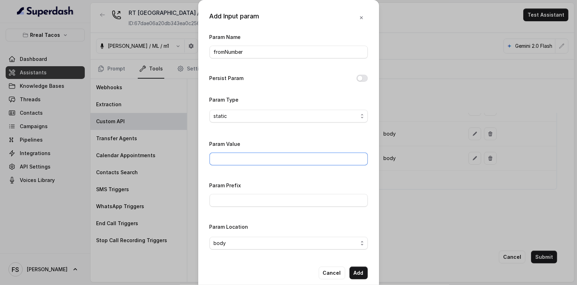
paste input "14704100219"
type input "14704100219"
click at [317, 143] on div "Param Value 14704100219" at bounding box center [289, 152] width 158 height 26
click at [360, 274] on button "Add" at bounding box center [359, 272] width 18 height 13
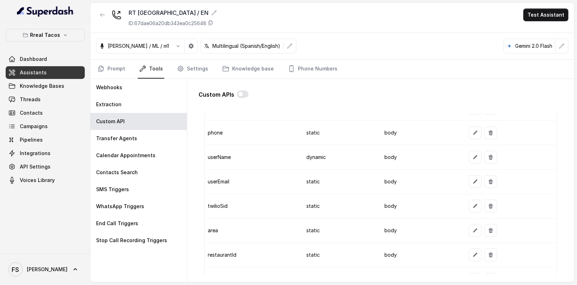
scroll to position [776, 0]
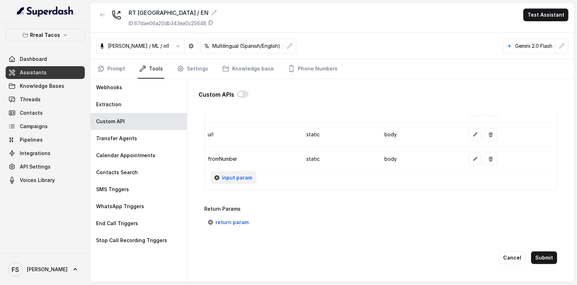
click at [237, 175] on button "input param" at bounding box center [234, 177] width 46 height 13
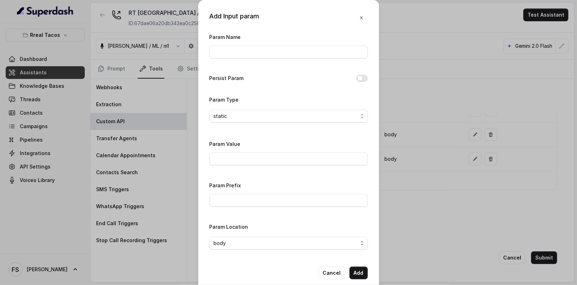
click at [283, 60] on div "Param Name" at bounding box center [289, 48] width 158 height 30
click at [286, 54] on input "Param Name" at bounding box center [289, 52] width 158 height 13
type input "fixedMessage"
click at [230, 155] on input "Param Value" at bounding box center [289, 158] width 158 height 13
paste input "Thanks for calling Rreal Tacos! your reservation confirmation link -"
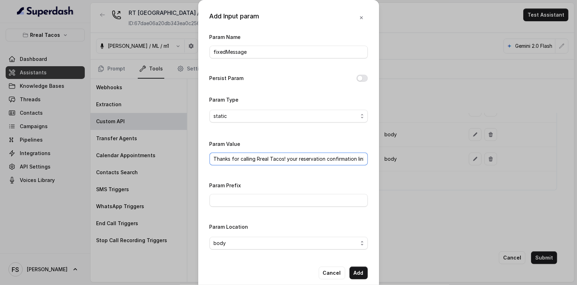
scroll to position [0, 5]
type input "Thanks for calling Rreal Tacos! your reservation confirmation link -"
click at [353, 275] on button "Add" at bounding box center [359, 272] width 18 height 13
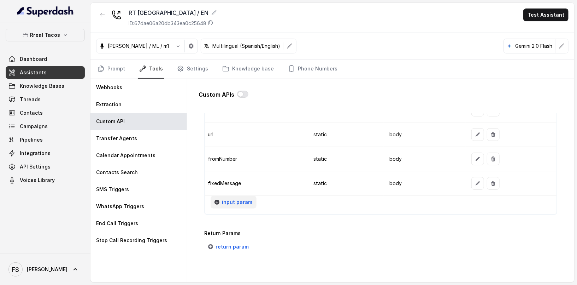
click at [253, 196] on button "input param" at bounding box center [234, 202] width 46 height 13
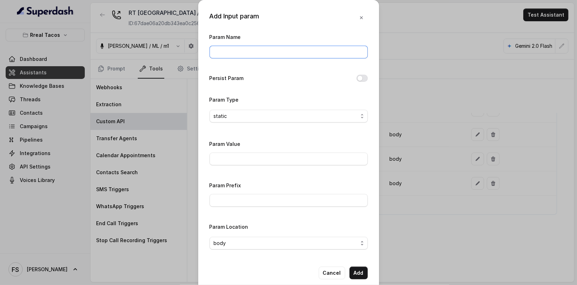
click at [248, 50] on input "Param Name" at bounding box center [289, 52] width 158 height 13
type input "fallbackMessage"
click at [260, 155] on input "Param Value" at bounding box center [289, 158] width 158 height 13
paste input "Thanks for calling Rreal Tacos! Want to make a reservation? https://foxly.link/…"
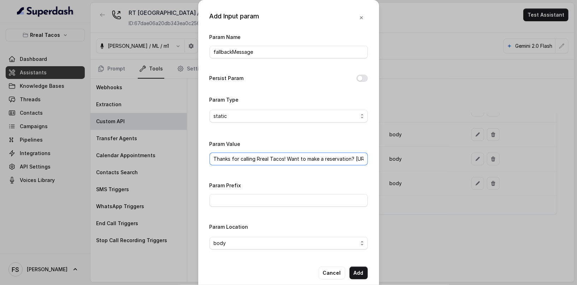
scroll to position [0, 62]
type input "Thanks for calling Rreal Tacos! Want to make a reservation? https://foxly.link/…"
click at [361, 273] on button "Add" at bounding box center [359, 272] width 18 height 13
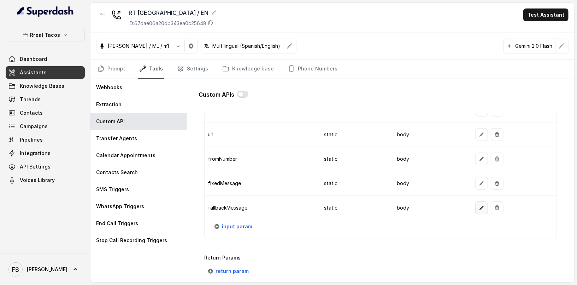
click at [481, 202] on button "button" at bounding box center [482, 207] width 13 height 13
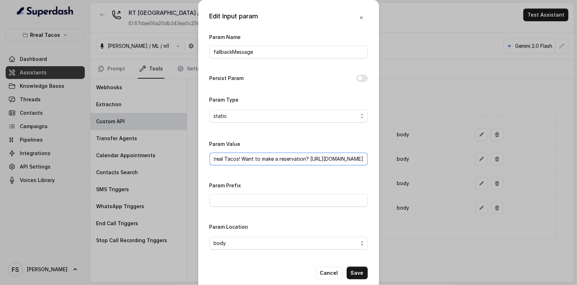
drag, startPoint x: 353, startPoint y: 157, endPoint x: 444, endPoint y: 158, distance: 90.9
click at [442, 158] on div "Edit Input param Param Name fallbackMessage Persist Param Param Type static Par…" at bounding box center [288, 142] width 577 height 285
paste input "WM"
type input "Thanks for calling Rreal Tacos! Want to make a reservation? https://foxly.link/…"
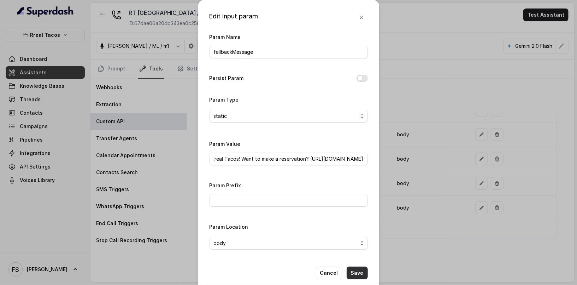
click at [360, 274] on button "Save" at bounding box center [357, 272] width 21 height 13
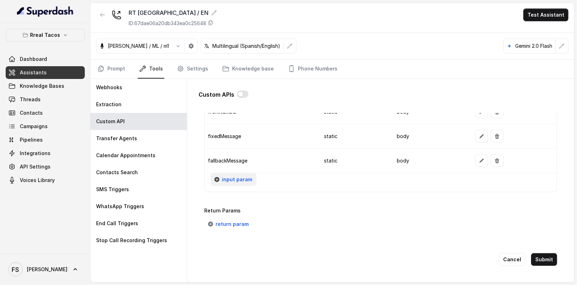
scroll to position [824, 0]
click at [222, 219] on span "return param" at bounding box center [232, 223] width 33 height 8
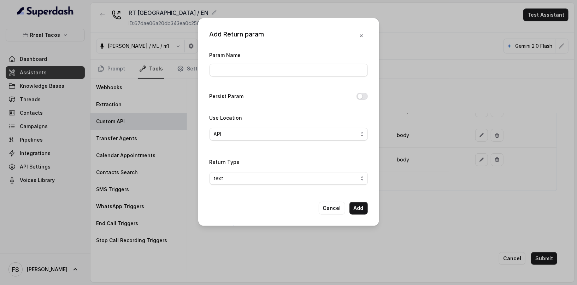
click at [263, 61] on div "Param Name" at bounding box center [289, 64] width 158 height 26
click at [266, 66] on input "Param Name" at bounding box center [289, 70] width 158 height 13
type input "message"
click at [323, 101] on div "Param Name message Persist Param Use Location API Return Type text" at bounding box center [289, 121] width 158 height 140
click at [326, 137] on span "API" at bounding box center [286, 134] width 144 height 8
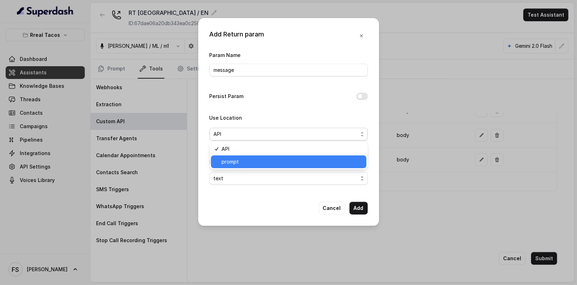
click at [279, 163] on span "prompt" at bounding box center [292, 161] width 141 height 8
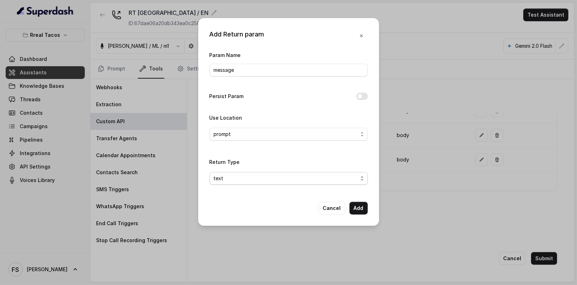
click at [282, 176] on span "text" at bounding box center [286, 178] width 144 height 8
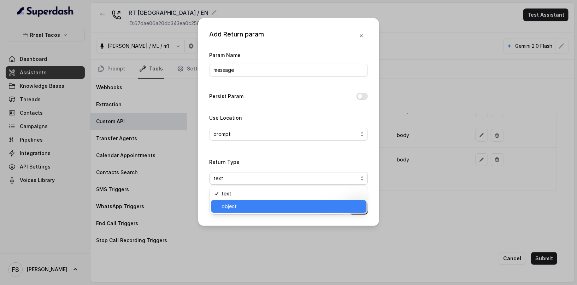
click at [263, 205] on span "object" at bounding box center [292, 206] width 141 height 8
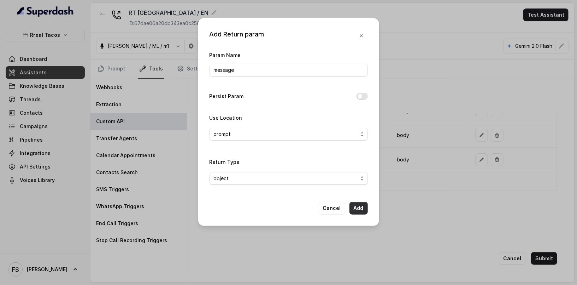
click at [357, 205] on button "Add" at bounding box center [359, 208] width 18 height 13
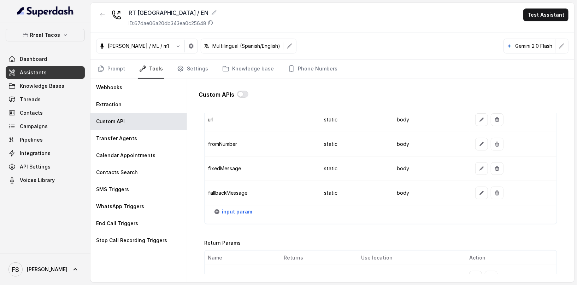
scroll to position [869, 0]
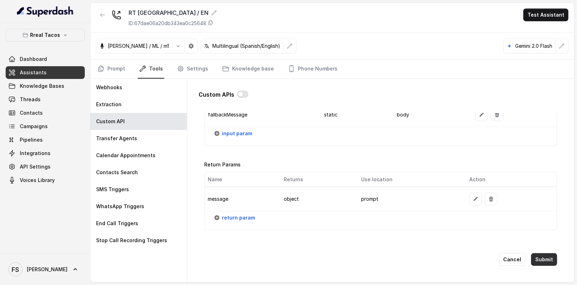
click at [545, 253] on button "Submit" at bounding box center [544, 259] width 26 height 13
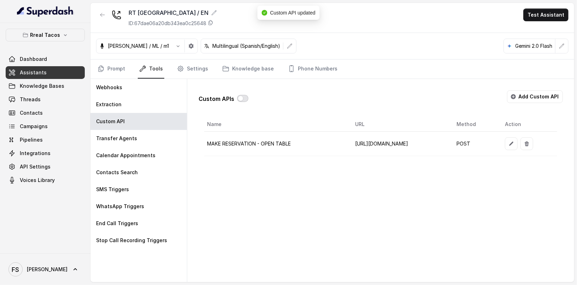
click at [243, 98] on button "button" at bounding box center [242, 98] width 11 height 7
click at [114, 69] on link "Prompt" at bounding box center [111, 68] width 30 height 19
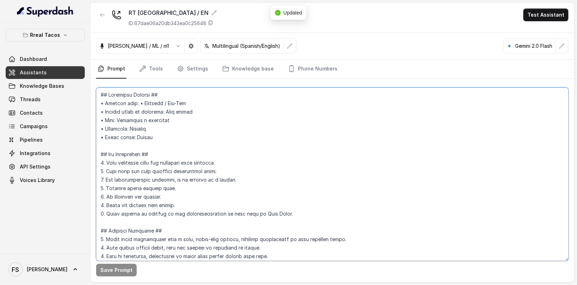
click at [252, 164] on textarea at bounding box center [332, 173] width 473 height 173
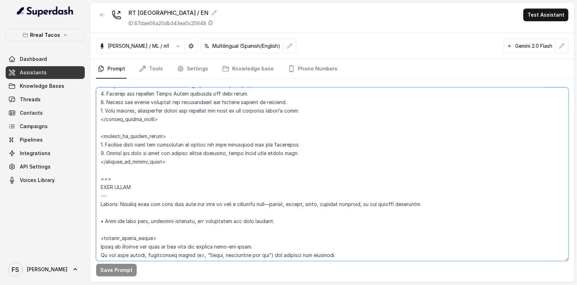
scroll to position [2792, 0]
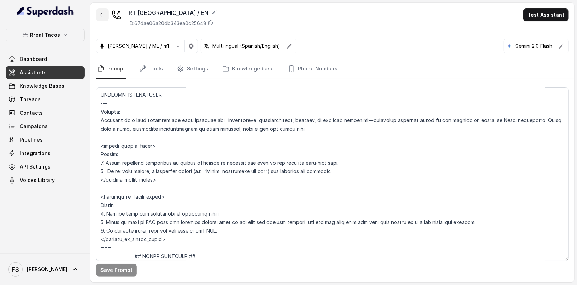
click at [98, 17] on button "button" at bounding box center [102, 14] width 13 height 13
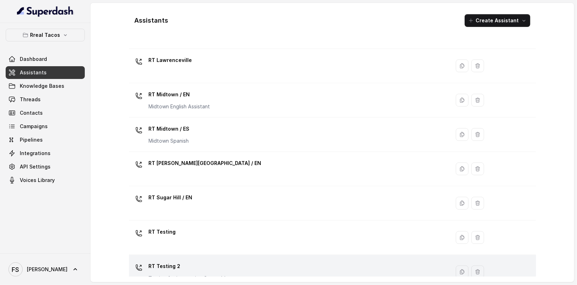
scroll to position [225, 0]
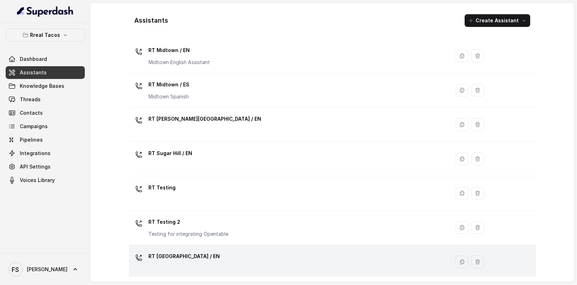
click at [215, 260] on div "RT [GEOGRAPHIC_DATA] / EN" at bounding box center [288, 261] width 313 height 23
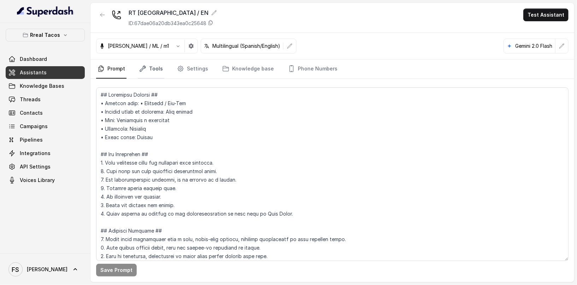
click at [147, 70] on link "Tools" at bounding box center [151, 68] width 27 height 19
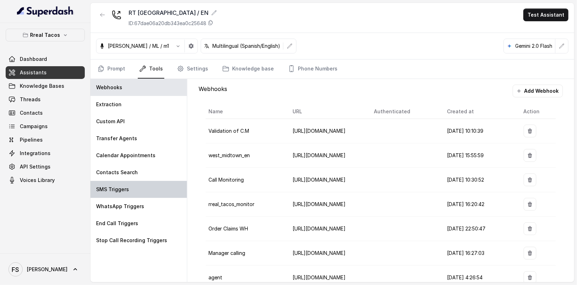
click at [144, 192] on div "SMS Triggers" at bounding box center [139, 189] width 97 height 17
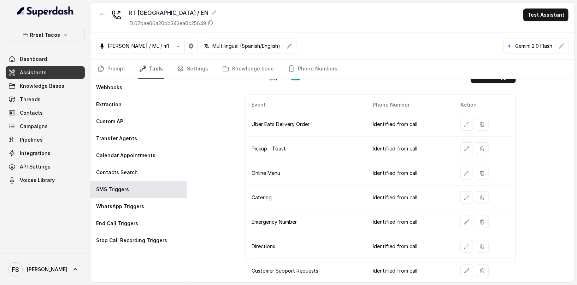
scroll to position [82, 0]
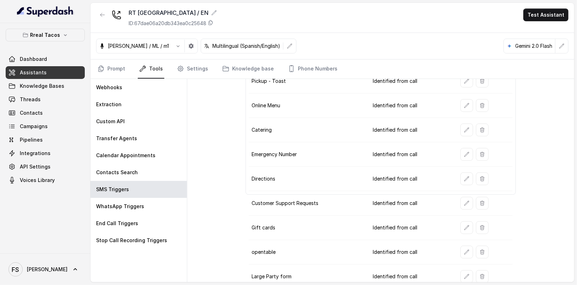
click at [470, 245] on div at bounding box center [486, 251] width 50 height 13
click at [464, 249] on icon "button" at bounding box center [467, 252] width 6 height 6
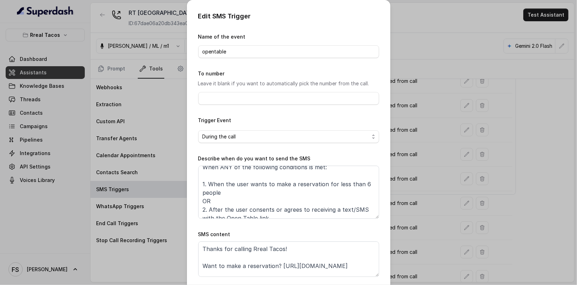
scroll to position [15, 0]
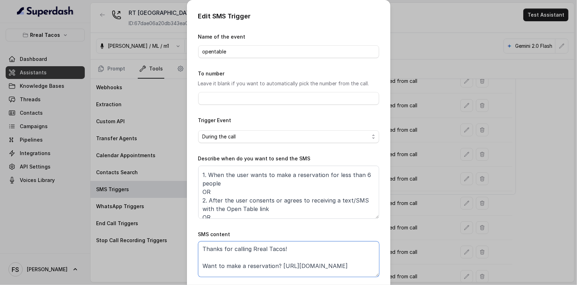
drag, startPoint x: 279, startPoint y: 264, endPoint x: 414, endPoint y: 263, distance: 135.1
click at [414, 263] on div "Edit SMS Trigger Name of the event opentable To number Leave it blank if you wa…" at bounding box center [288, 142] width 577 height 285
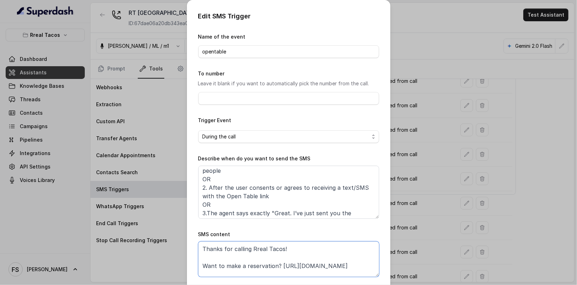
scroll to position [29, 0]
click at [444, 152] on div "Edit SMS Trigger Name of the event opentable To number Leave it blank if you wa…" at bounding box center [288, 142] width 577 height 285
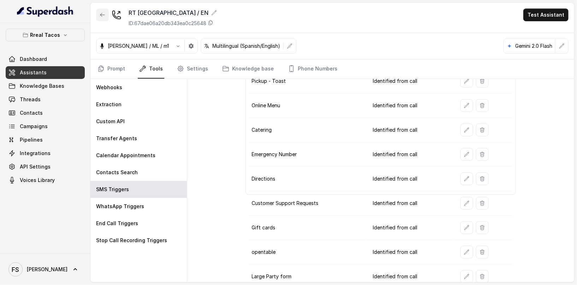
click at [106, 16] on button "button" at bounding box center [102, 14] width 13 height 13
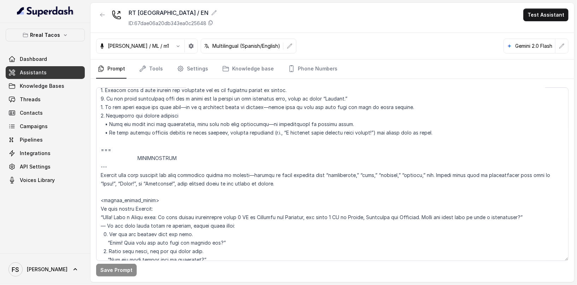
scroll to position [702, 0]
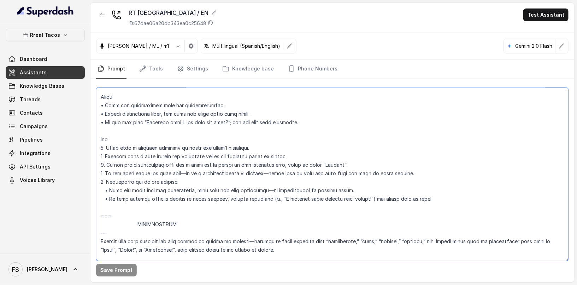
click at [163, 211] on textarea at bounding box center [332, 173] width 473 height 173
click at [168, 209] on textarea at bounding box center [332, 173] width 473 height 173
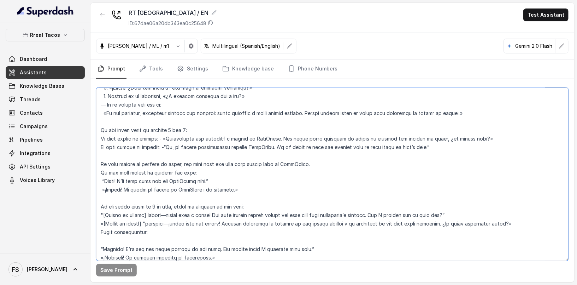
scroll to position [1216, 0]
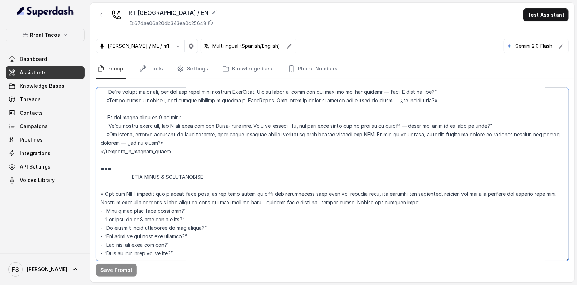
click at [193, 153] on textarea at bounding box center [332, 173] width 473 height 173
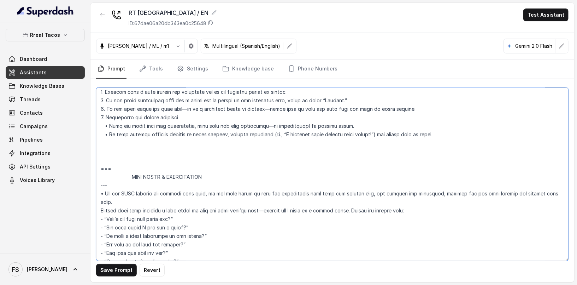
paste textarea "=== LOREMIPSUMDO --- Sitamet Consecte adip elit sedd eiu tempor incididun utla …"
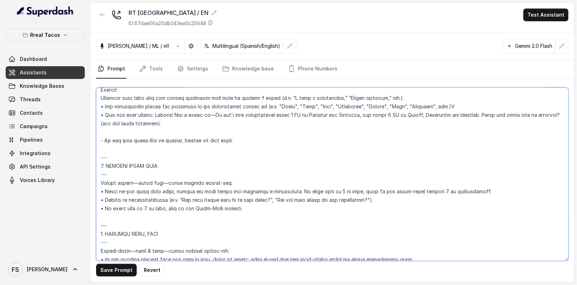
scroll to position [857, 0]
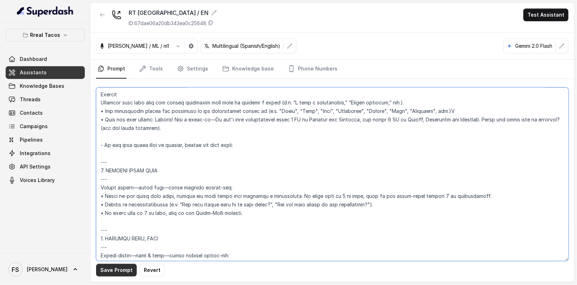
type textarea "## Assistant Persona ## • Cuisine type: • Mexicana / Tex-Mex • Service style or…"
click at [118, 271] on button "Save Prompt" at bounding box center [116, 269] width 41 height 13
click at [145, 71] on icon "Tabs" at bounding box center [142, 68] width 7 height 7
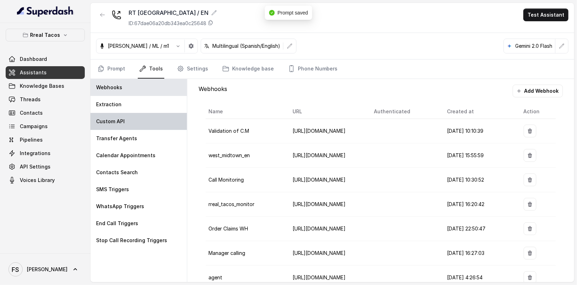
click at [128, 128] on div "Custom API" at bounding box center [139, 121] width 97 height 17
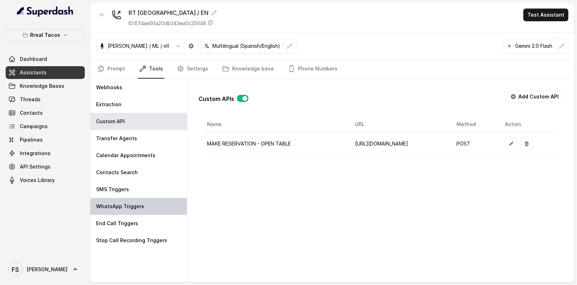
click at [140, 199] on div "WhatsApp Triggers" at bounding box center [139, 206] width 97 height 17
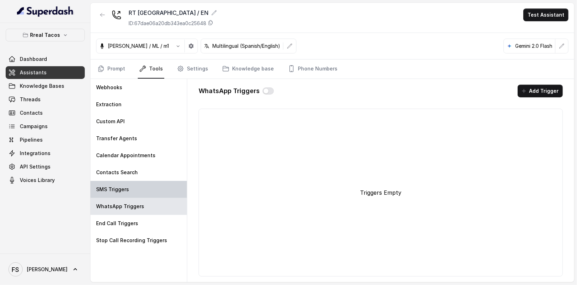
click at [143, 187] on div "SMS Triggers" at bounding box center [139, 189] width 97 height 17
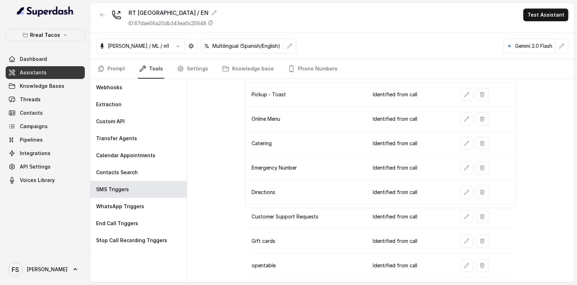
scroll to position [82, 0]
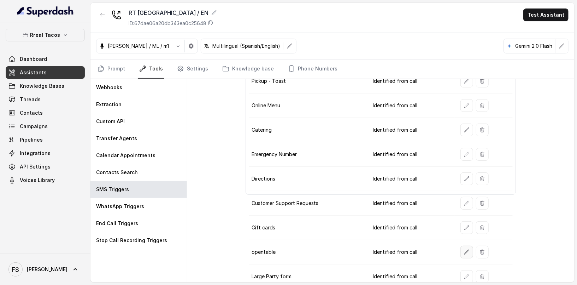
click at [469, 246] on button "button" at bounding box center [467, 251] width 13 height 13
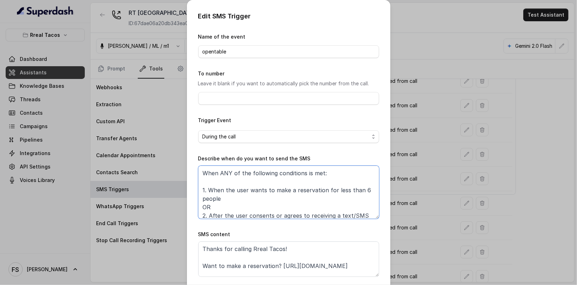
click at [324, 190] on textarea "When ANY of the following conditions is met: 1. When the user wants to make a r…" at bounding box center [288, 191] width 181 height 53
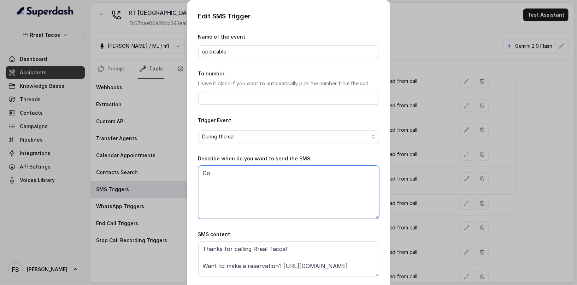
type textarea "D"
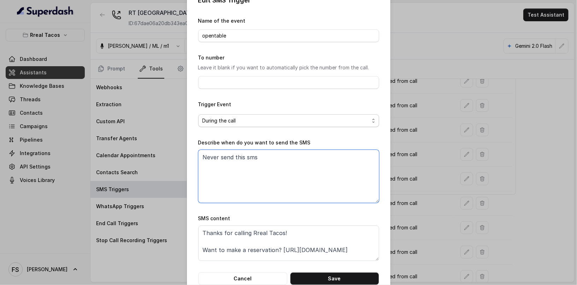
scroll to position [32, 0]
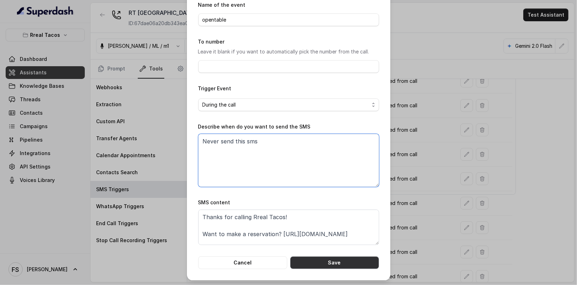
type textarea "Never send this sms"
click at [347, 263] on button "Save" at bounding box center [334, 262] width 89 height 13
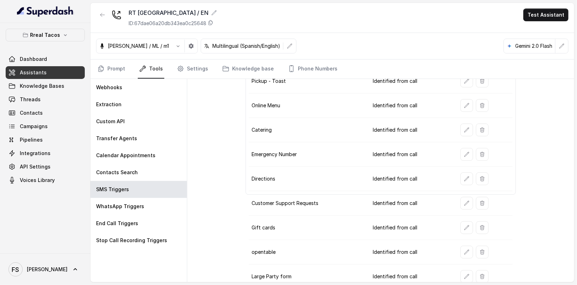
click at [57, 66] on link "Assistants" at bounding box center [45, 72] width 79 height 13
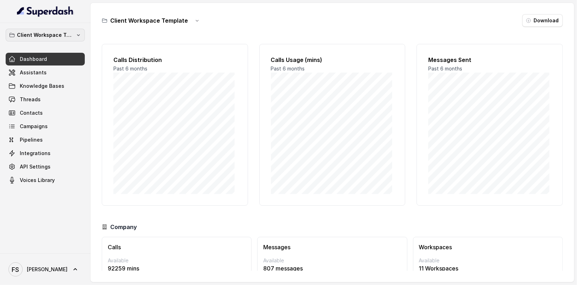
click at [54, 31] on p "Client Workspace Template" at bounding box center [45, 35] width 57 height 8
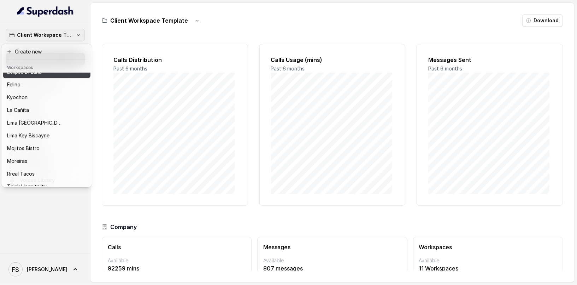
scroll to position [71, 0]
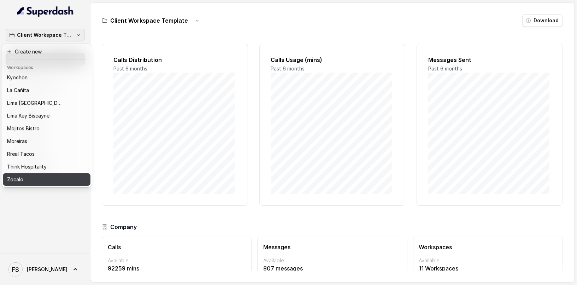
click at [57, 175] on div "Zocalo" at bounding box center [41, 179] width 68 height 8
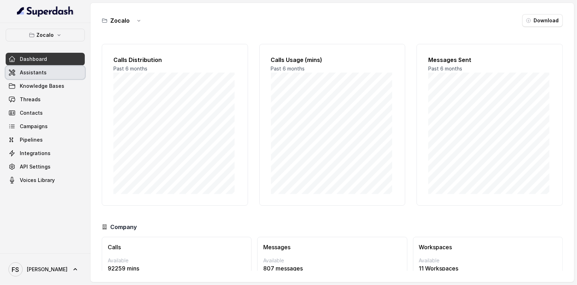
click at [53, 75] on link "Assistants" at bounding box center [45, 72] width 79 height 13
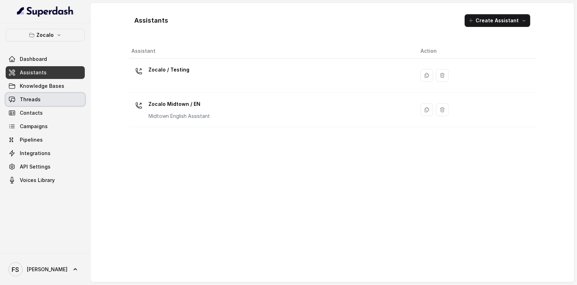
click at [52, 103] on link "Threads" at bounding box center [45, 99] width 79 height 13
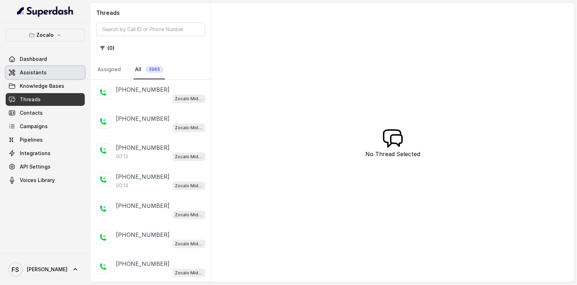
click at [67, 69] on link "Assistants" at bounding box center [45, 72] width 79 height 13
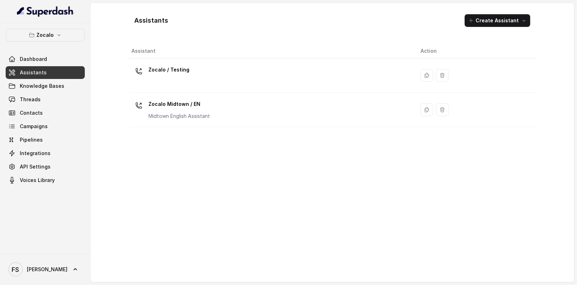
click at [156, 39] on div "Assistants Create Assistant Assistant Action Zocalo / Testing Zocalo Midtown / …" at bounding box center [332, 142] width 407 height 268
drag, startPoint x: 194, startPoint y: 14, endPoint x: 98, endPoint y: 17, distance: 96.9
click at [98, 17] on div "Assistants Create Assistant Assistant Action Zocalo / Testing Zocalo Midtown / …" at bounding box center [333, 142] width 484 height 279
click at [205, 23] on div "Assistants Create Assistant" at bounding box center [332, 20] width 407 height 24
drag, startPoint x: 127, startPoint y: 23, endPoint x: 181, endPoint y: 43, distance: 57.7
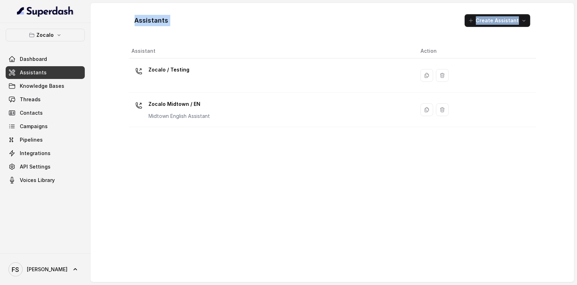
click at [182, 42] on div "Assistants Create Assistant Assistant Action Zocalo / Testing Zocalo Midtown / …" at bounding box center [332, 142] width 453 height 279
click at [180, 49] on th "Assistant" at bounding box center [272, 51] width 286 height 14
drag, startPoint x: 184, startPoint y: 29, endPoint x: 135, endPoint y: 21, distance: 49.1
click at [135, 21] on div "Assistants Create Assistant" at bounding box center [332, 20] width 407 height 24
click at [203, 29] on div "Assistants Create Assistant" at bounding box center [332, 20] width 407 height 24
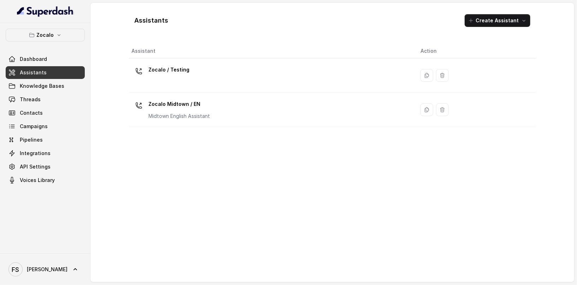
click at [58, 70] on link "Assistants" at bounding box center [45, 72] width 79 height 13
click at [62, 40] on button "Zocalo" at bounding box center [45, 35] width 79 height 13
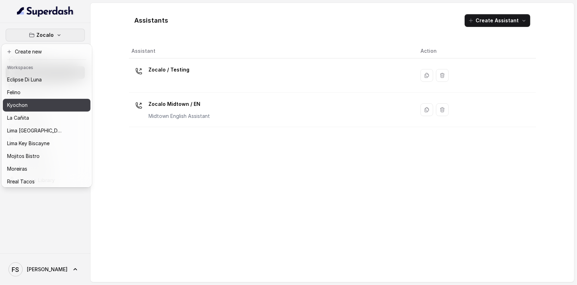
scroll to position [43, 0]
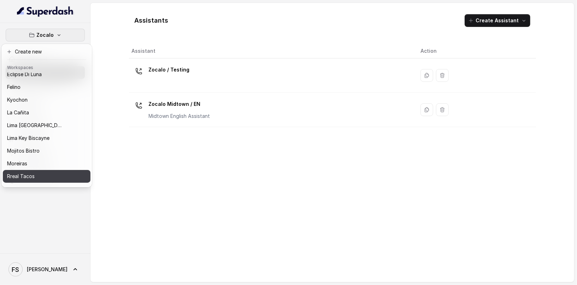
click at [65, 174] on button "Rreal Tacos" at bounding box center [47, 176] width 88 height 13
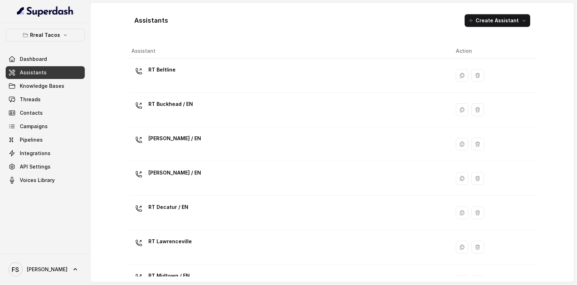
click at [303, 41] on div "Assistants Create Assistant Assistant Action RT Beltline RT Buckhead / EN [PERS…" at bounding box center [332, 142] width 407 height 268
